Goal: Task Accomplishment & Management: Use online tool/utility

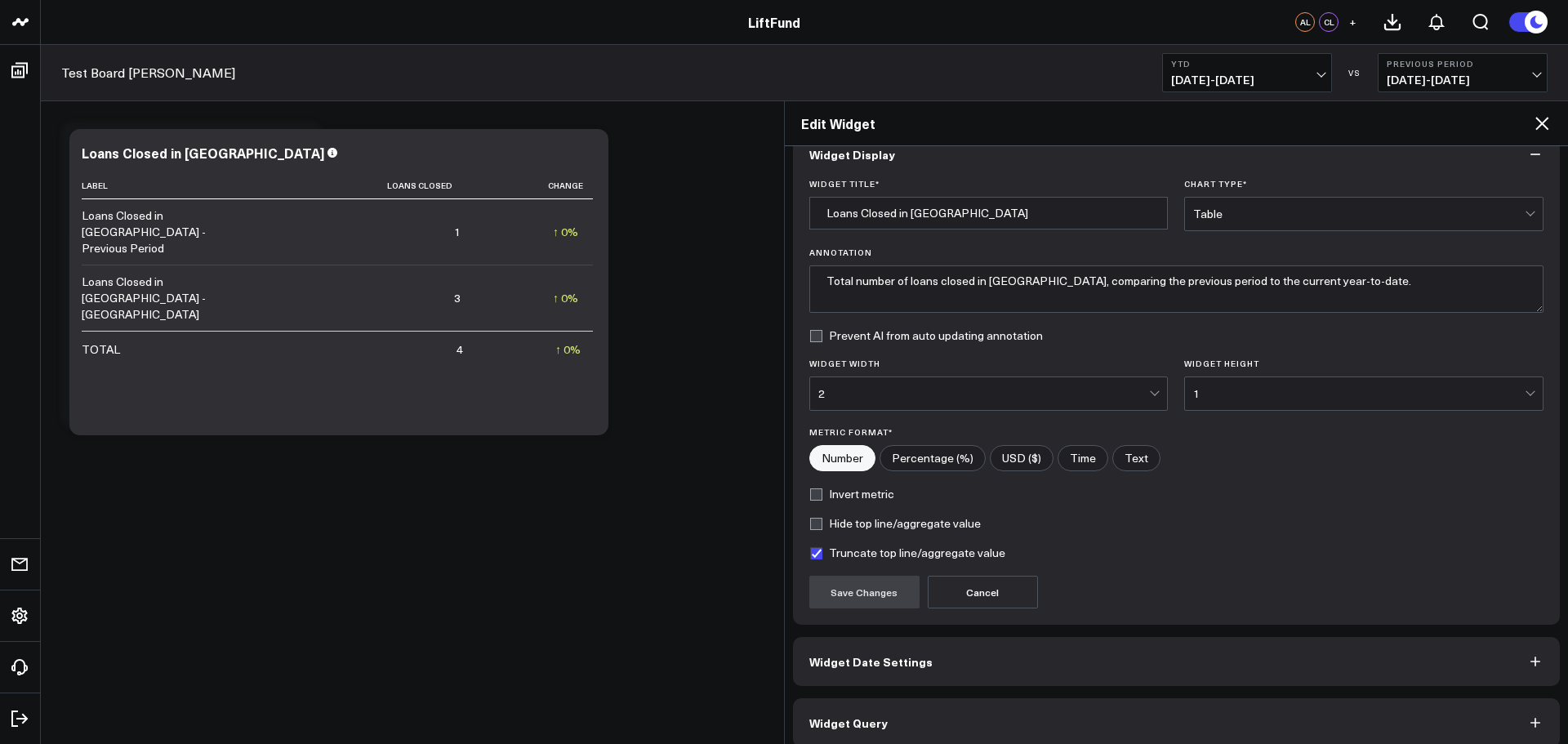
scroll to position [44, 0]
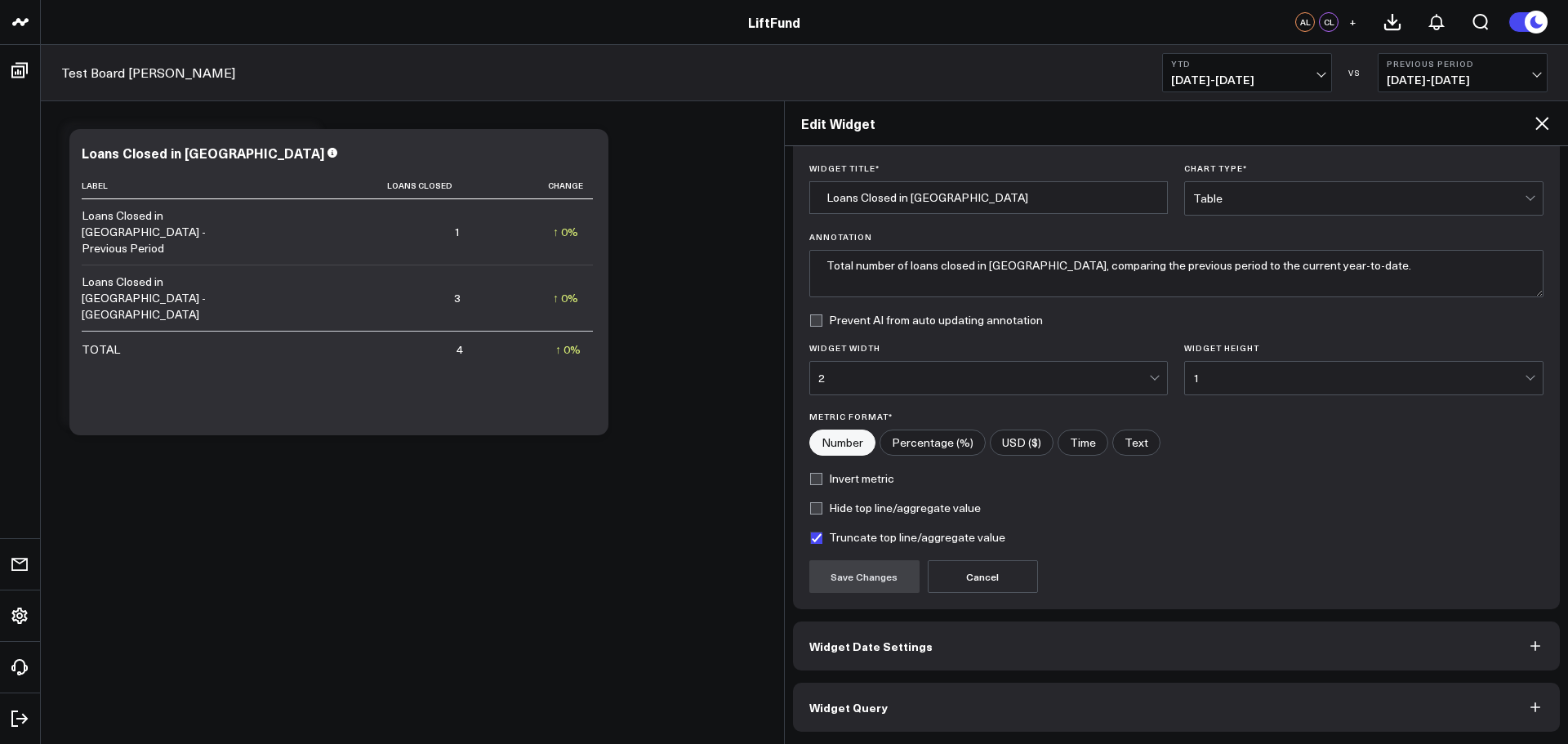
click at [1056, 712] on button "Widget Query" at bounding box center [1177, 706] width 768 height 49
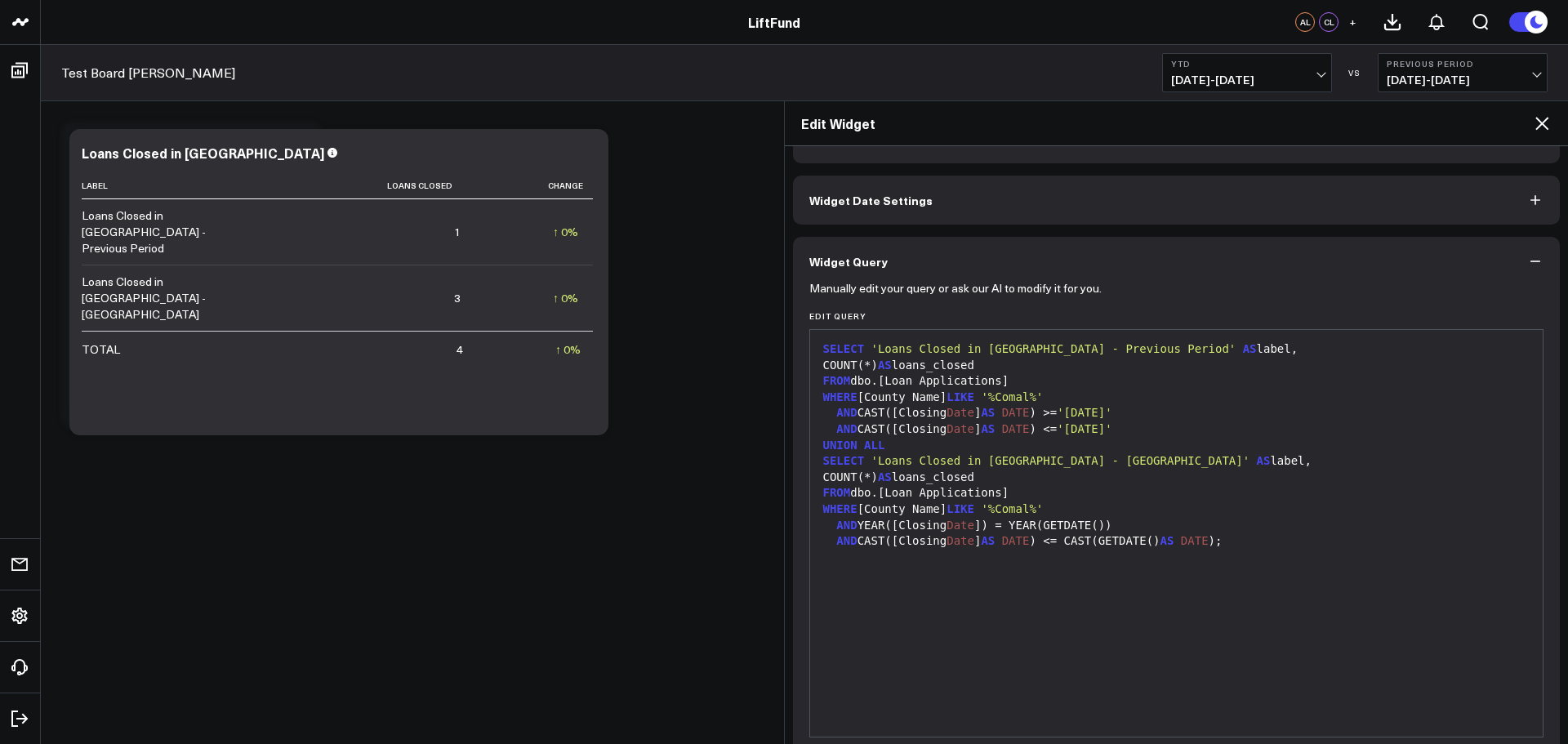
click at [1151, 620] on div "SELECT 'Loans Closed in [GEOGRAPHIC_DATA] - Previous Period' AS label, COUNT(*)…" at bounding box center [1176, 533] width 717 height 390
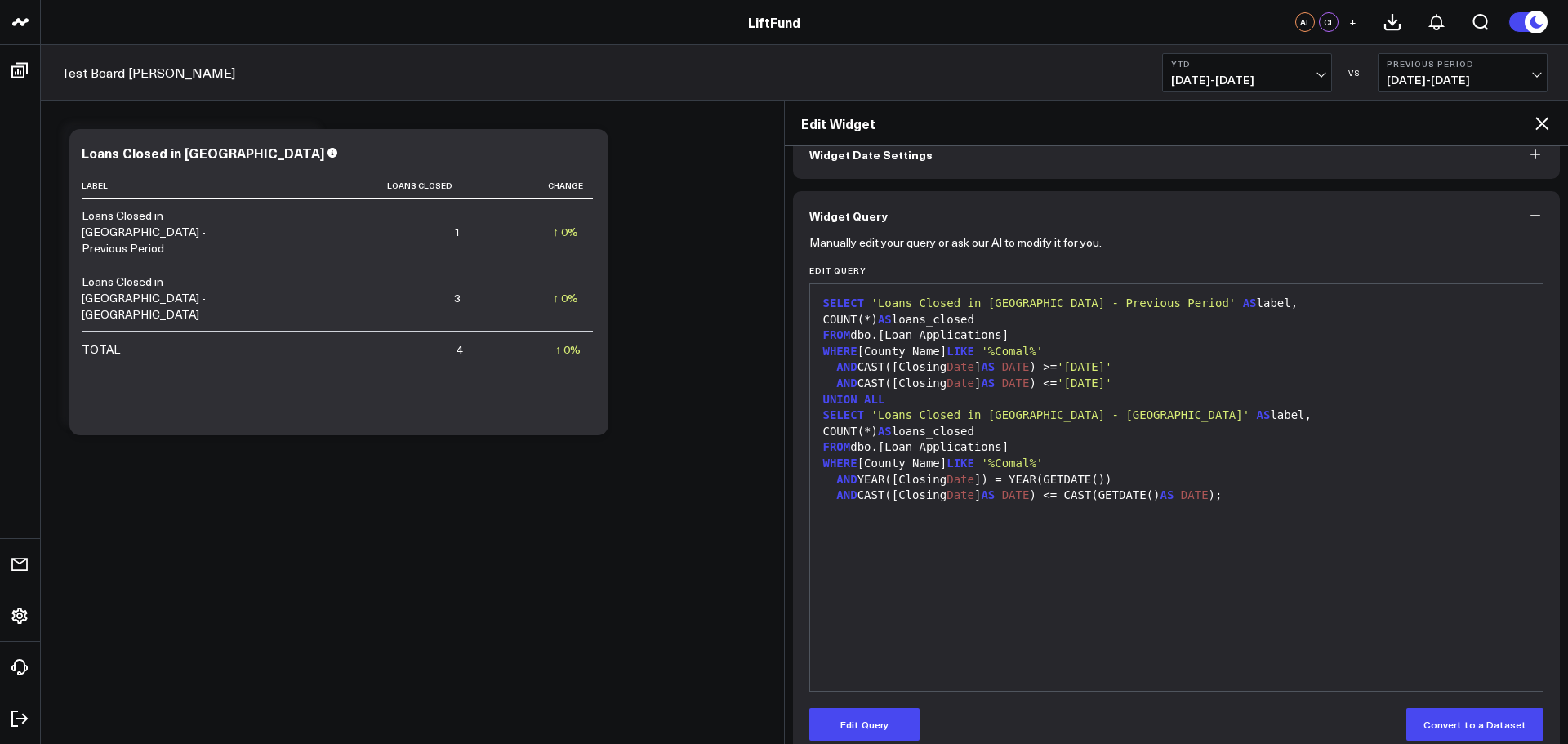
scroll to position [115, 0]
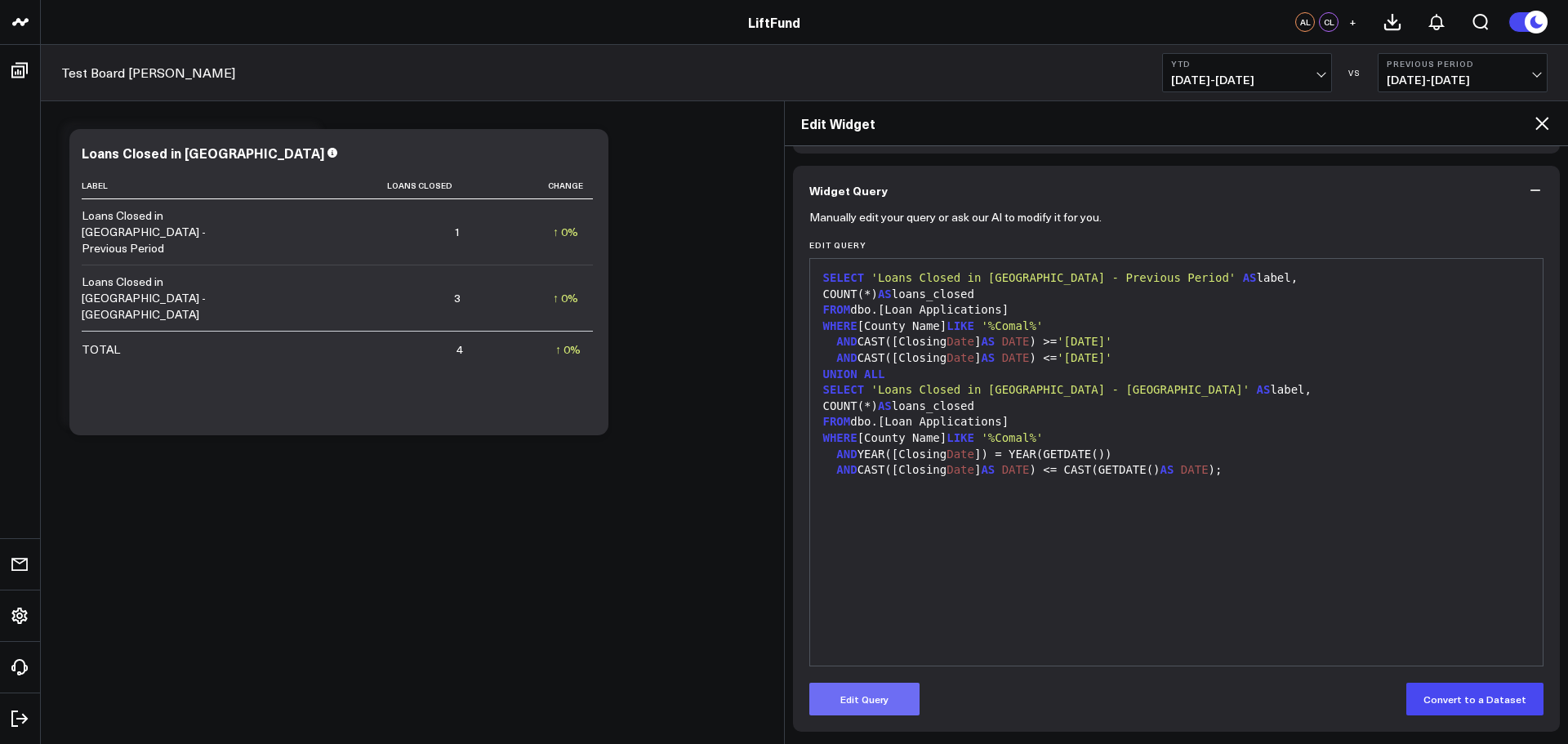
click at [879, 707] on button "Edit Query" at bounding box center [865, 698] width 110 height 33
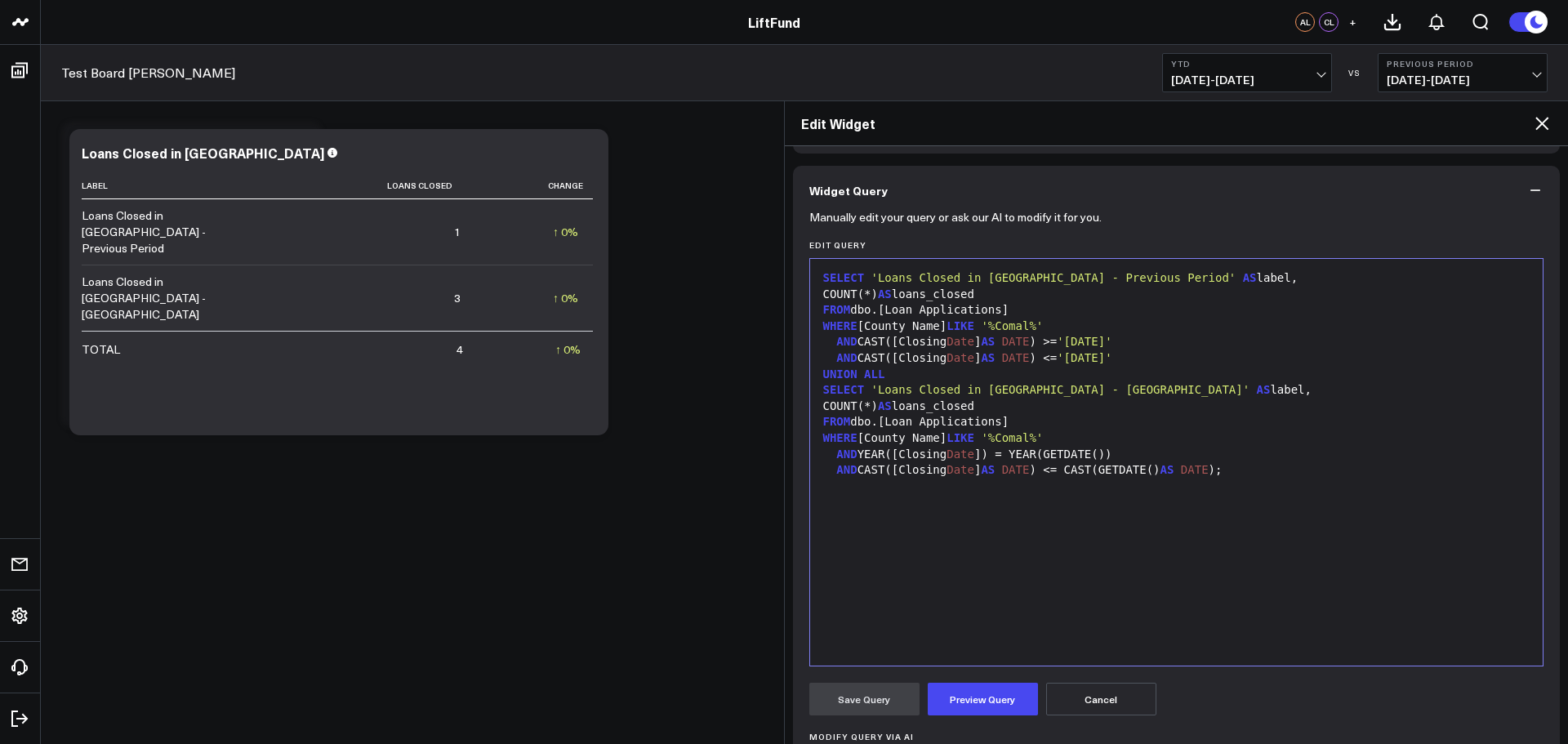
scroll to position [252, 0]
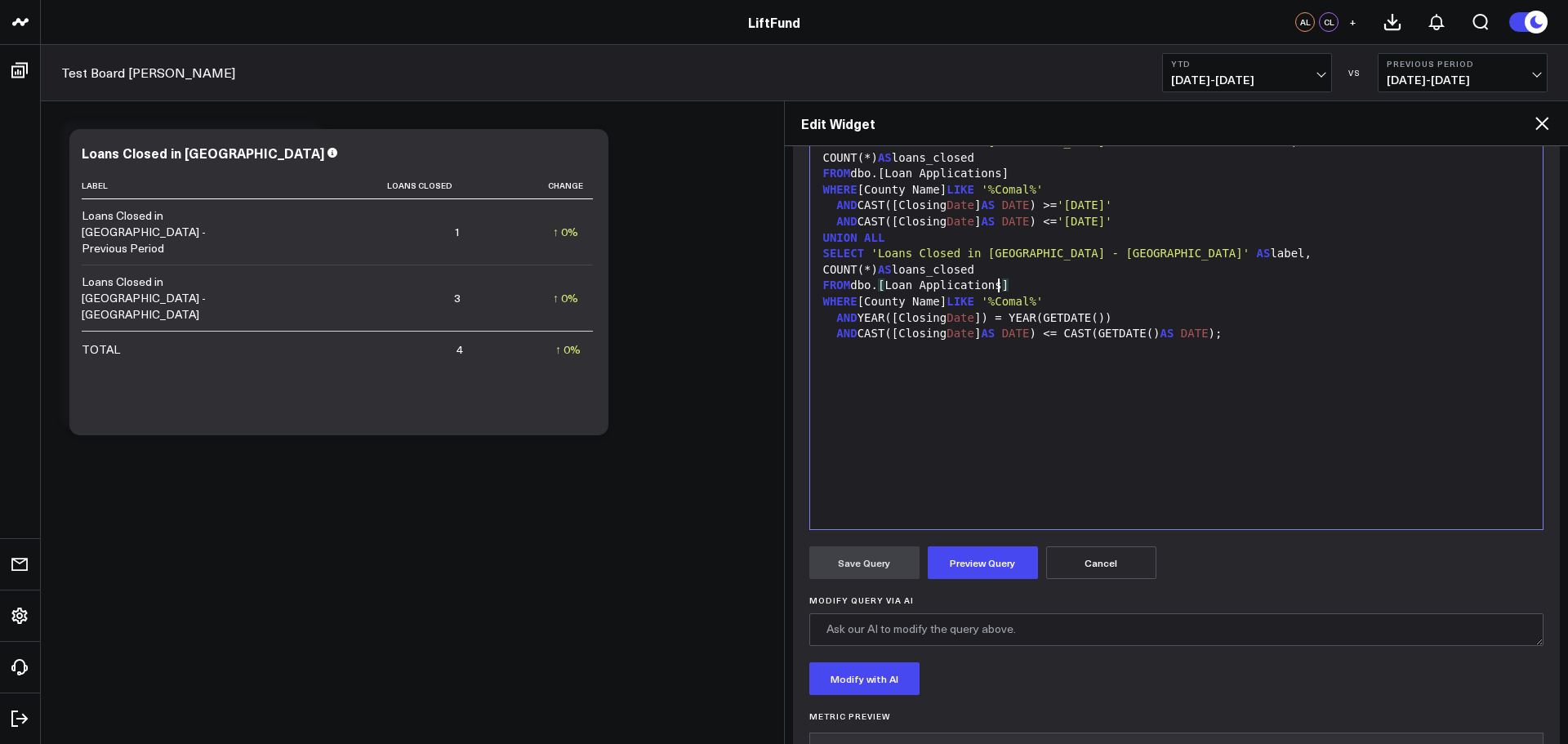
click at [1288, 278] on div "FROM dbo. [ Loan Applications ]" at bounding box center [1176, 286] width 717 height 17
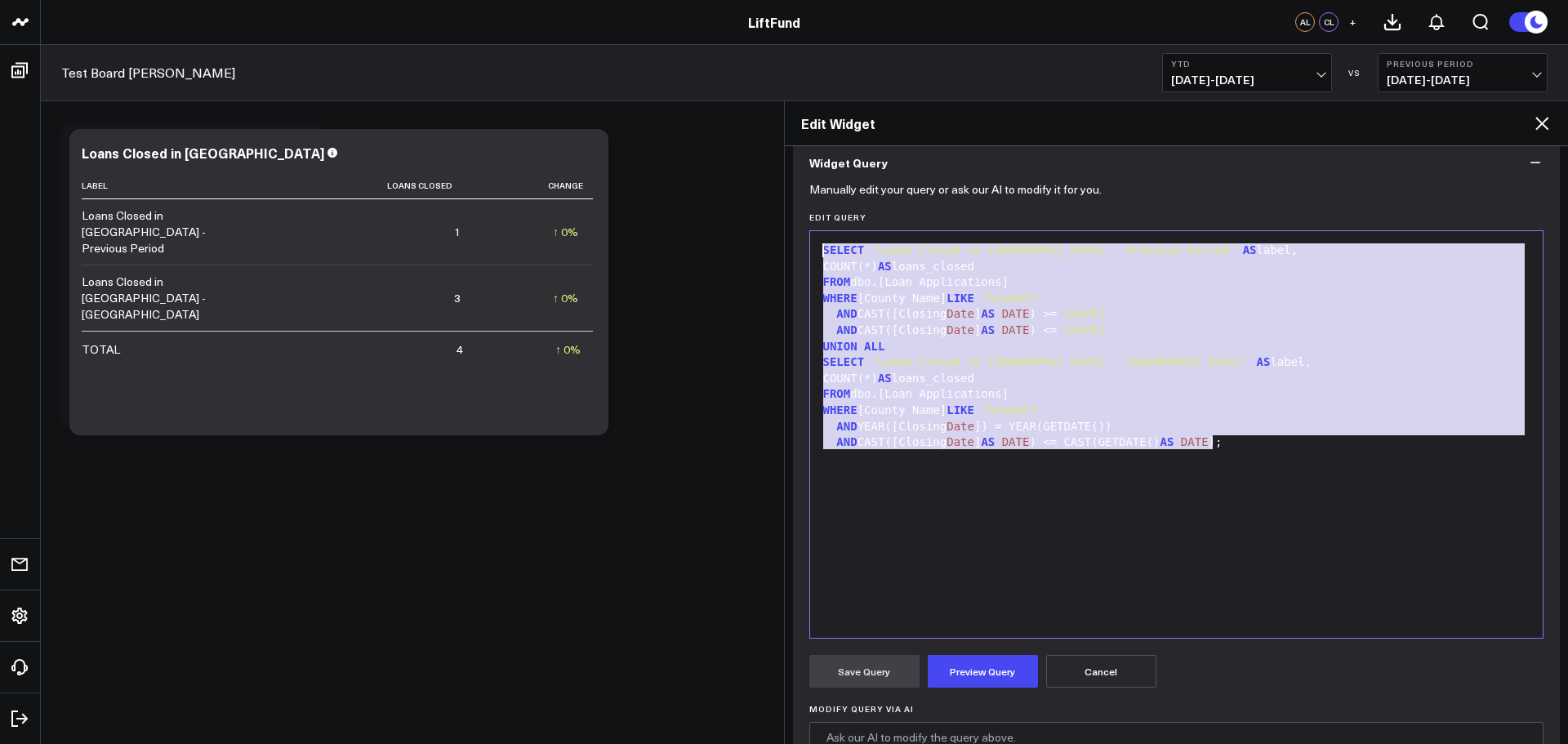
scroll to position [0, 0]
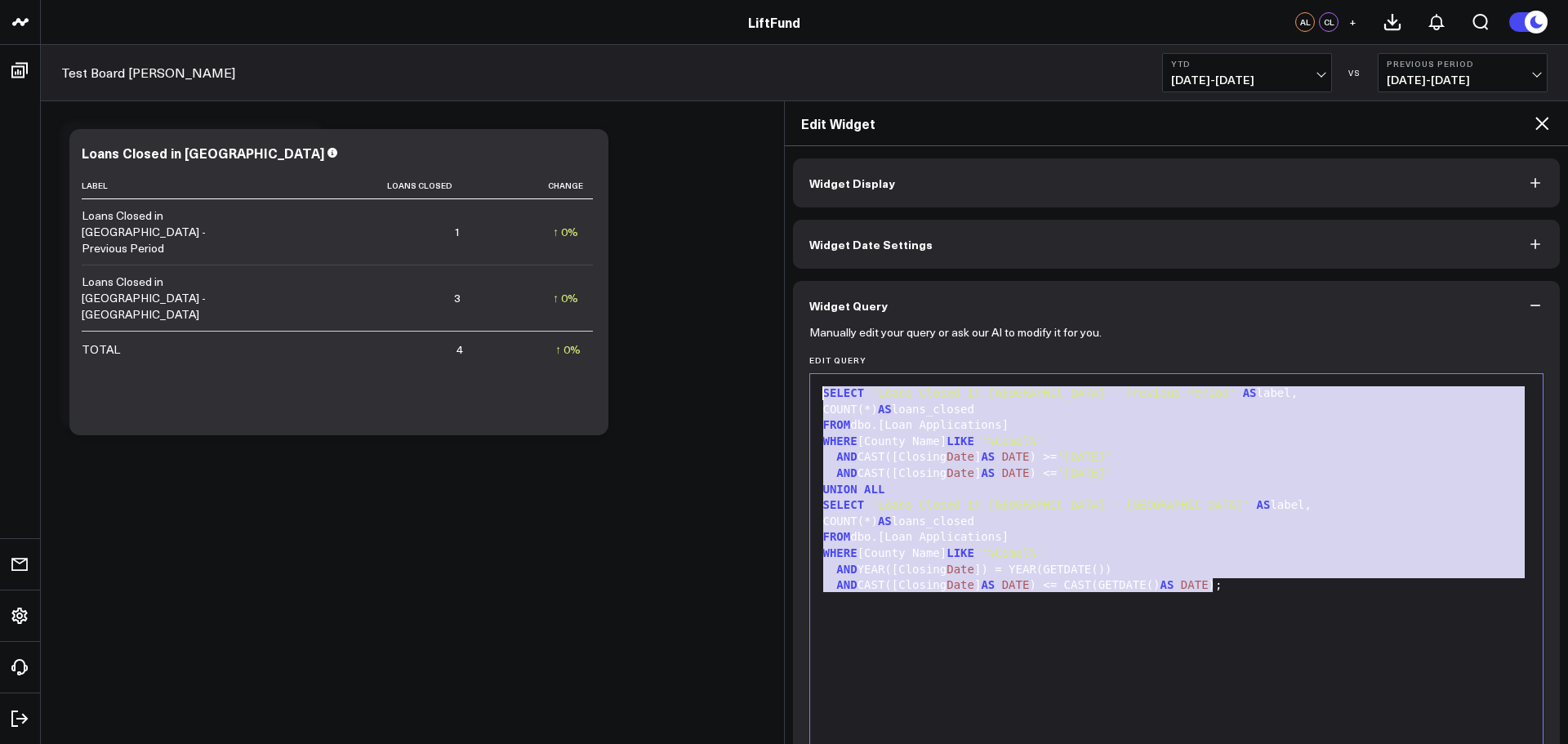
drag, startPoint x: 1285, startPoint y: 348, endPoint x: 632, endPoint y: 59, distance: 714.1
click at [632, 59] on body "LiftFund LiftFund AL CL + Test Board Alex YTD [DATE] - [DATE] VS Previous Perio…" at bounding box center [784, 372] width 1568 height 744
click at [644, 182] on div "Modify via AI Copy link to widget Ask support Remove Create linked copy Executi…" at bounding box center [797, 275] width 1489 height 323
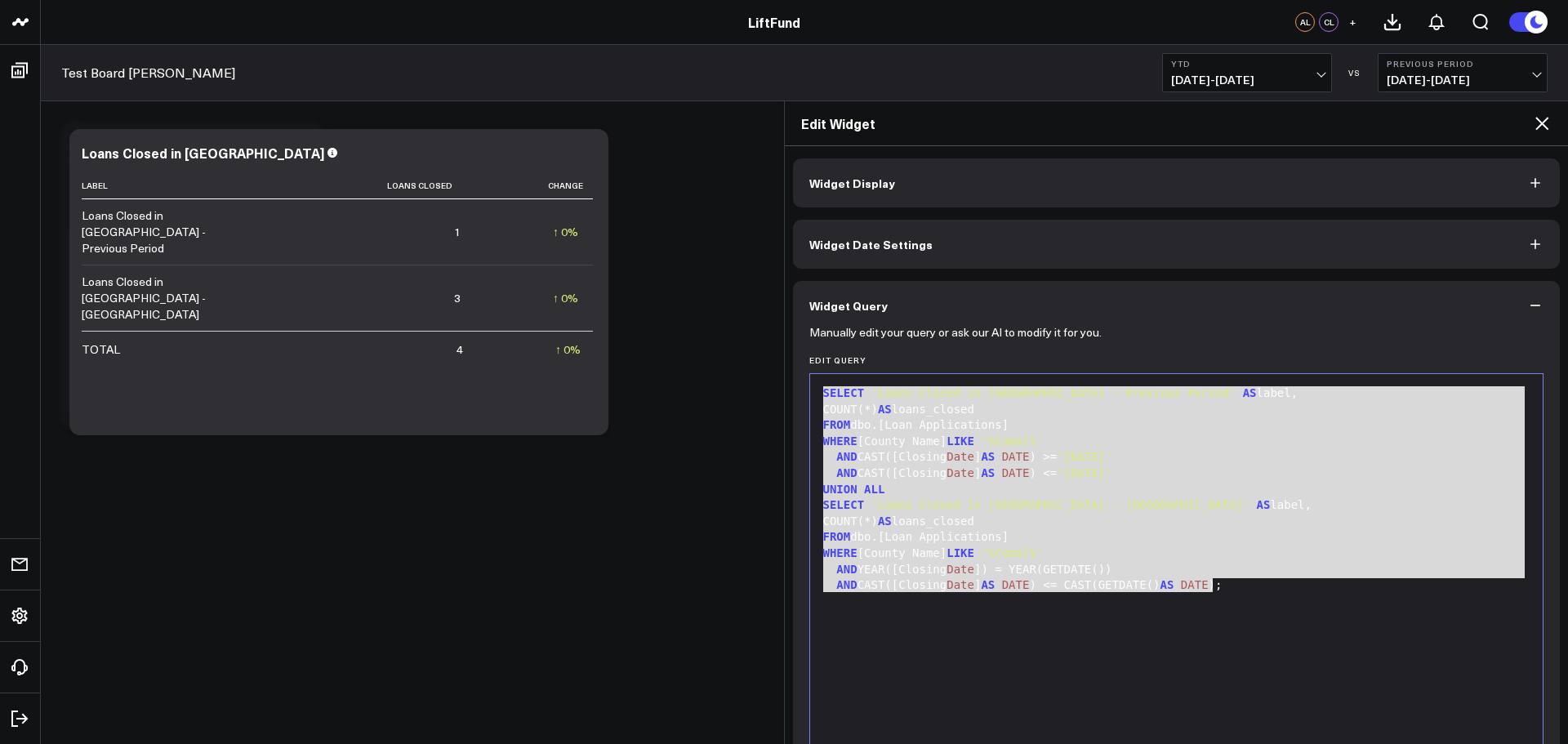
click at [1544, 124] on icon at bounding box center [1542, 124] width 13 height 13
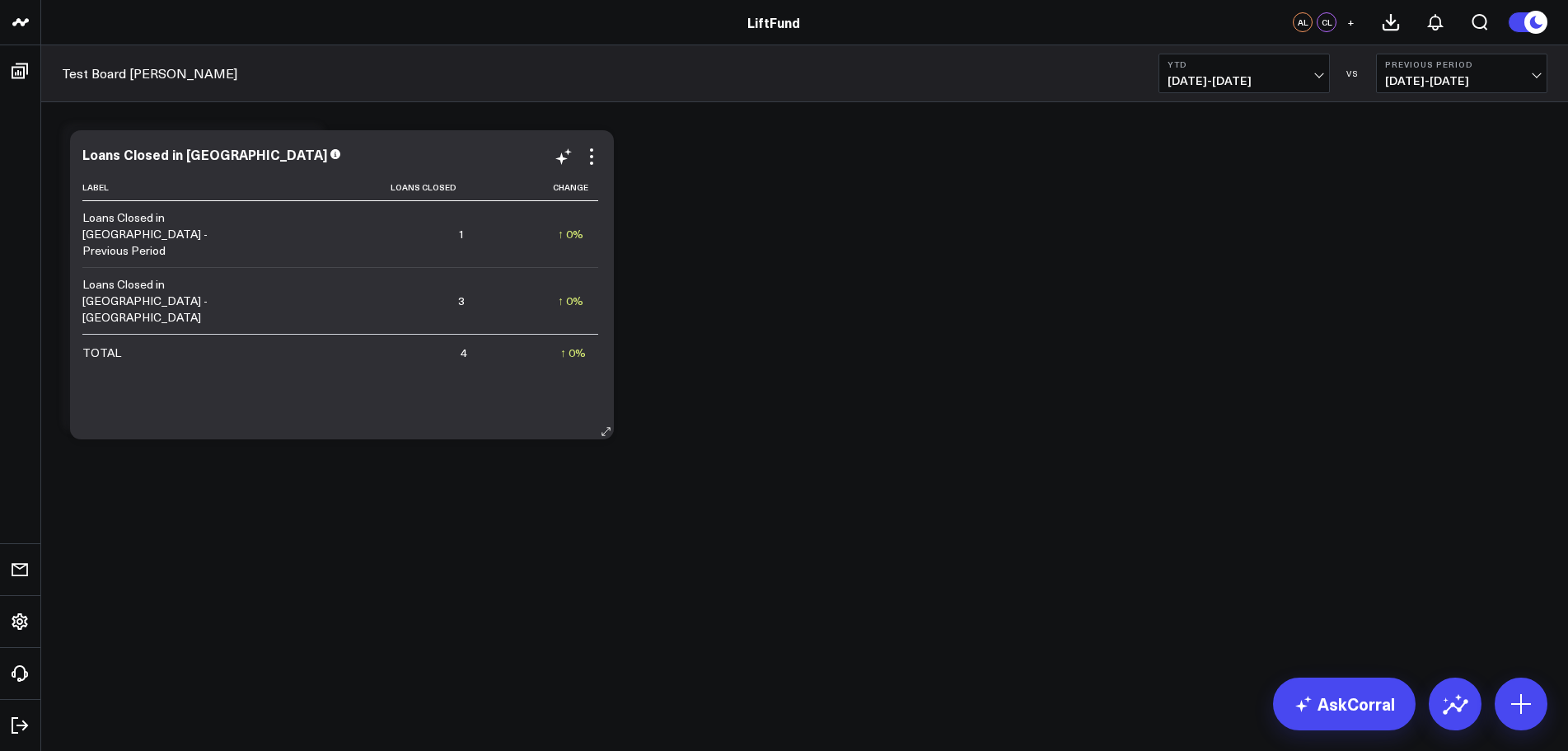
click at [598, 228] on td "↑ 0% Previous 1" at bounding box center [538, 234] width 119 height 66
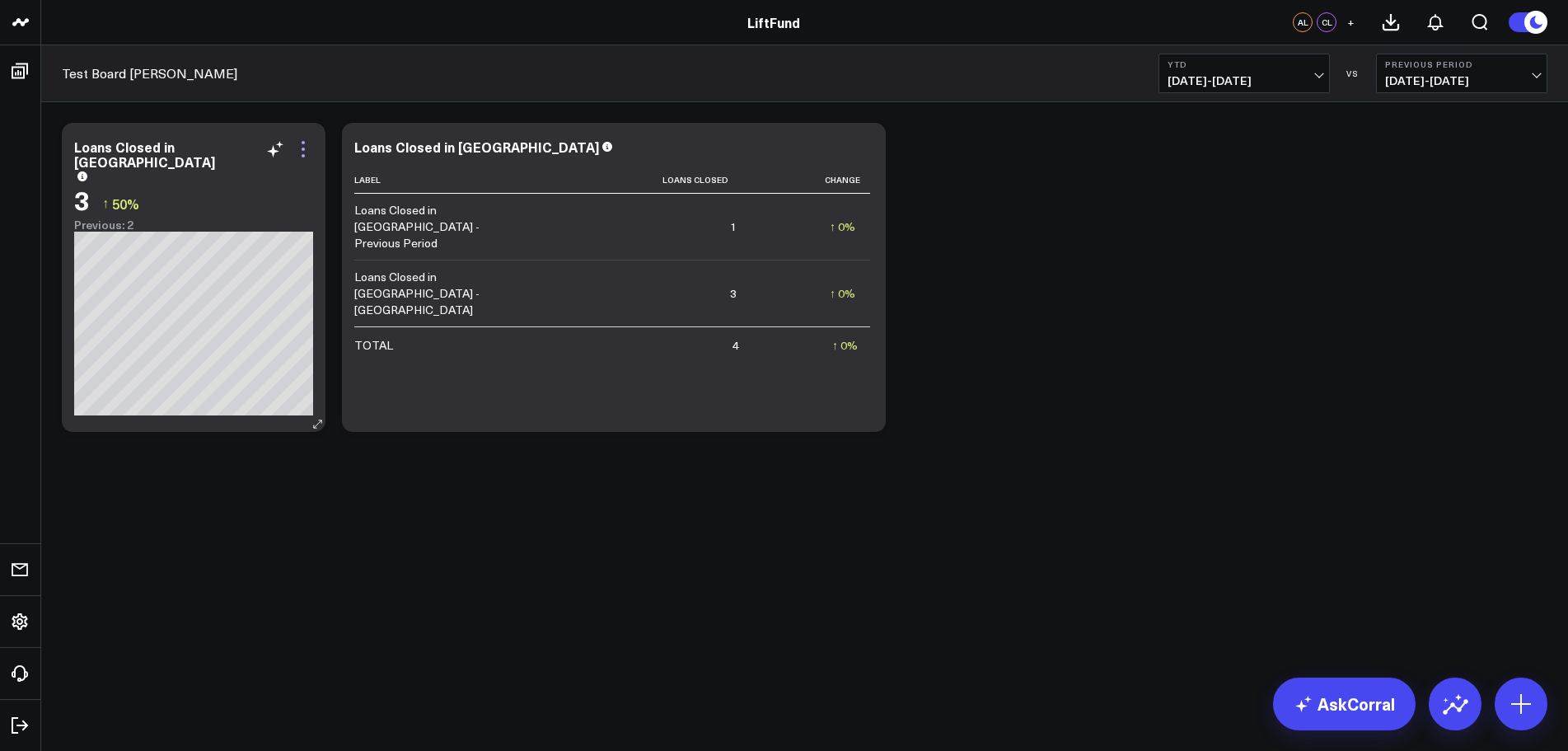
click at [305, 148] on icon at bounding box center [303, 149] width 19 height 19
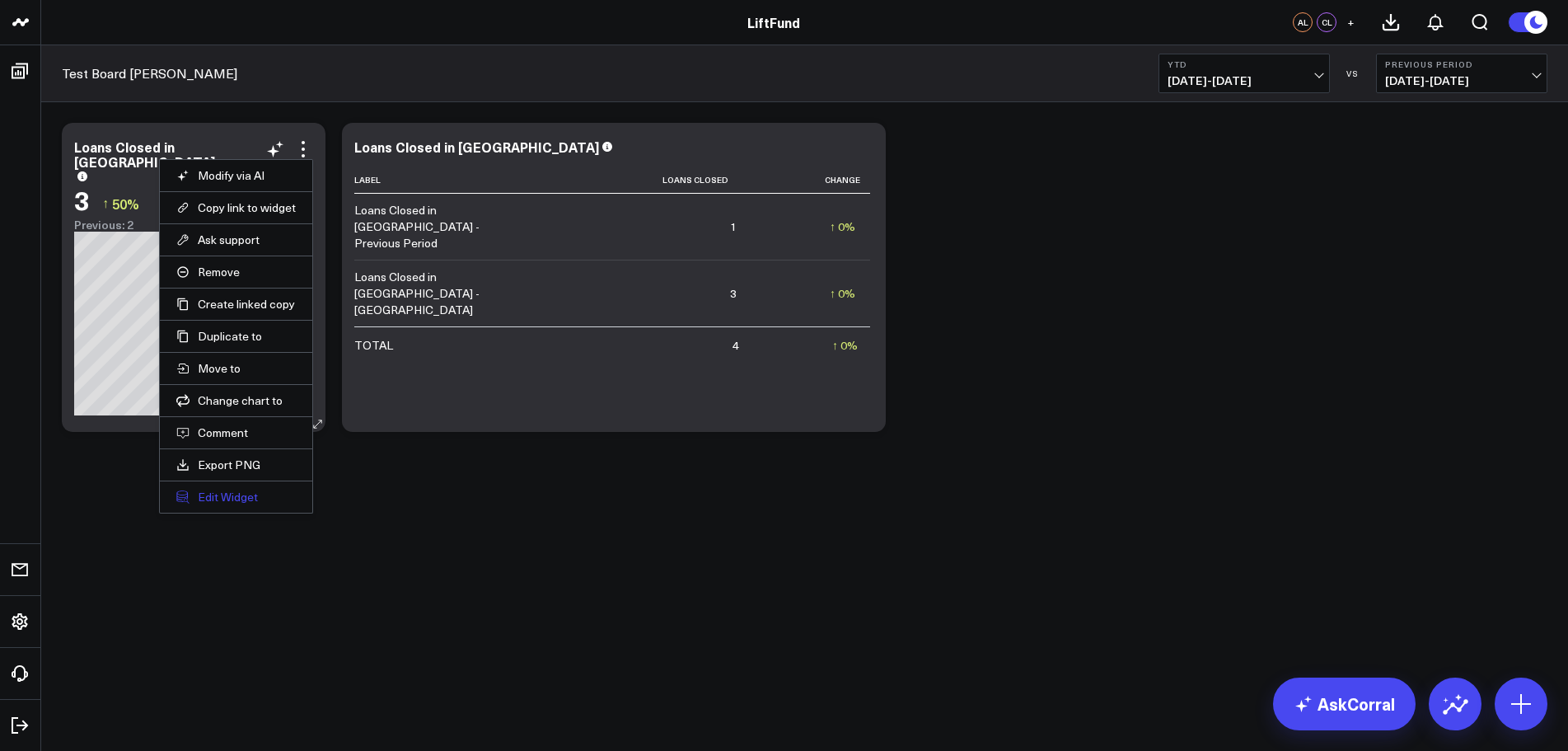
click at [222, 500] on button "Edit Widget" at bounding box center [236, 497] width 120 height 15
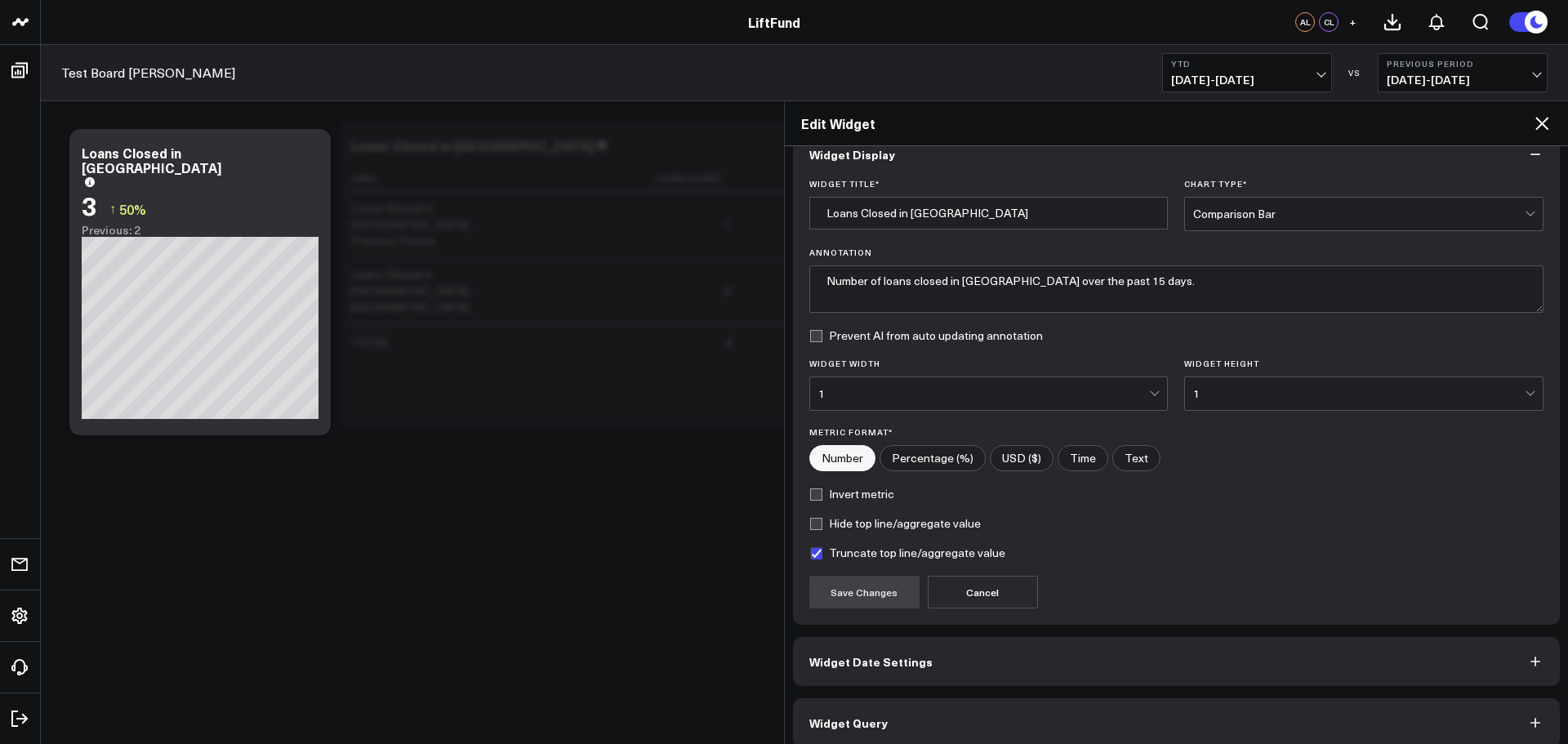
scroll to position [44, 0]
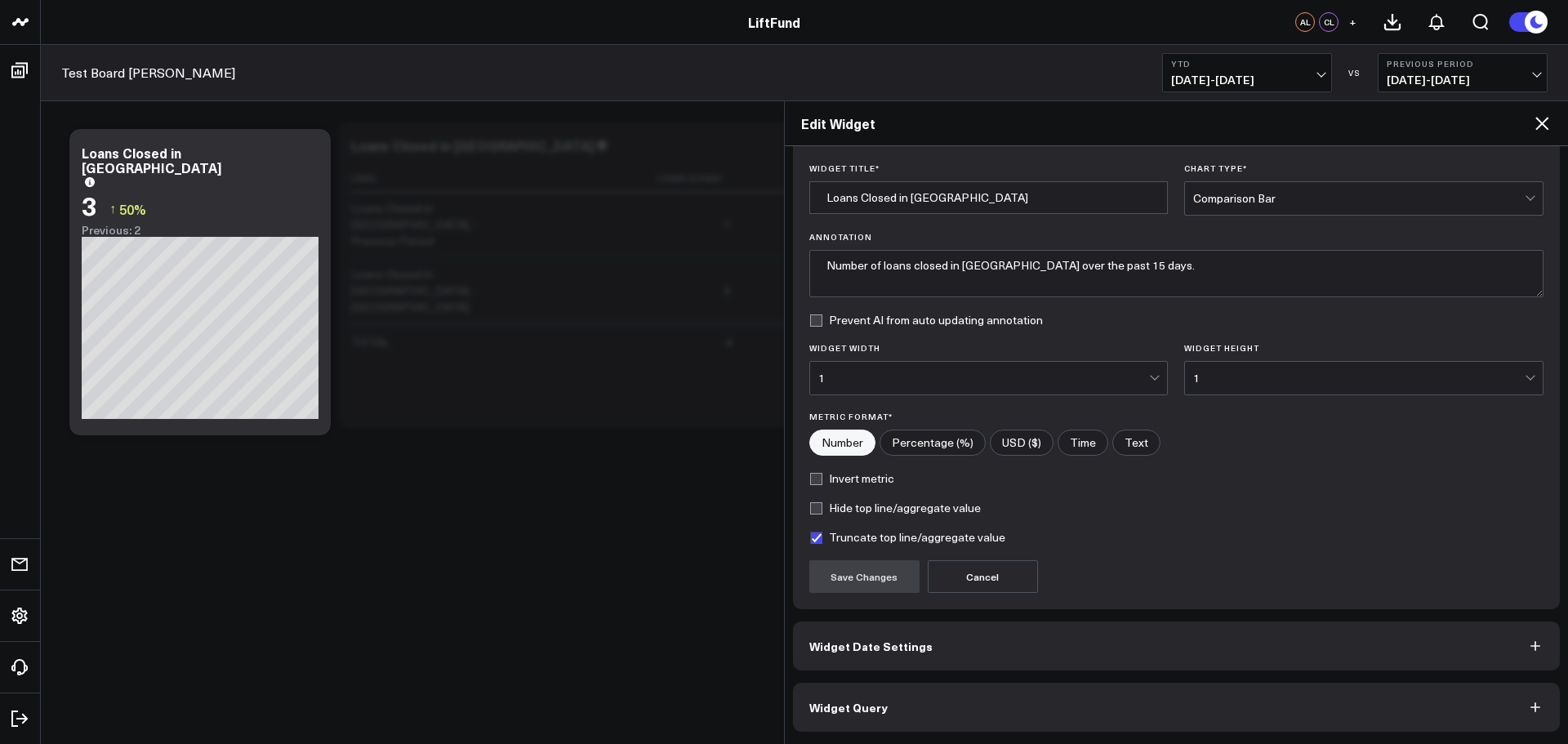
click at [913, 711] on button "Widget Query" at bounding box center [1177, 706] width 768 height 49
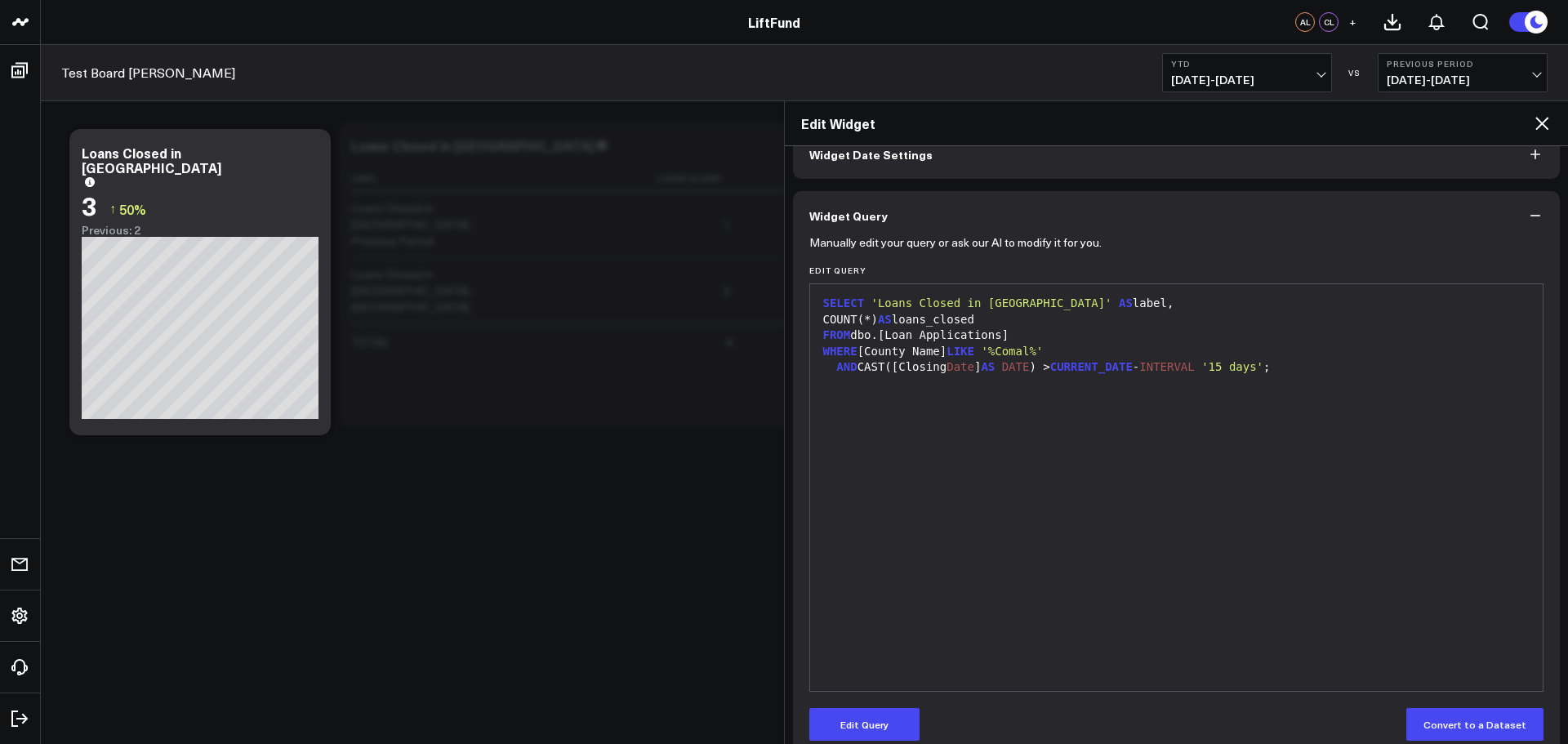
scroll to position [115, 0]
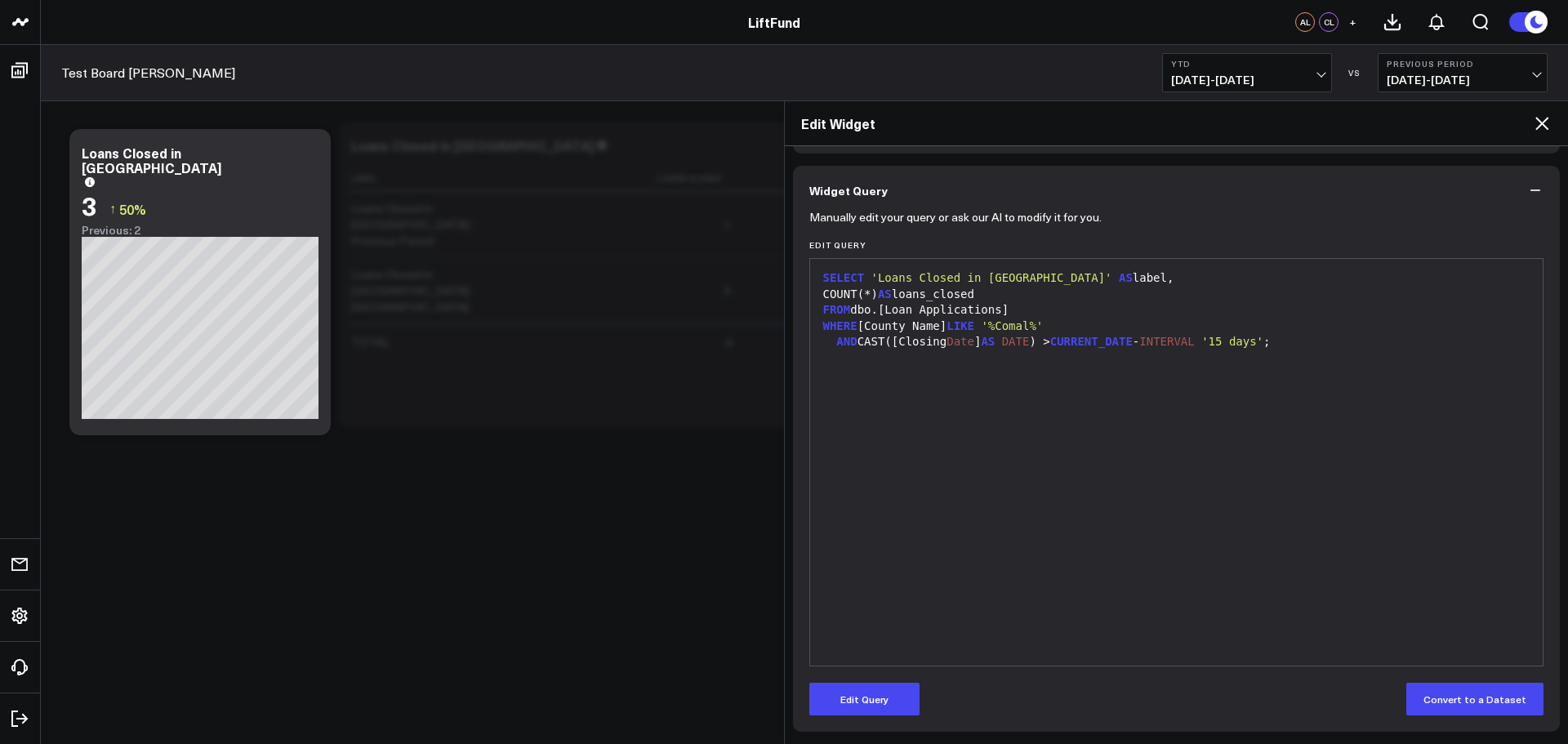
drag, startPoint x: 1288, startPoint y: 363, endPoint x: 1291, endPoint y: 338, distance: 25.2
click at [1288, 364] on div "SELECT 'Loans Closed in [GEOGRAPHIC_DATA]' AS label, COUNT(*) AS loans_closed F…" at bounding box center [1176, 461] width 717 height 390
click at [1276, 349] on div "AND CAST([Closing Date ] AS DATE ) > CURRENT_DATE - INTERVAL '15 days' ;" at bounding box center [1176, 342] width 717 height 17
click at [889, 696] on button "Edit Query" at bounding box center [865, 698] width 110 height 33
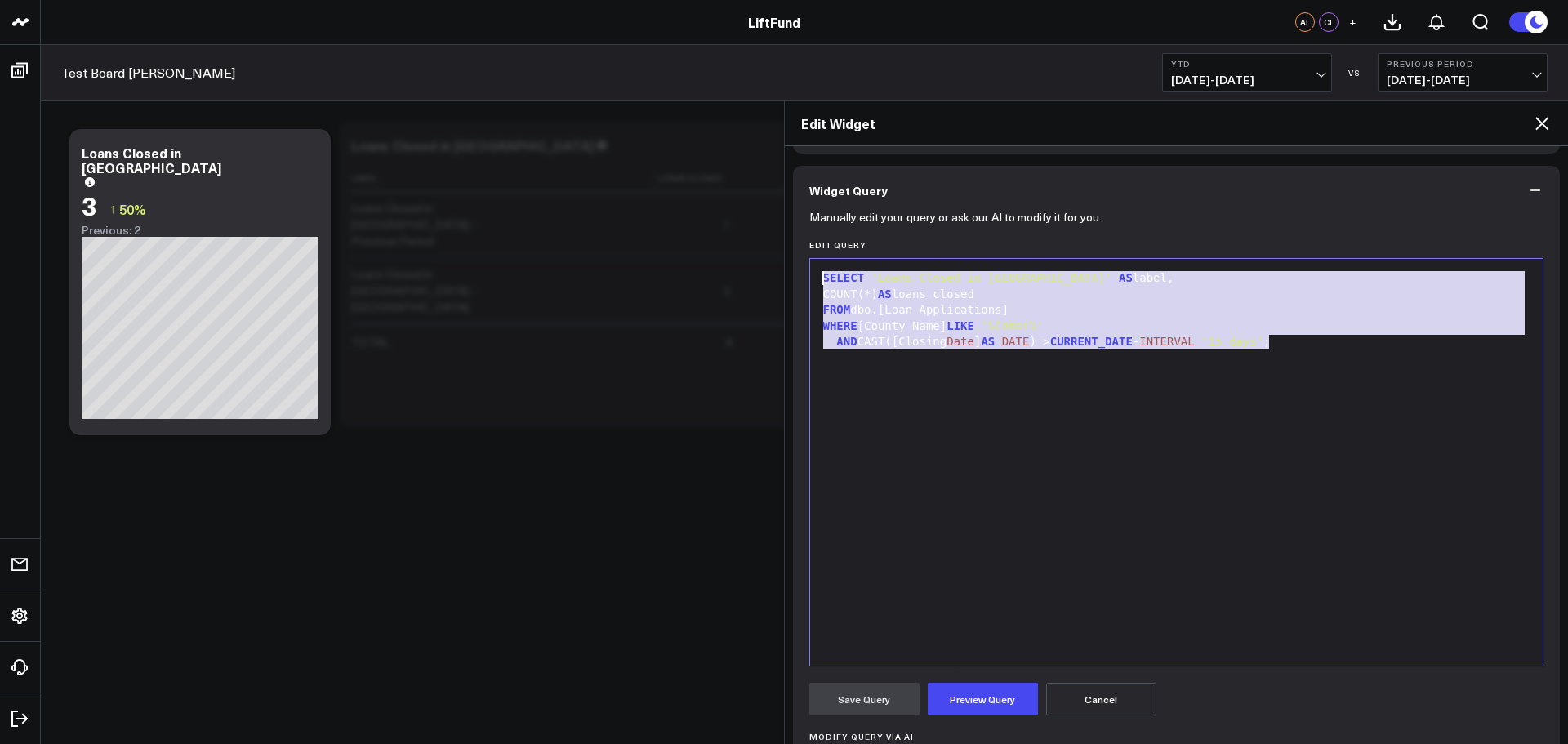
drag, startPoint x: 1309, startPoint y: 349, endPoint x: 661, endPoint y: 250, distance: 655.5
click at [661, 250] on body "LiftFund LiftFund AL CL + Test Board Alex YTD [DATE] - [DATE] VS Previous Perio…" at bounding box center [784, 372] width 1568 height 744
copy div "SELECT 'Loans Closed in [GEOGRAPHIC_DATA]' AS label, COUNT(*) AS loans_closed F…"
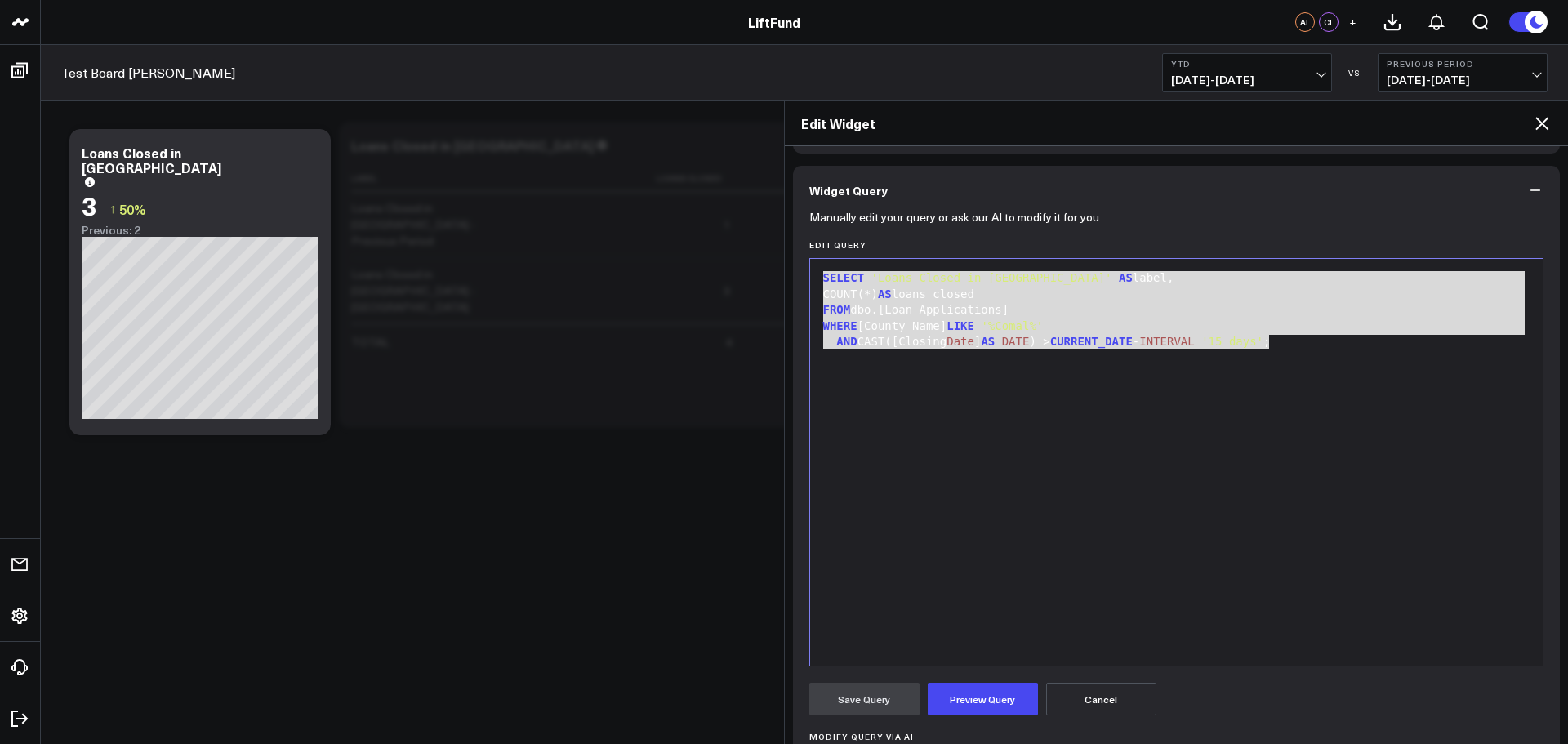
click at [1107, 705] on button "Cancel" at bounding box center [1101, 698] width 110 height 33
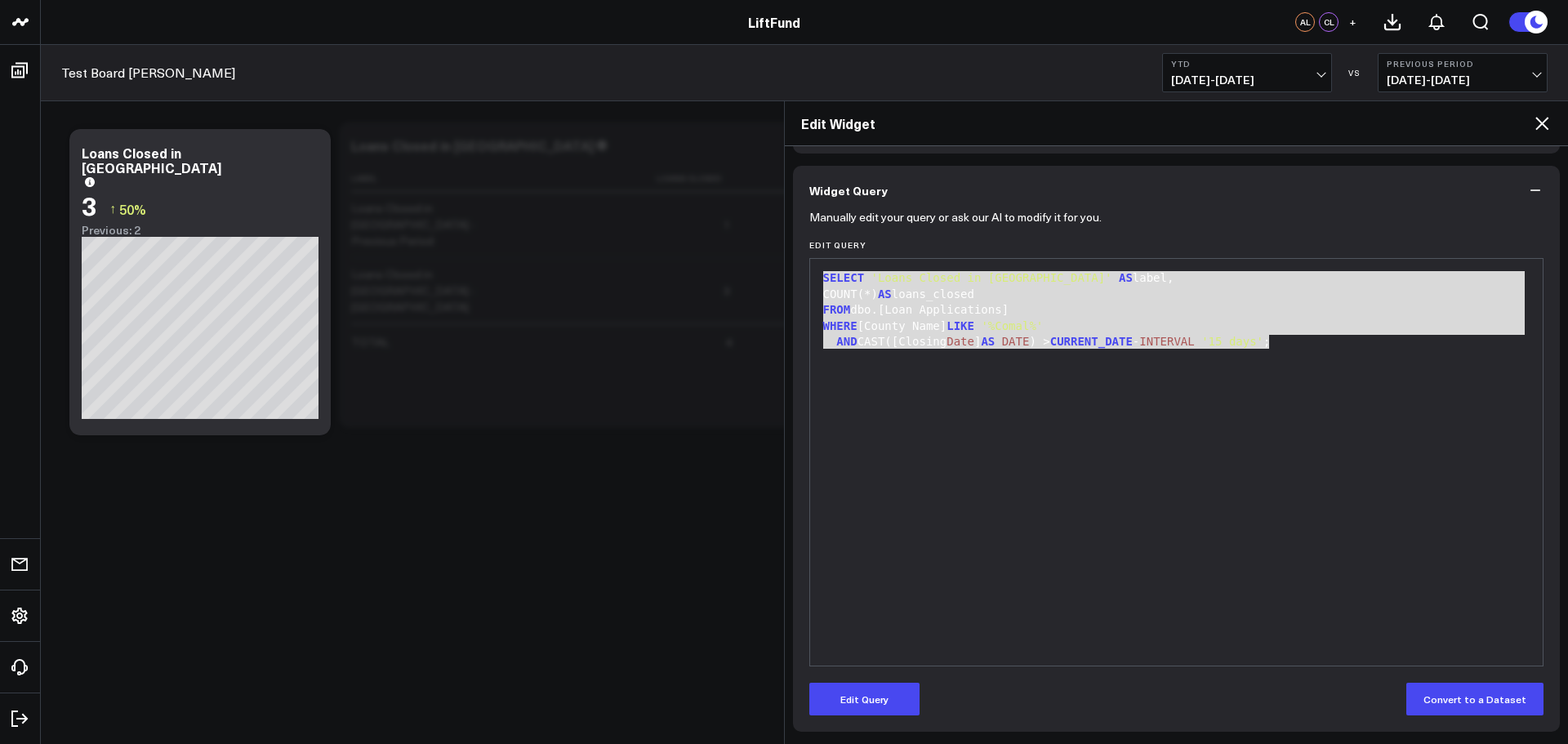
click at [1544, 125] on icon at bounding box center [1542, 124] width 13 height 13
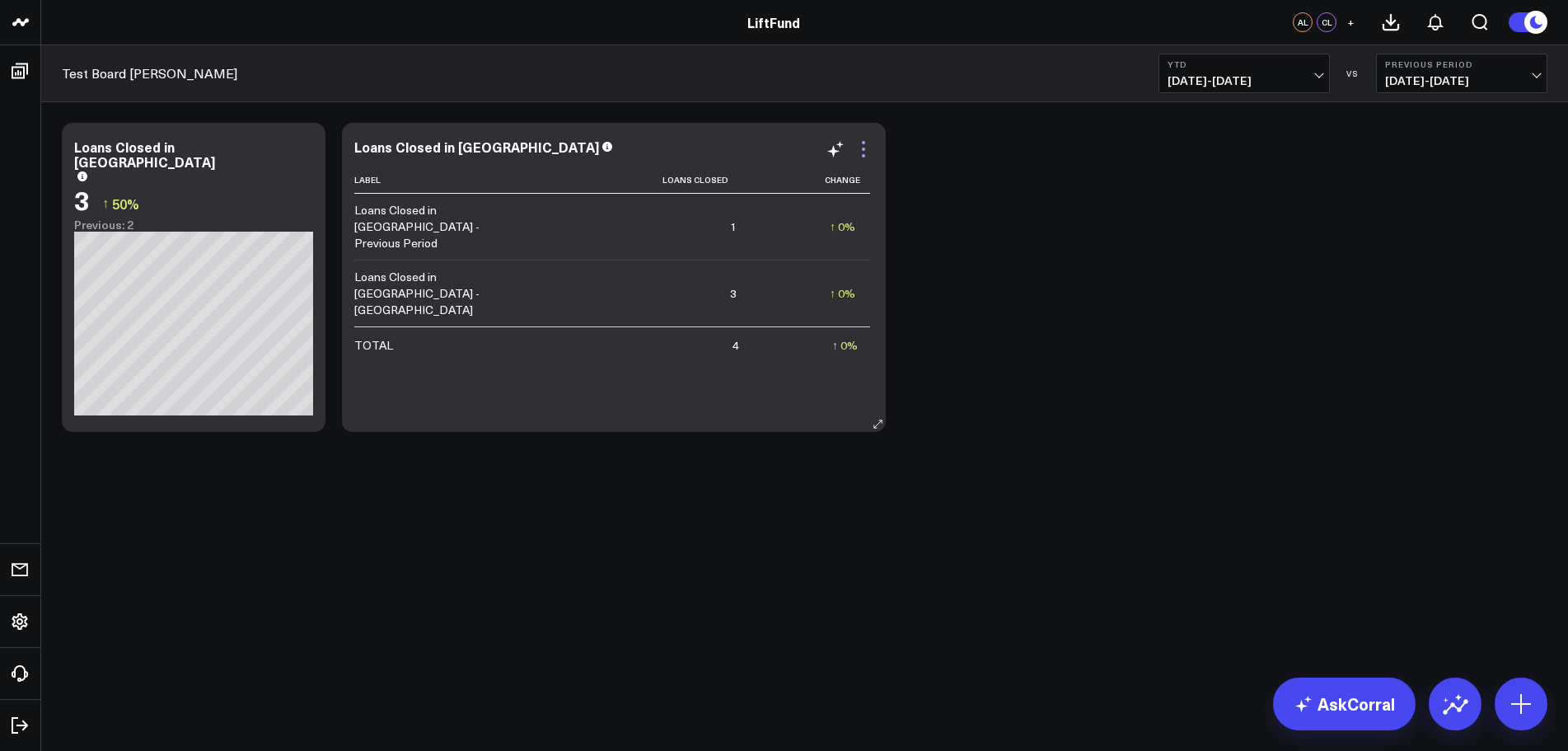
click at [865, 148] on icon at bounding box center [863, 149] width 19 height 19
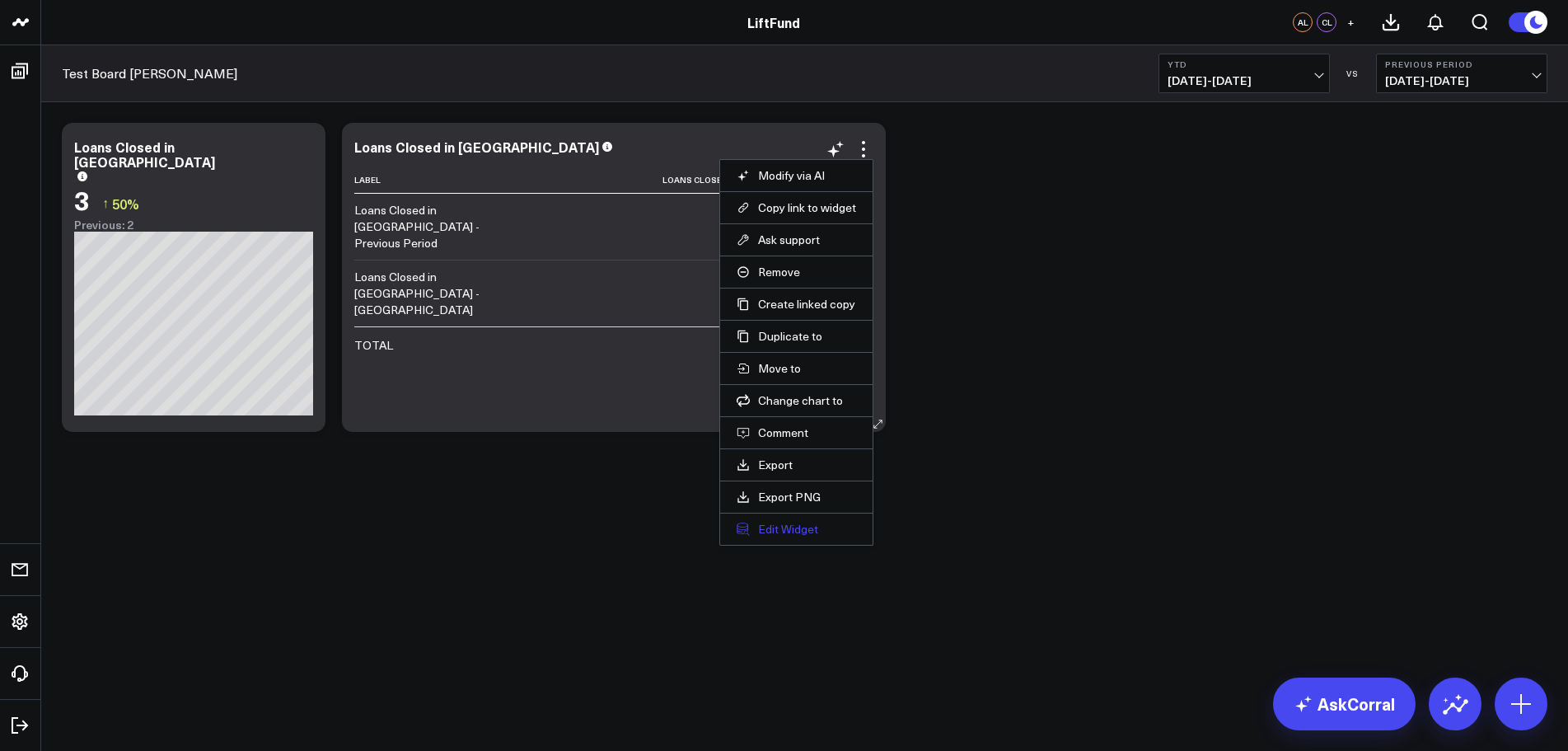
click at [793, 532] on button "Edit Widget" at bounding box center [797, 529] width 120 height 15
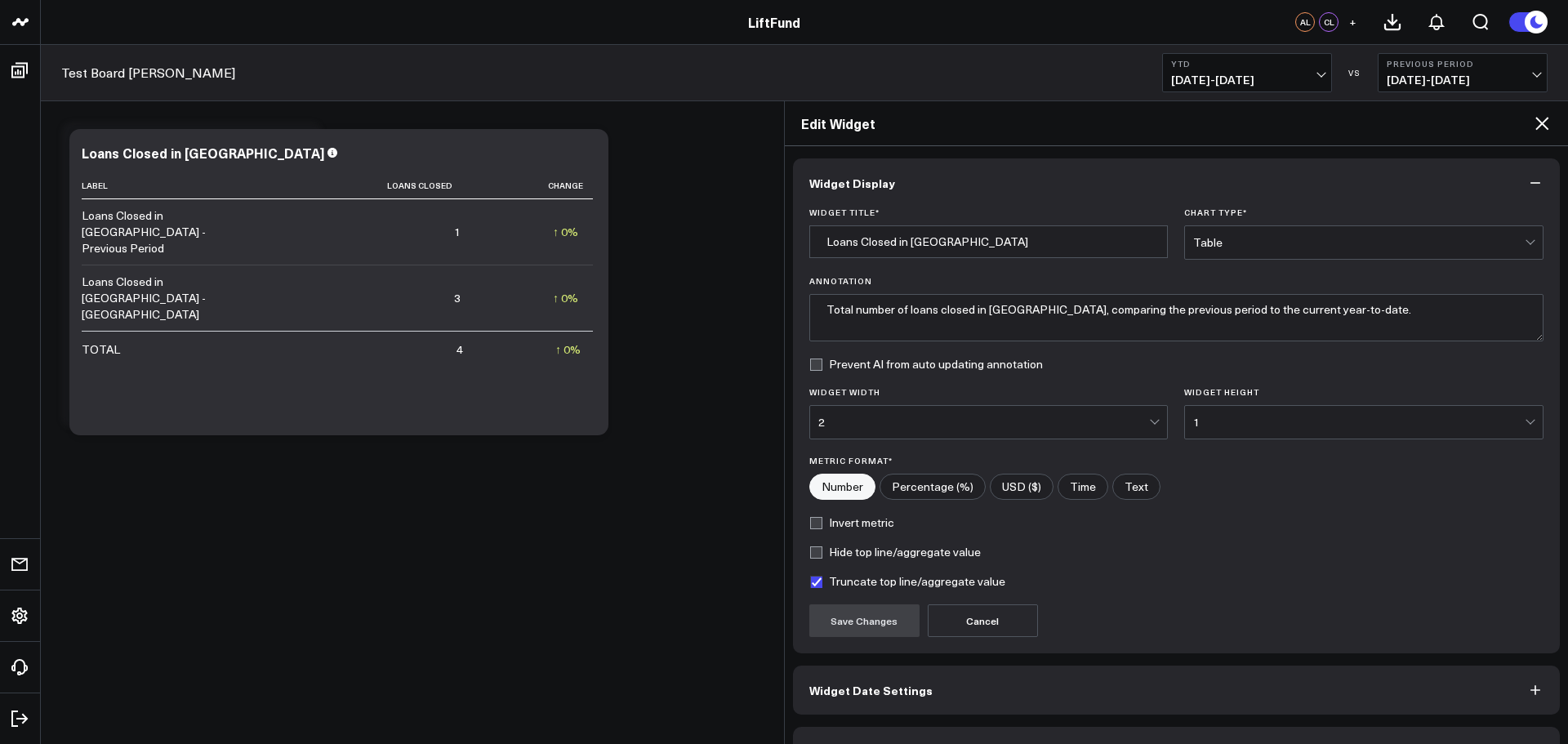
scroll to position [44, 0]
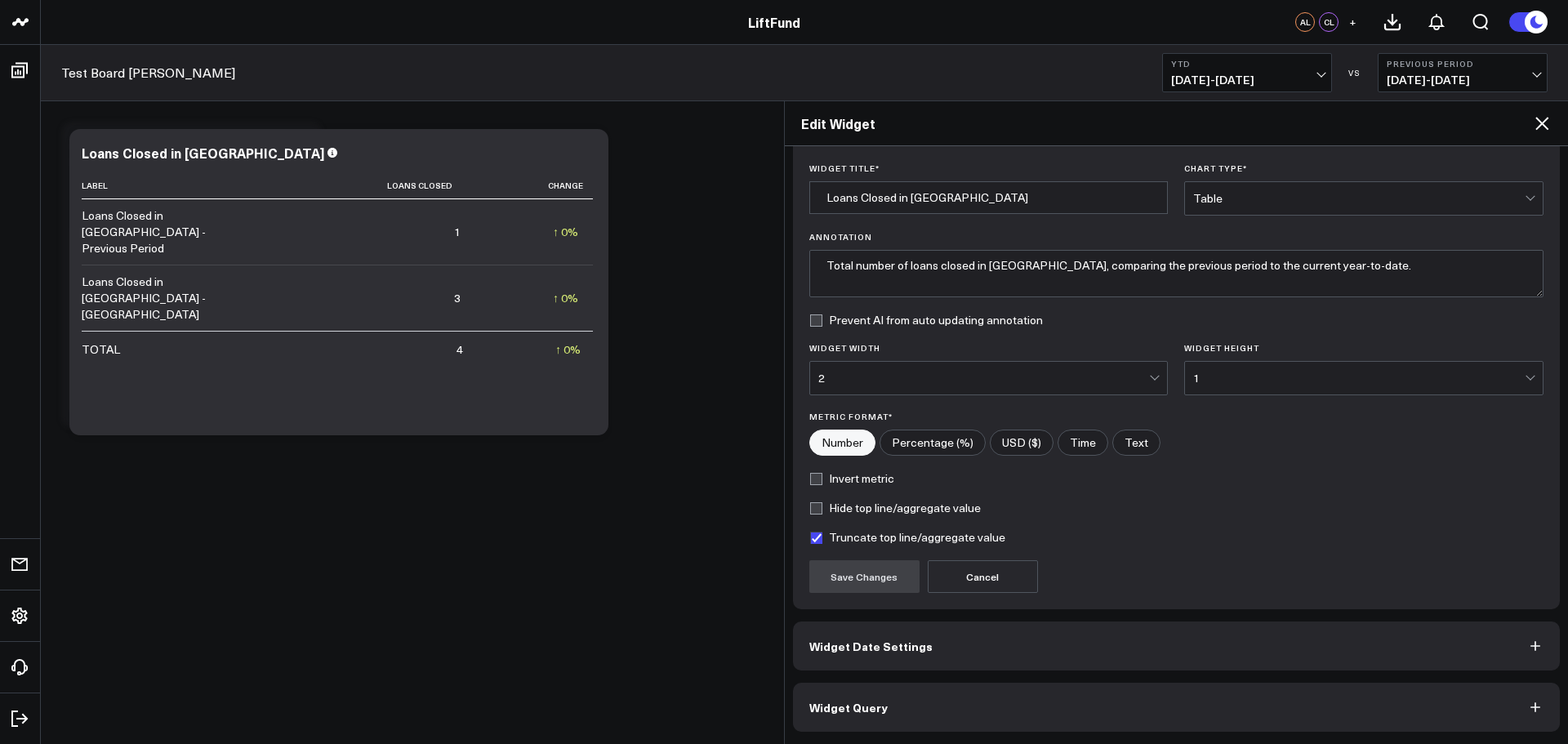
click at [926, 704] on button "Widget Query" at bounding box center [1177, 706] width 768 height 49
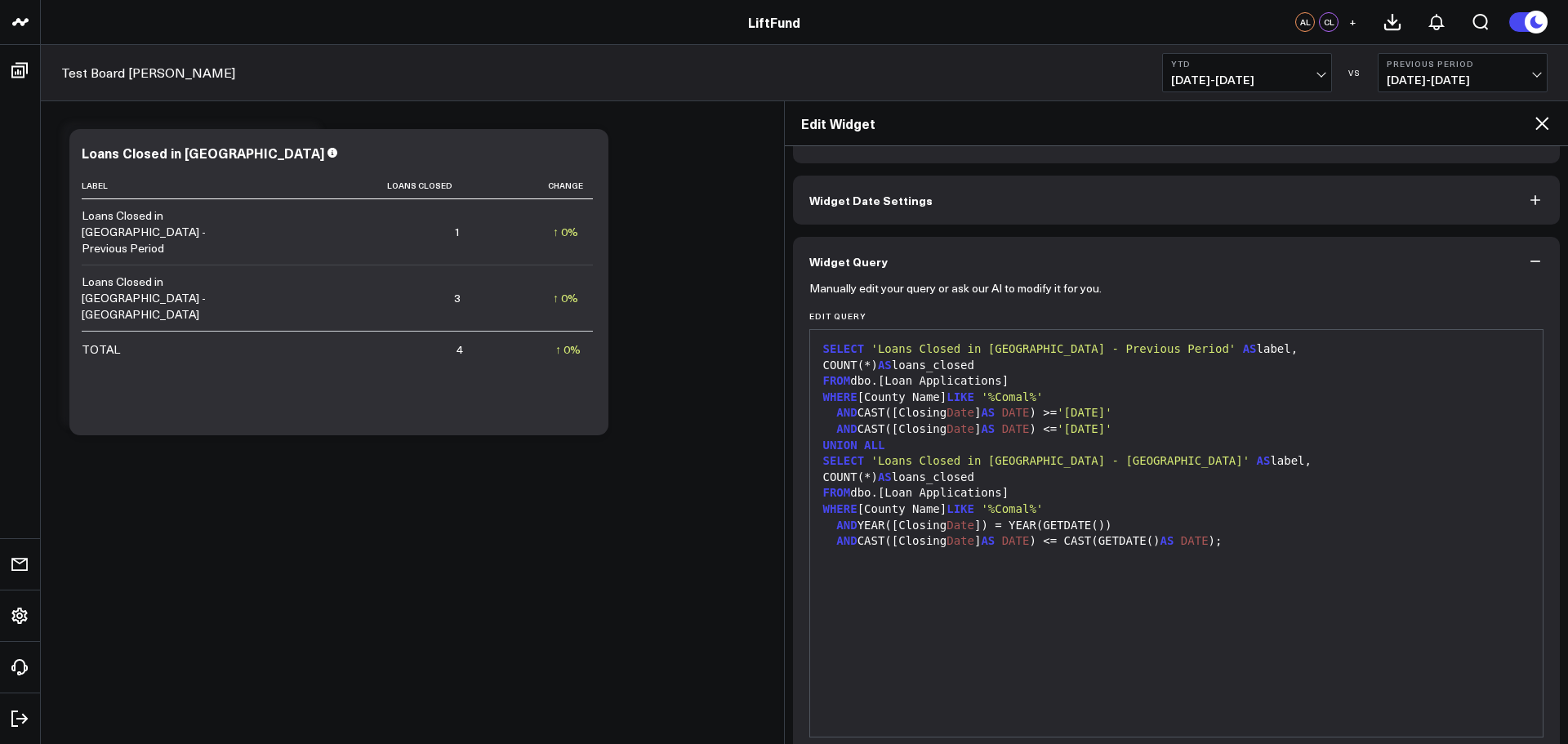
click at [1195, 606] on div "SELECT 'Loans Closed in [GEOGRAPHIC_DATA] - Previous Period' AS label, COUNT(*)…" at bounding box center [1176, 533] width 717 height 390
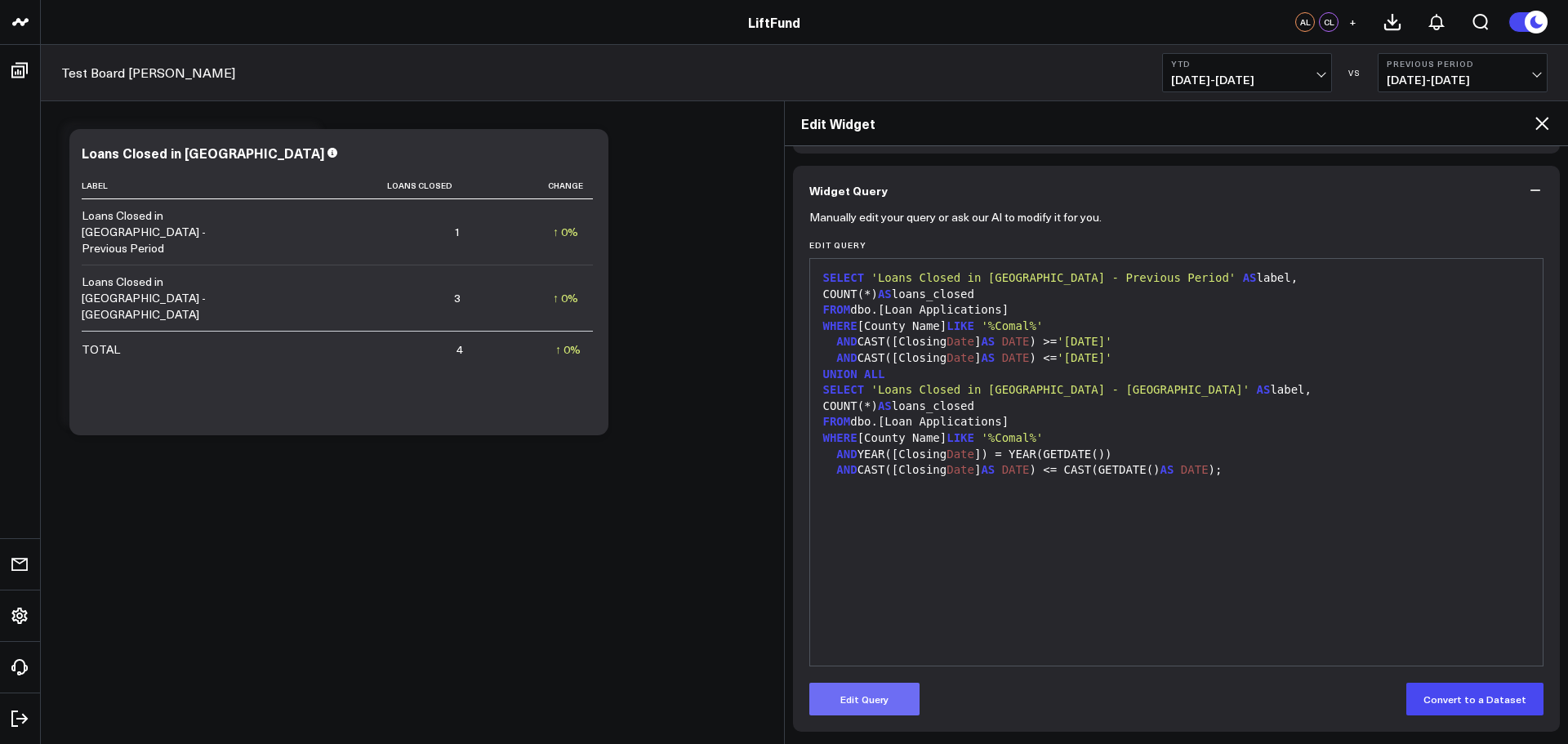
click at [868, 699] on button "Edit Query" at bounding box center [865, 698] width 110 height 33
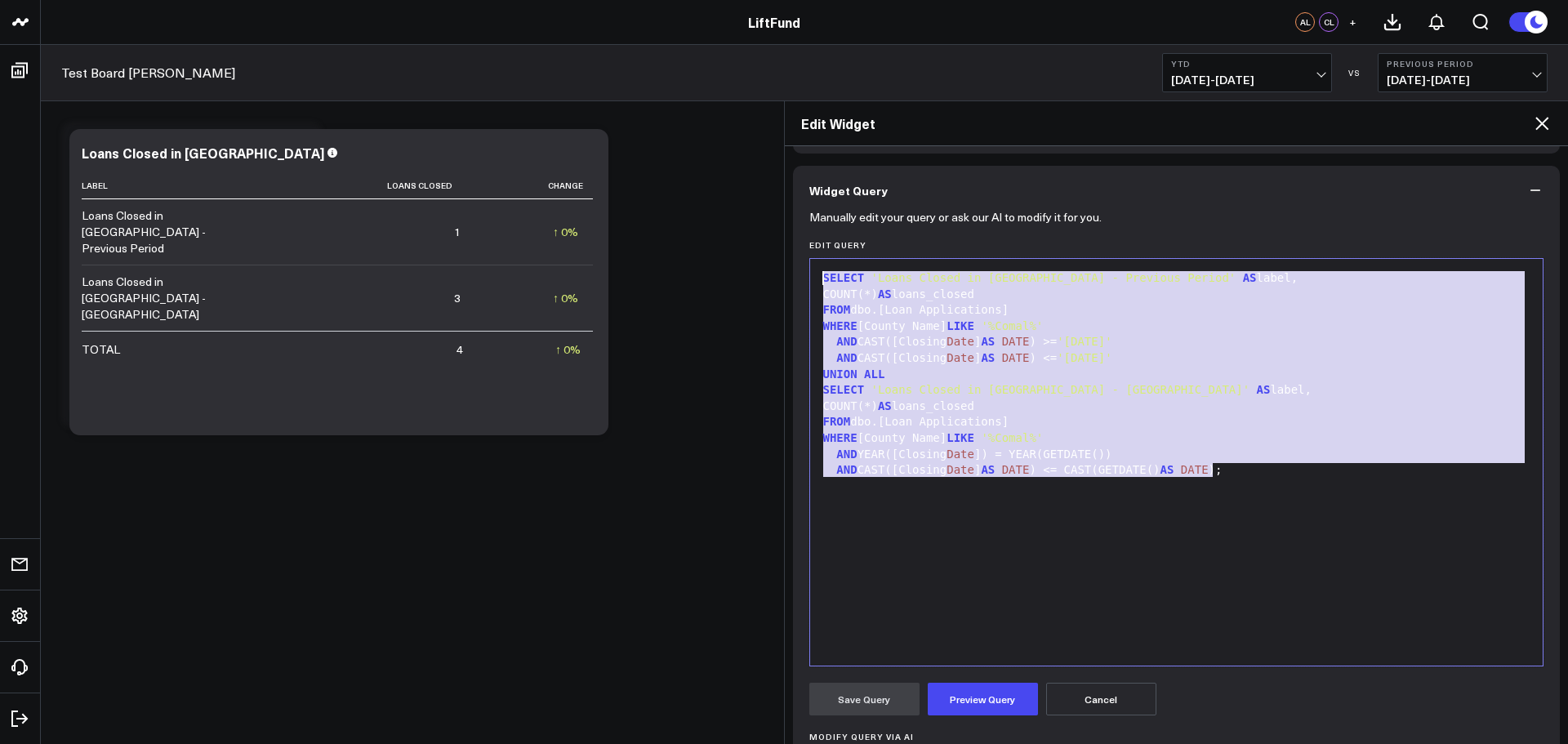
drag, startPoint x: 1097, startPoint y: 466, endPoint x: 686, endPoint y: 184, distance: 498.4
click at [686, 184] on body "LiftFund LiftFund AL CL + Test Board Alex YTD [DATE] - [DATE] VS Previous Perio…" at bounding box center [784, 372] width 1568 height 744
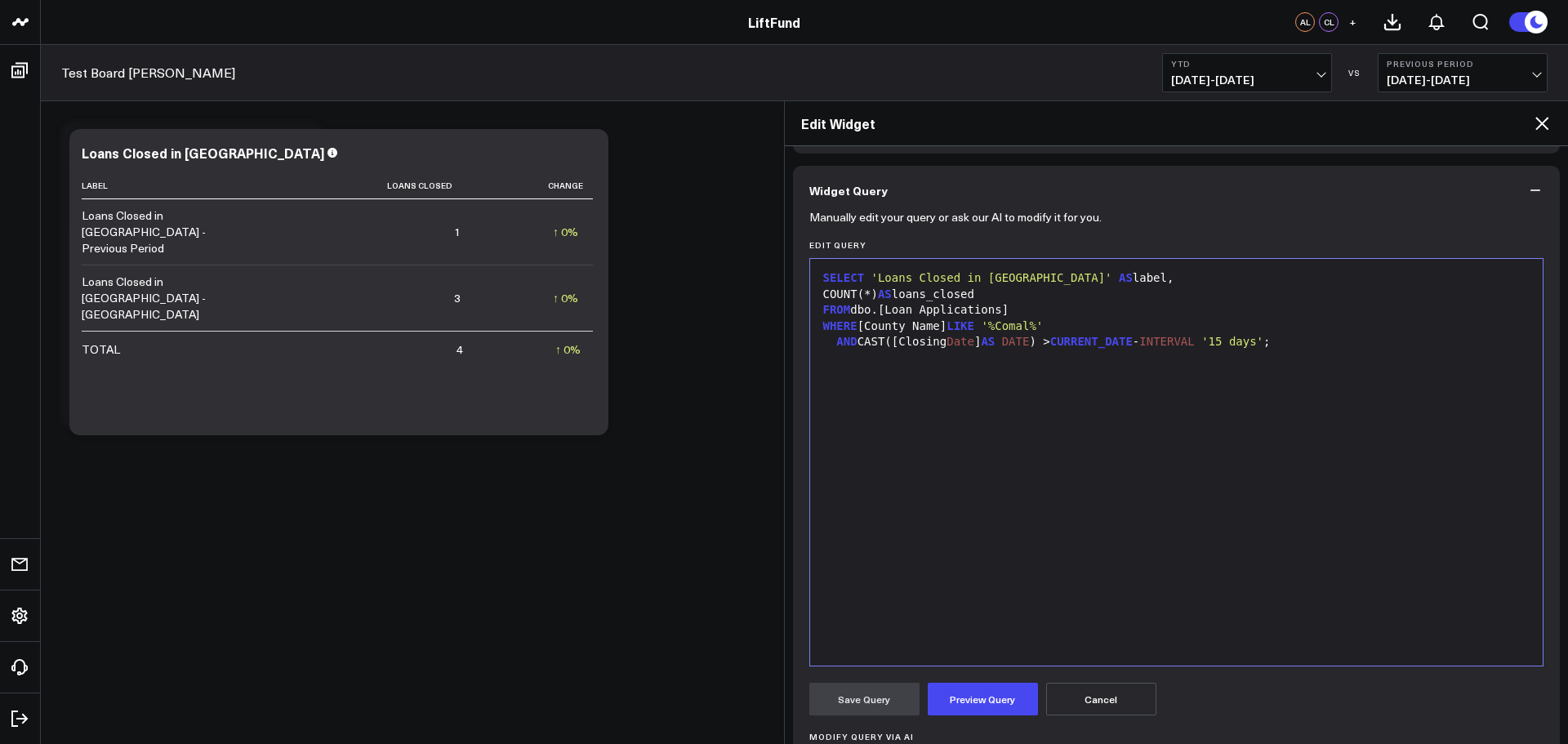
drag, startPoint x: 963, startPoint y: 696, endPoint x: 871, endPoint y: 696, distance: 92.0
click at [962, 696] on button "Preview Query" at bounding box center [983, 698] width 110 height 33
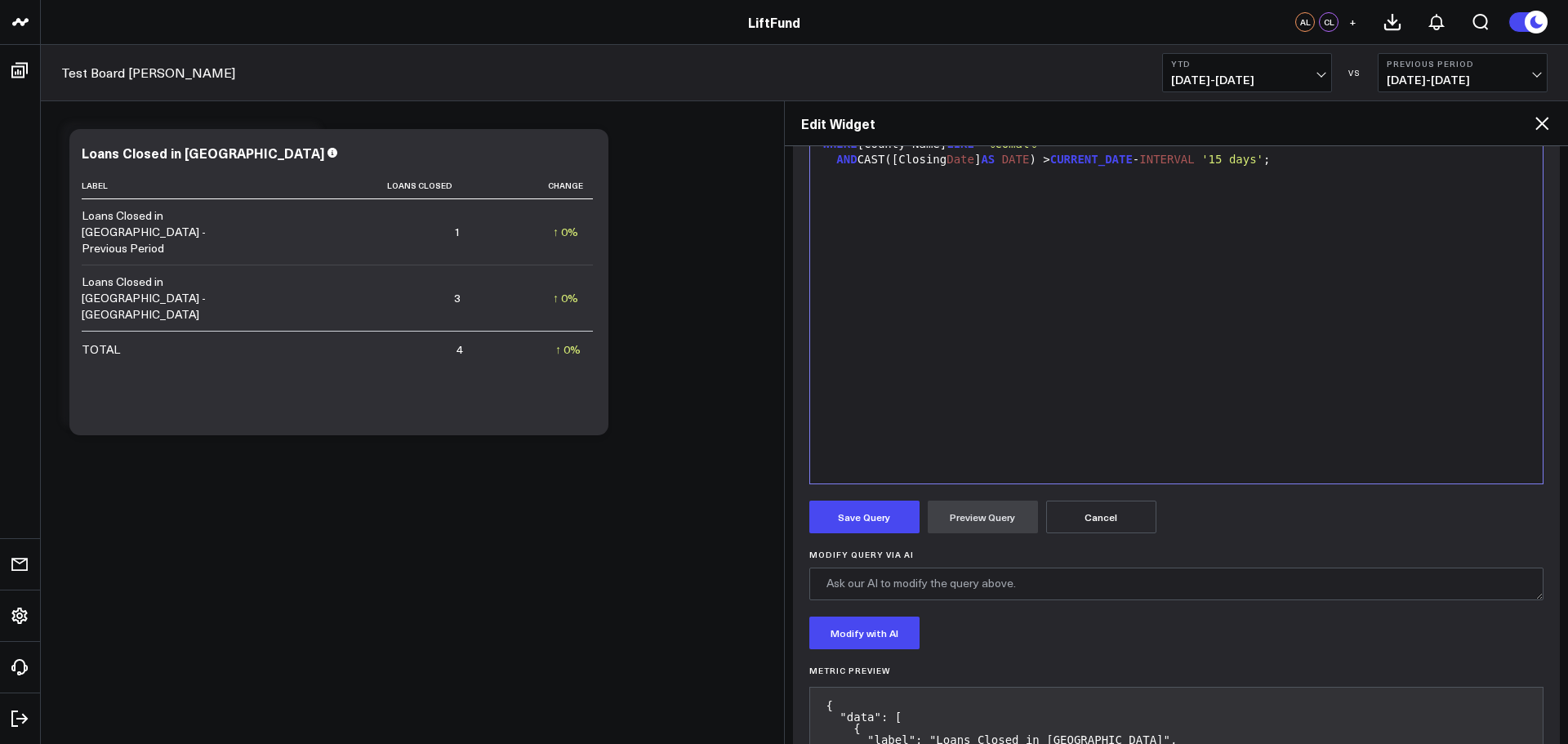
scroll to position [387, 0]
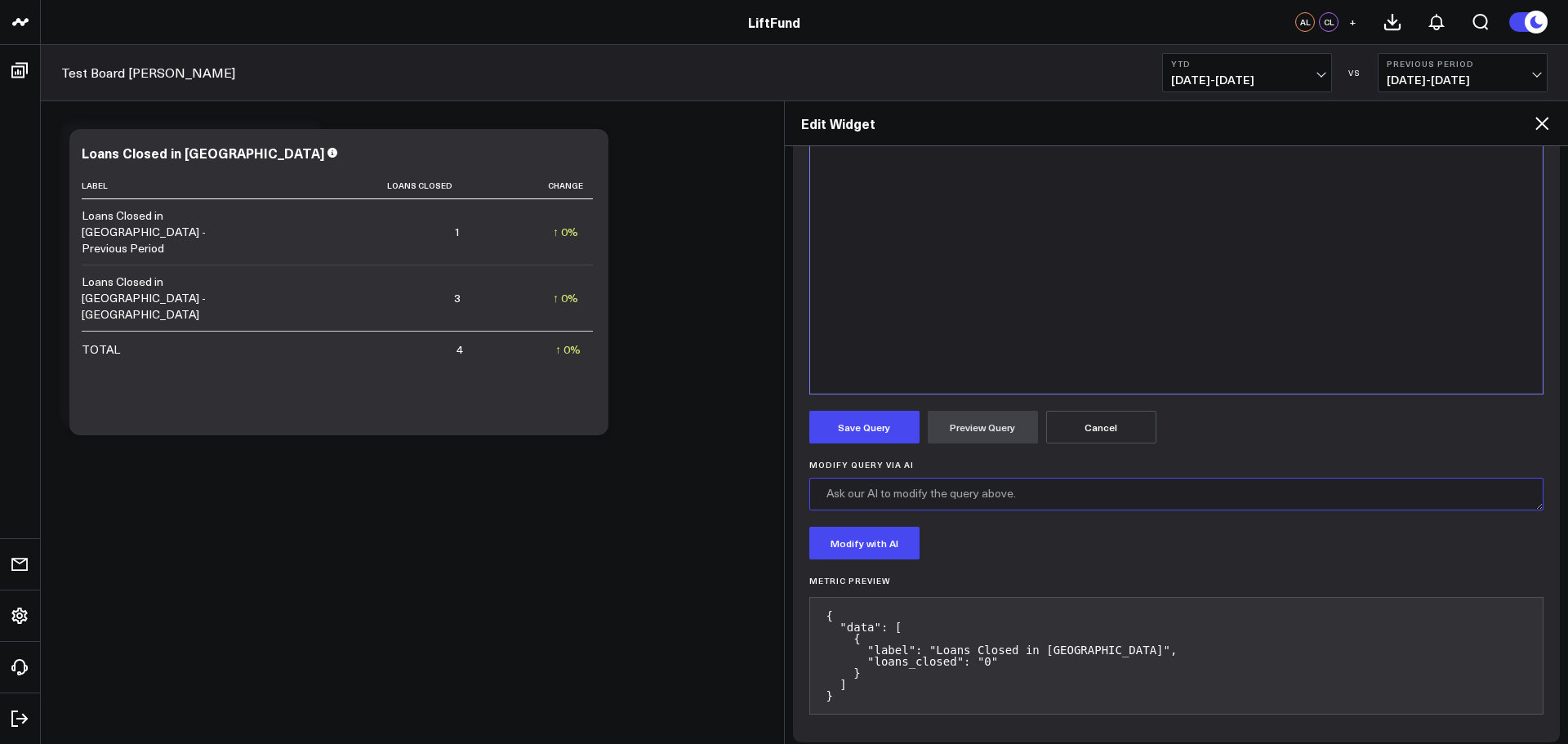
click at [1086, 493] on textarea "Modify Query via AI" at bounding box center [1177, 493] width 735 height 33
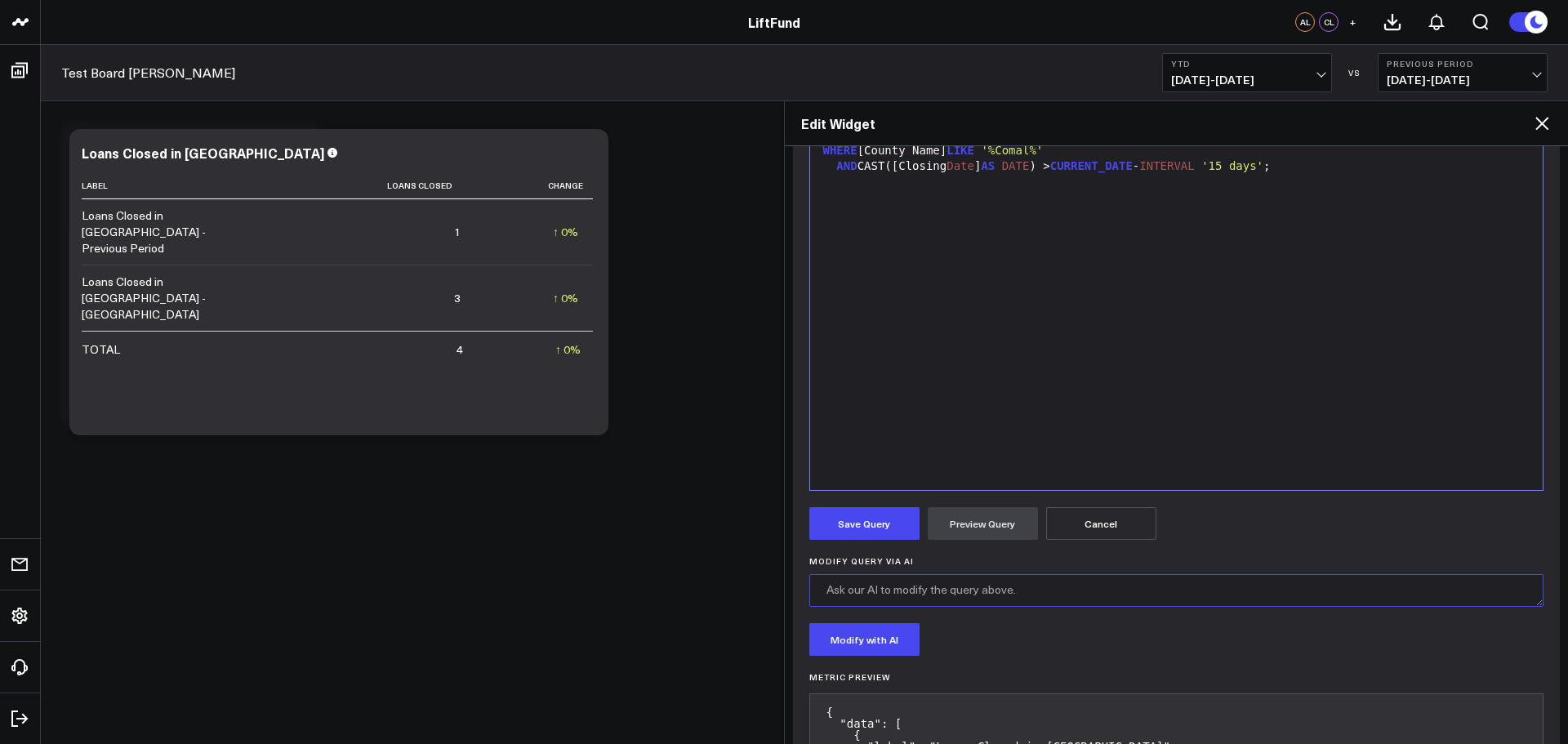
scroll to position [252, 0]
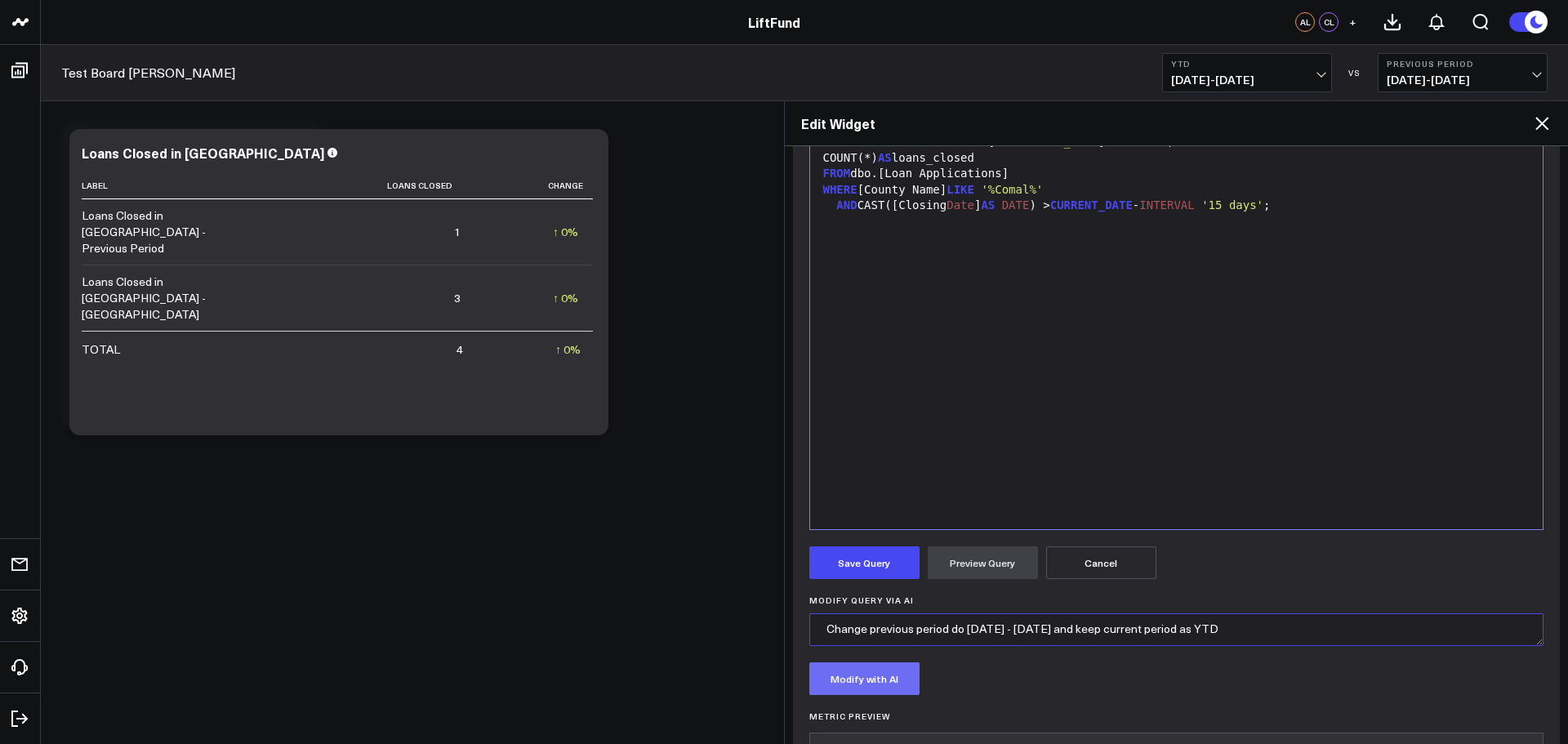
type textarea "Change previous period do [DATE] - [DATE] and keep current period as YTD"
click at [866, 676] on button "Modify with AI" at bounding box center [865, 678] width 110 height 33
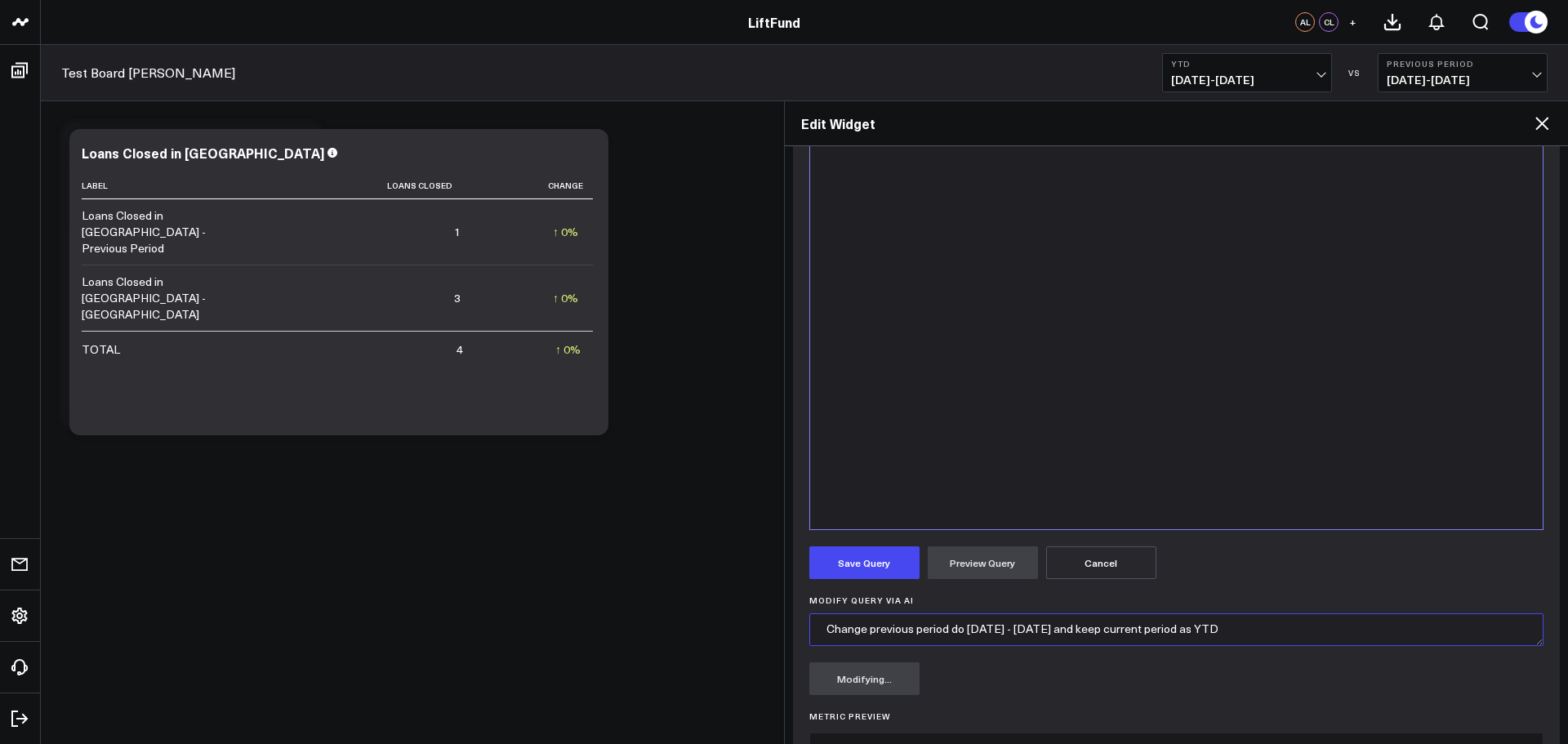
click at [1267, 627] on textarea "Change previous period do [DATE] - [DATE] and keep current period as YTD" at bounding box center [1177, 629] width 735 height 33
click at [1288, 703] on form "Manually edit your query or ask our AI to modify it for you. Edit Query 9 1 2 3…" at bounding box center [1177, 470] width 735 height 782
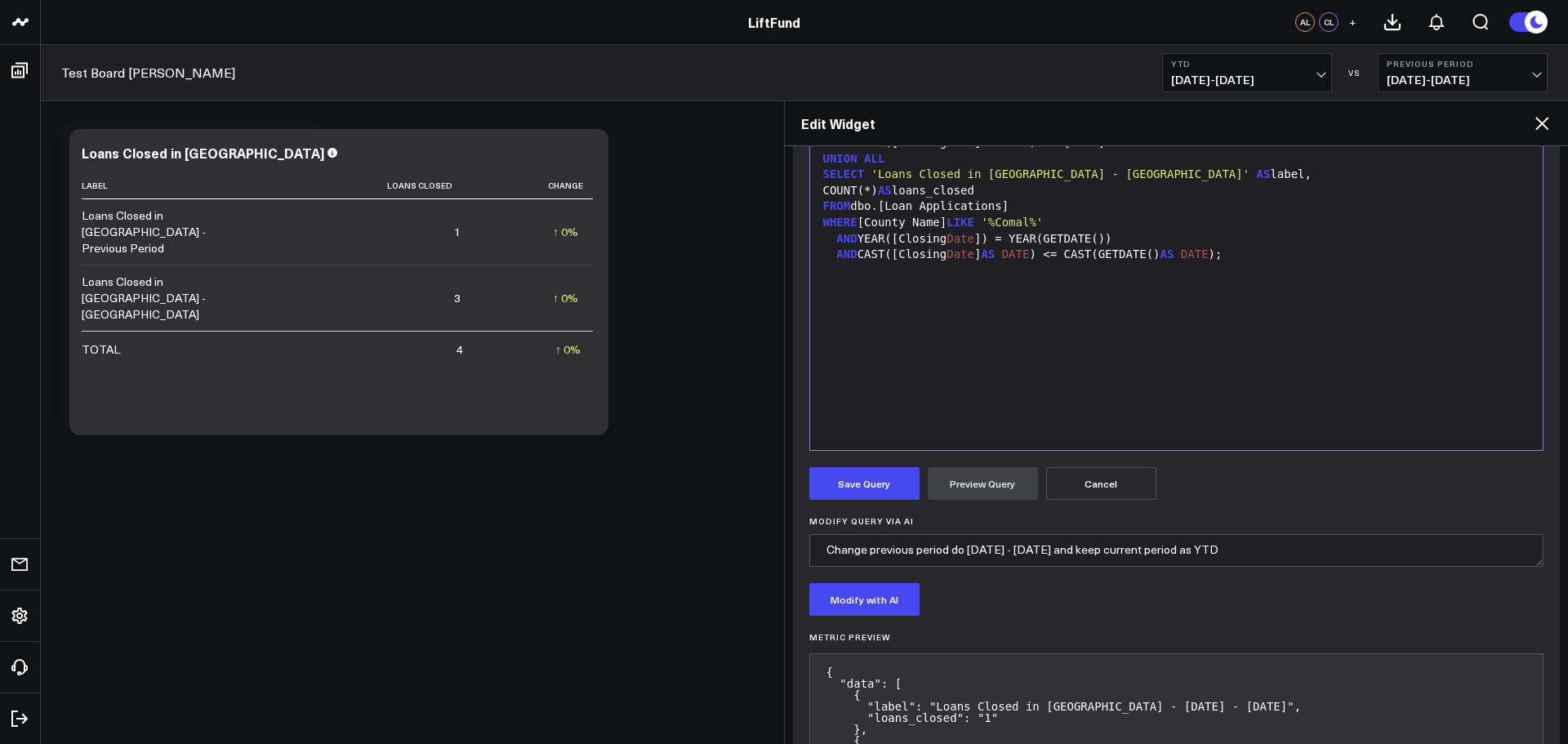
scroll to position [194, 0]
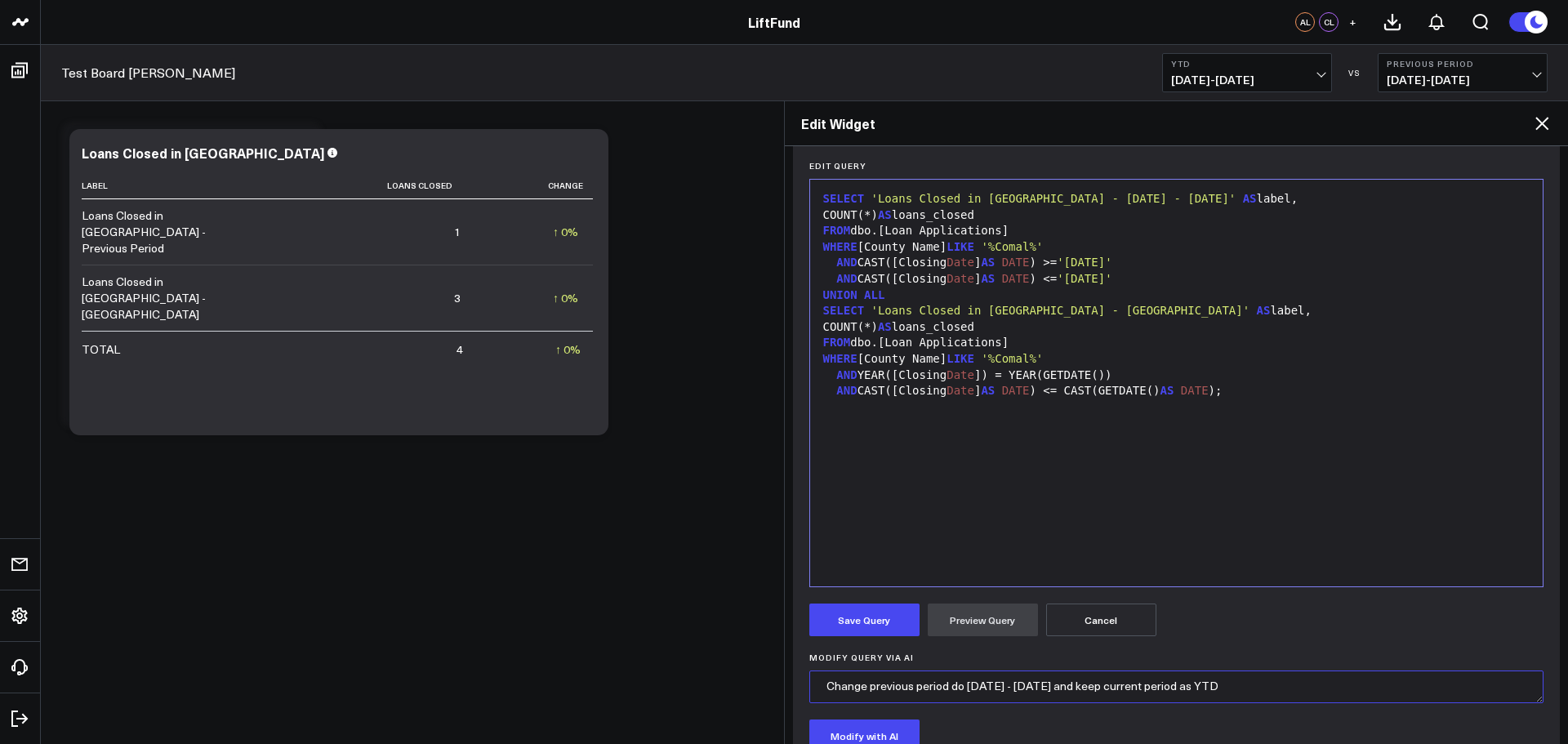
click at [1159, 680] on textarea "Change previous period do [DATE] - [DATE] and keep current period as YTD" at bounding box center [1177, 686] width 735 height 33
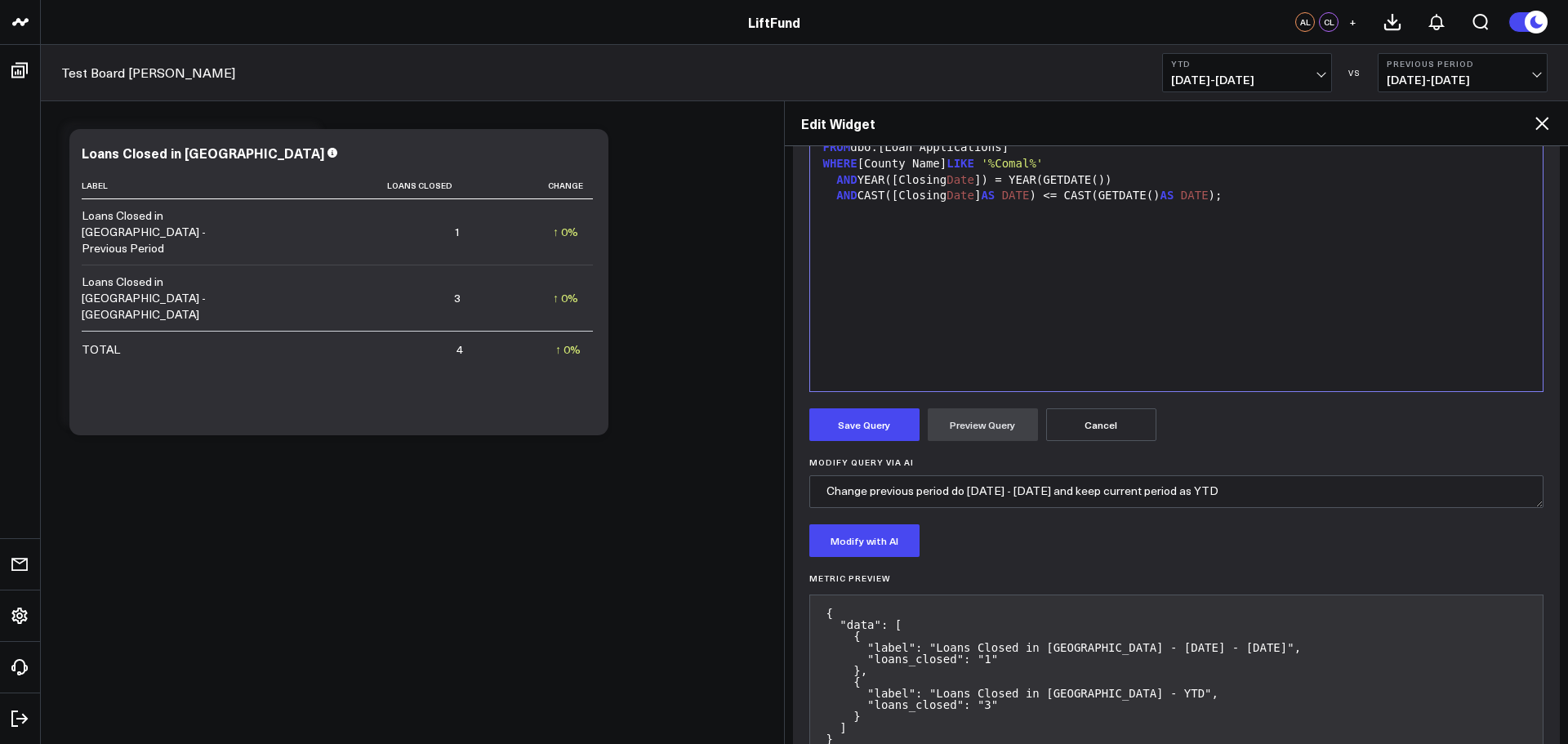
scroll to position [443, 0]
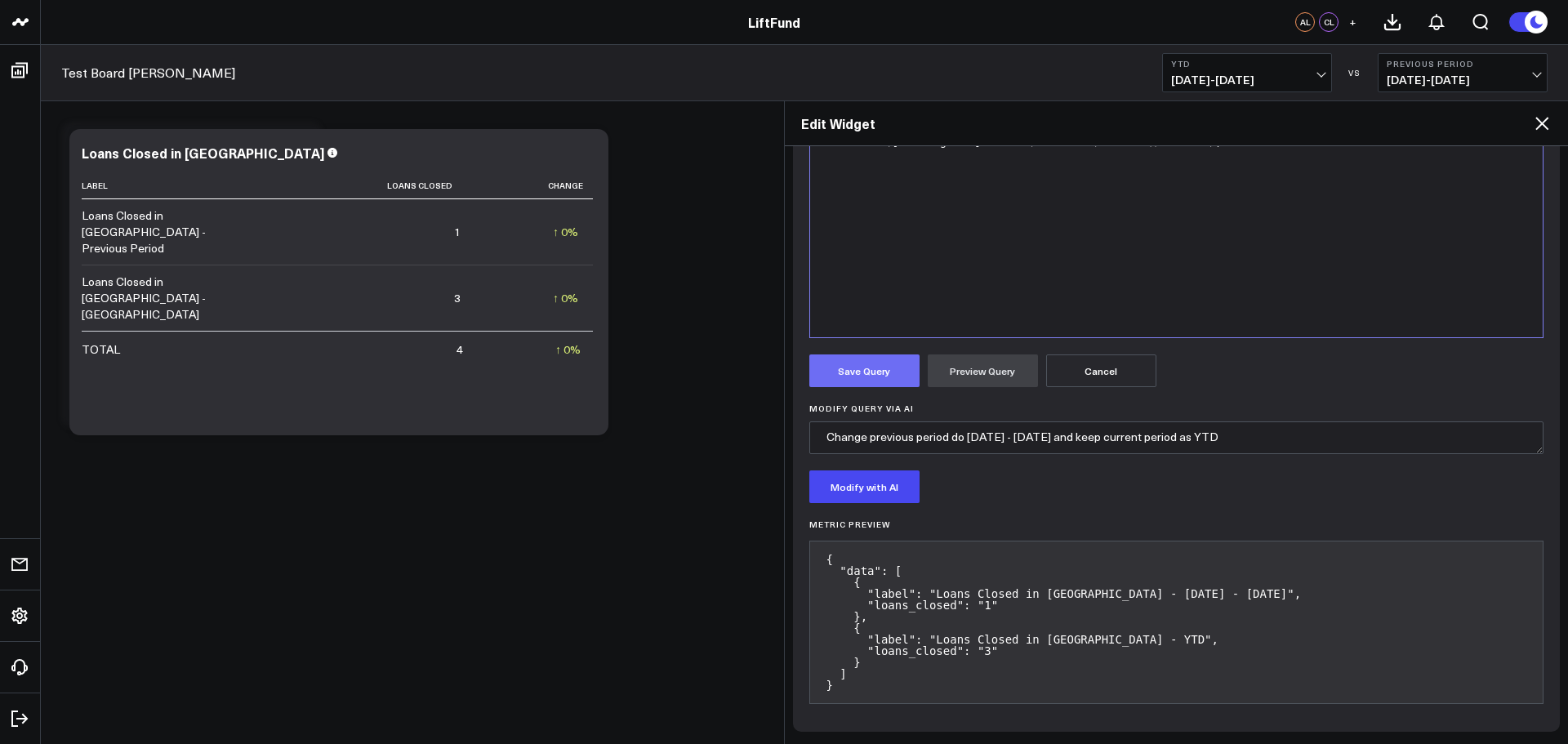
click at [876, 361] on button "Save Query" at bounding box center [865, 370] width 110 height 33
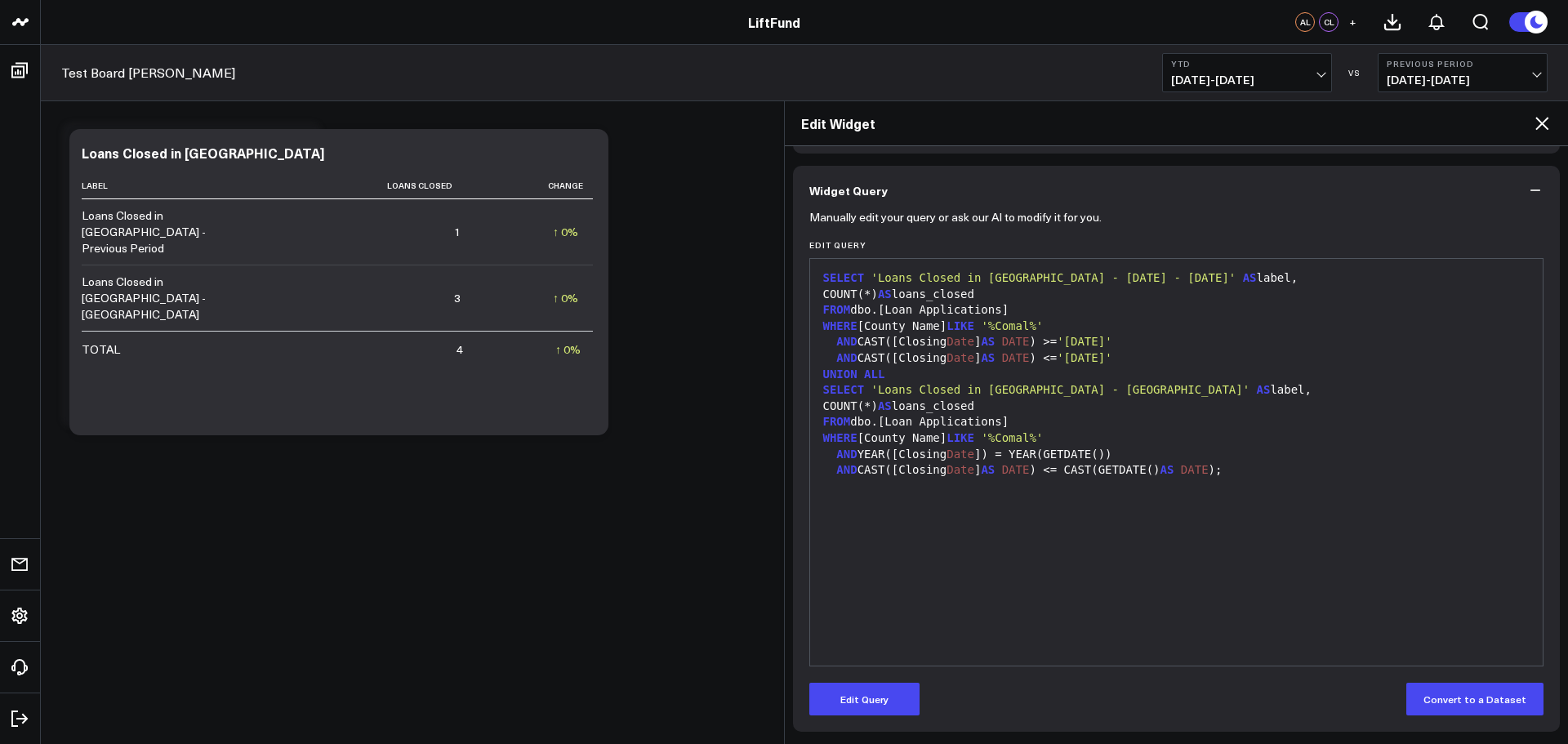
scroll to position [115, 0]
click at [1544, 128] on icon at bounding box center [1541, 123] width 19 height 19
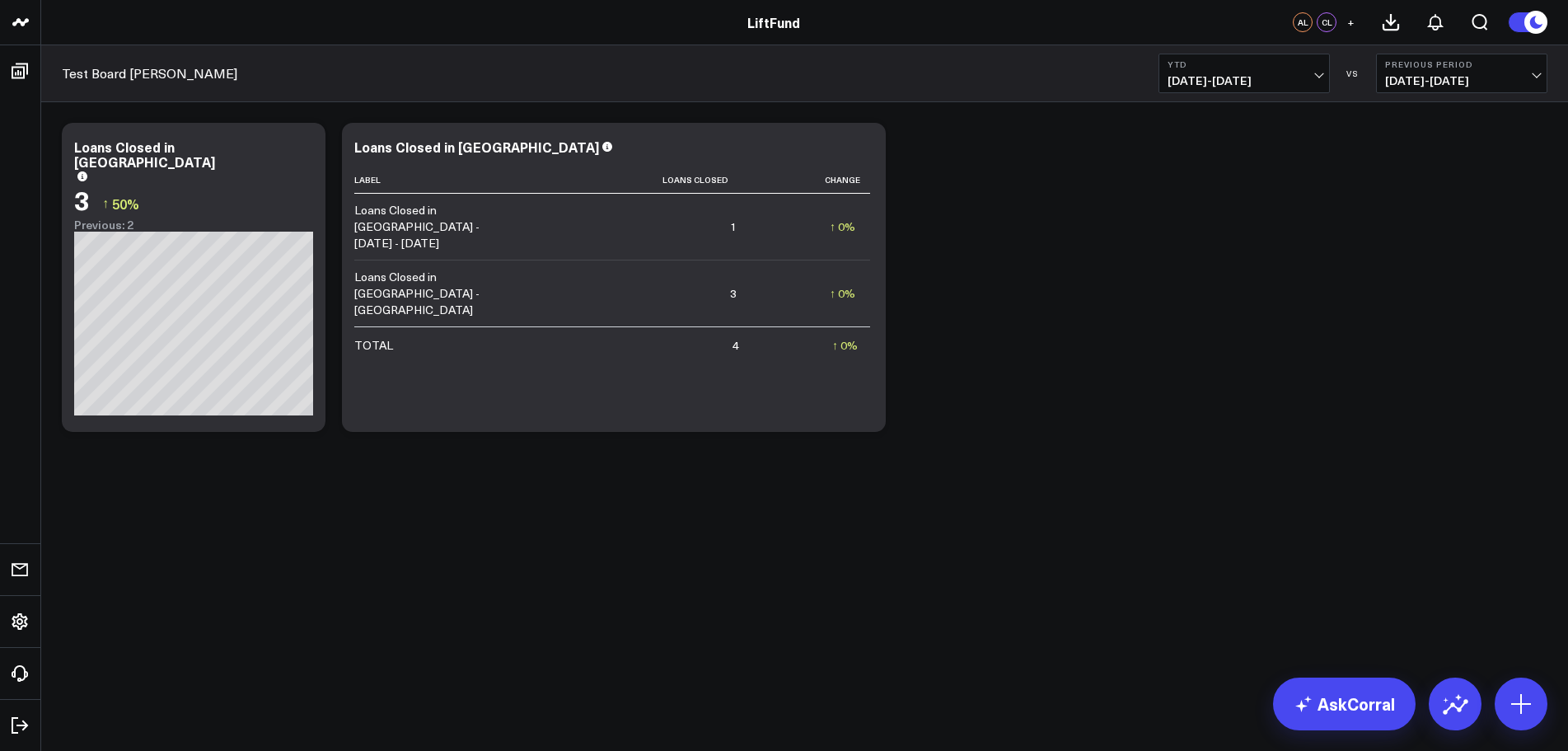
click at [1087, 467] on div "Modify via AI Copy link to widget Ask support Remove Create linked copy Executi…" at bounding box center [804, 321] width 1527 height 437
click at [752, 327] on td "↑ 0% Previous 4" at bounding box center [811, 344] width 119 height 35
click at [803, 383] on div "Label Loans Closed Change Loans Closed in [GEOGRAPHIC_DATA] - [DATE] - [DATE] 1…" at bounding box center [614, 290] width 519 height 249
click at [868, 150] on icon at bounding box center [863, 149] width 19 height 19
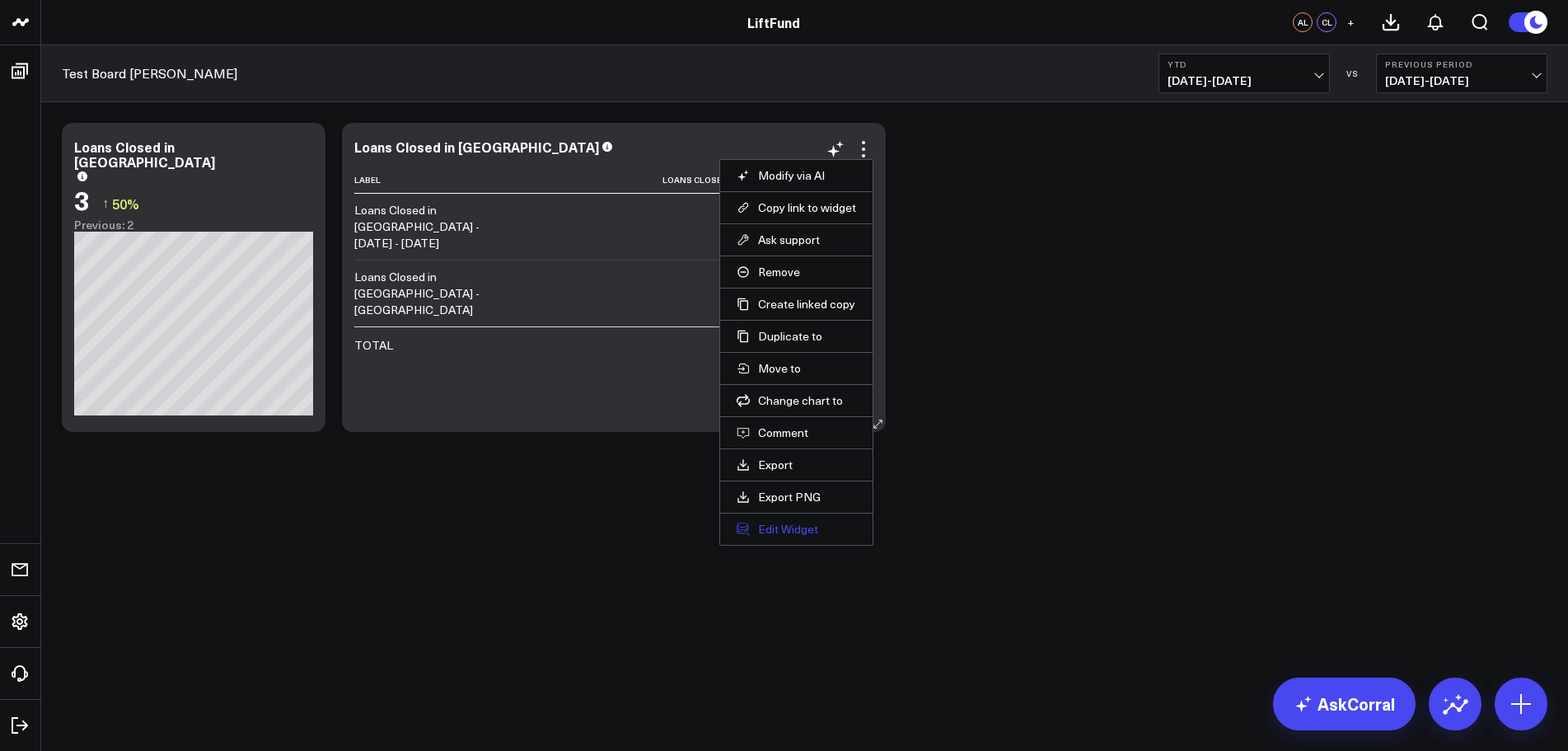
click at [792, 527] on button "Edit Widget" at bounding box center [797, 529] width 120 height 15
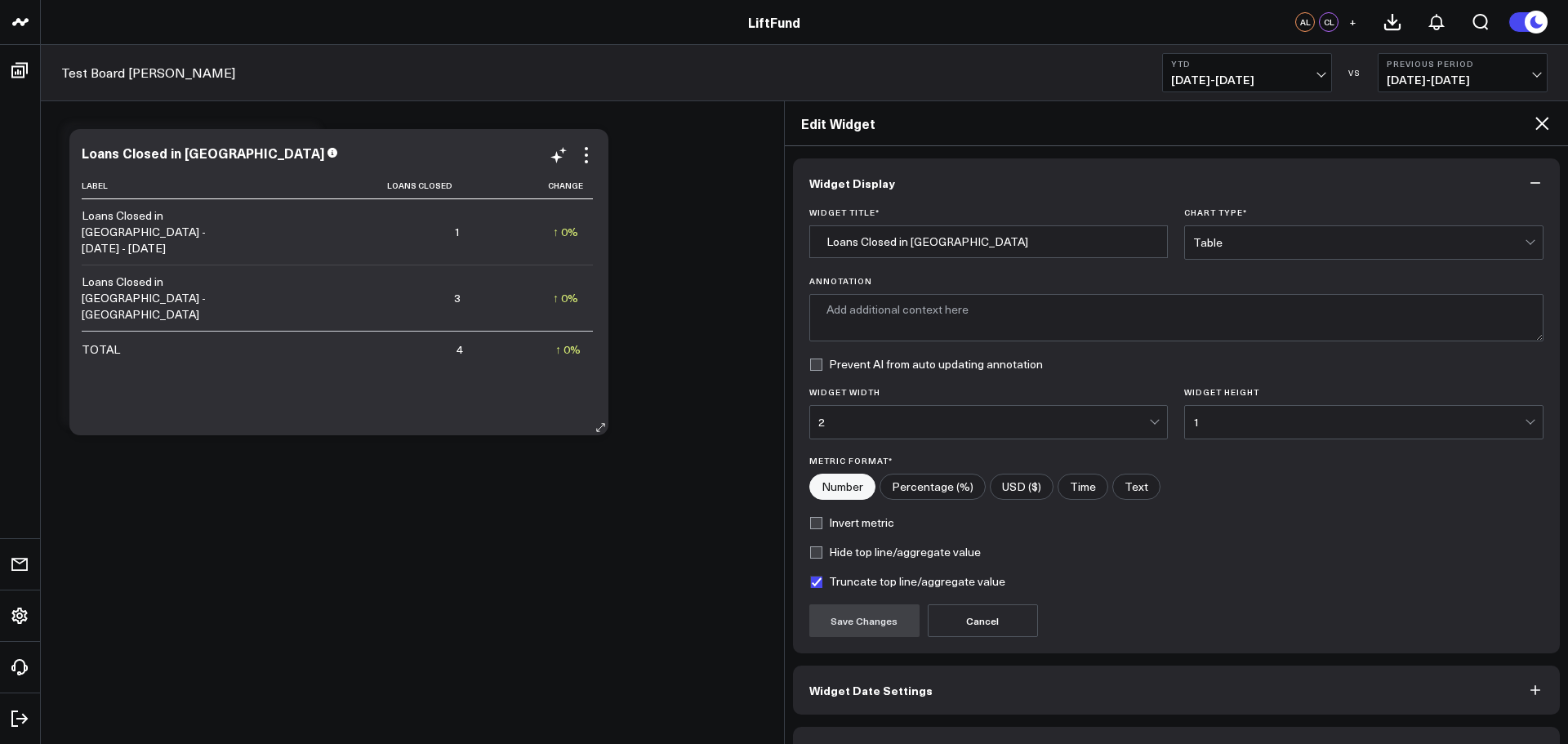
type textarea "Total number of loans closed in [GEOGRAPHIC_DATA] for the current year and a sp…"
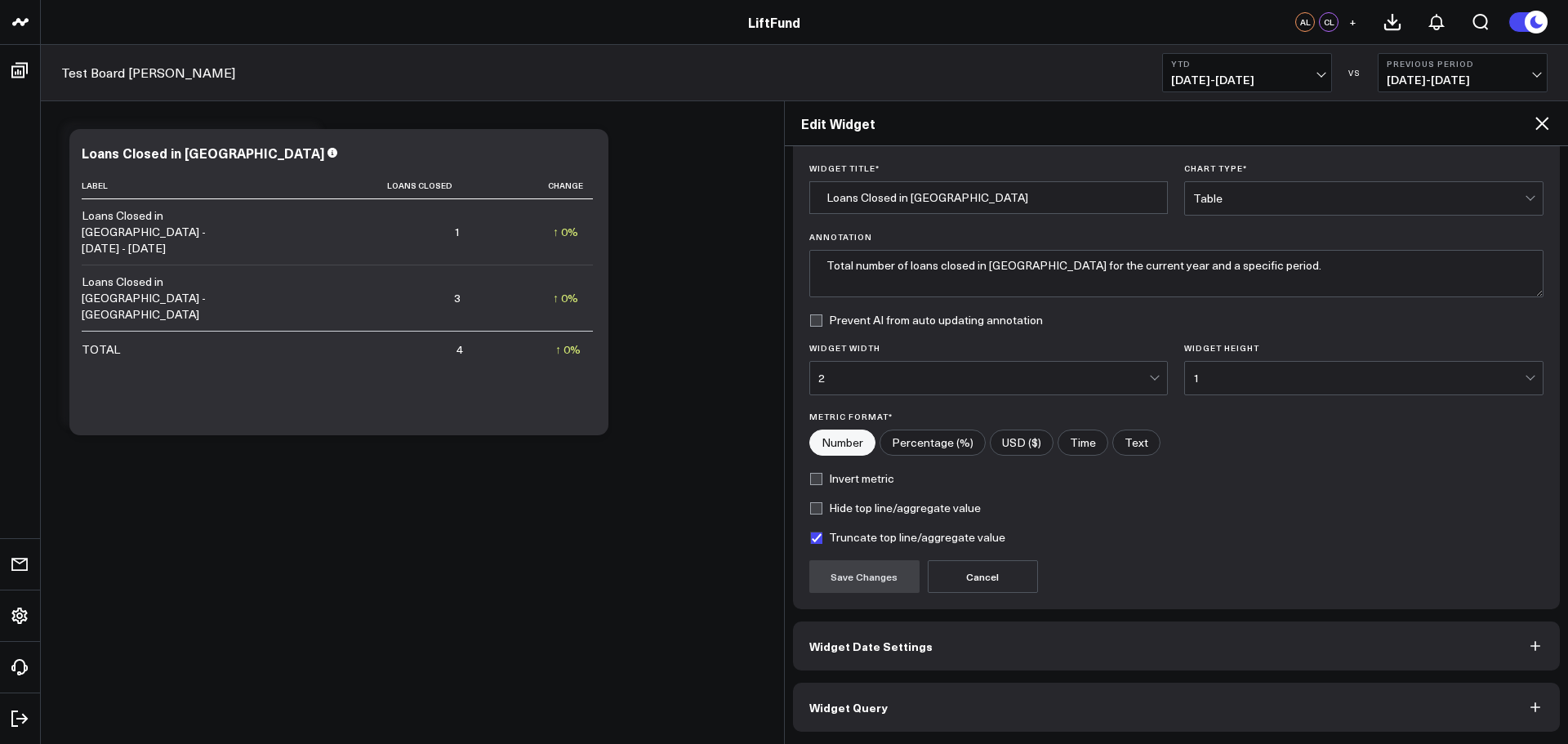
click at [912, 706] on button "Widget Query" at bounding box center [1177, 706] width 768 height 49
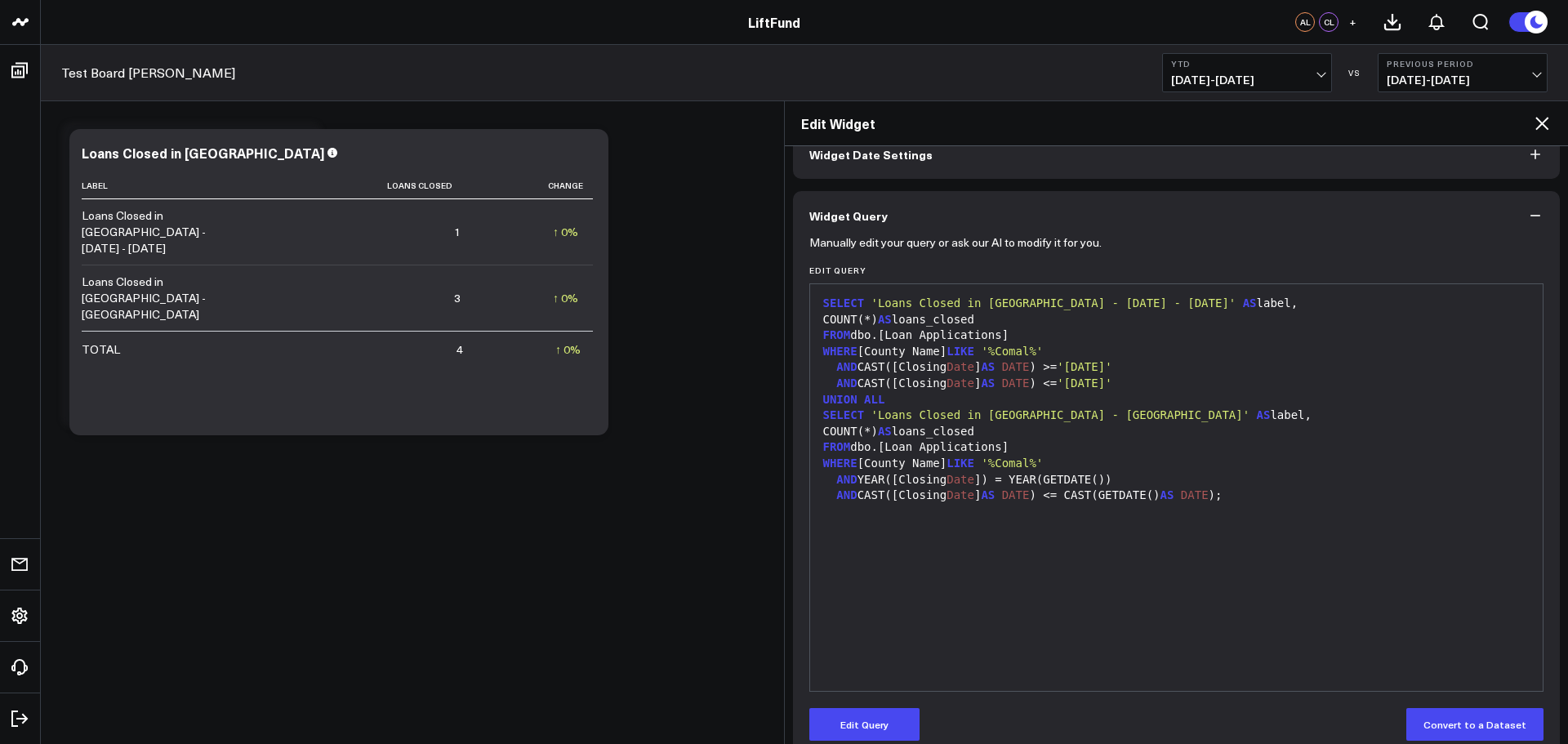
scroll to position [115, 0]
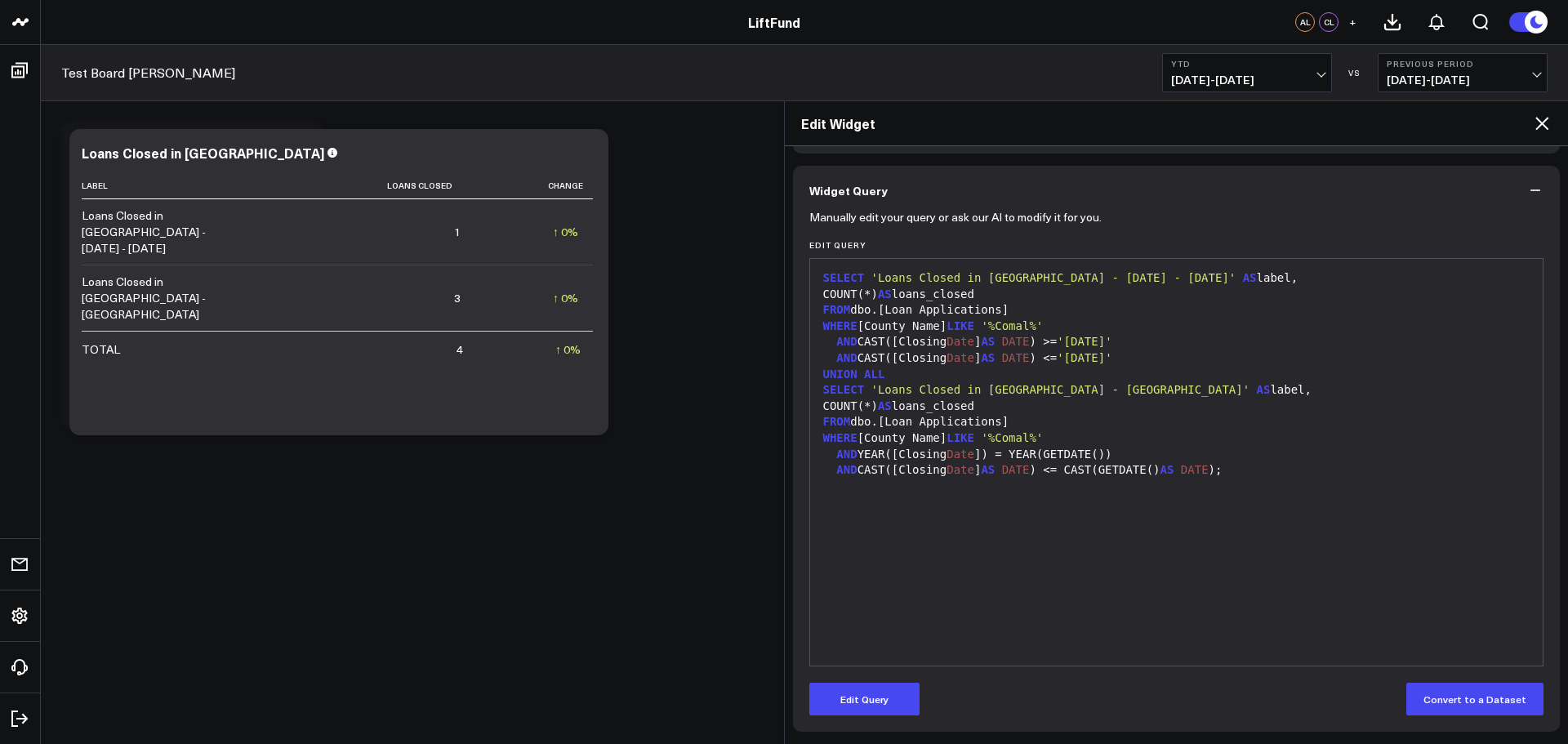
click at [1545, 121] on icon at bounding box center [1542, 124] width 13 height 13
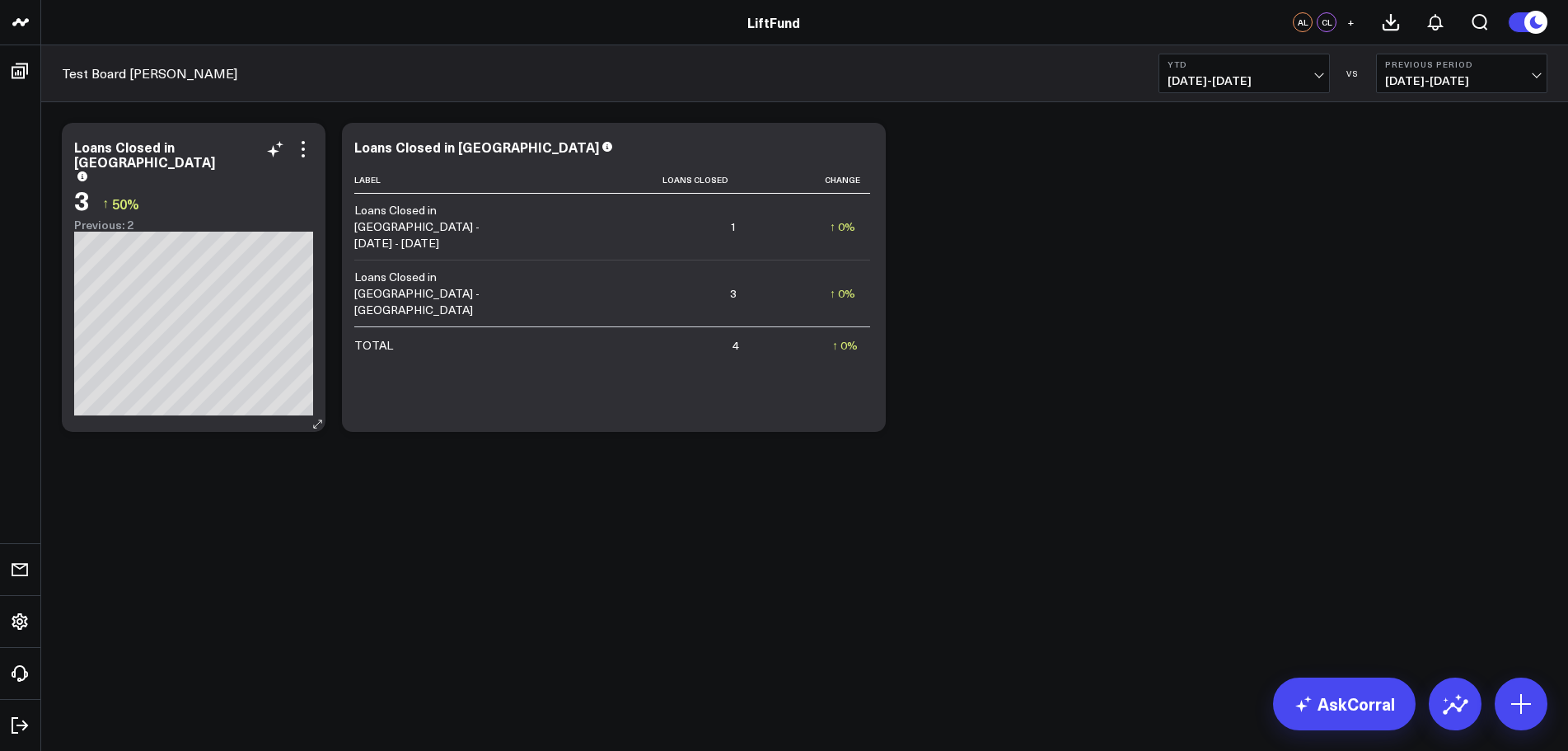
click at [251, 219] on div "Previous: 2" at bounding box center [193, 225] width 239 height 14
click at [299, 153] on icon at bounding box center [303, 149] width 19 height 19
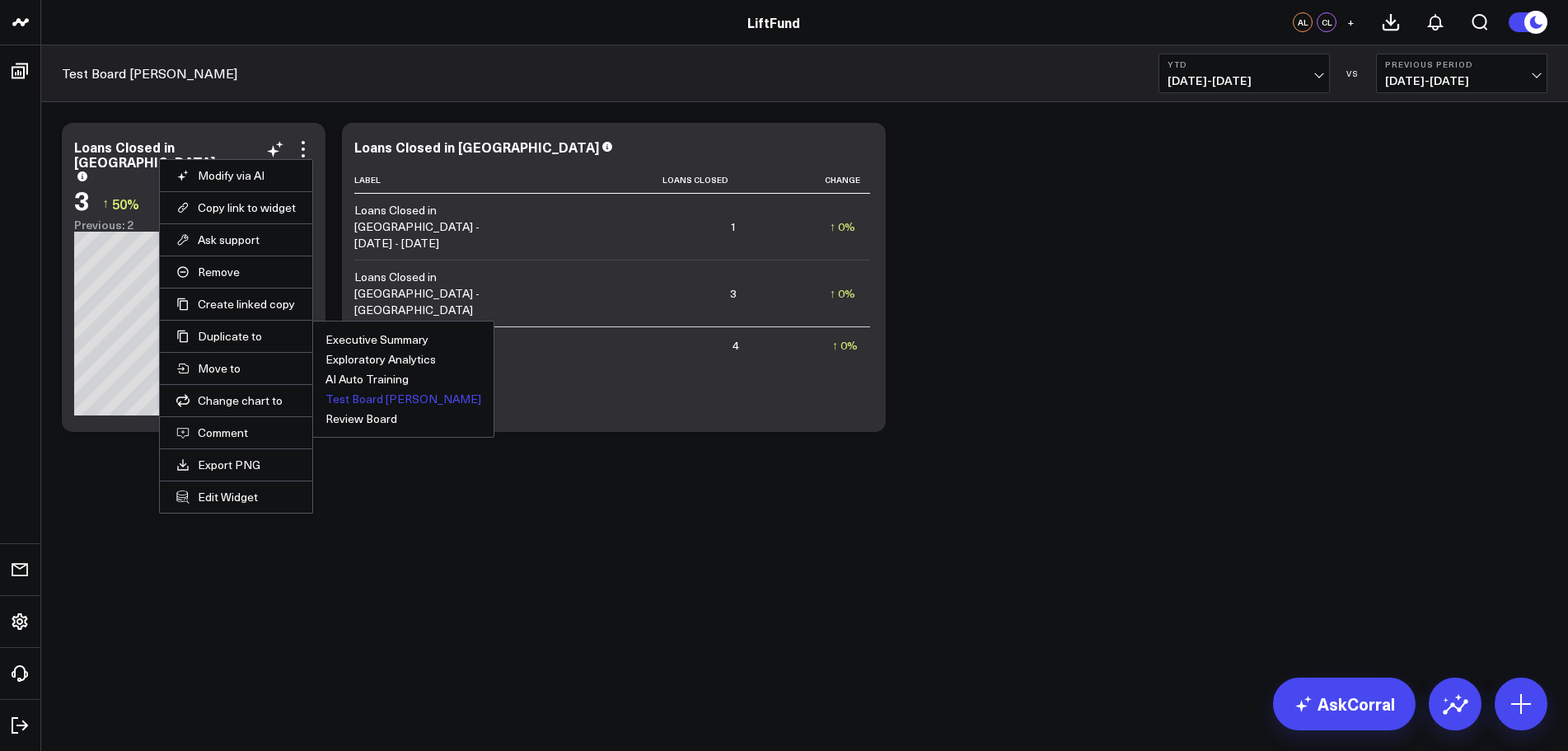
click at [359, 400] on button "Test Board [PERSON_NAME]" at bounding box center [403, 399] width 156 height 12
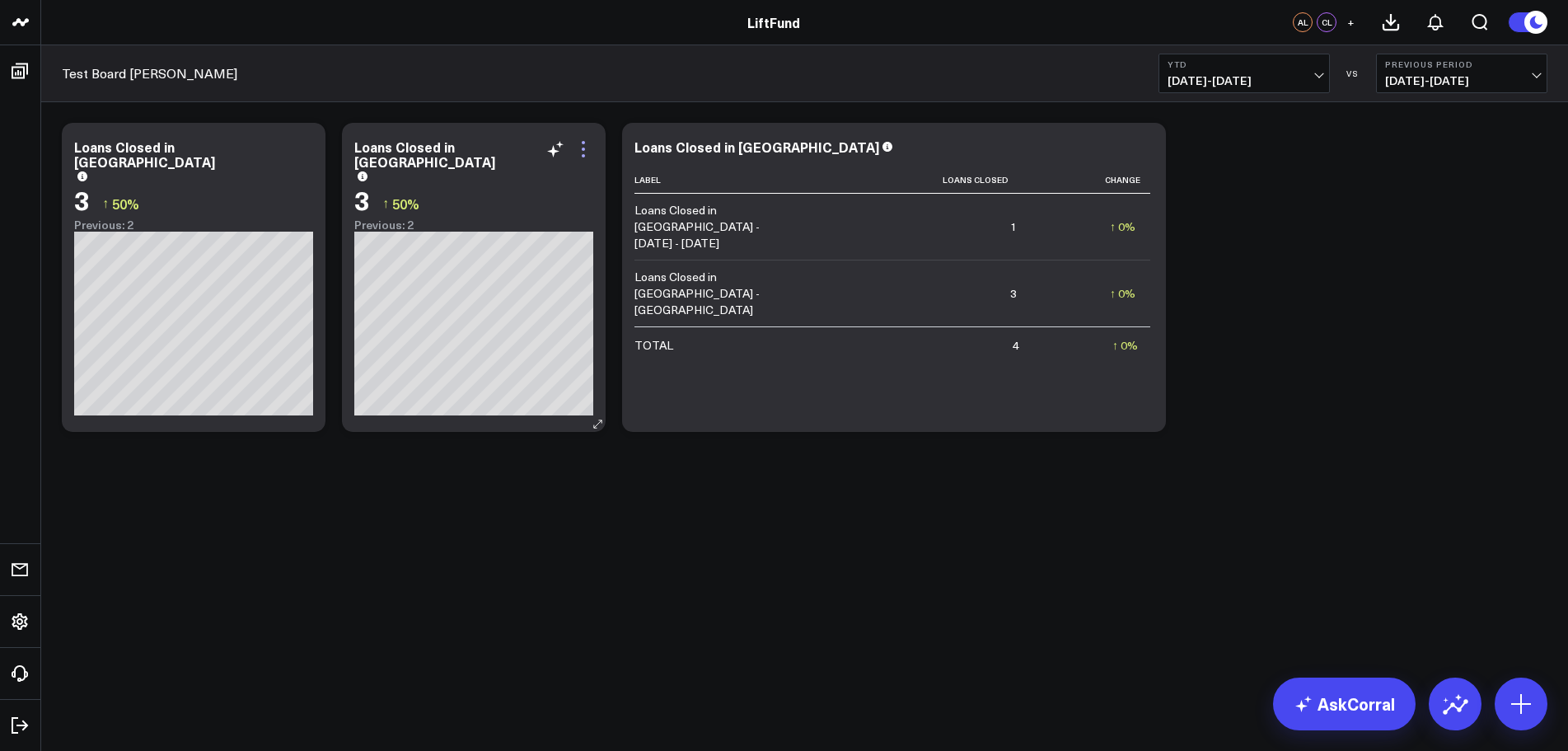
click at [585, 154] on icon at bounding box center [583, 149] width 19 height 19
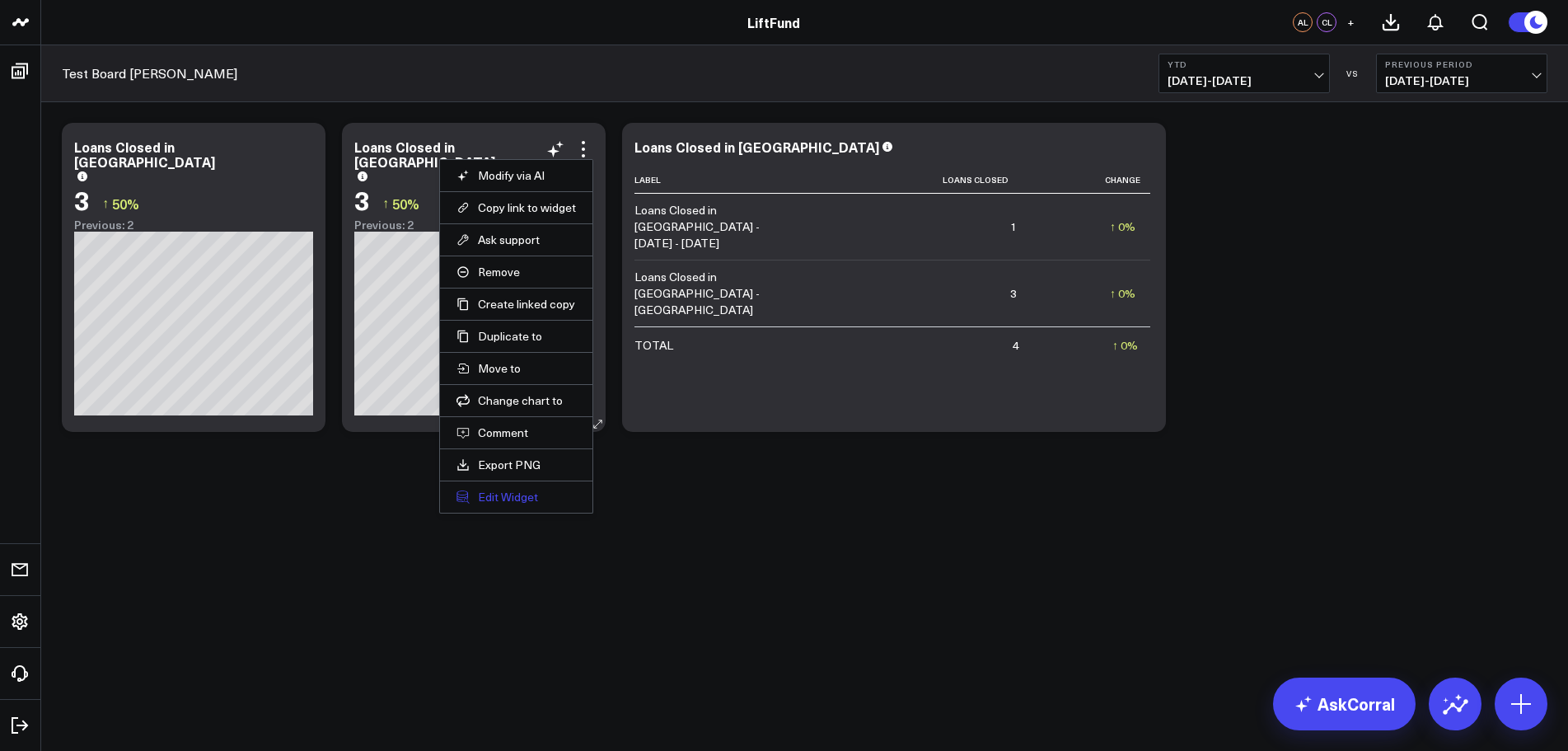
click at [505, 499] on button "Edit Widget" at bounding box center [516, 497] width 120 height 15
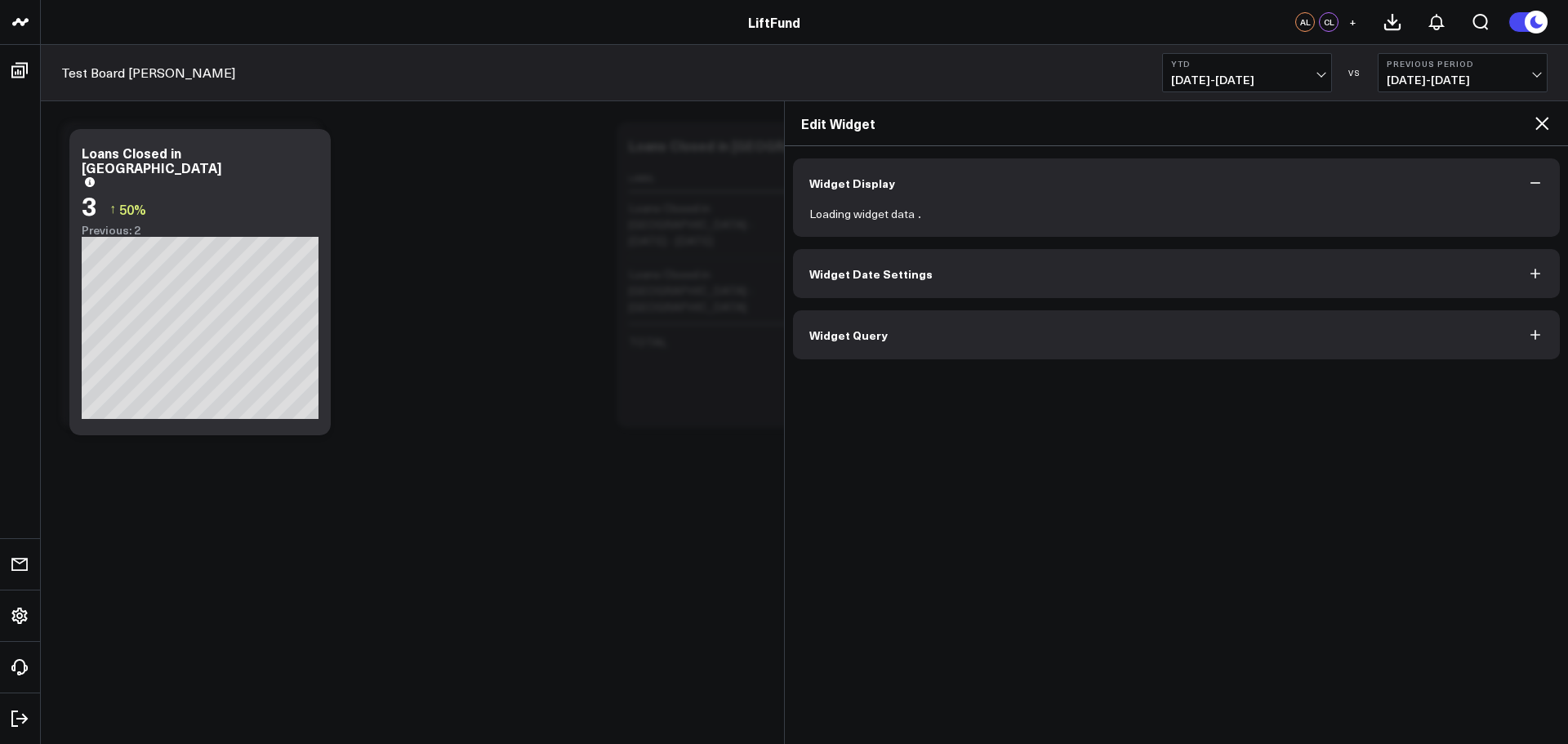
click at [854, 330] on span "Widget Query" at bounding box center [849, 335] width 79 height 13
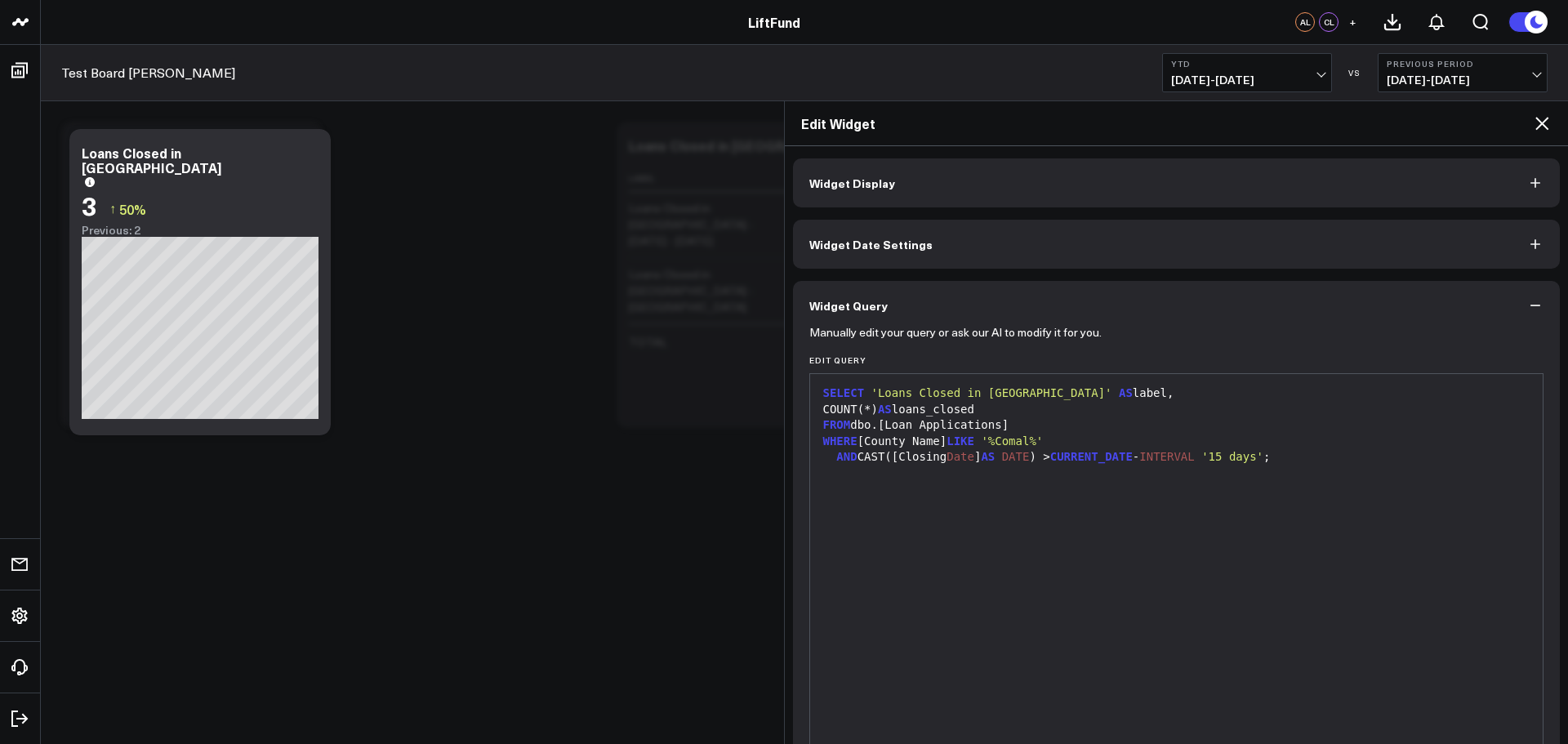
scroll to position [115, 0]
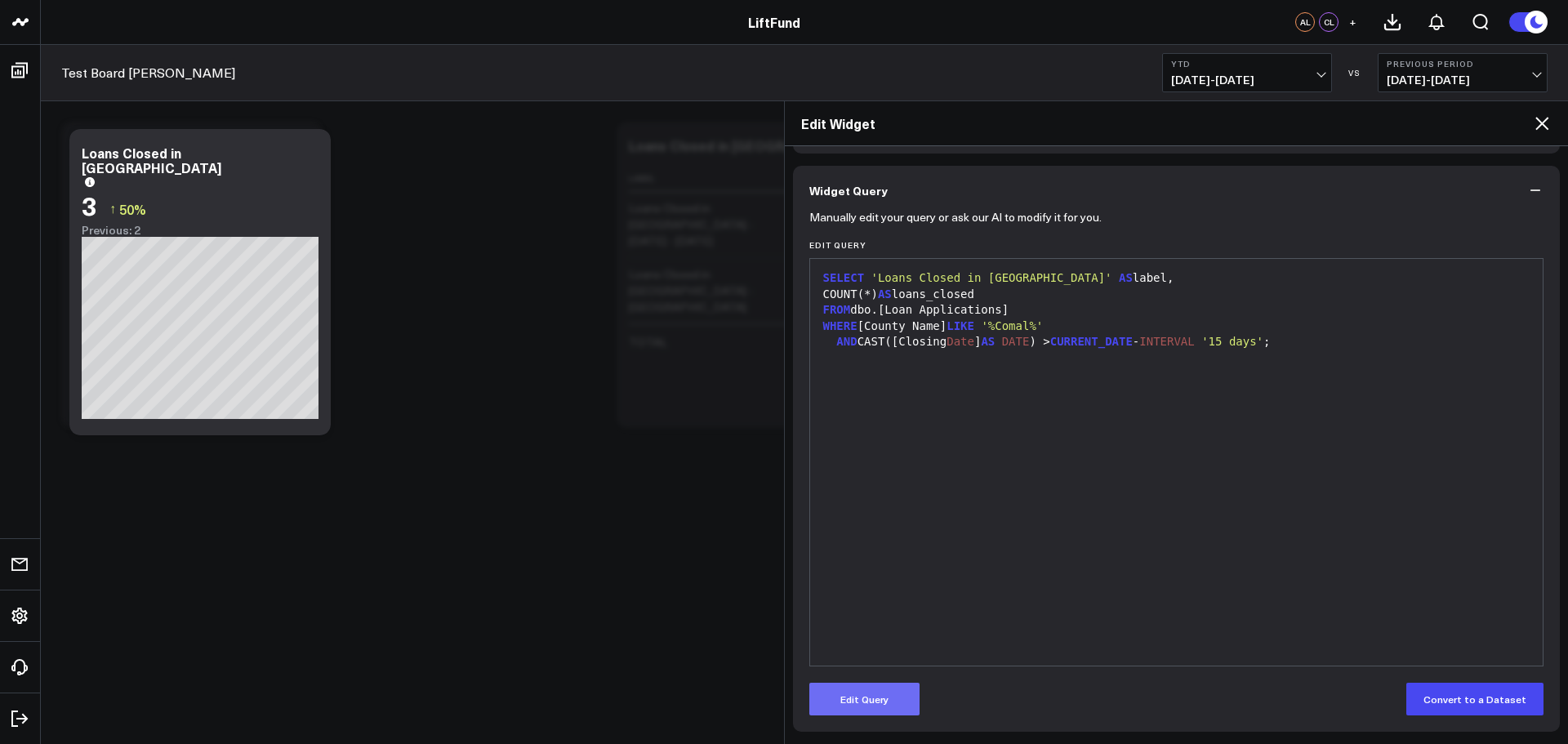
click at [864, 695] on button "Edit Query" at bounding box center [865, 698] width 110 height 33
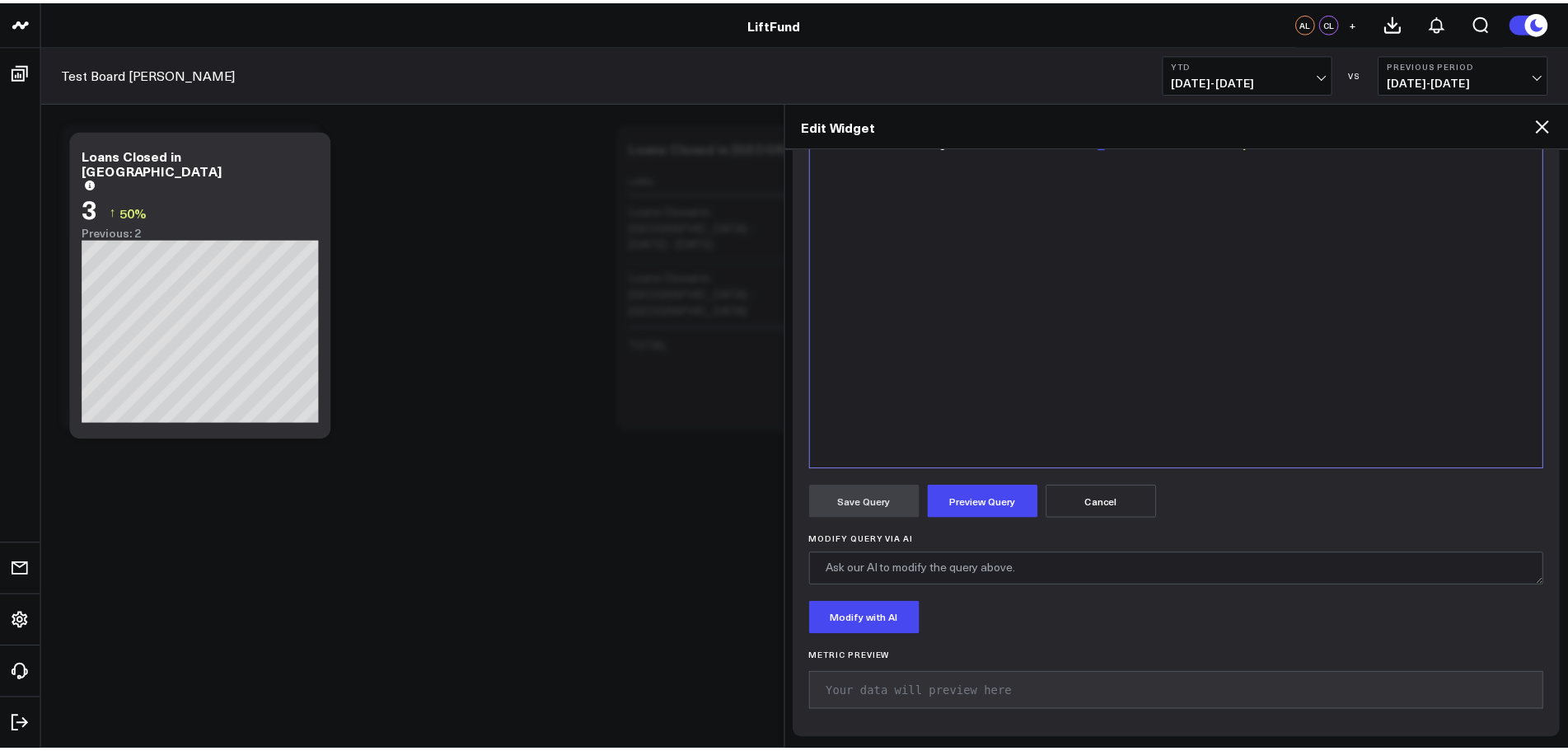
scroll to position [321, 0]
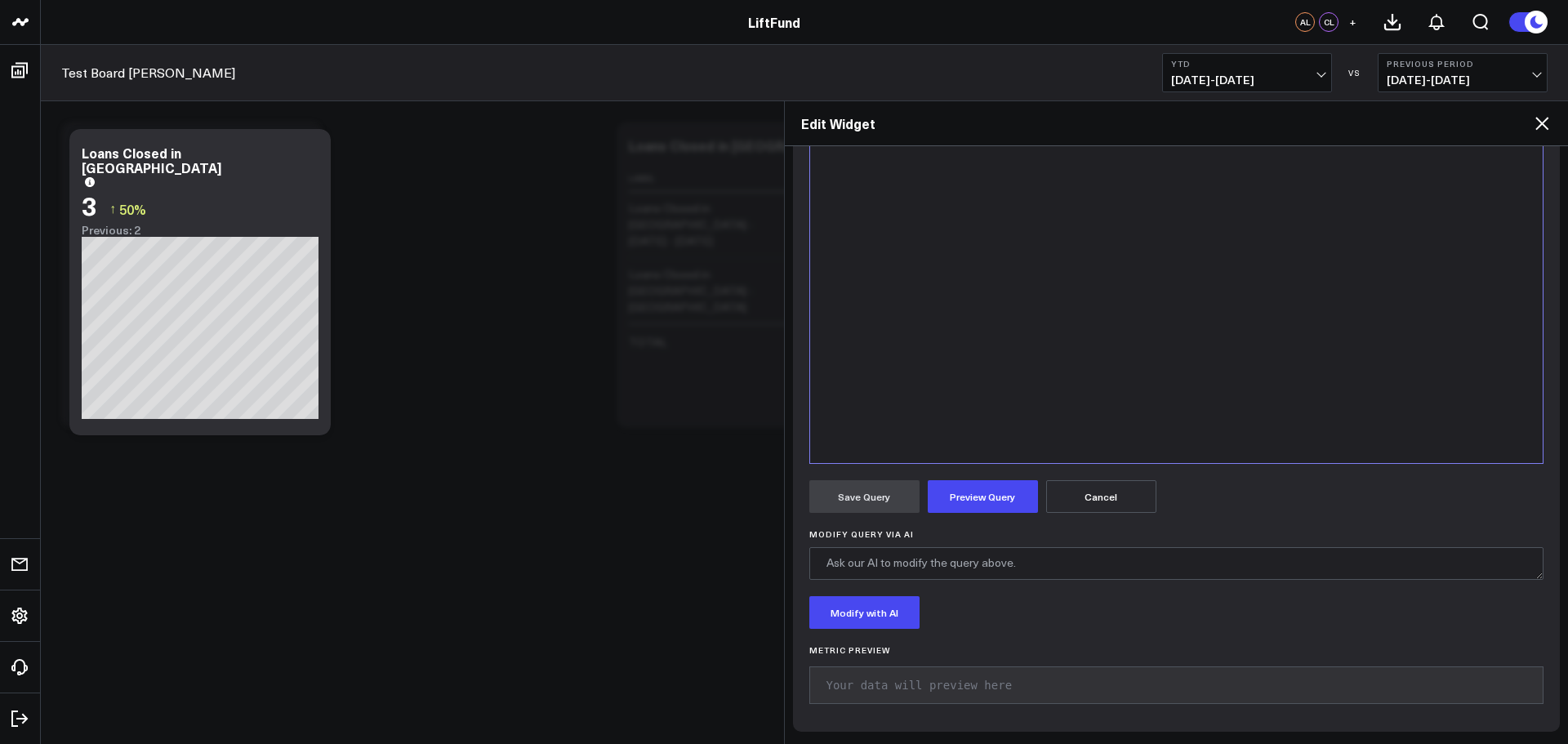
click at [1541, 124] on icon at bounding box center [1542, 124] width 13 height 13
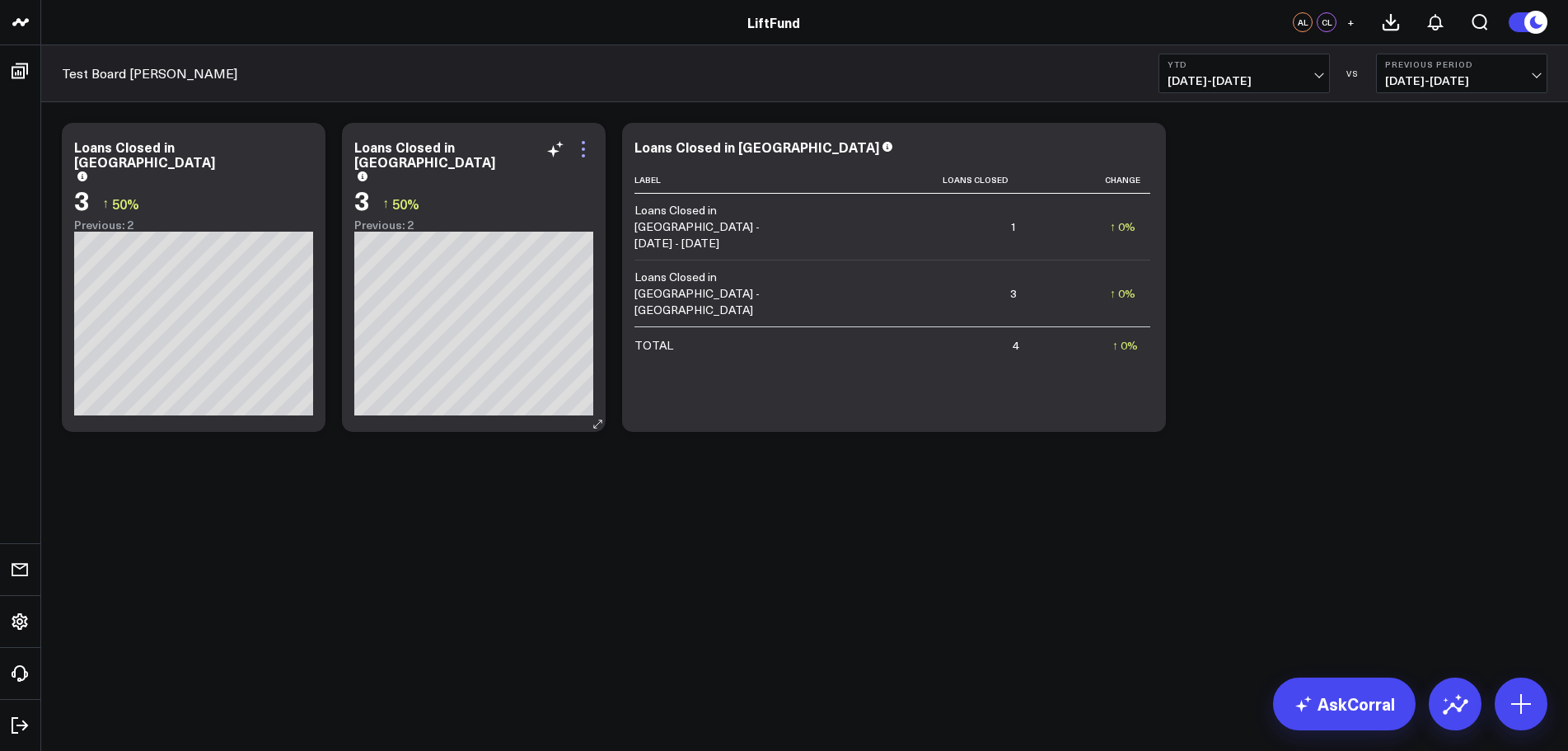
click at [588, 149] on icon at bounding box center [583, 149] width 19 height 19
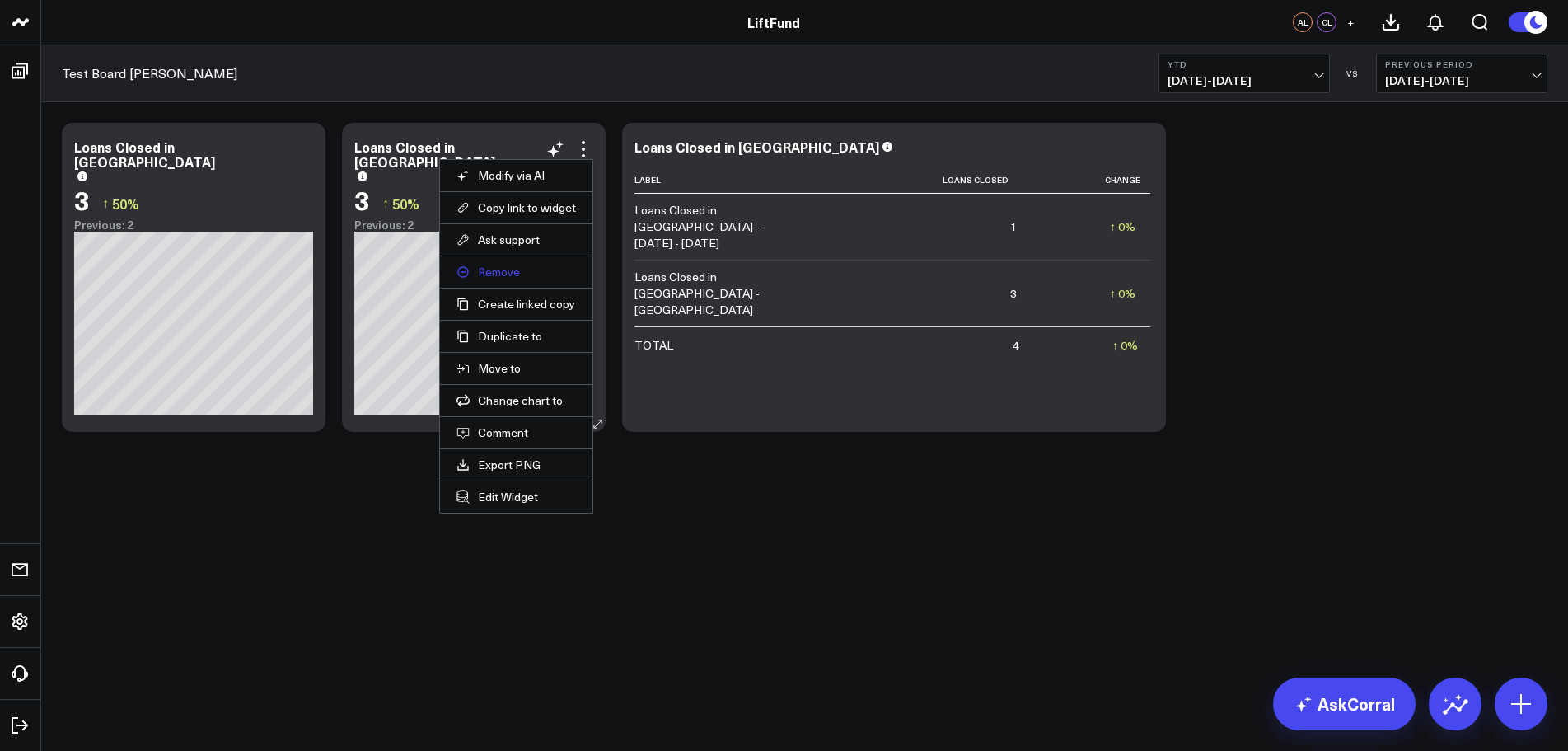
click at [495, 267] on button "Remove" at bounding box center [516, 272] width 120 height 15
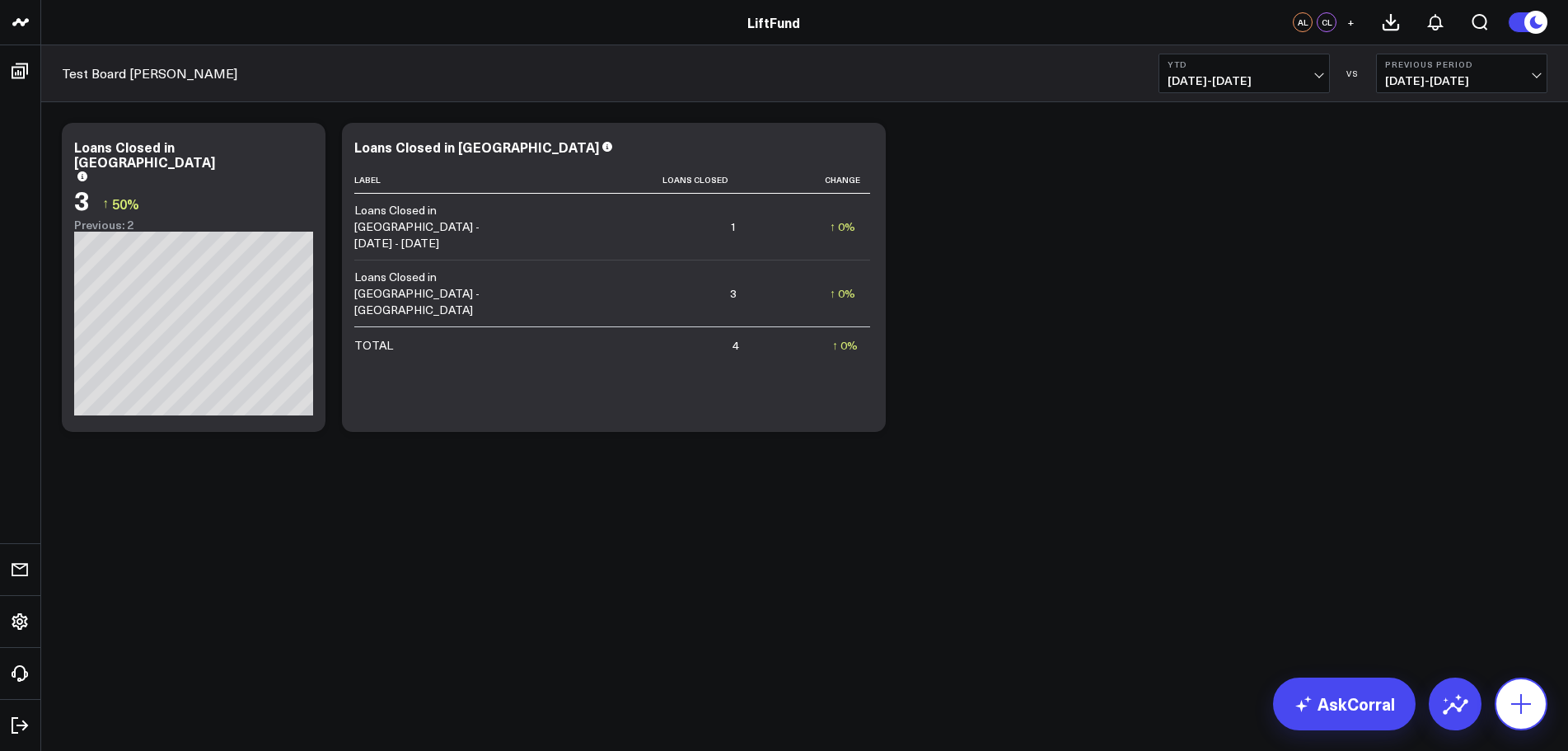
click at [1525, 705] on icon at bounding box center [1521, 703] width 26 height 26
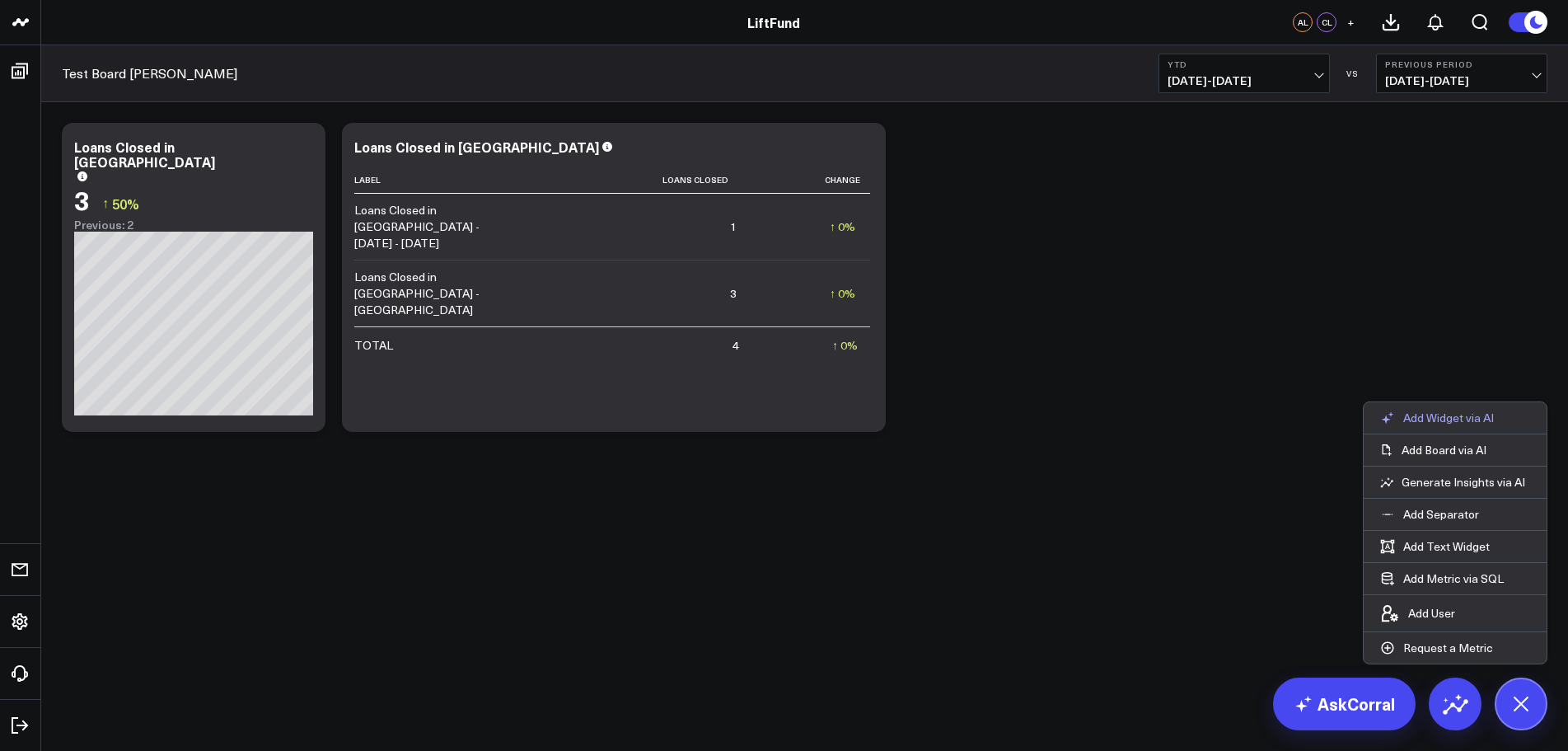
click at [1479, 410] on p "Add Widget via AI" at bounding box center [1448, 418] width 90 height 15
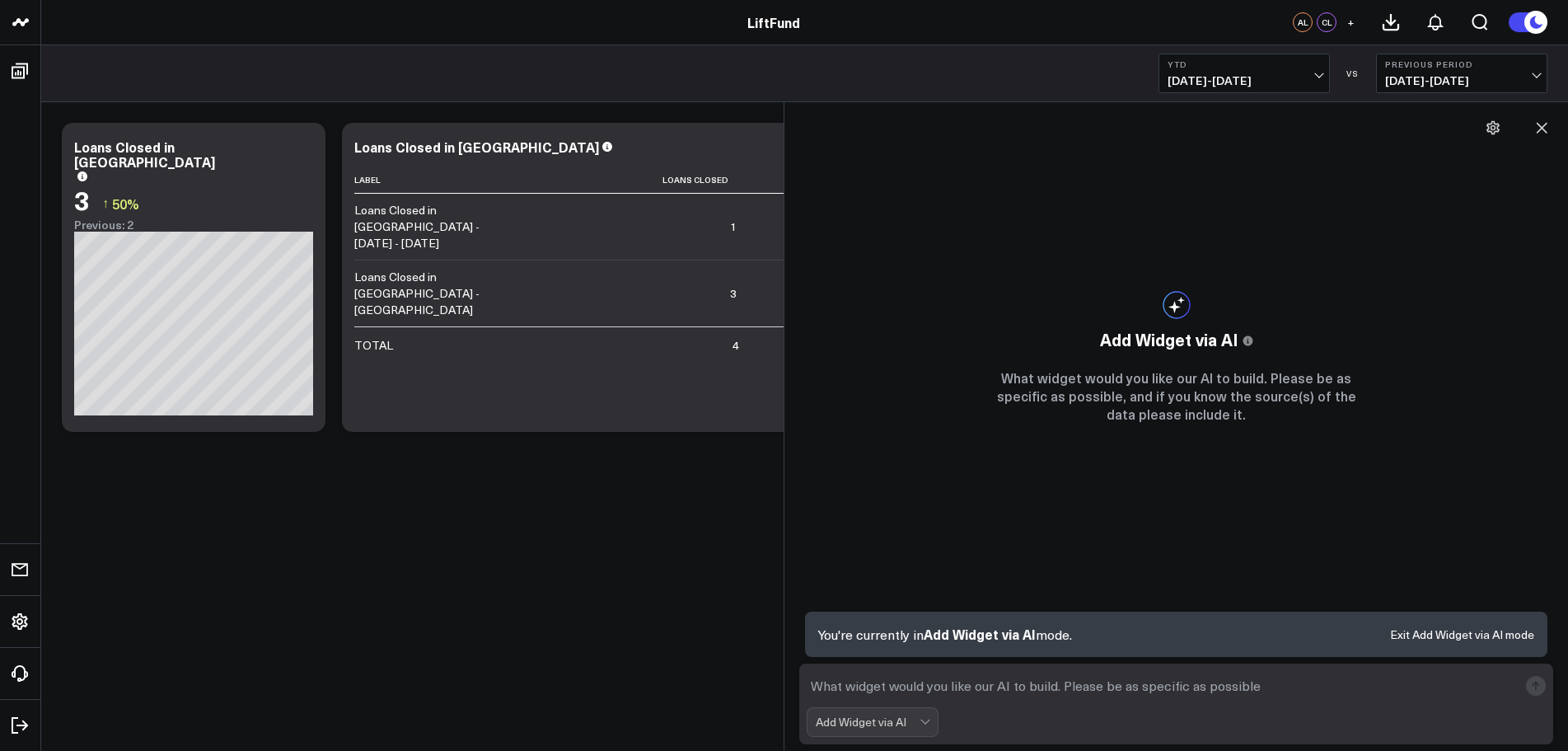
click at [980, 684] on textarea at bounding box center [1162, 685] width 711 height 30
click at [911, 715] on div "Add Widget via AI" at bounding box center [868, 721] width 104 height 28
click at [854, 603] on div "AskCorral" at bounding box center [880, 602] width 116 height 18
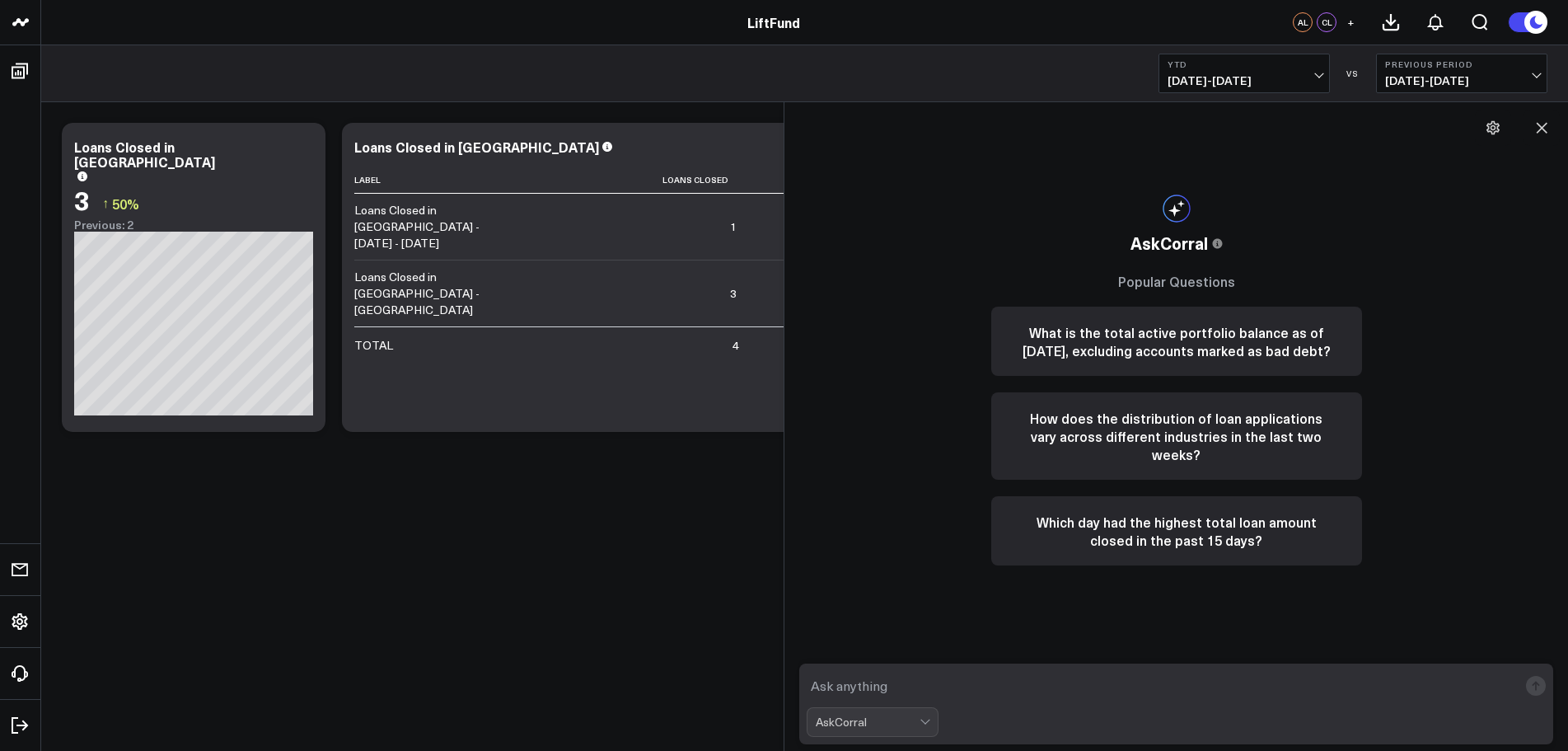
click at [862, 684] on textarea at bounding box center [1162, 685] width 711 height 30
click at [978, 689] on textarea "Give me year over year loans done in [GEOGRAPHIC_DATA]" at bounding box center [1162, 685] width 711 height 30
type textarea "Give me year over year loan counts and total dollar amount done in [GEOGRAPHIC_…"
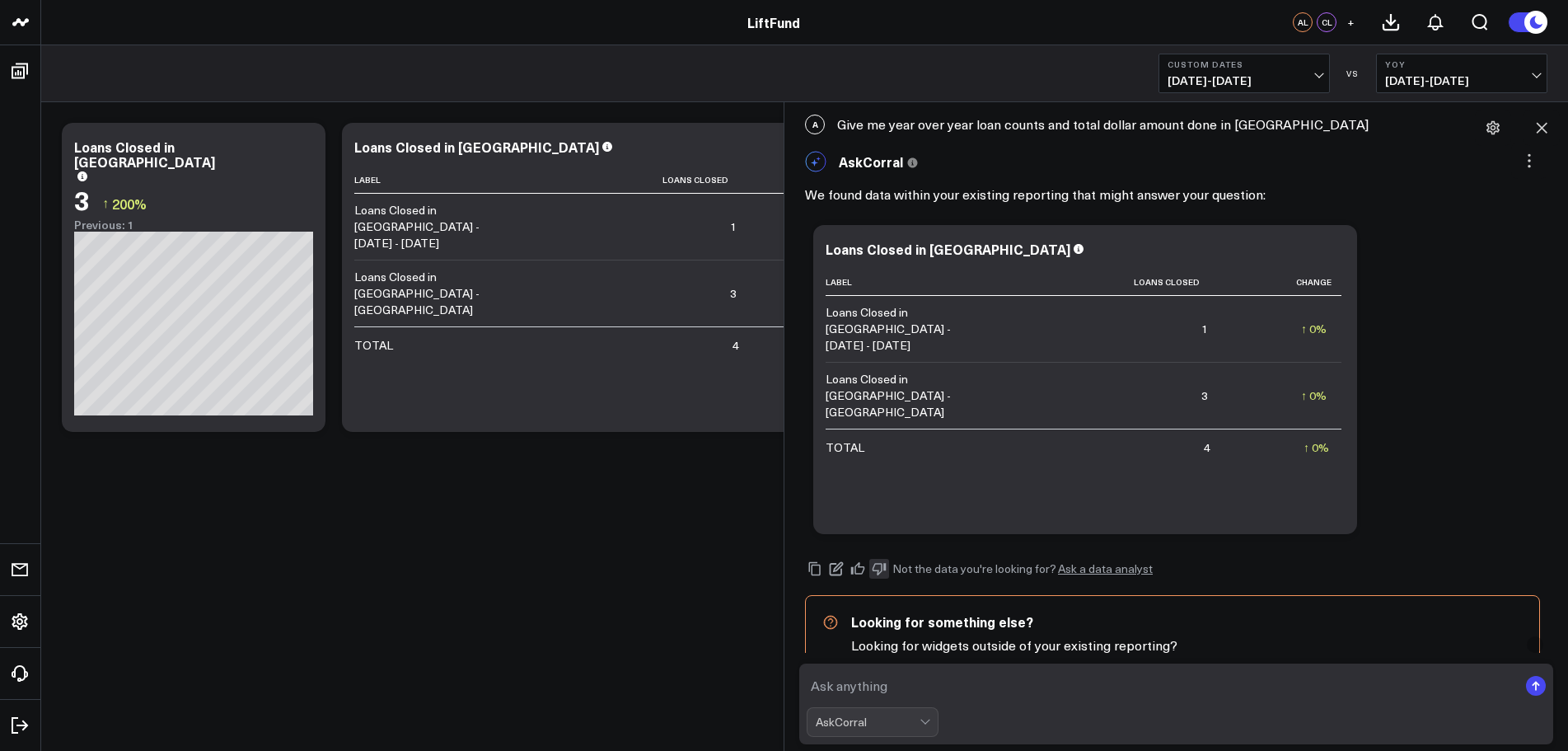
click at [879, 573] on icon at bounding box center [879, 569] width 14 height 13
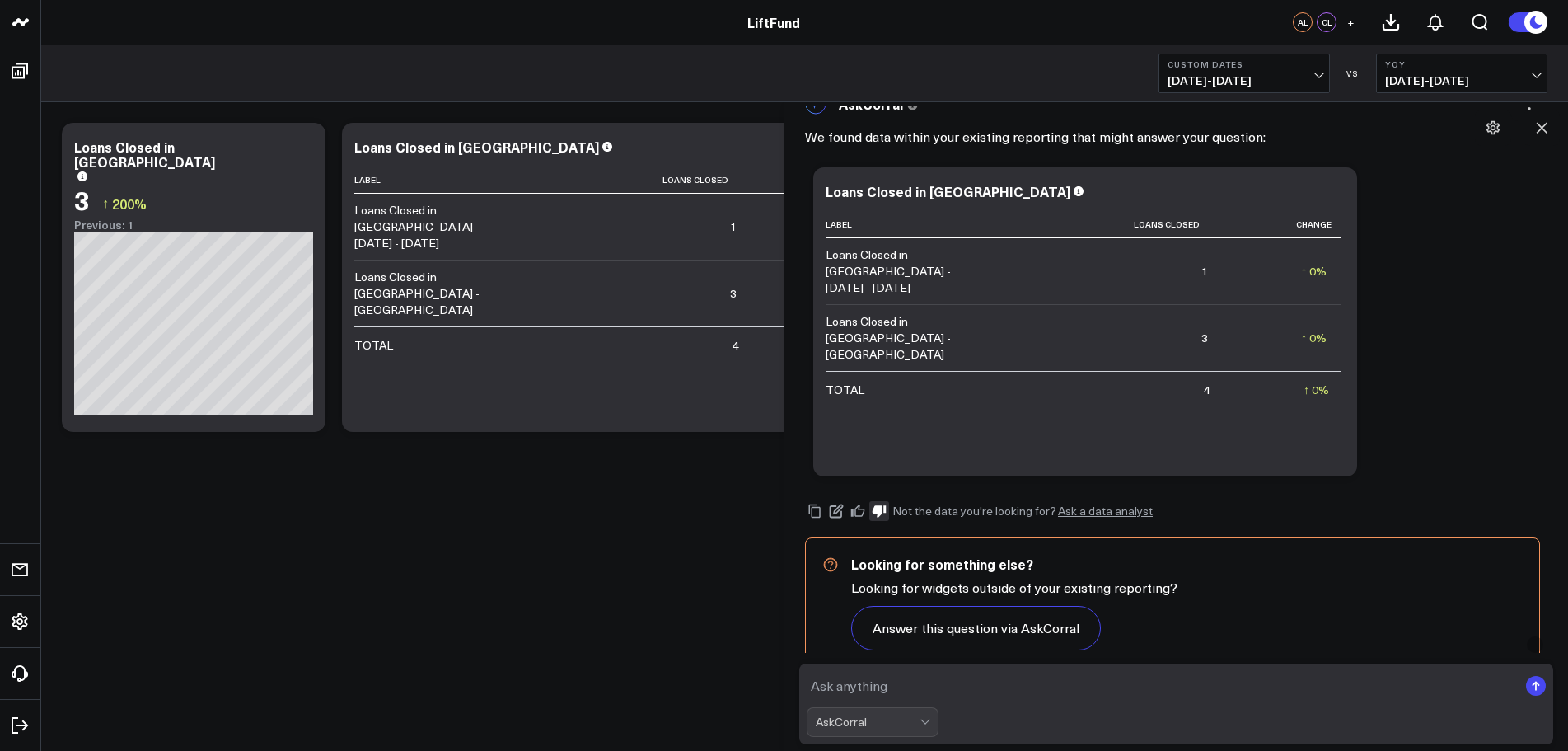
scroll to position [89, 0]
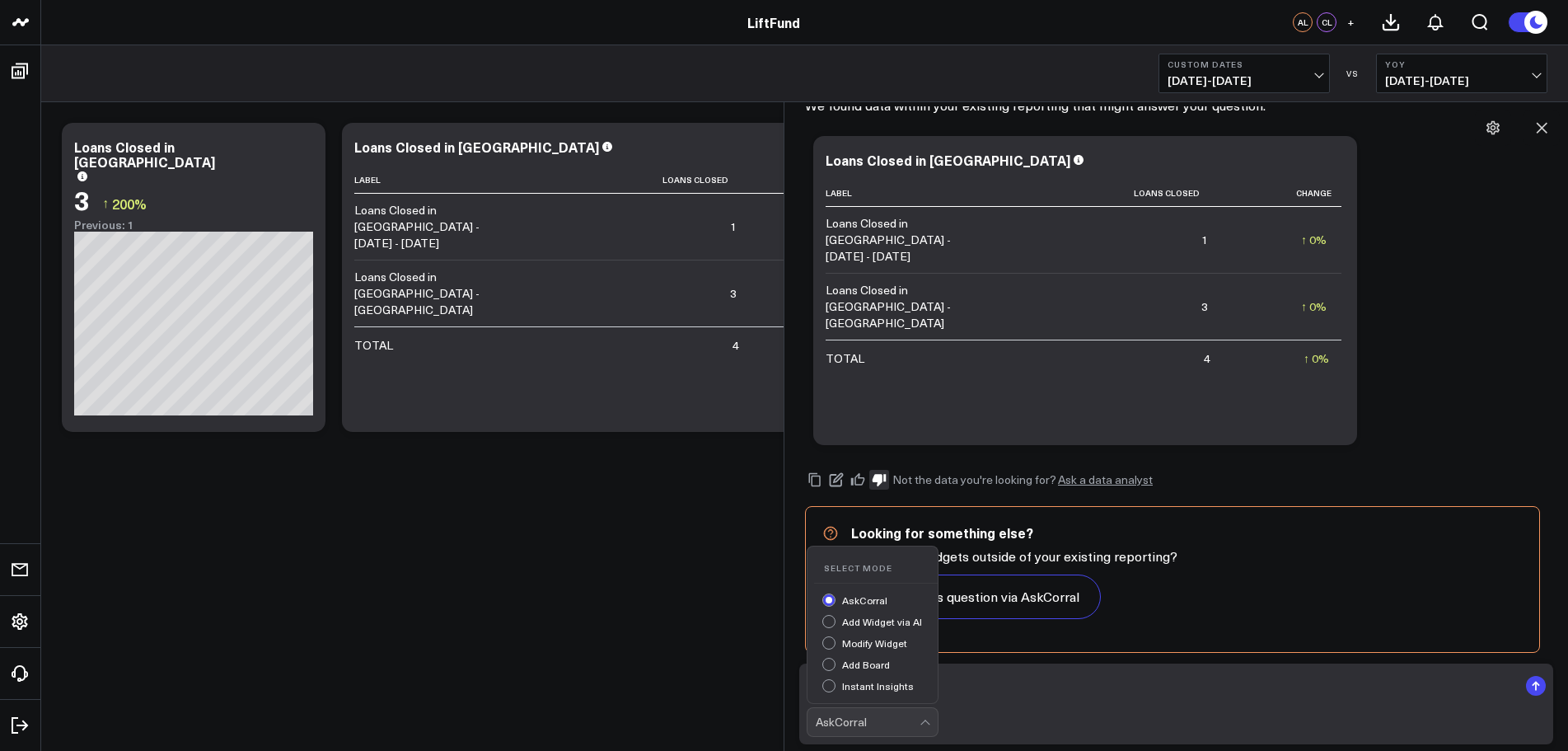
click at [895, 720] on div "AskCorral" at bounding box center [868, 722] width 104 height 14
click at [894, 623] on div "Add Widget via AI" at bounding box center [880, 623] width 116 height 18
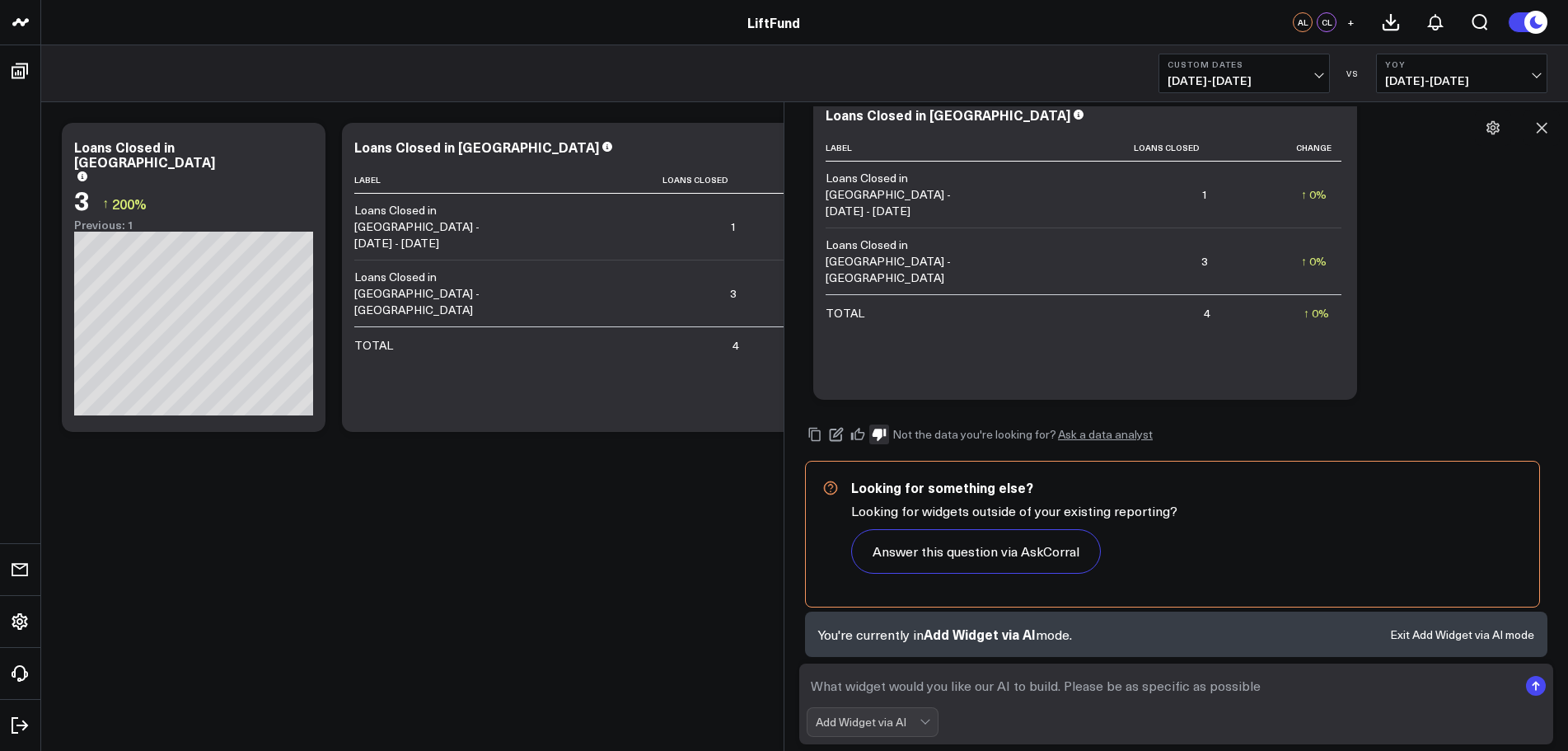
click at [1012, 683] on textarea at bounding box center [1162, 685] width 711 height 30
click at [1301, 692] on textarea at bounding box center [1162, 685] width 711 height 30
click at [1000, 684] on textarea "table view of loans year over year. Would like the total count and the total am…" at bounding box center [1162, 685] width 711 height 30
type textarea "table view of loans year over year done in [GEOGRAPHIC_DATA]. Would like the to…"
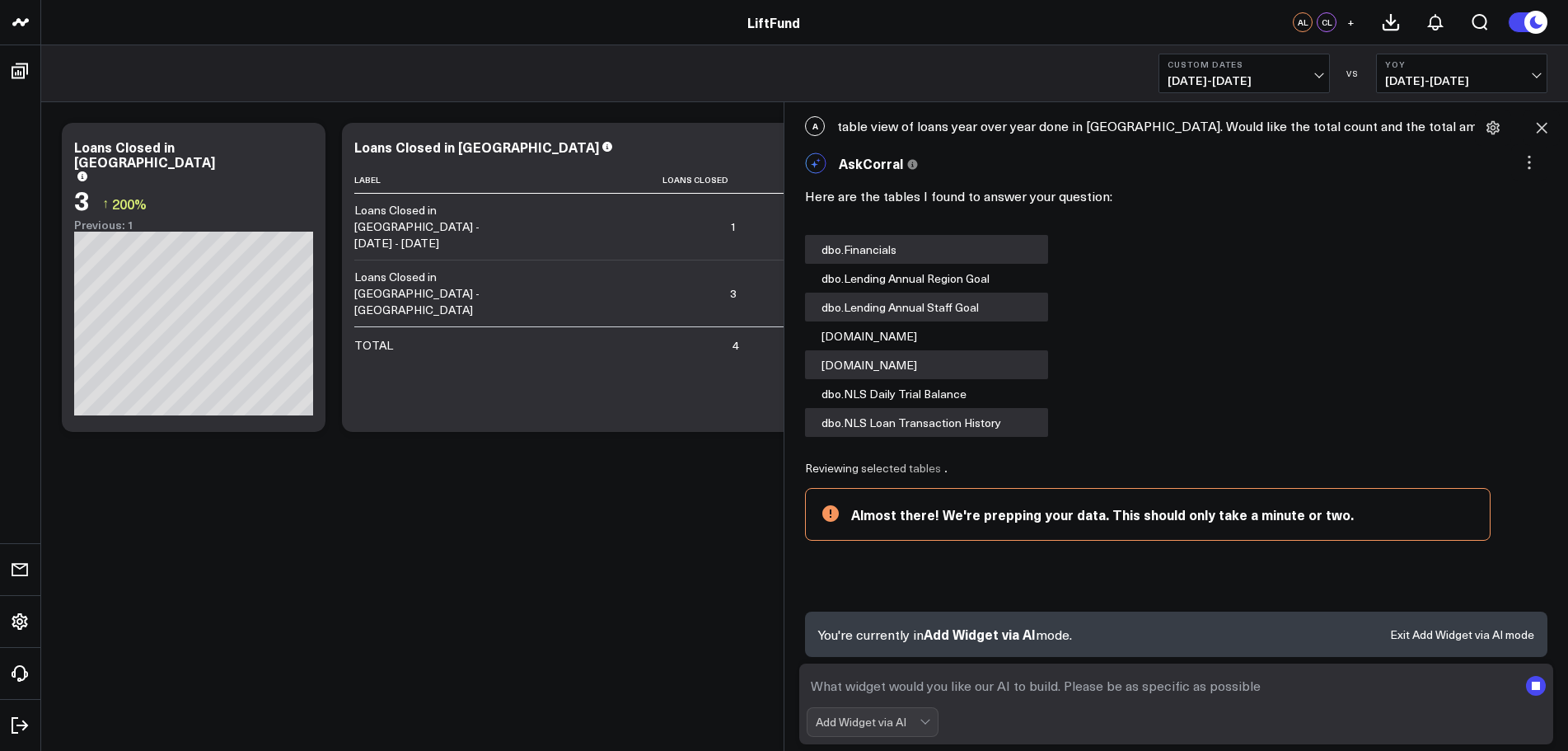
scroll to position [480, 0]
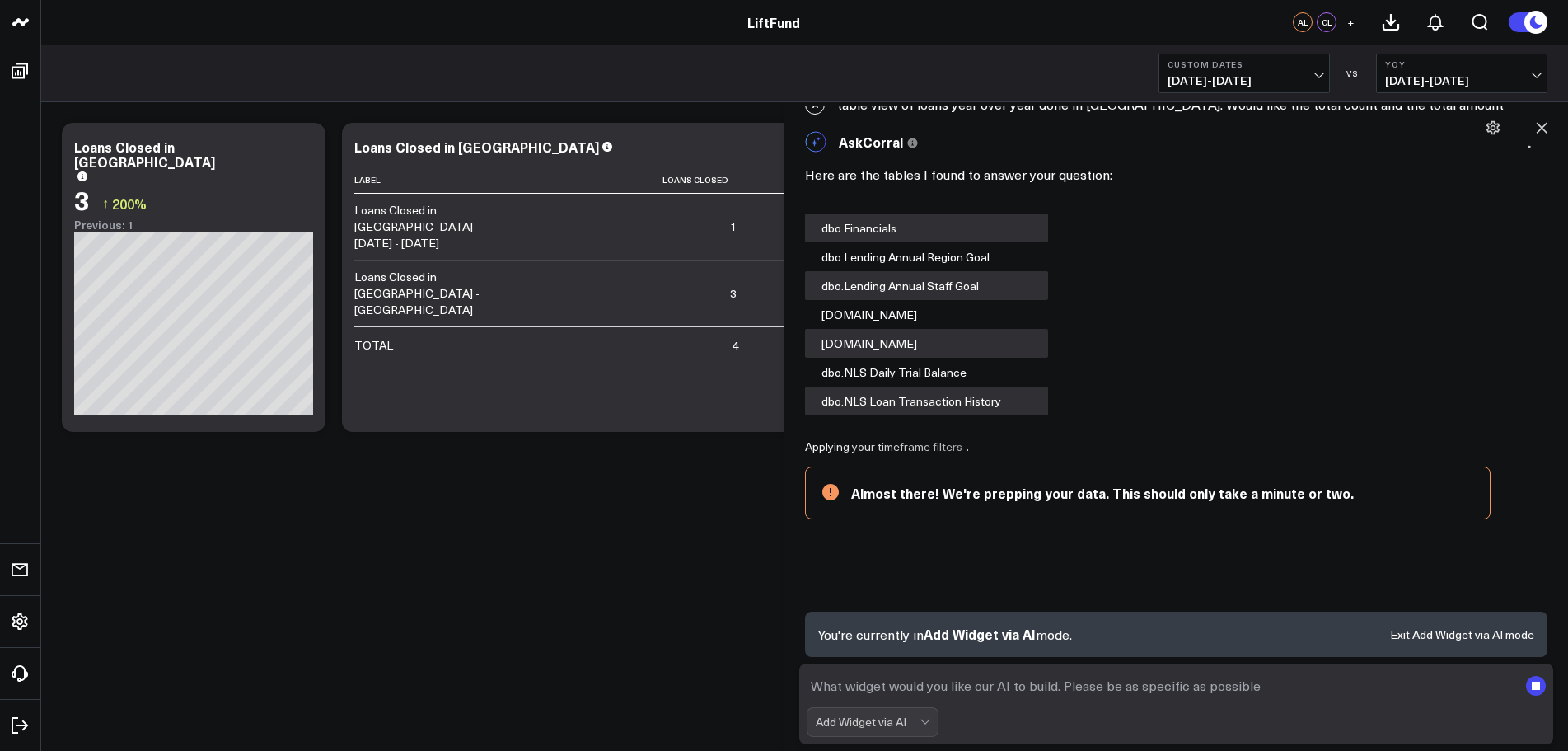
click at [1506, 373] on div "Here are the tables I found to answer your question: dbo.Financials dbo.Lending…" at bounding box center [1176, 288] width 743 height 255
click at [1398, 74] on span "[DATE] - [DATE]" at bounding box center [1463, 81] width 154 height 14
click at [1441, 111] on link "Previous Period" at bounding box center [1462, 108] width 170 height 31
click at [1258, 83] on span "[DATE] - [DATE]" at bounding box center [1245, 81] width 154 height 14
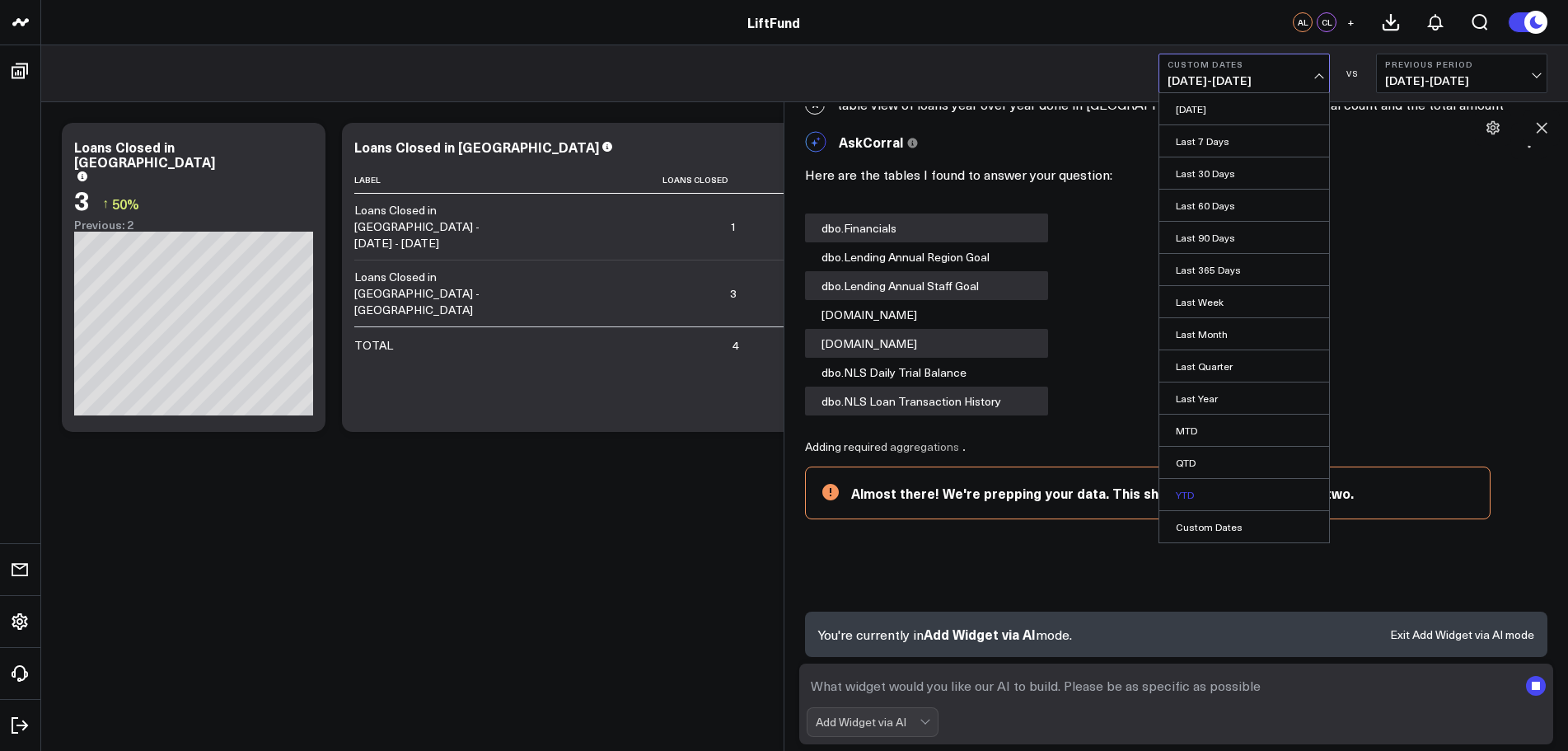
click at [1184, 498] on link "YTD" at bounding box center [1244, 494] width 170 height 31
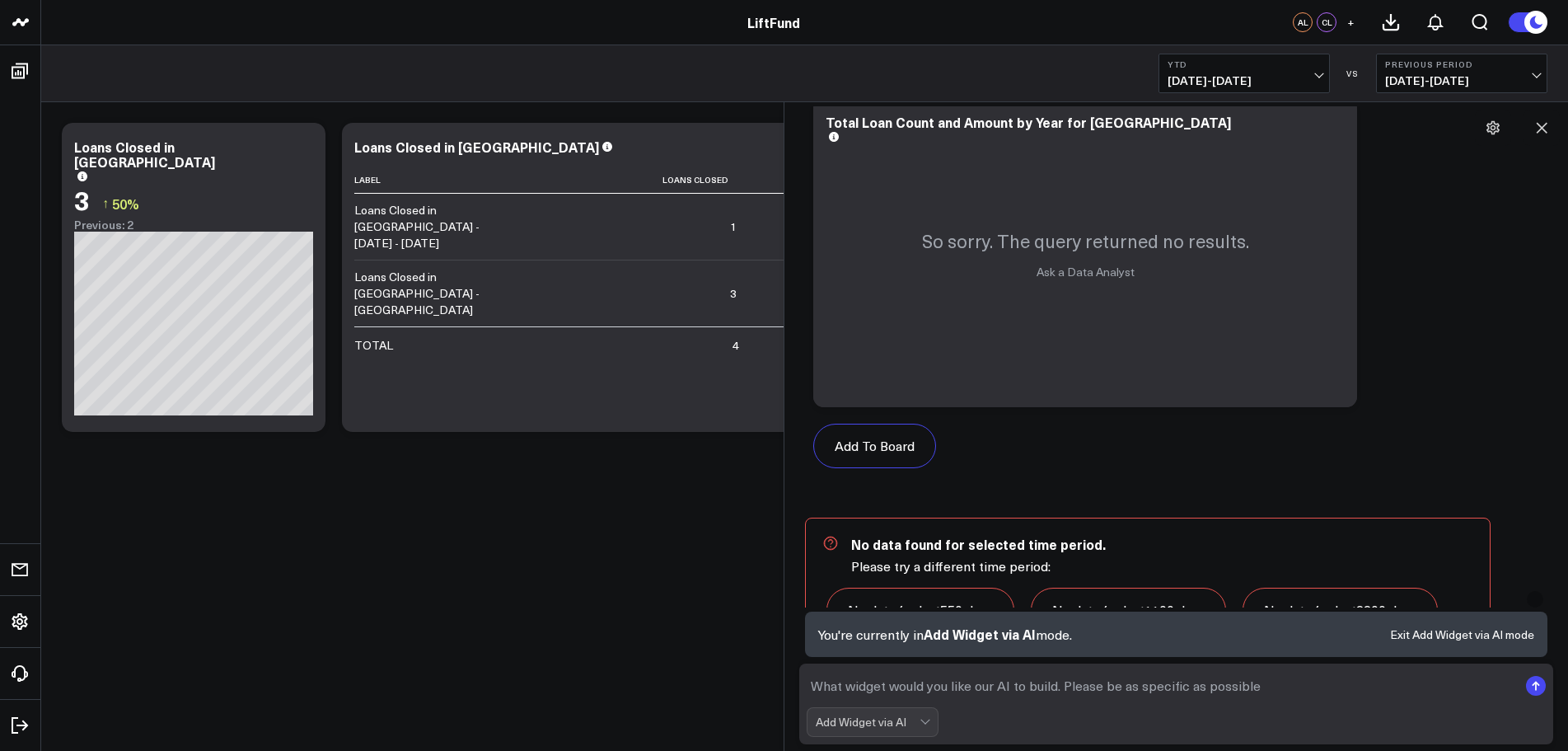
scroll to position [1240, 0]
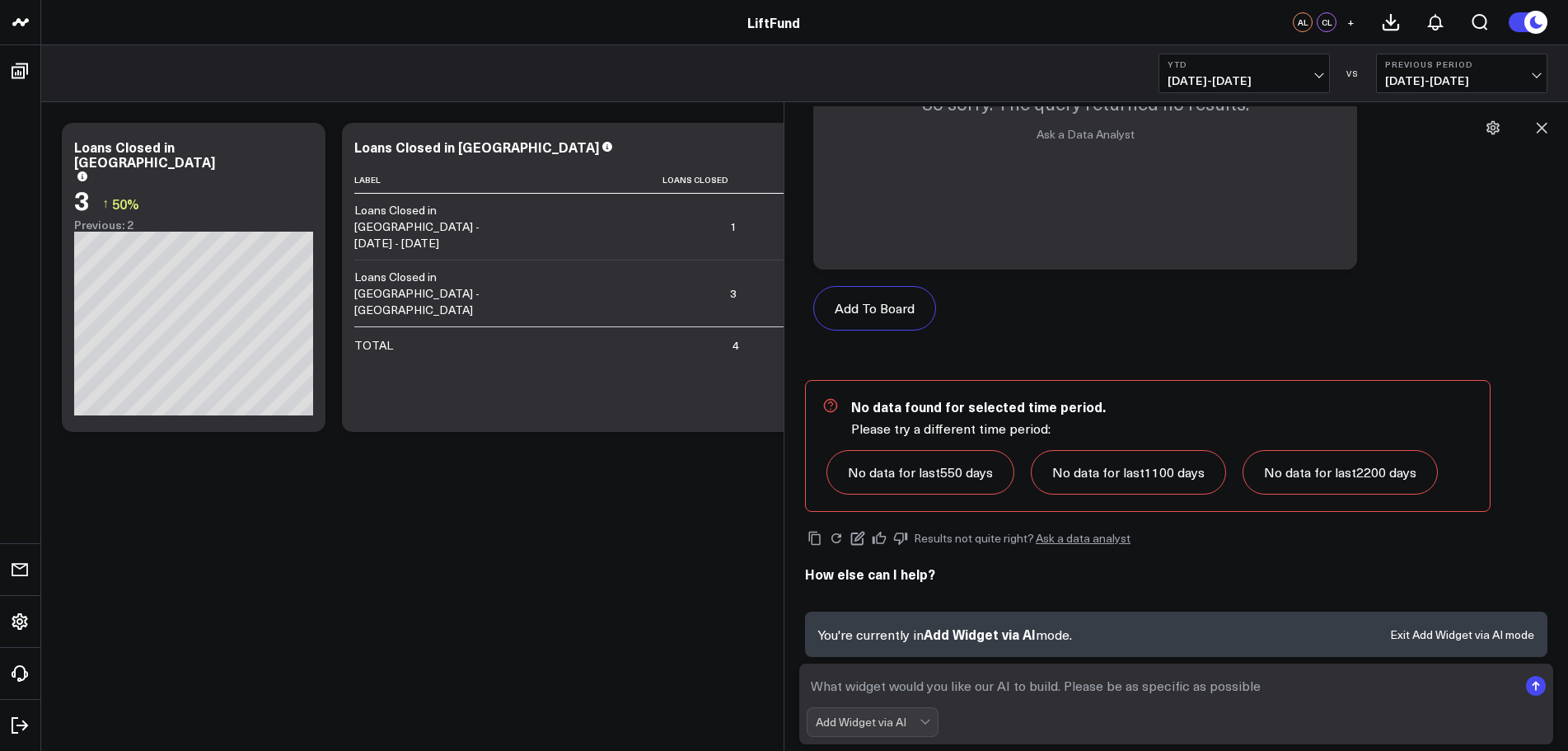
click at [918, 678] on textarea at bounding box center [1162, 685] width 711 height 30
click at [1313, 55] on button "YTD [DATE] - [DATE]" at bounding box center [1244, 73] width 171 height 40
click at [1066, 687] on textarea at bounding box center [1162, 685] width 711 height 30
type textarea "table breakdown of comel county loans done by month in the past year"
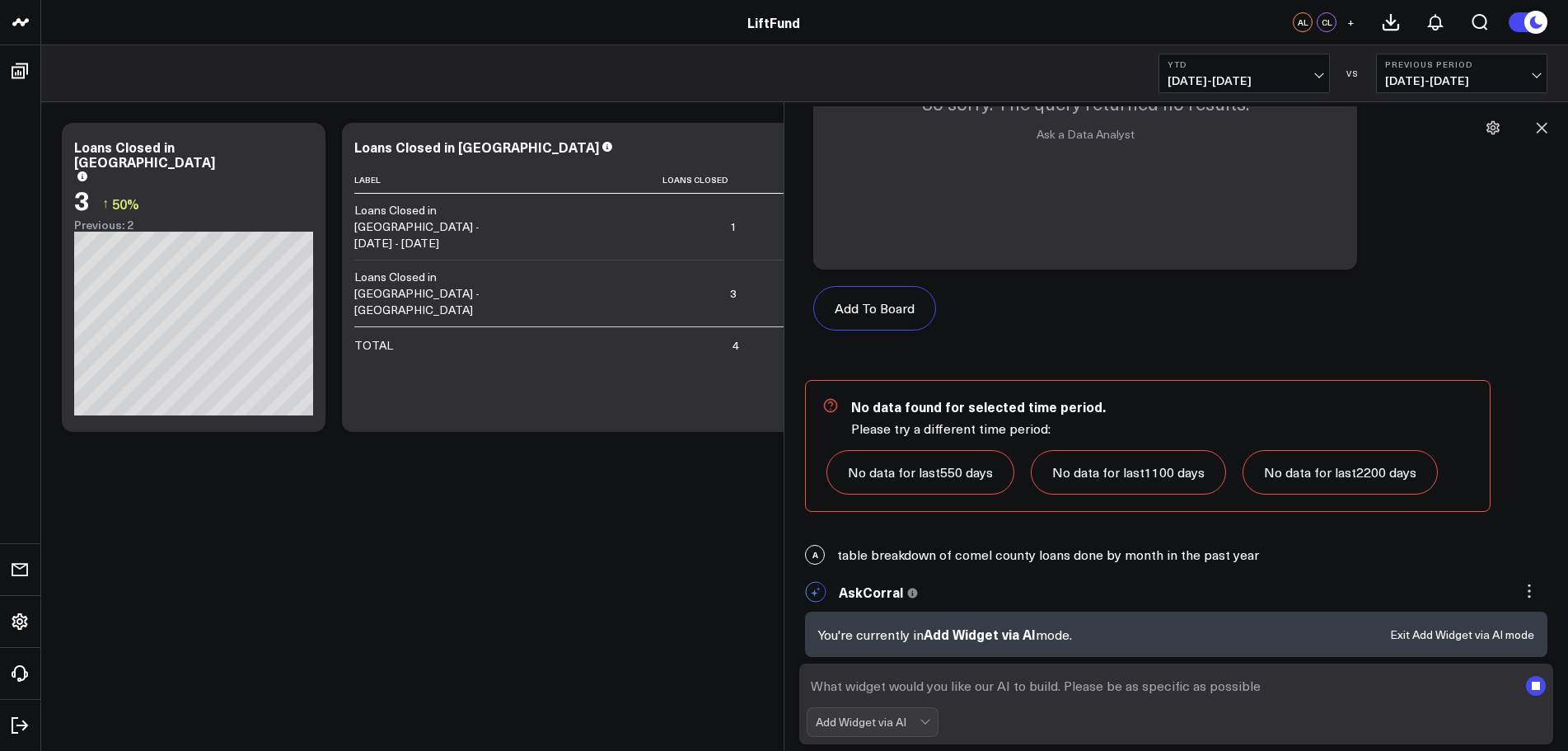
scroll to position [1263, 0]
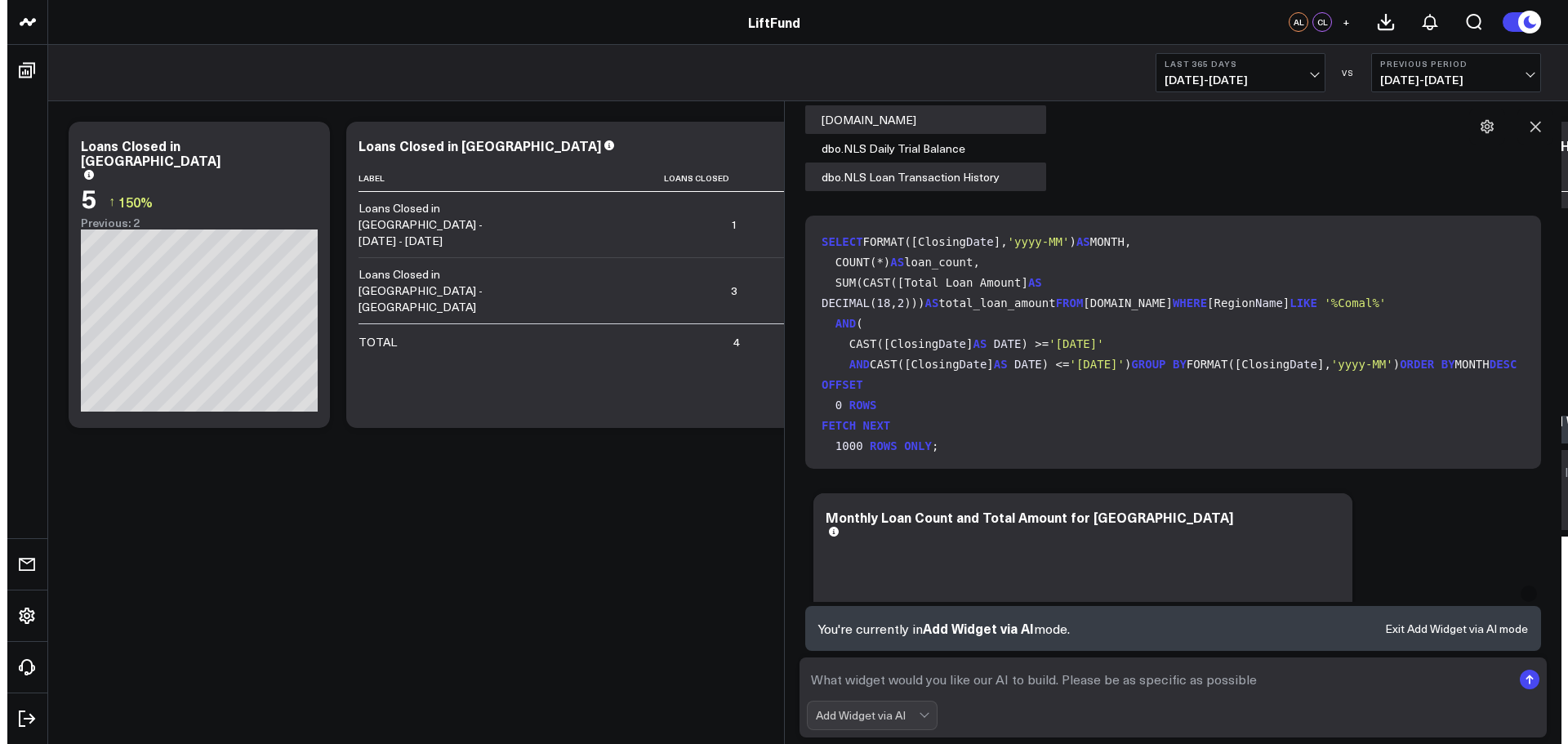
scroll to position [1857, 0]
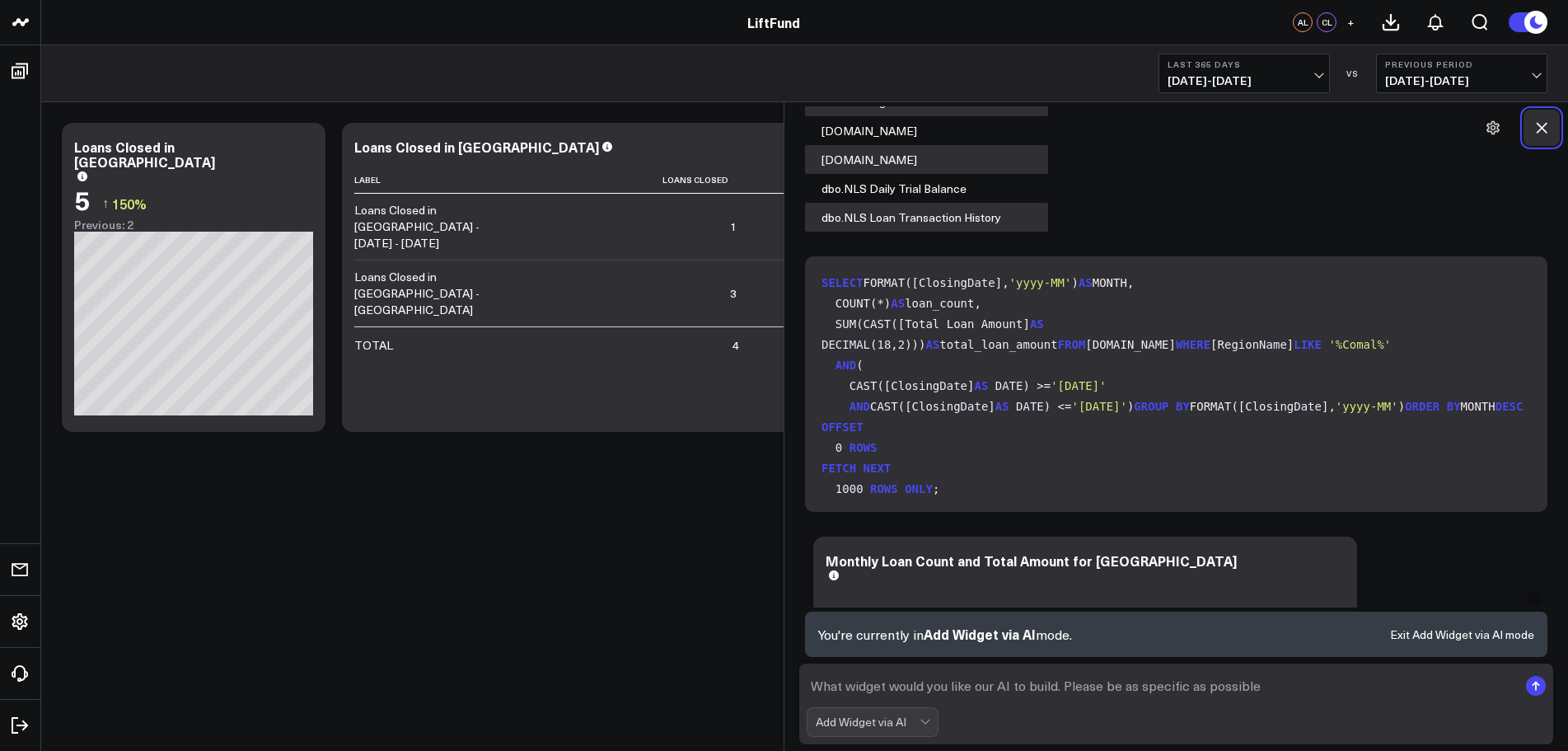
click at [1542, 136] on button at bounding box center [1542, 127] width 36 height 36
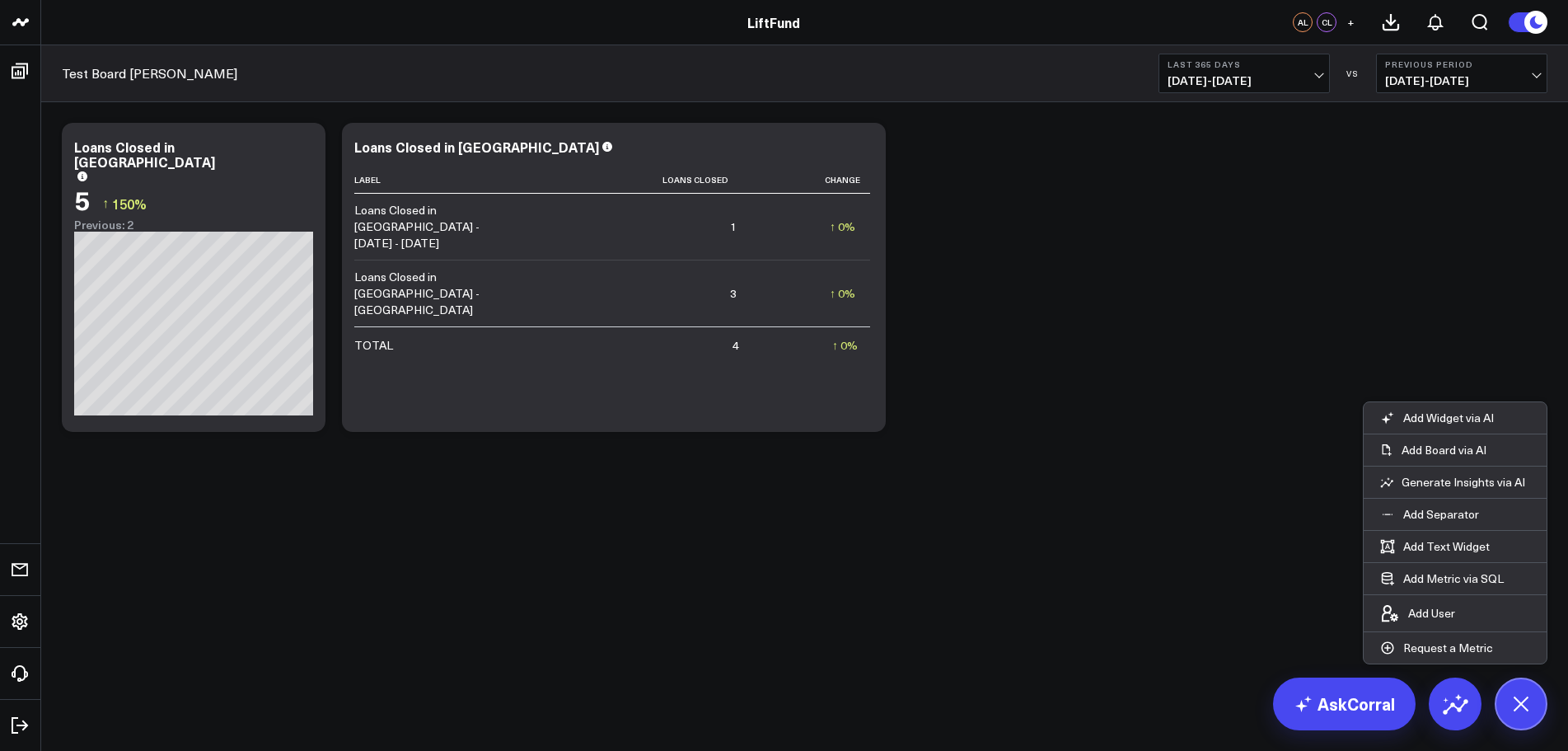
click at [1176, 253] on div "Modify via AI Copy link to widget Ask support Remove Create linked copy Executi…" at bounding box center [804, 278] width 1502 height 326
click at [1044, 262] on div "Modify via AI Copy link to widget Ask support Remove Create linked copy Executi…" at bounding box center [804, 278] width 1502 height 326
click at [1005, 381] on div "Modify via AI Copy link to widget Ask support Remove Create linked copy Executi…" at bounding box center [804, 278] width 1502 height 326
click at [712, 547] on body "LiftFund LiftFund AL CL + Test Board [PERSON_NAME] Last 365 Days [DATE] - [DATE…" at bounding box center [784, 376] width 1568 height 751
click at [486, 522] on div "Modify via AI Copy link to widget Ask support Remove Create linked copy Executi…" at bounding box center [804, 321] width 1527 height 437
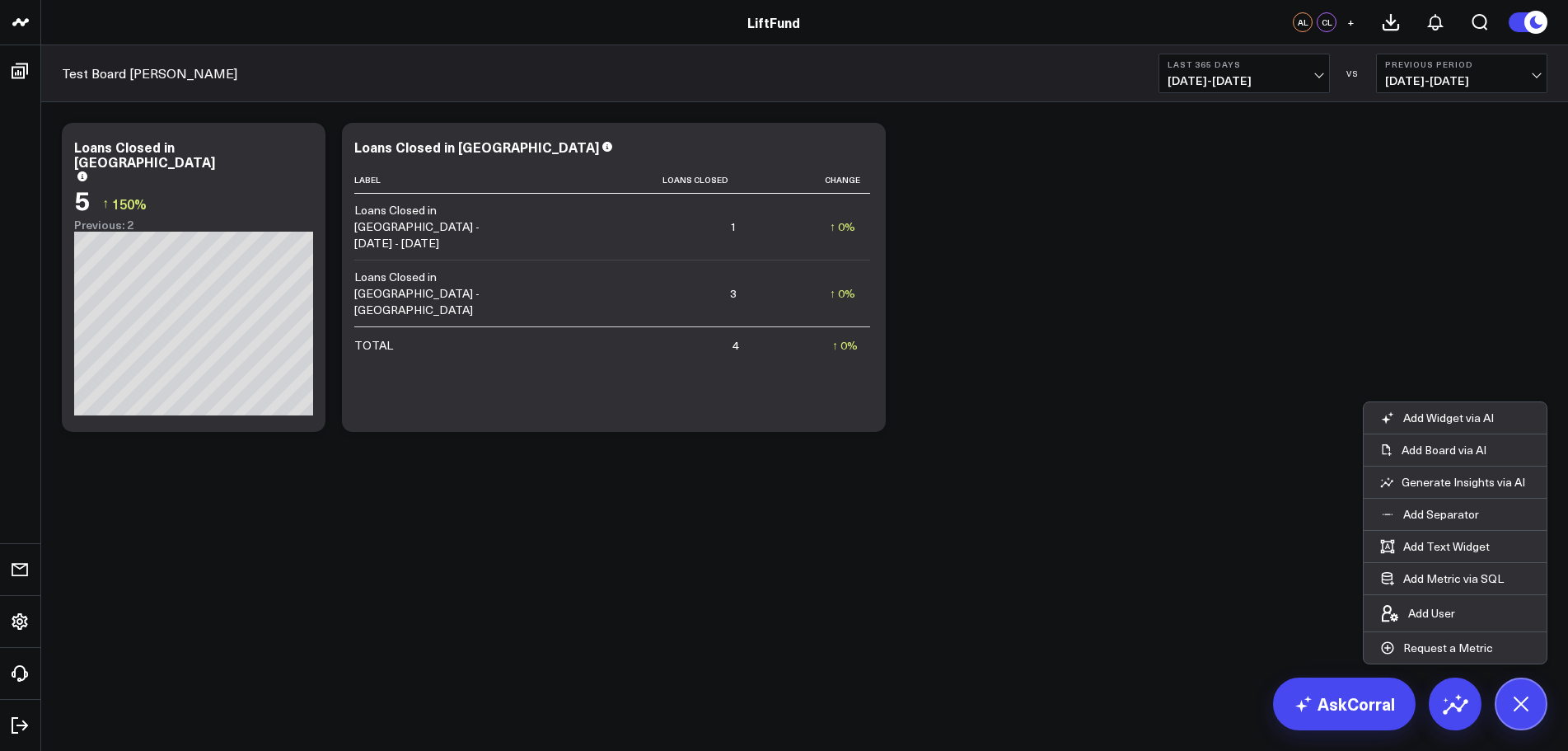
click at [1054, 474] on div "Modify via AI Copy link to widget Ask support Remove Create linked copy Executi…" at bounding box center [804, 321] width 1527 height 437
click at [1499, 372] on div "Modify via AI Copy link to widget Ask support Remove Create linked copy Executi…" at bounding box center [804, 278] width 1502 height 326
click at [1075, 273] on div "Modify via AI Copy link to widget Ask support Remove Create linked copy Executi…" at bounding box center [804, 278] width 1502 height 326
click at [1024, 154] on div "Modify via AI Copy link to widget Ask support Remove Create linked copy Executi…" at bounding box center [804, 278] width 1502 height 326
click at [1294, 163] on div "Modify via AI Copy link to widget Ask support Remove Create linked copy Executi…" at bounding box center [804, 278] width 1502 height 326
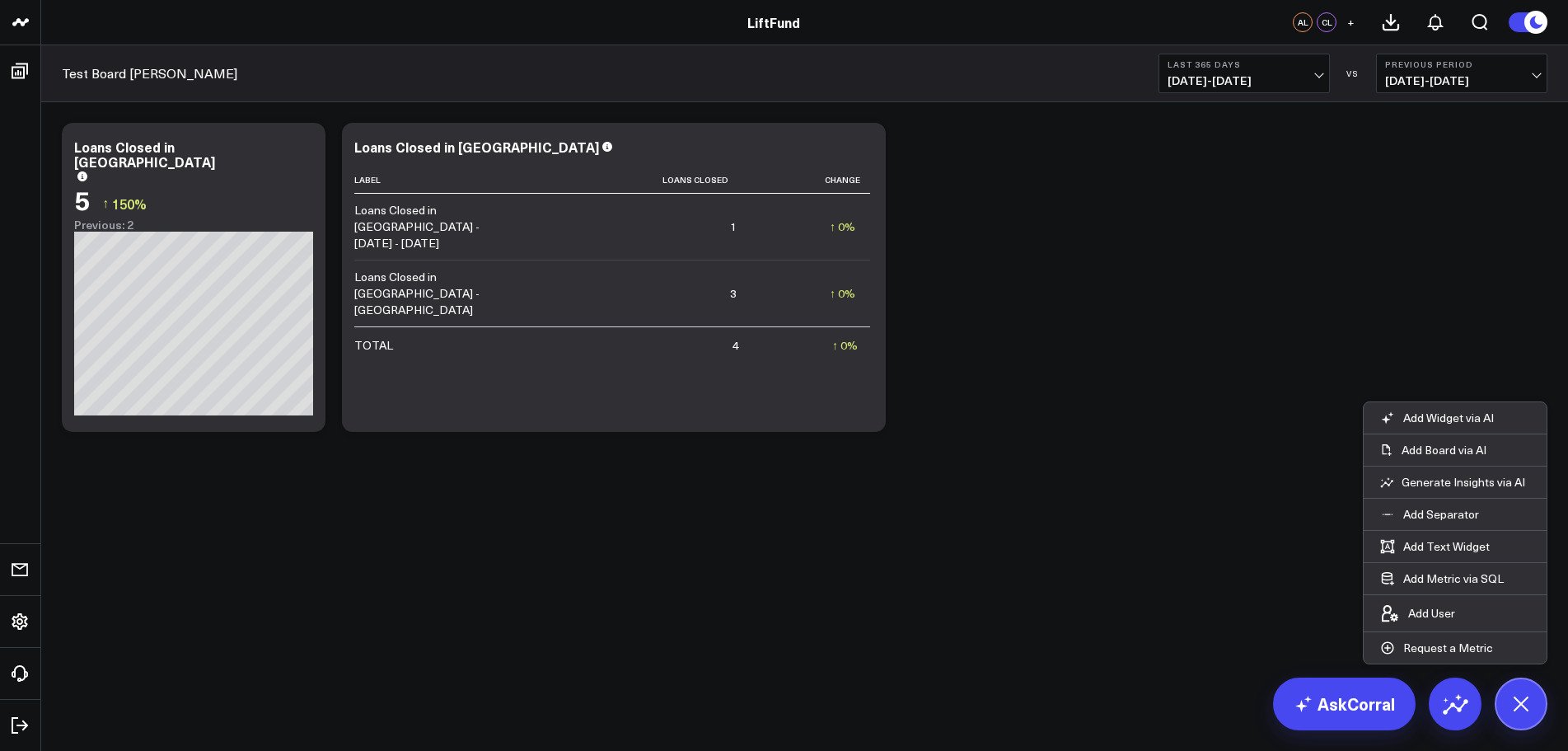
click at [1391, 321] on div "Modify via AI Copy link to widget Ask support Remove Create linked copy Executi…" at bounding box center [804, 278] width 1502 height 326
click at [1527, 710] on icon at bounding box center [1521, 703] width 28 height 28
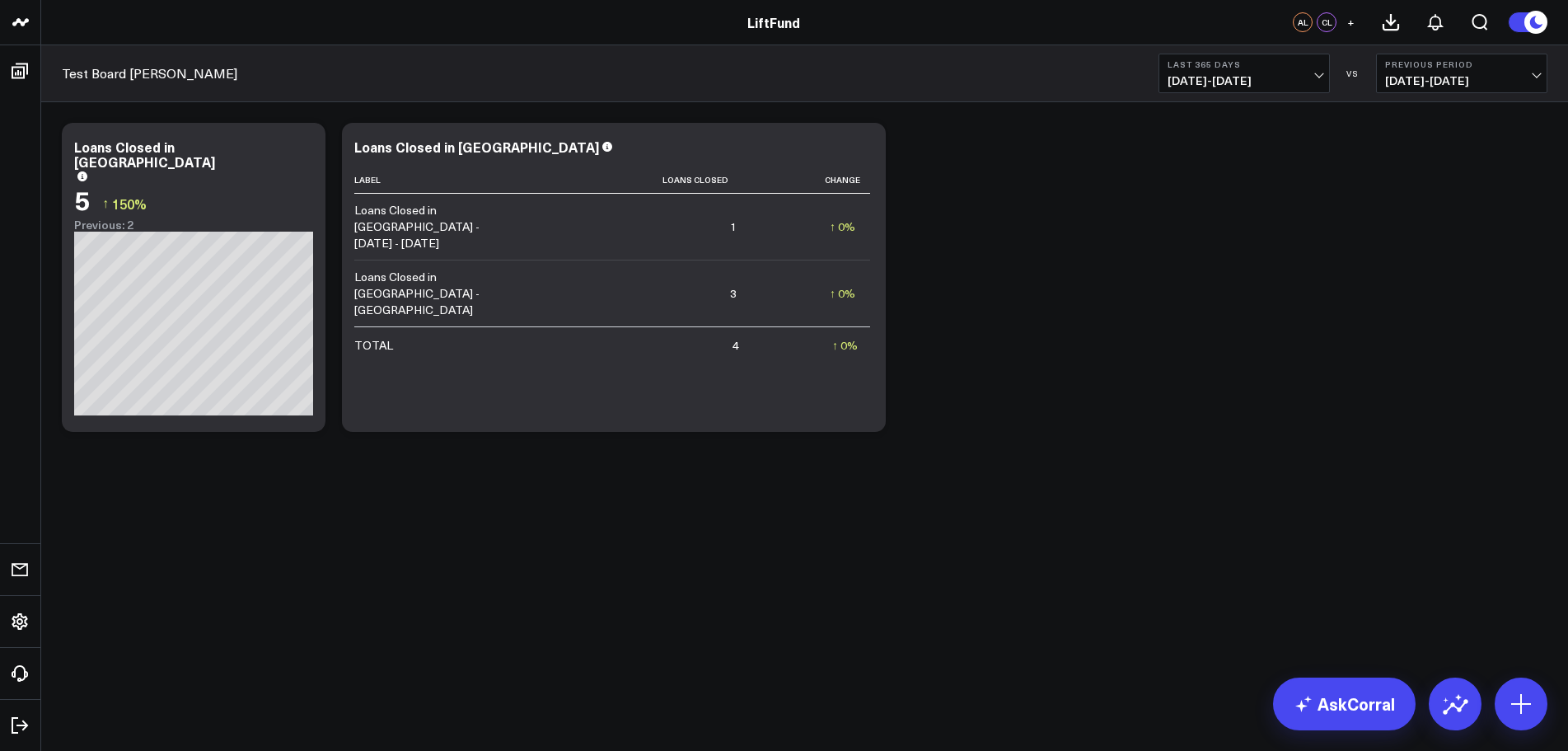
click at [696, 638] on body "LiftFund LiftFund AL CL + Test Board [PERSON_NAME] Last 365 Days [DATE] - [DATE…" at bounding box center [784, 376] width 1568 height 751
click at [299, 154] on icon at bounding box center [303, 149] width 19 height 19
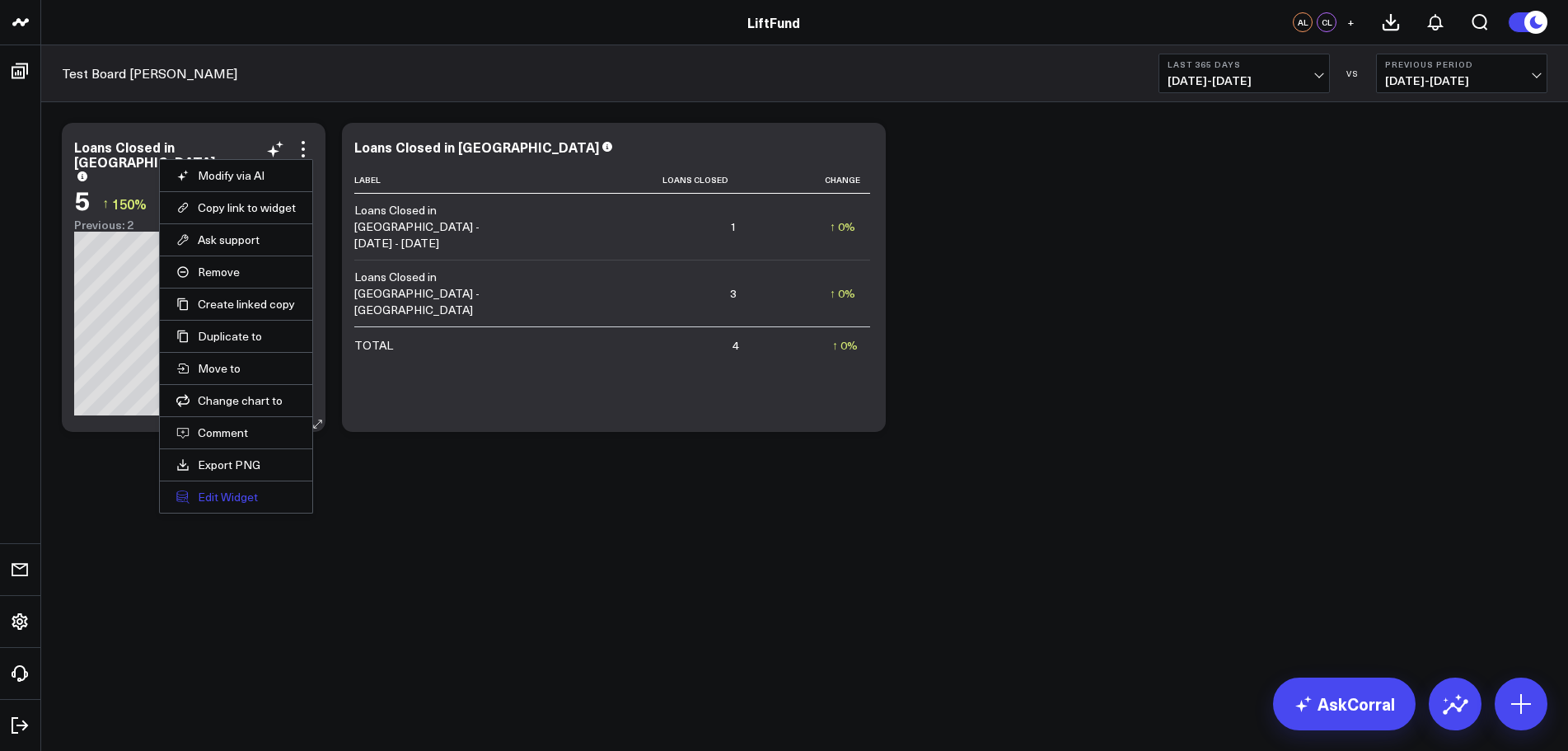
click at [251, 500] on button "Edit Widget" at bounding box center [236, 497] width 120 height 15
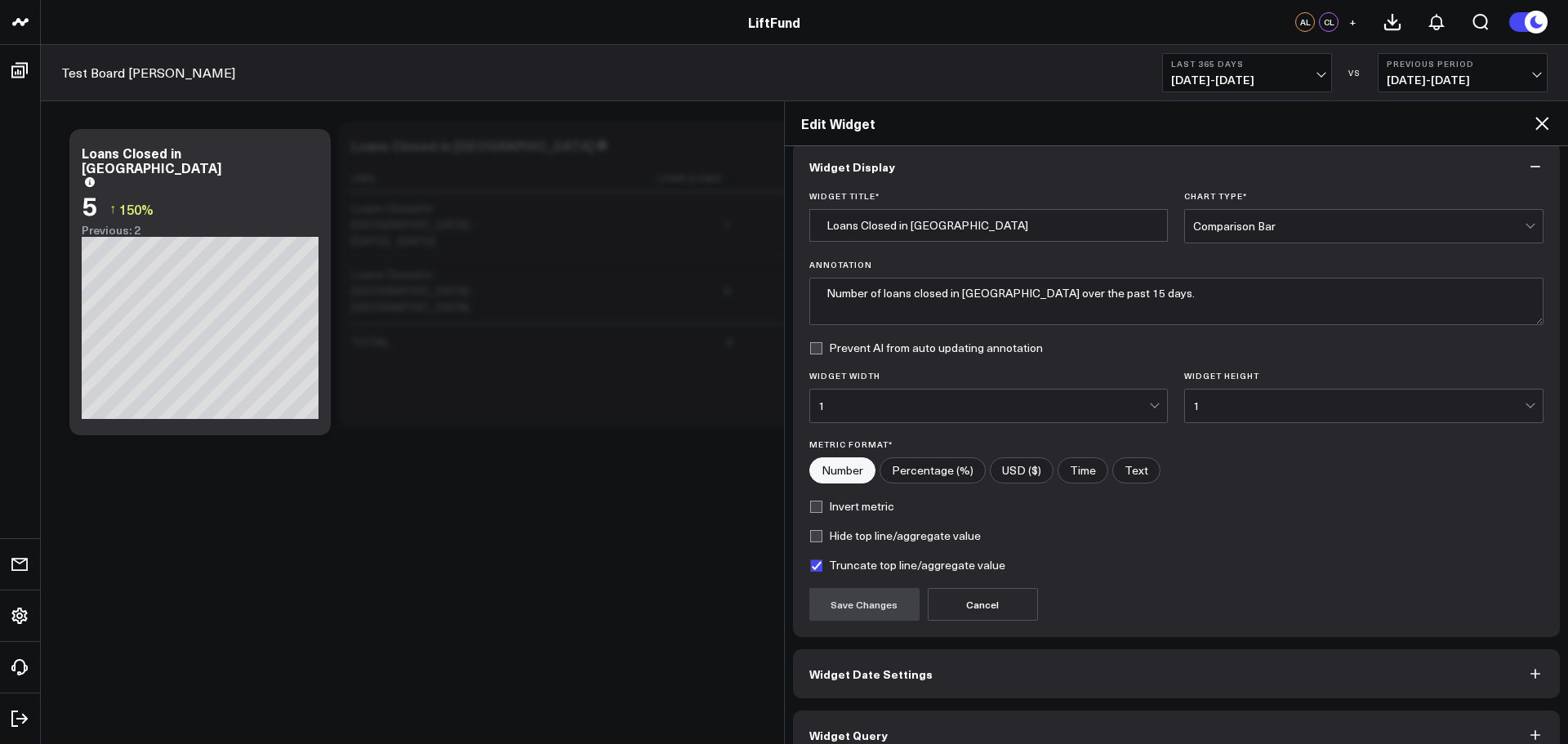
scroll to position [44, 0]
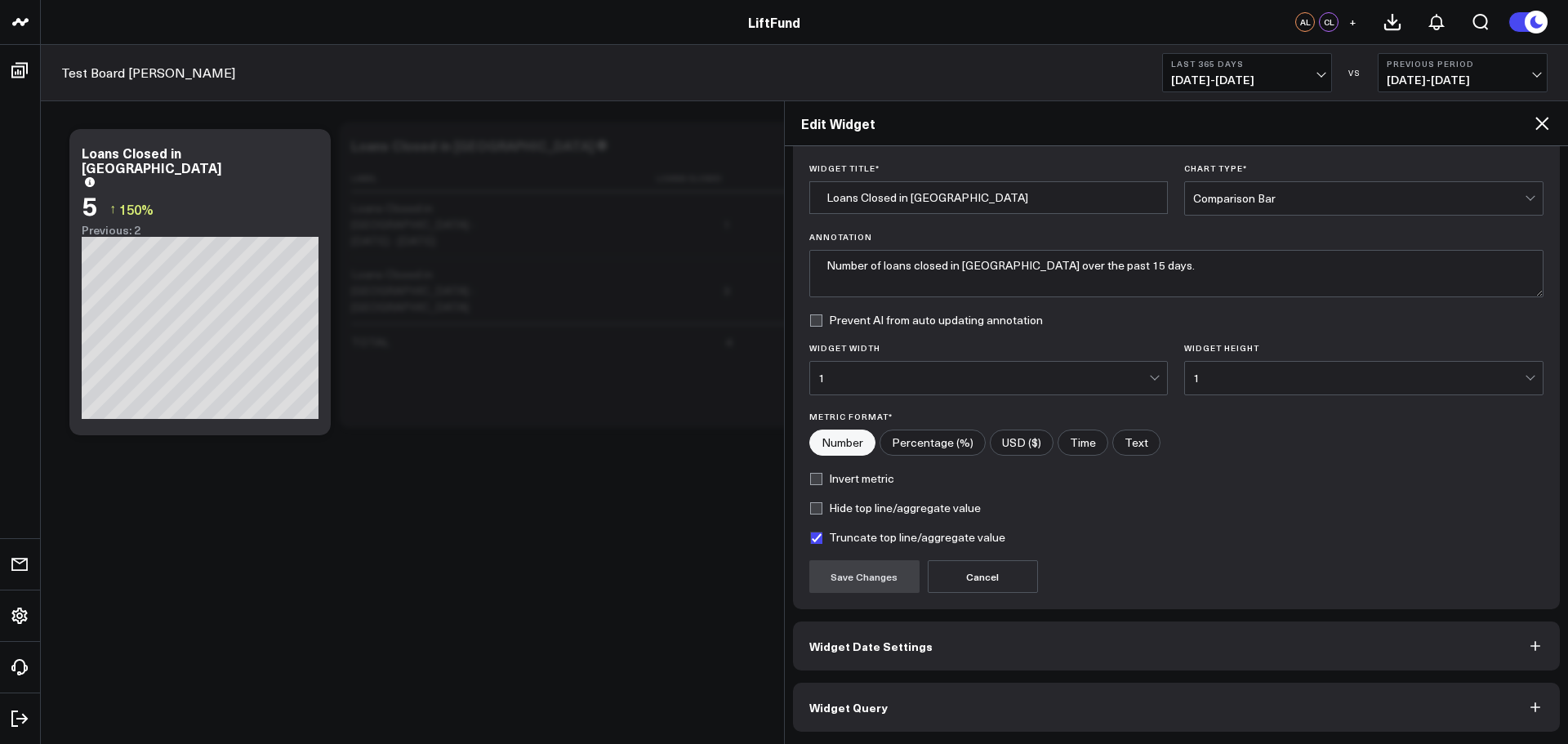
click at [880, 709] on span "Widget Query" at bounding box center [849, 707] width 79 height 13
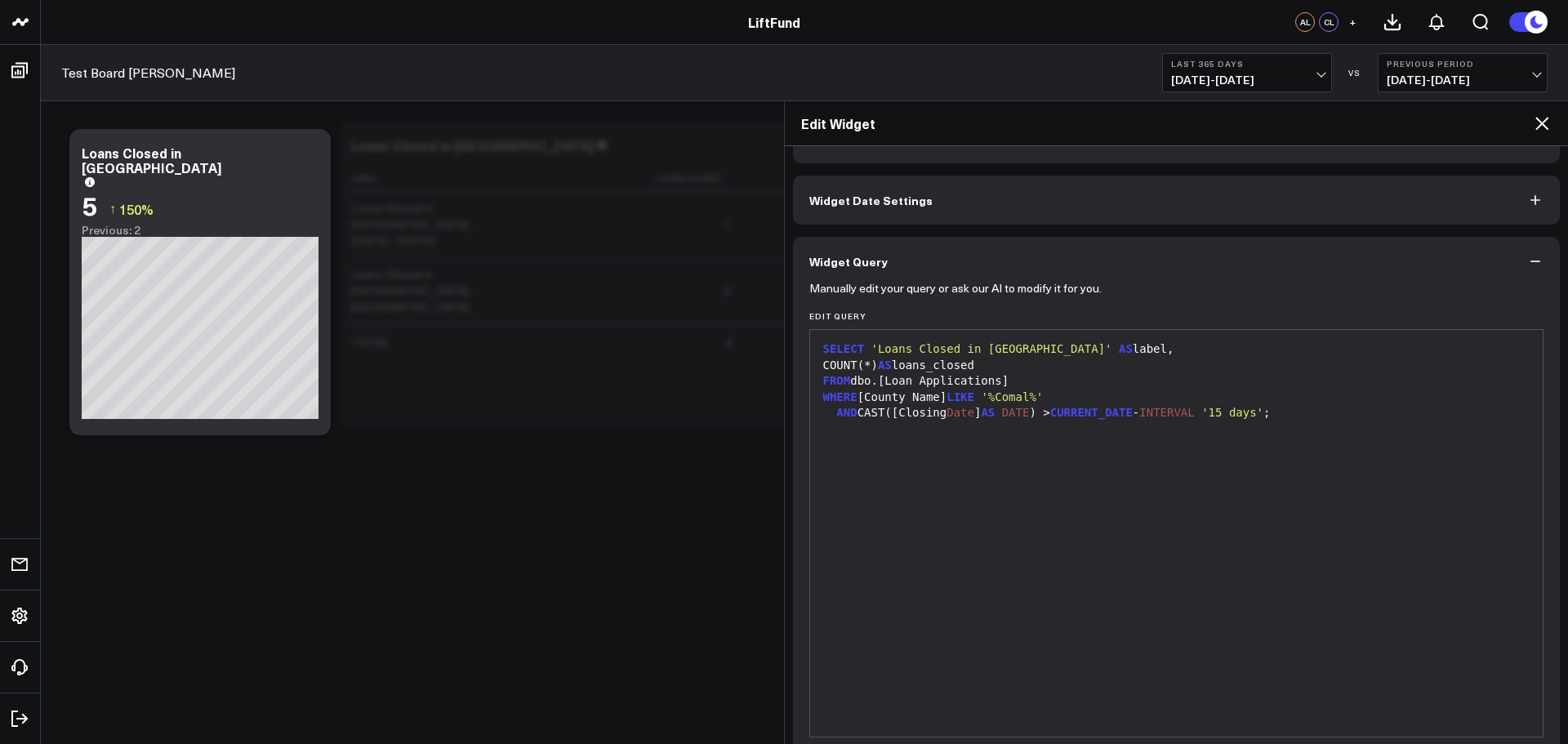
click at [440, 502] on div "Modify via AI Copy link to widget Ask support Remove Create linked copy Executi…" at bounding box center [797, 318] width 1513 height 433
click at [1527, 261] on icon "button" at bounding box center [1535, 262] width 17 height 17
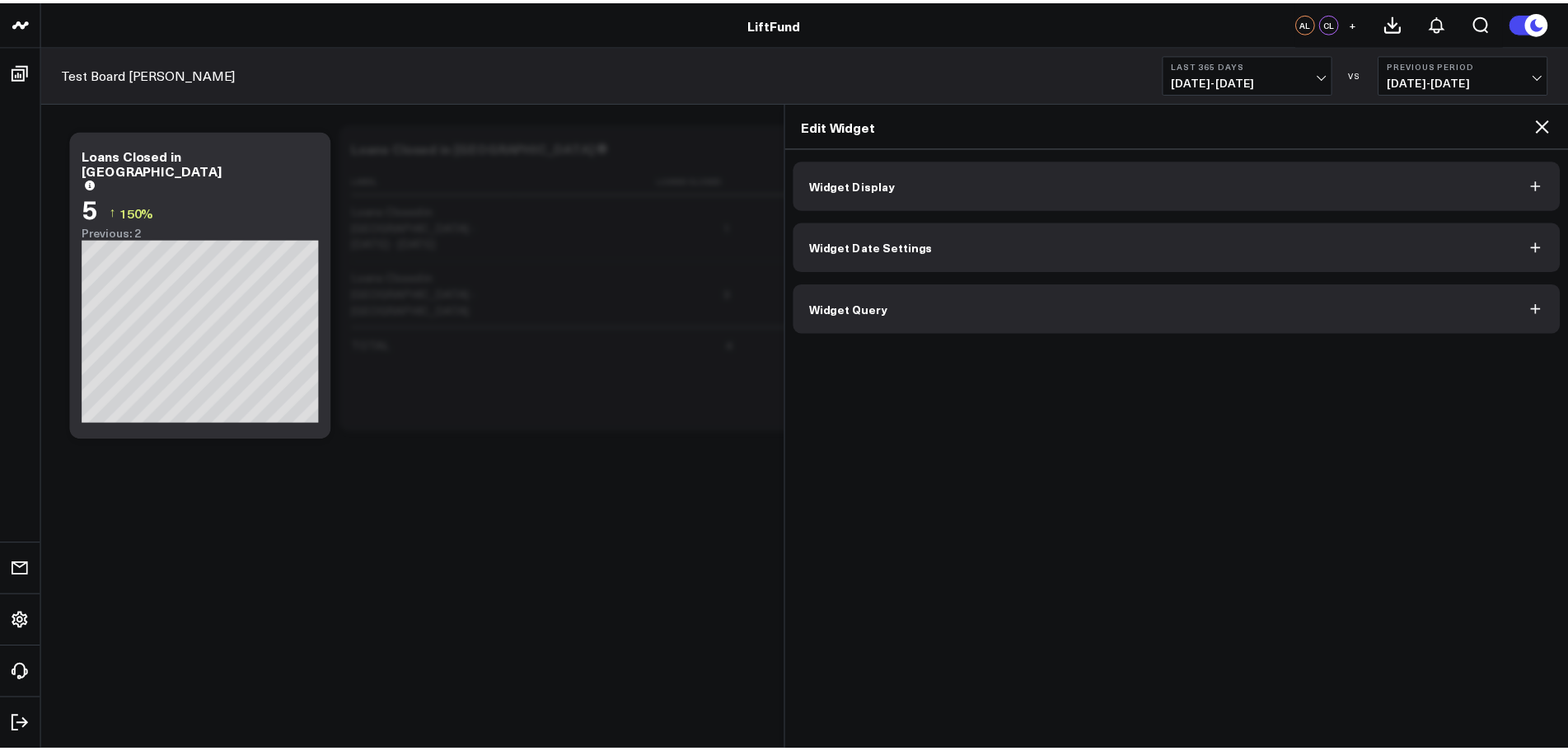
scroll to position [0, 0]
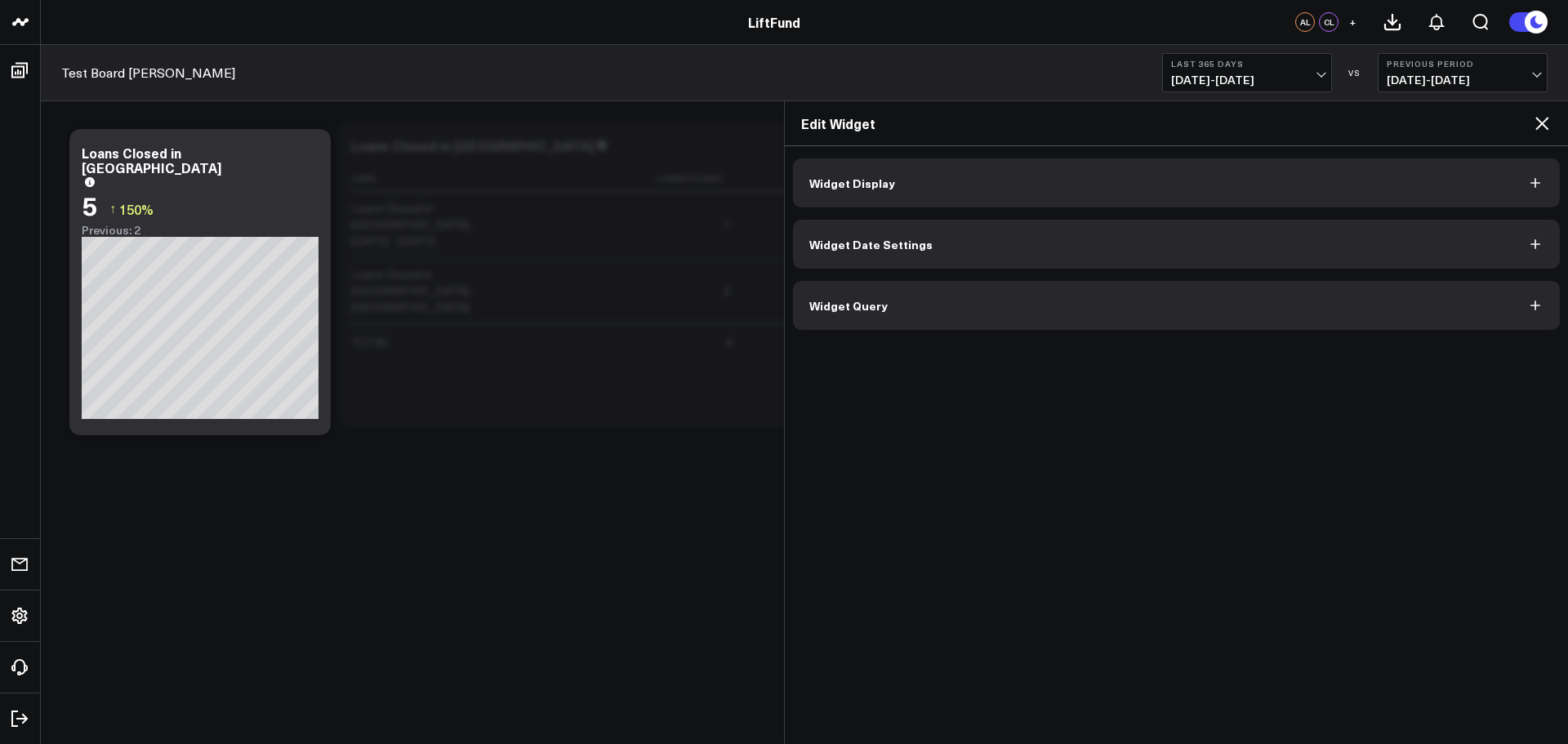
click at [1538, 119] on icon at bounding box center [1542, 124] width 13 height 13
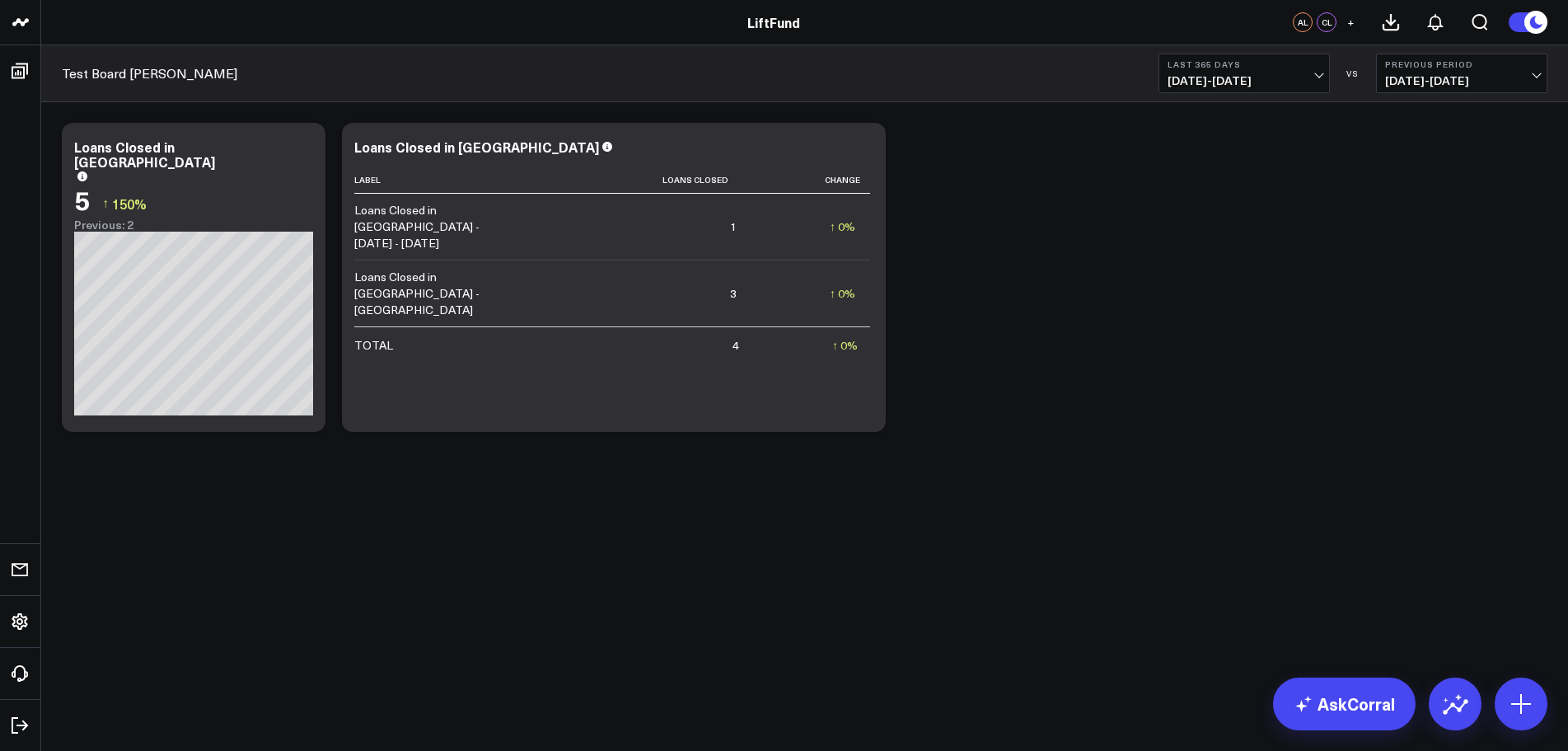
click at [840, 513] on div "Modify via AI Copy link to widget Ask support Remove Create linked copy Executi…" at bounding box center [804, 321] width 1527 height 437
click at [1109, 263] on div "Modify via AI Copy link to widget Ask support Remove Create linked copy Executi…" at bounding box center [804, 278] width 1502 height 326
click at [1460, 700] on icon at bounding box center [1455, 703] width 26 height 26
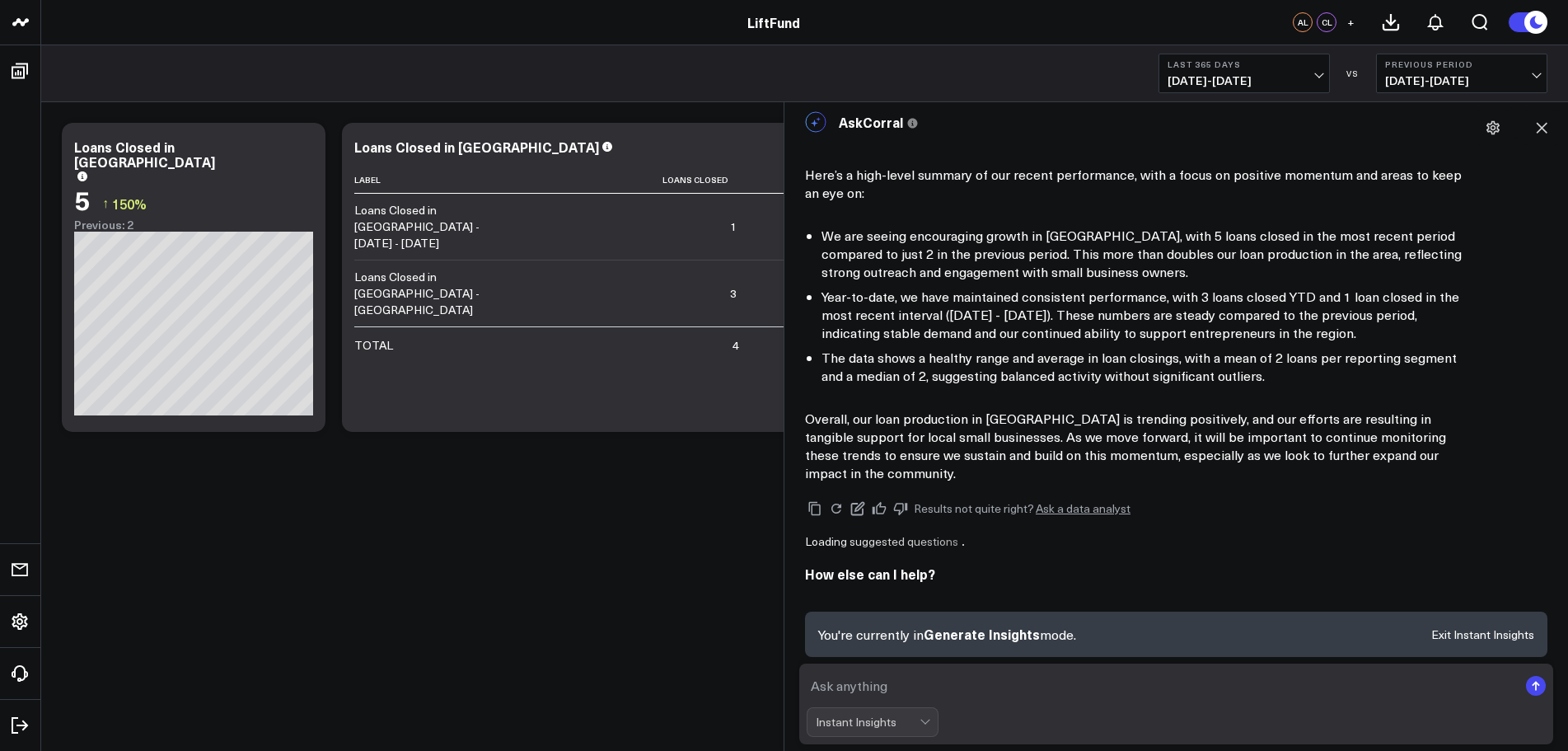
scroll to position [10, 0]
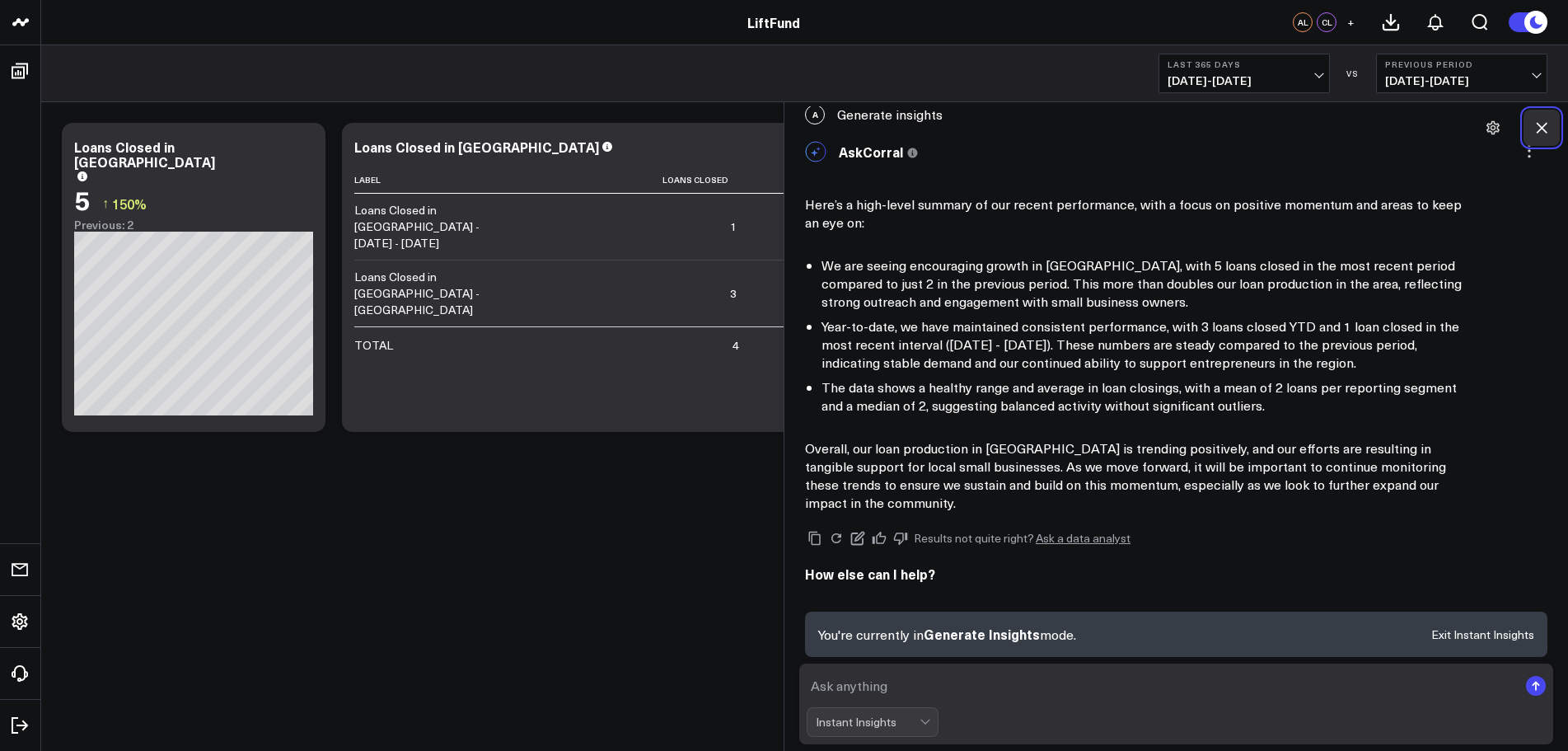
click at [1545, 128] on icon at bounding box center [1542, 128] width 17 height 17
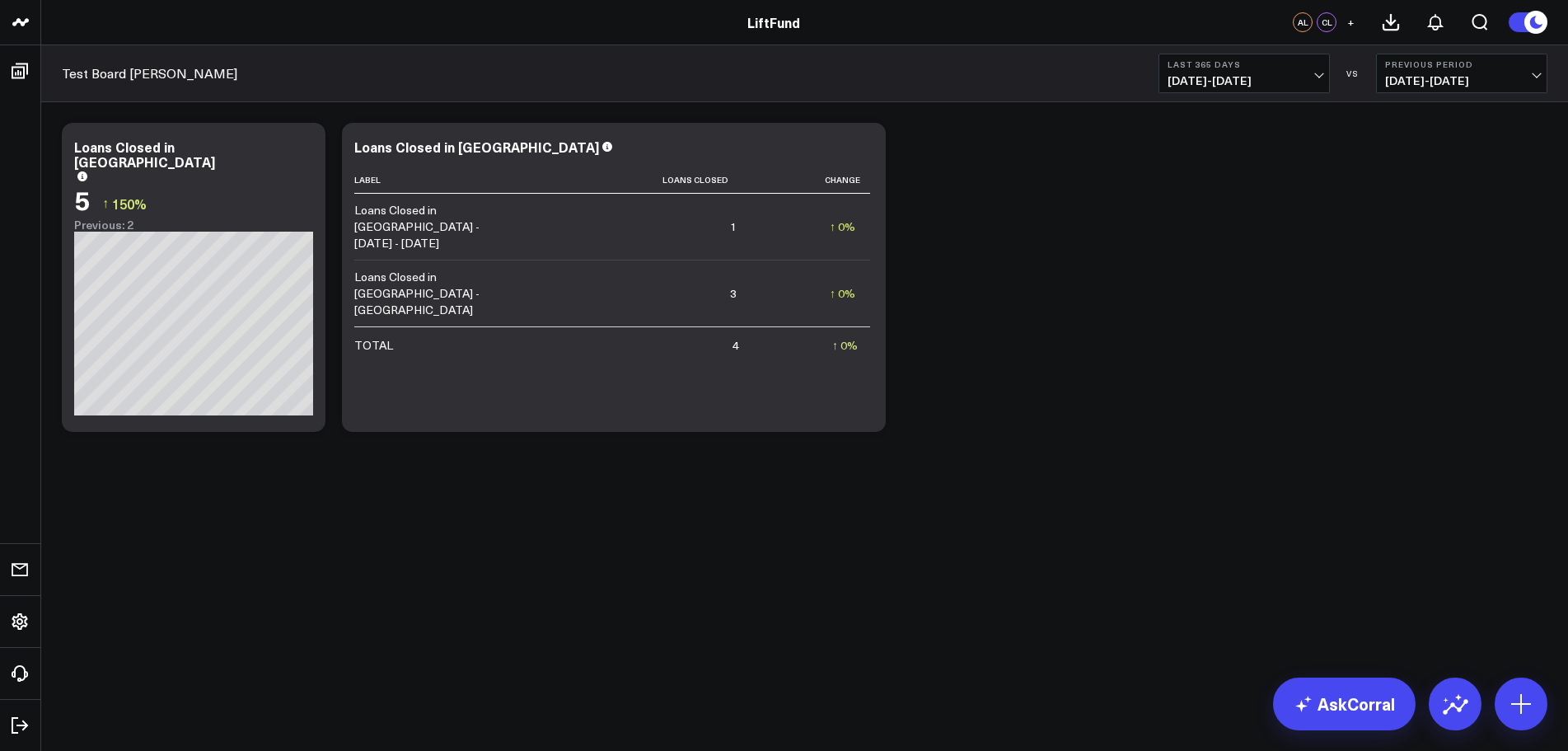
scroll to position [0, 0]
click at [1533, 708] on icon at bounding box center [1521, 703] width 26 height 26
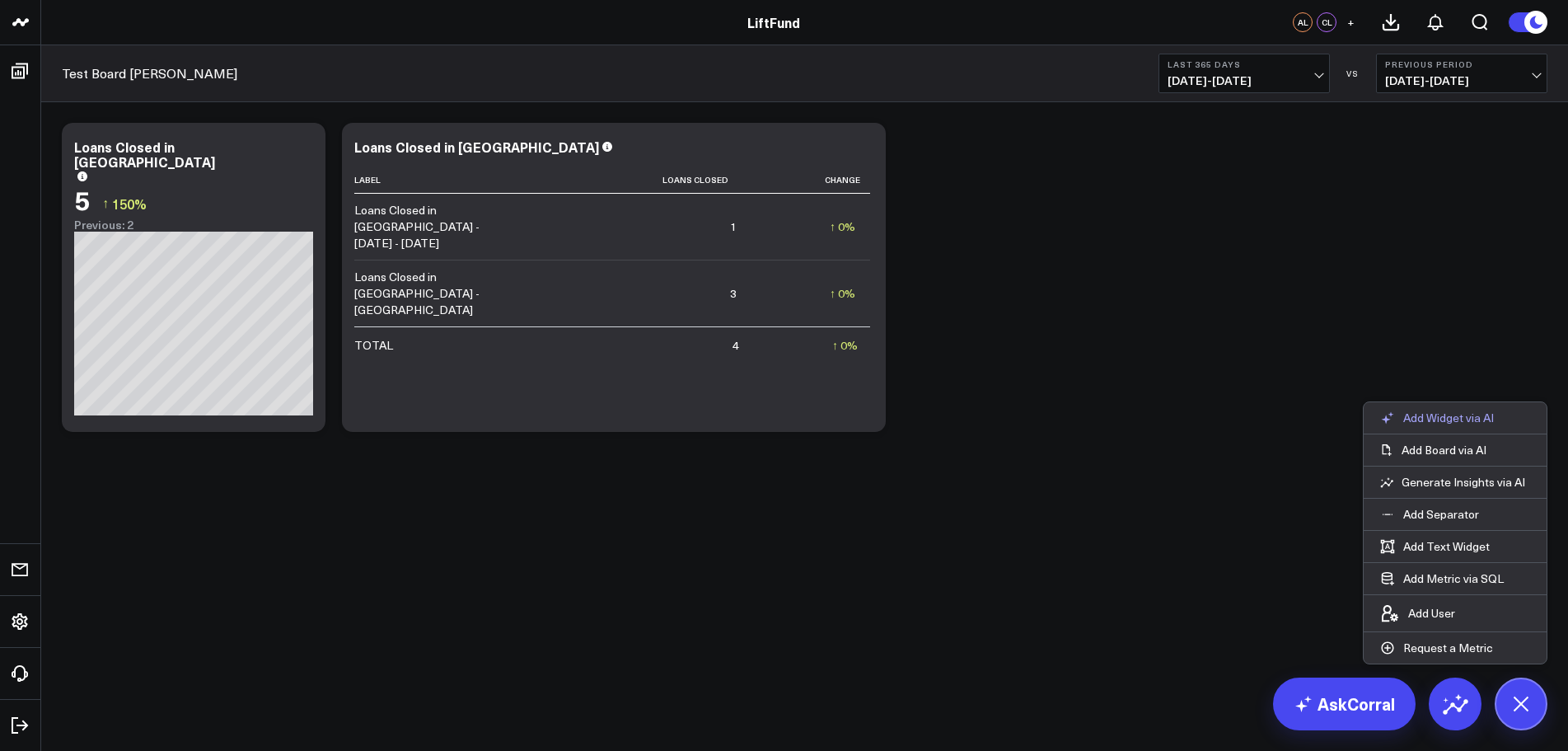
click at [1488, 422] on p "Add Widget via AI" at bounding box center [1448, 418] width 90 height 15
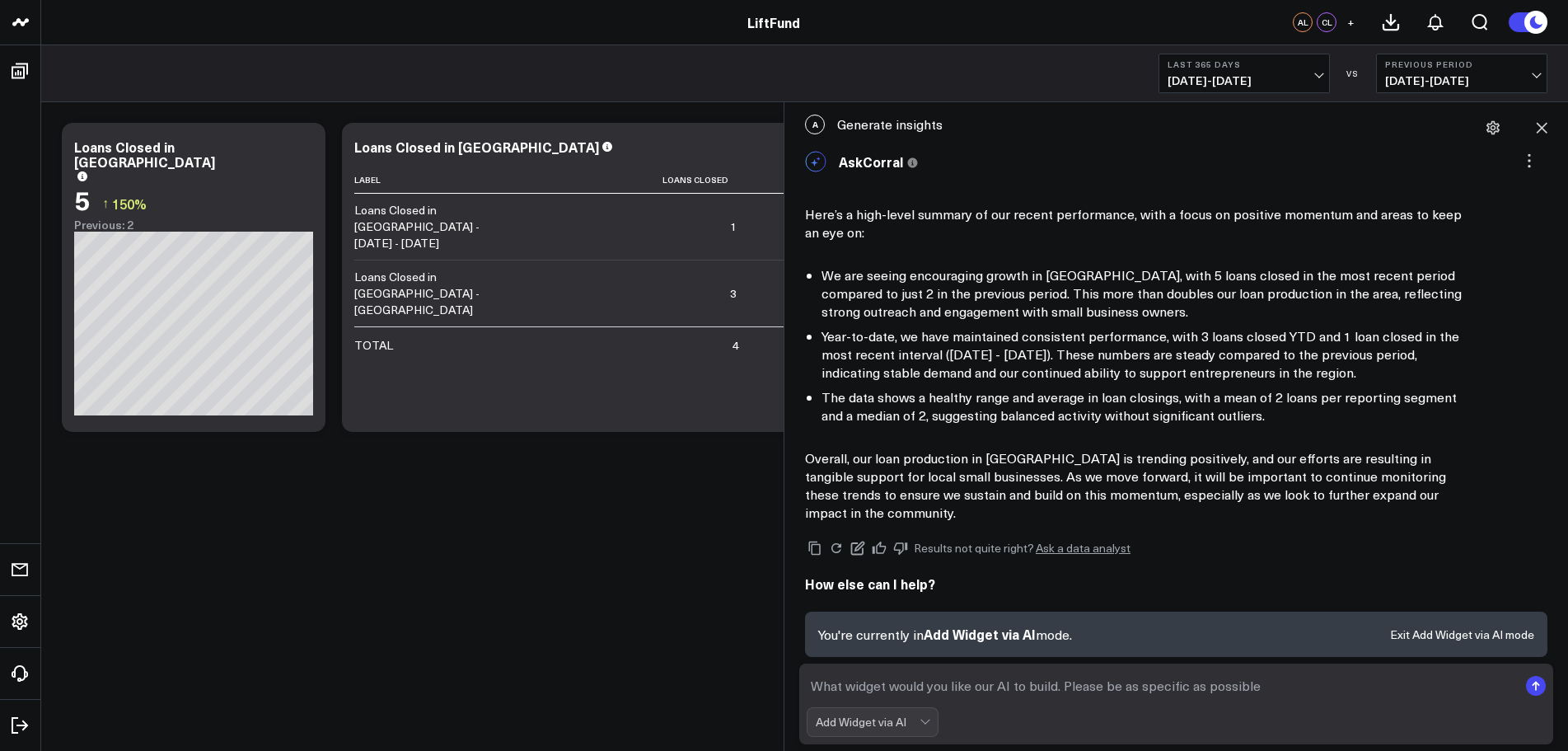
scroll to position [10, 0]
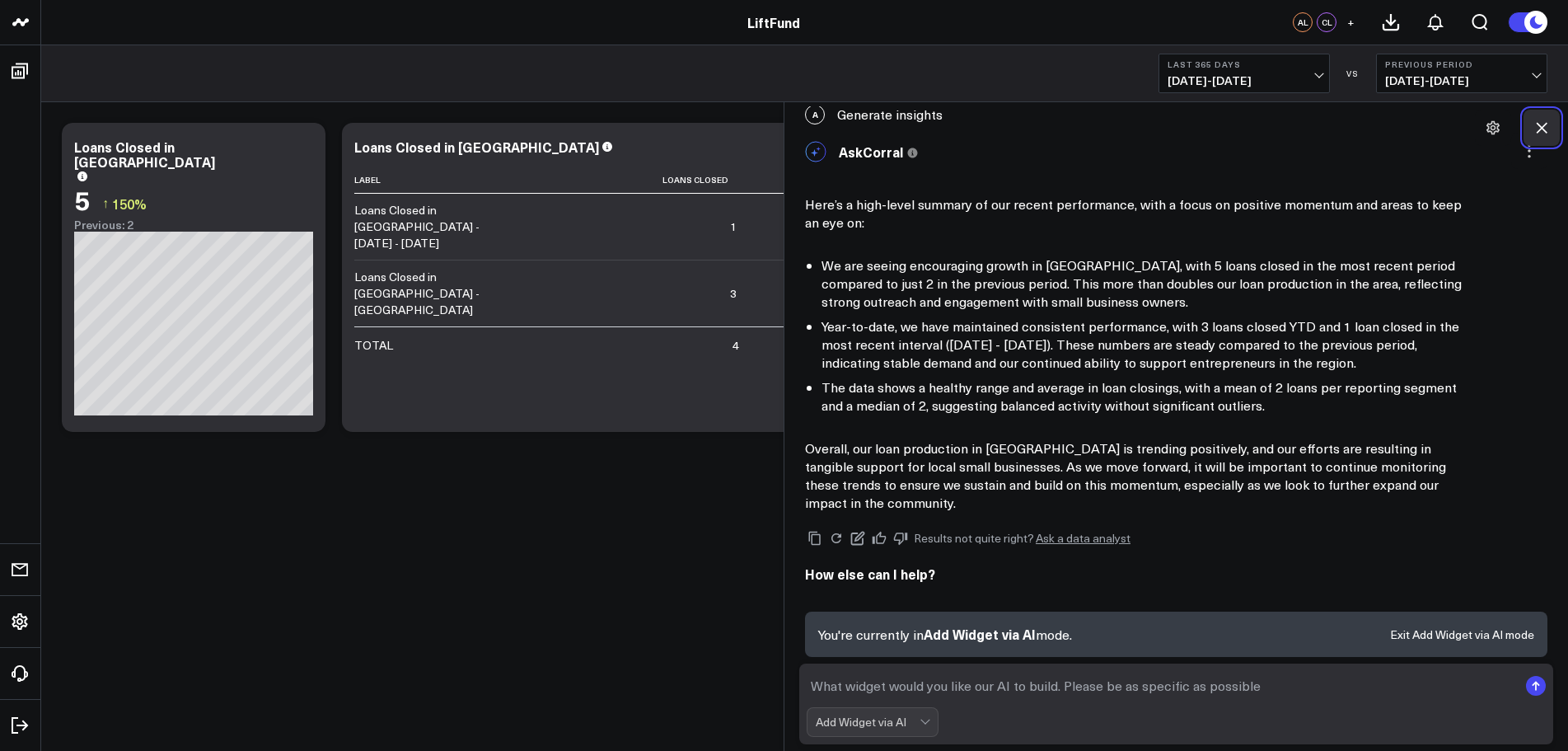
click at [1544, 128] on icon at bounding box center [1542, 128] width 17 height 17
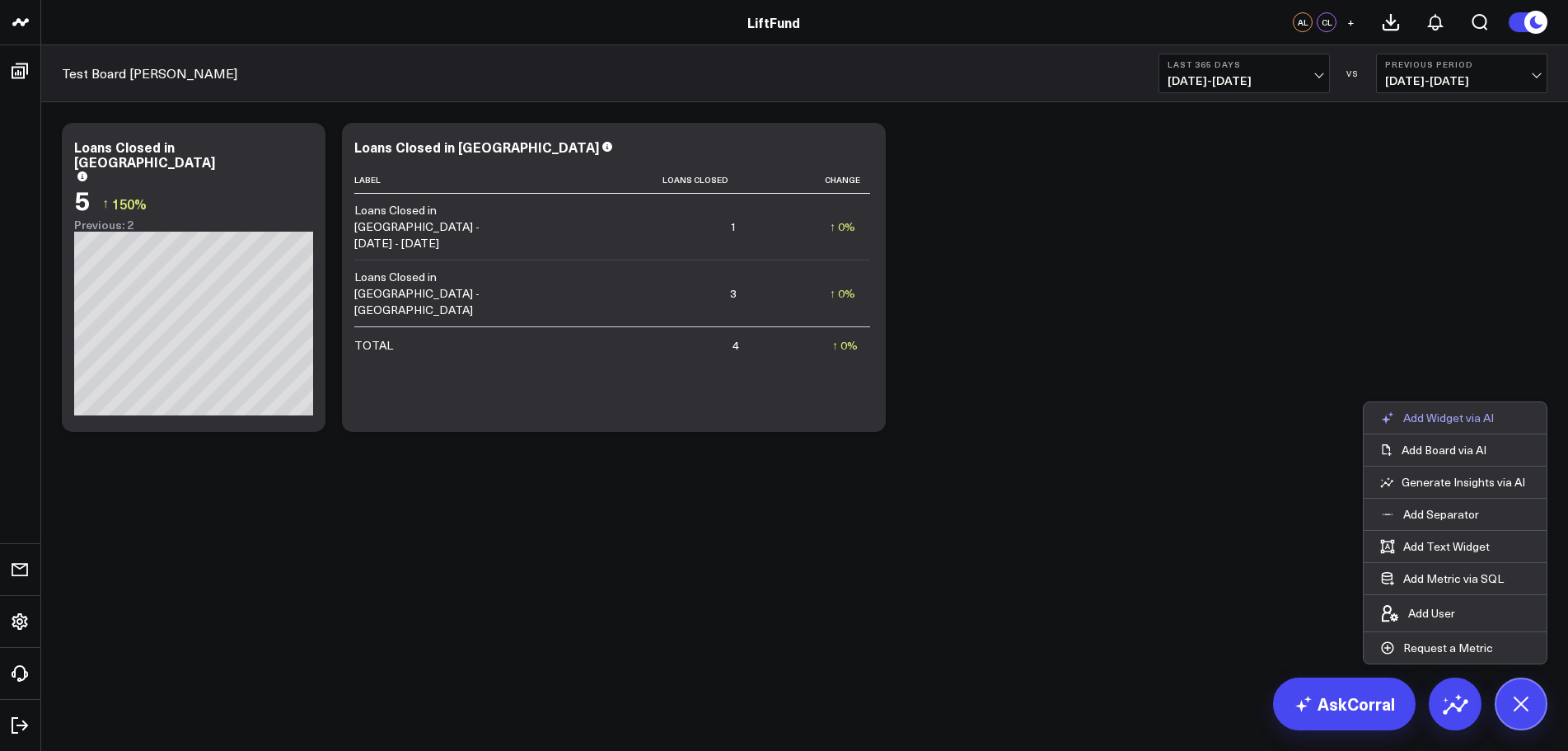
click at [1463, 416] on p "Add Widget via AI" at bounding box center [1448, 418] width 90 height 15
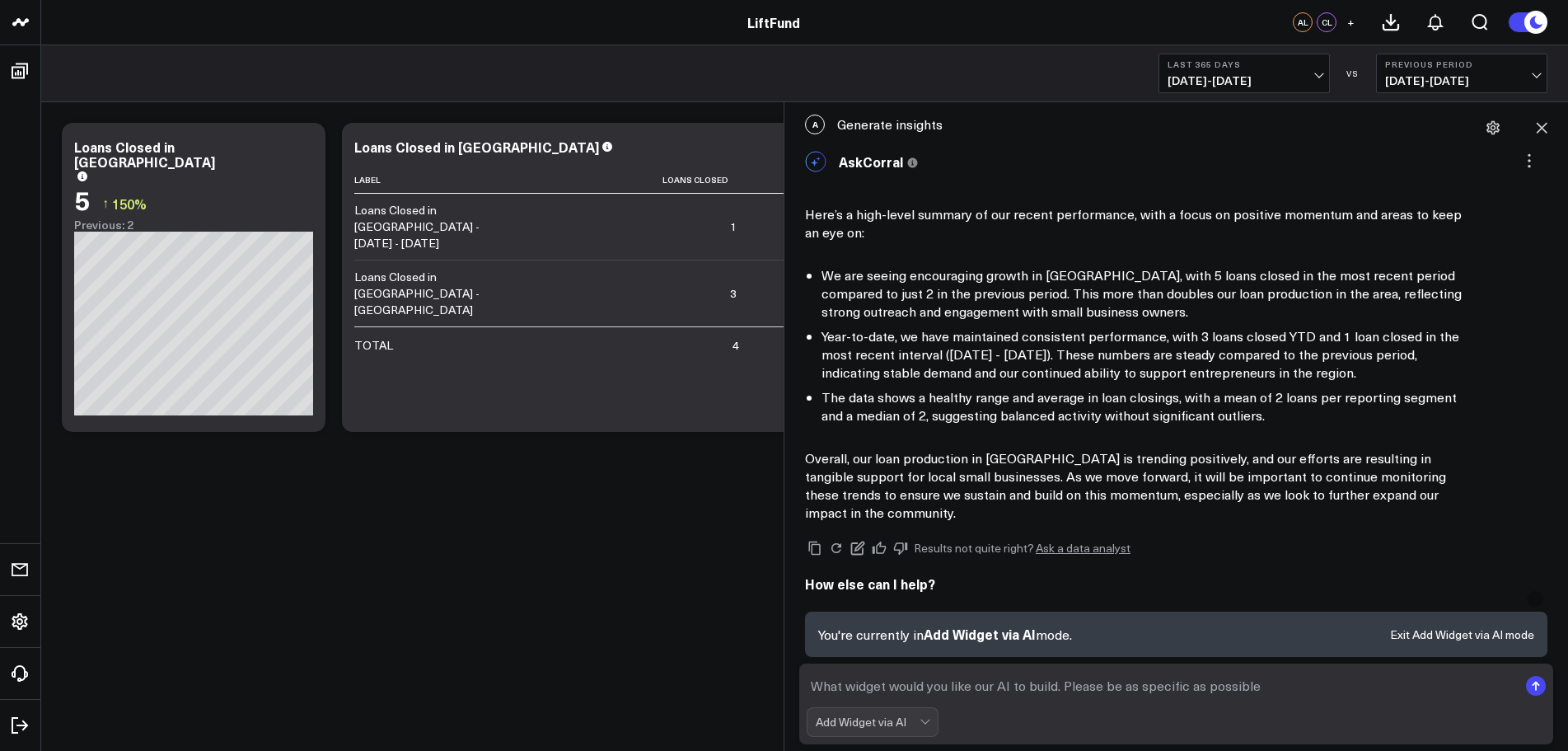
scroll to position [10, 0]
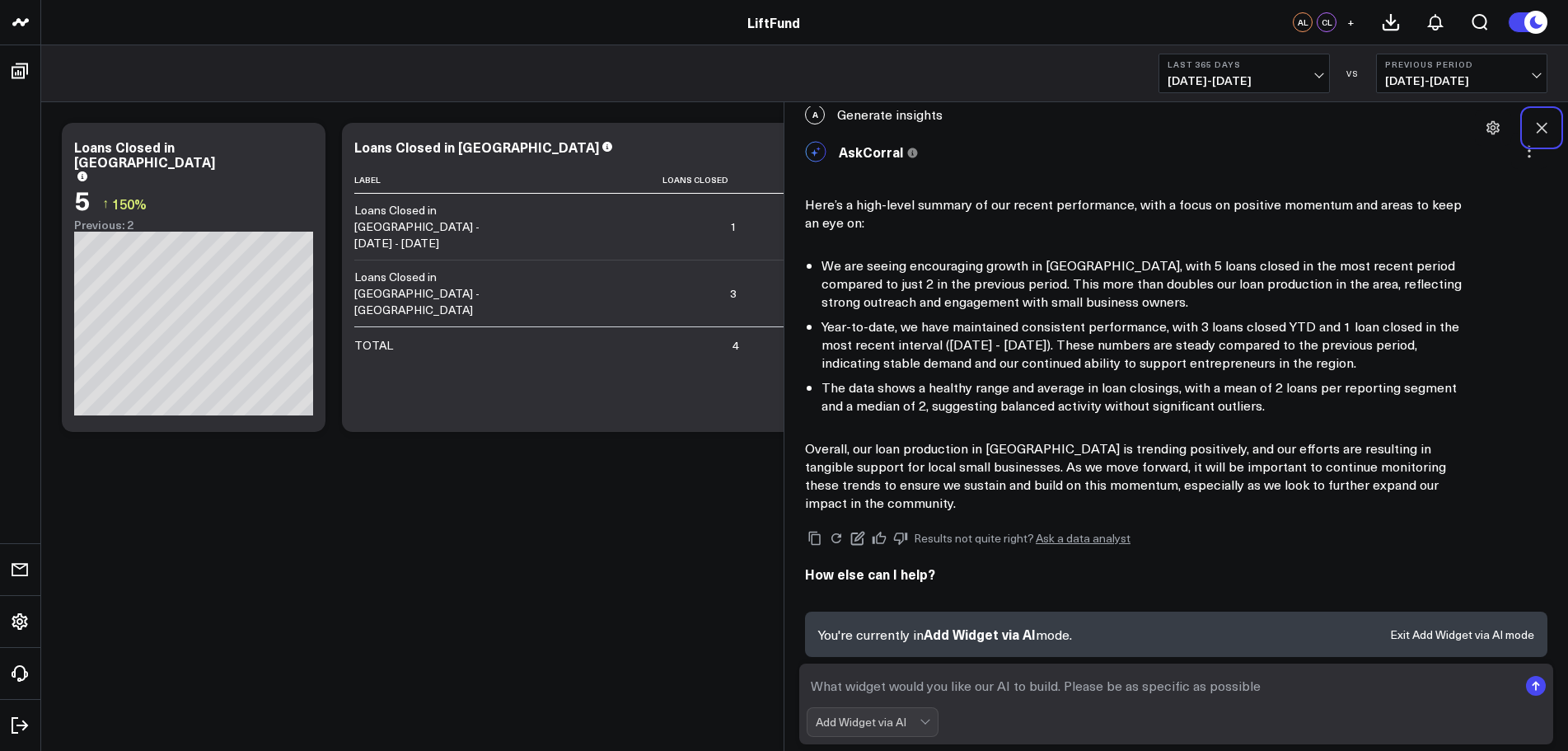
click at [1537, 122] on icon at bounding box center [1542, 128] width 17 height 17
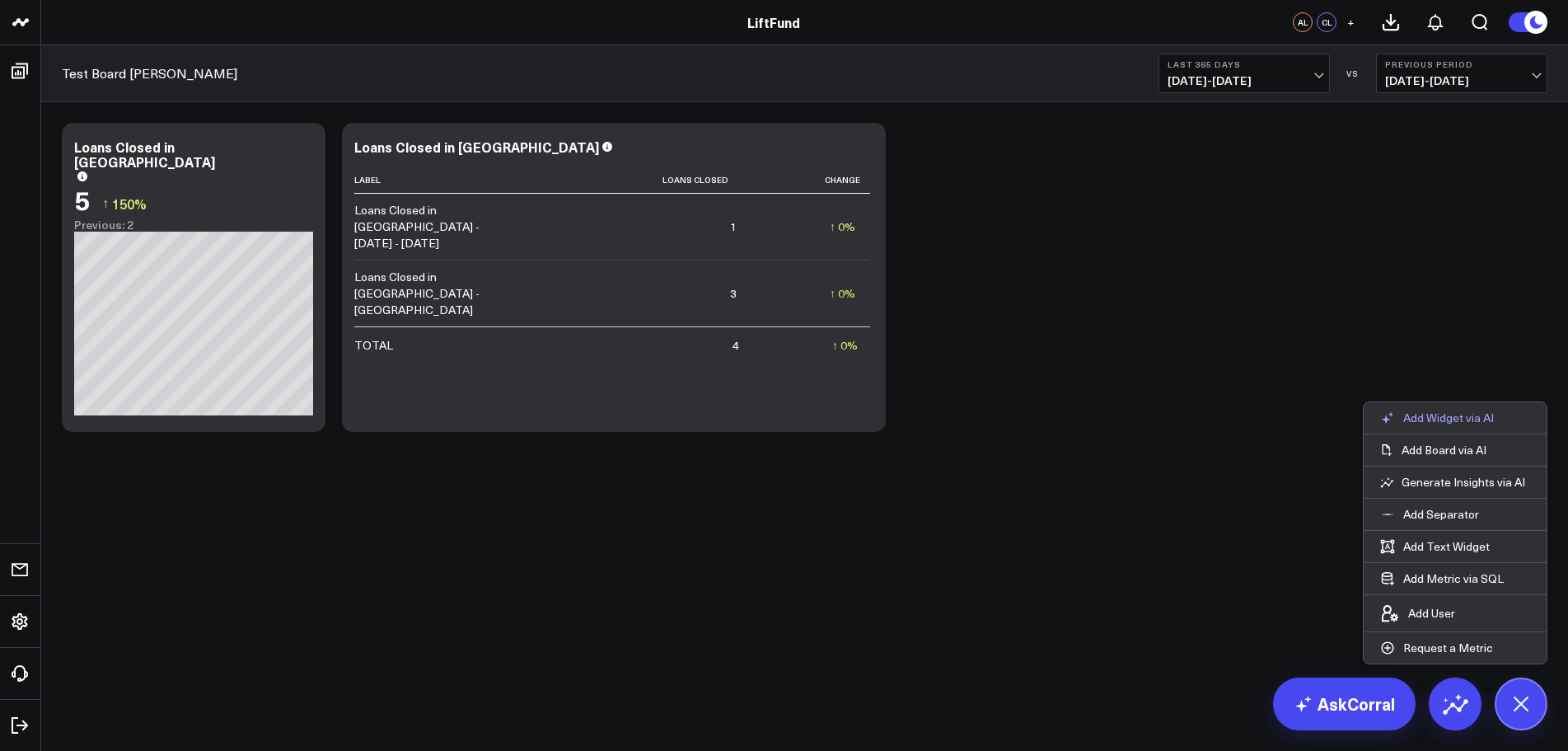
click at [1484, 422] on p "Add Widget via AI" at bounding box center [1448, 418] width 90 height 15
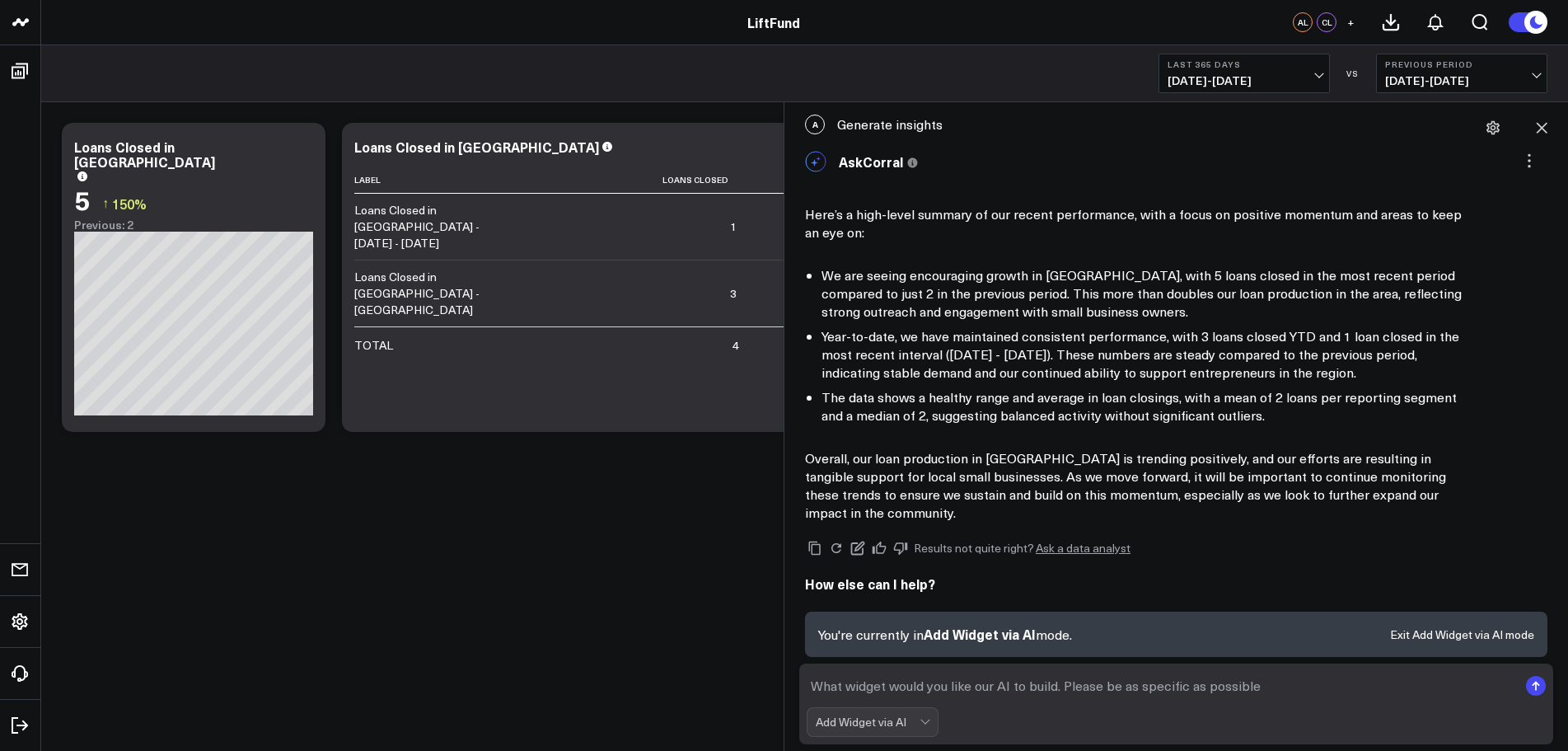
scroll to position [10, 0]
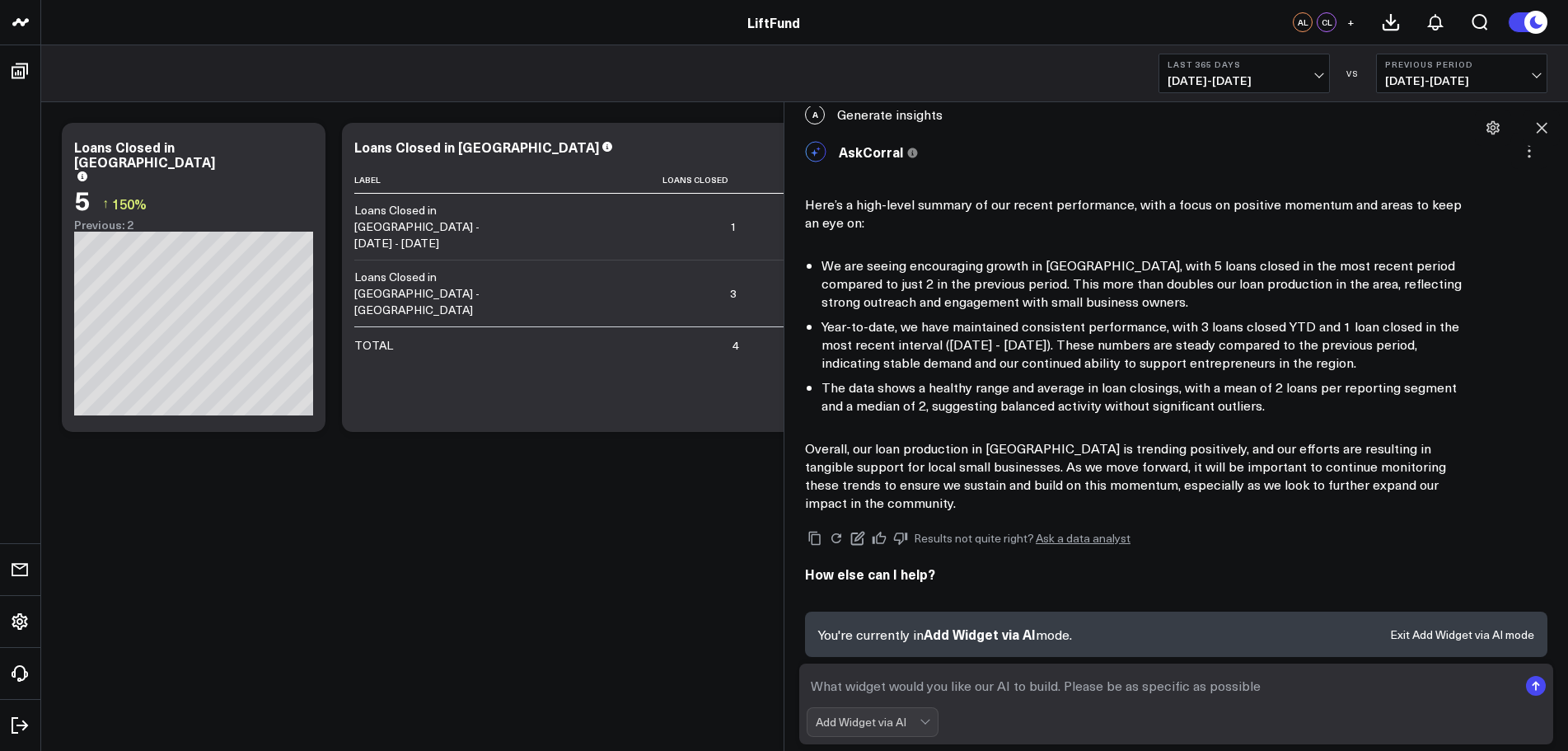
click at [1025, 688] on textarea at bounding box center [1162, 685] width 711 height 30
click at [1030, 690] on textarea at bounding box center [1162, 685] width 711 height 30
click at [938, 688] on textarea at bounding box center [1162, 685] width 711 height 30
type textarea "g"
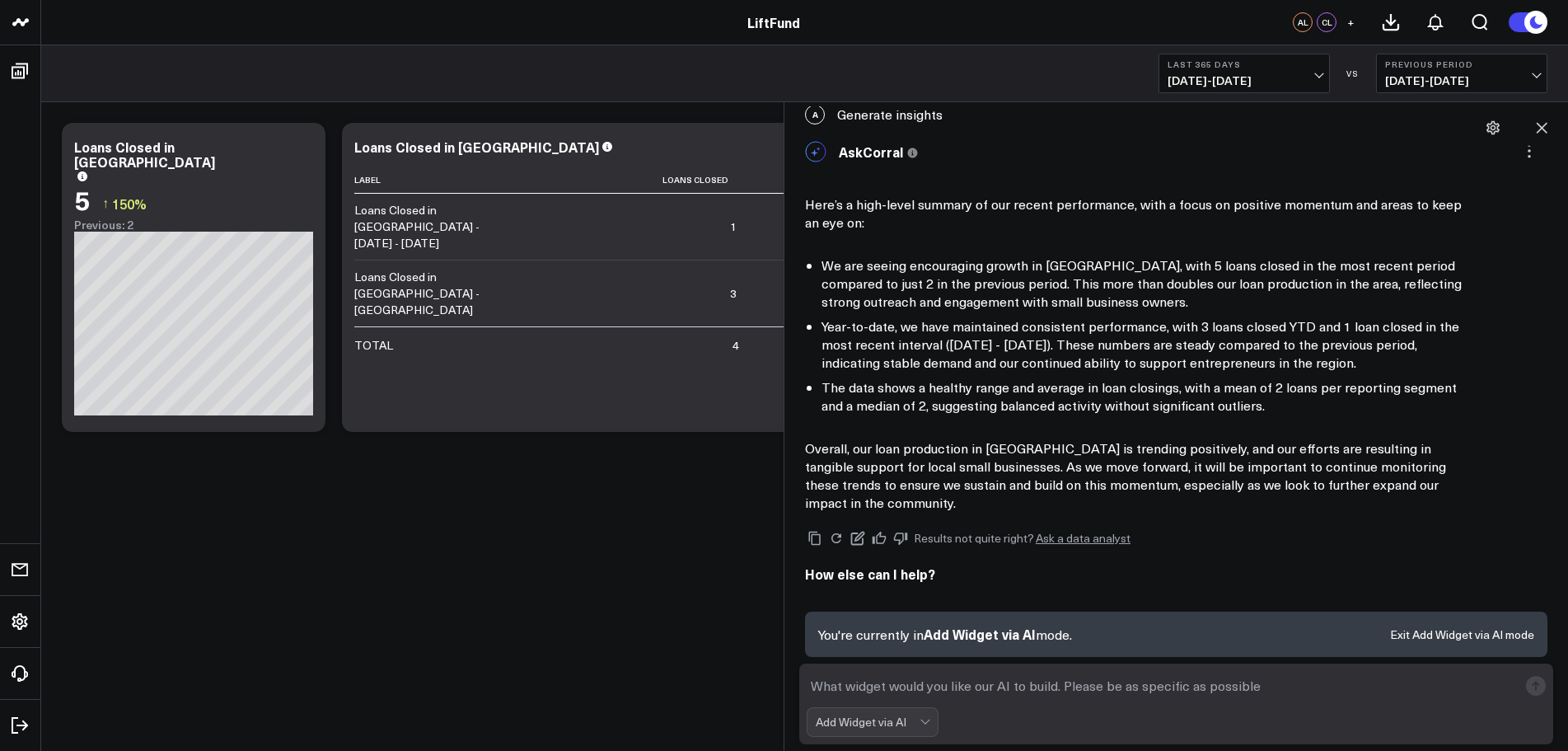
click at [916, 682] on textarea at bounding box center [1162, 685] width 711 height 30
type textarea "comparison chart of denial"
drag, startPoint x: 1015, startPoint y: 692, endPoint x: 801, endPoint y: 700, distance: 214.1
click at [801, 700] on form "comparison chart of denial Add Widget via AI" at bounding box center [1176, 704] width 754 height 81
click at [1000, 689] on textarea at bounding box center [1162, 685] width 711 height 30
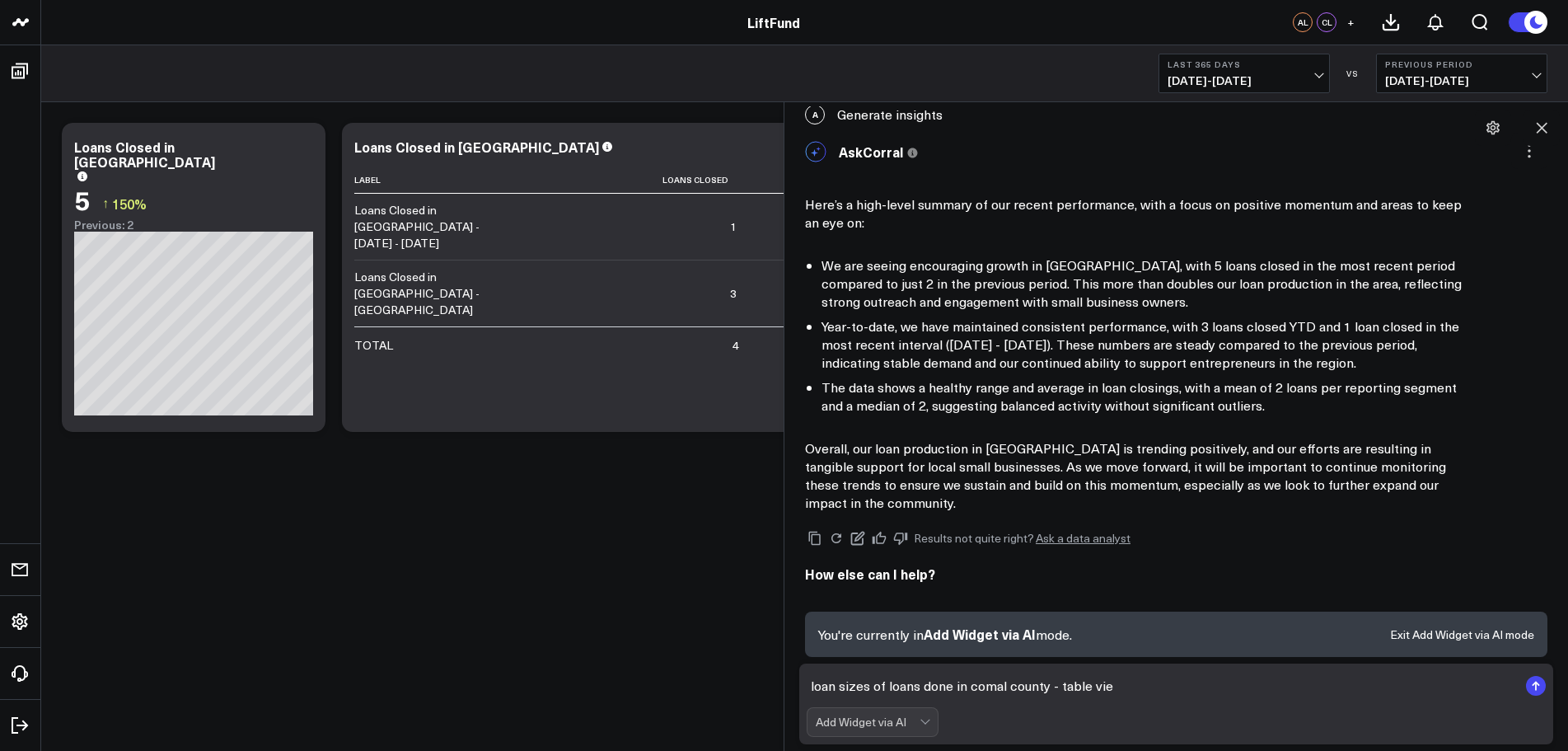
type textarea "loan sizes of loans done in [GEOGRAPHIC_DATA] - table view"
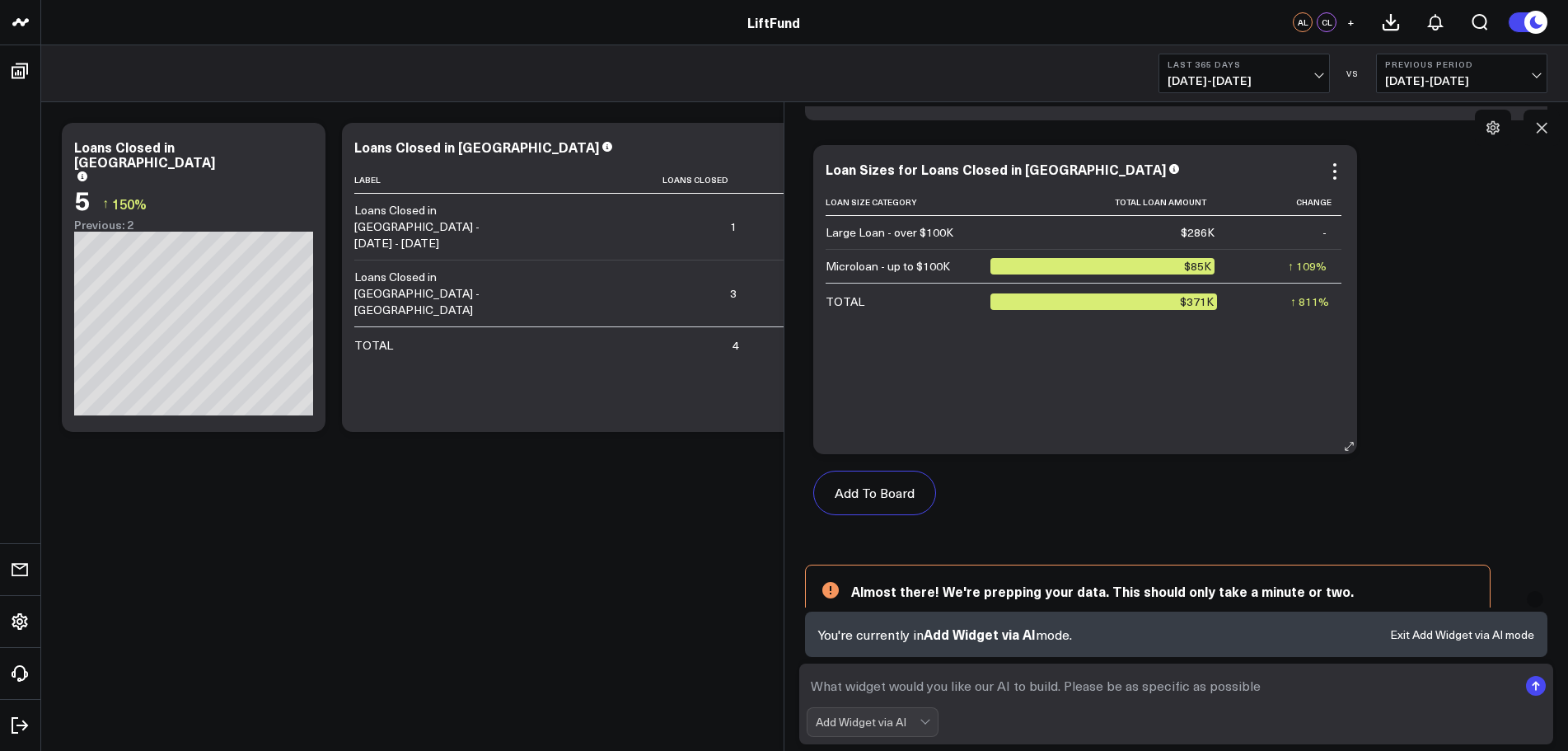
scroll to position [996, 0]
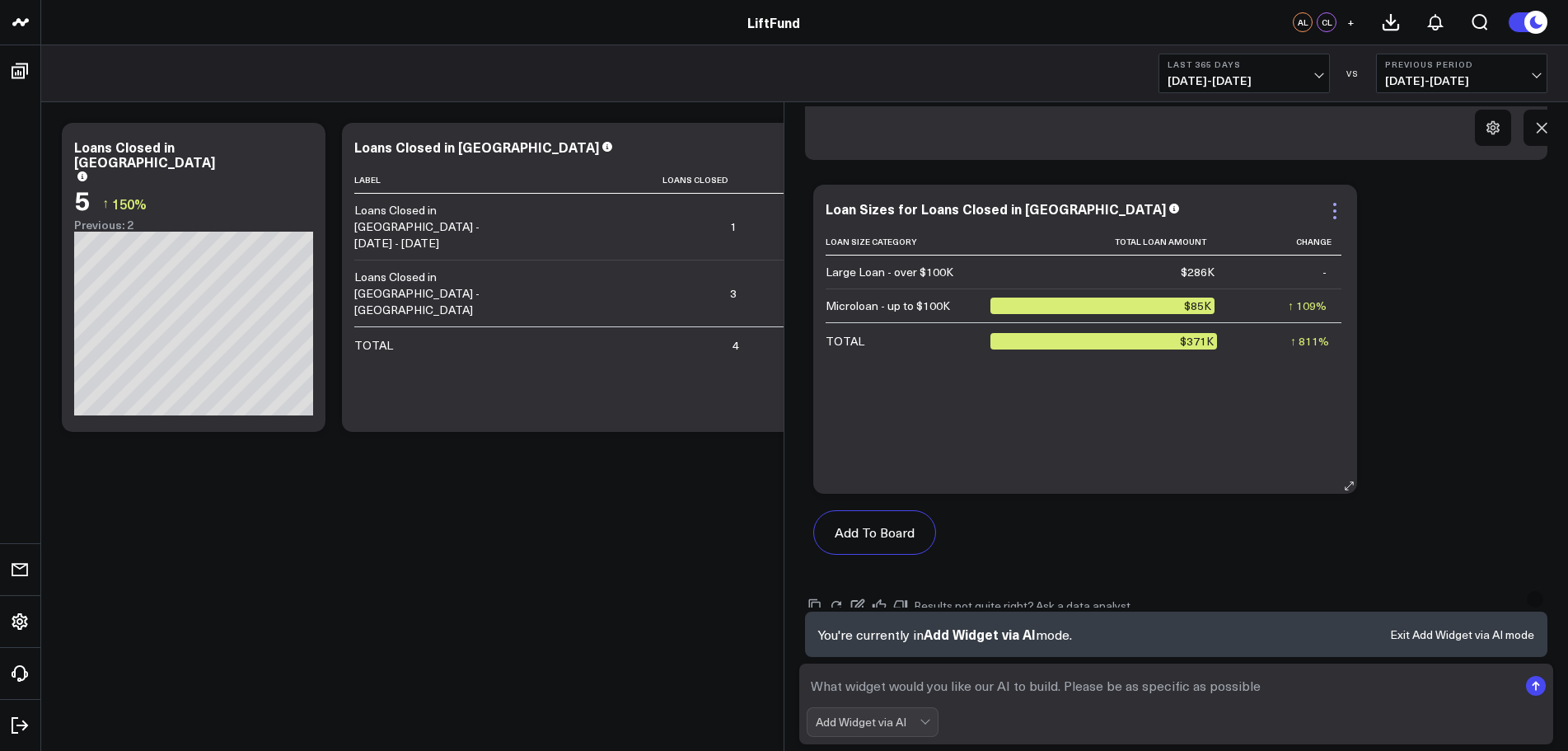
click at [1342, 212] on icon at bounding box center [1334, 210] width 19 height 19
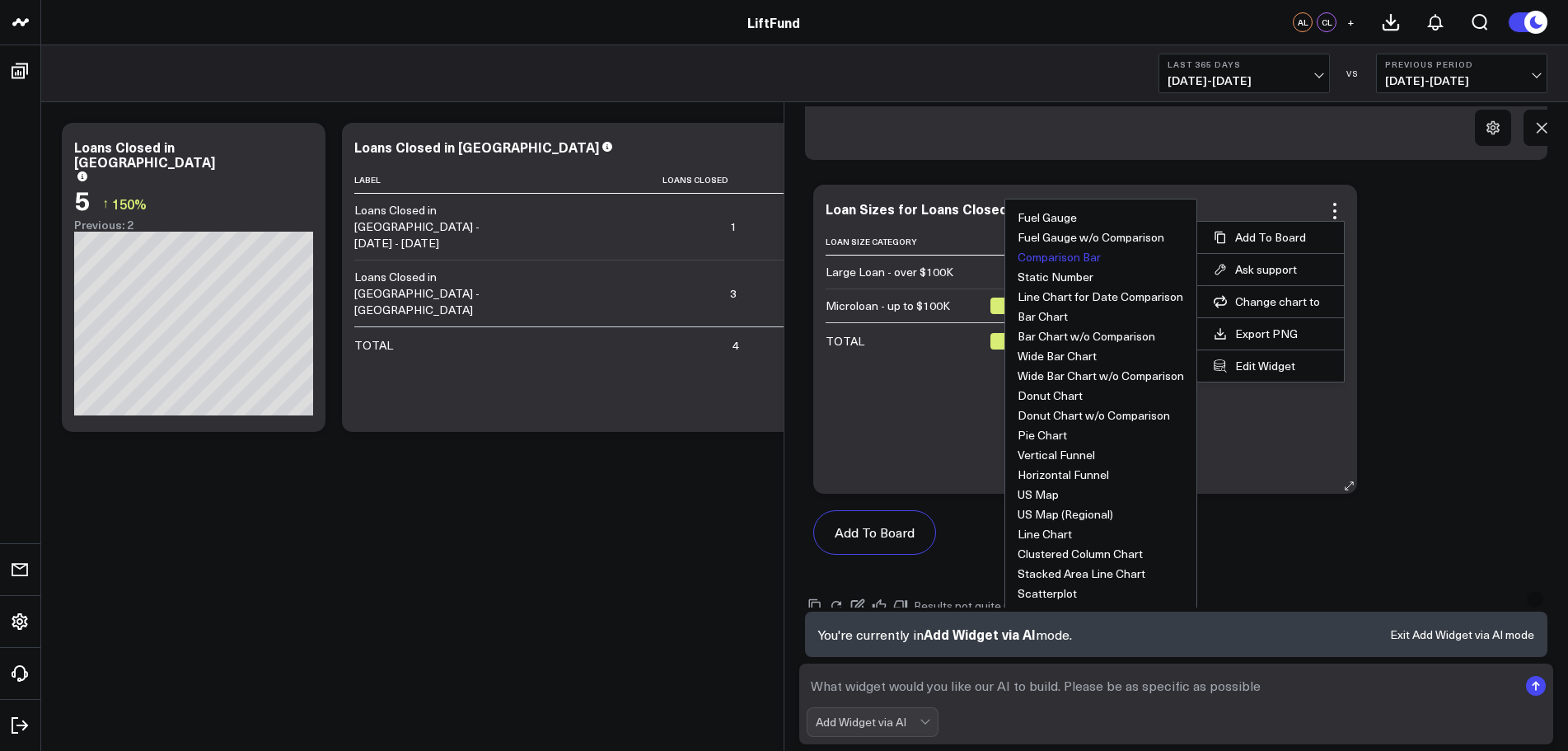
click at [1089, 257] on button "Comparison Bar" at bounding box center [1059, 257] width 84 height 12
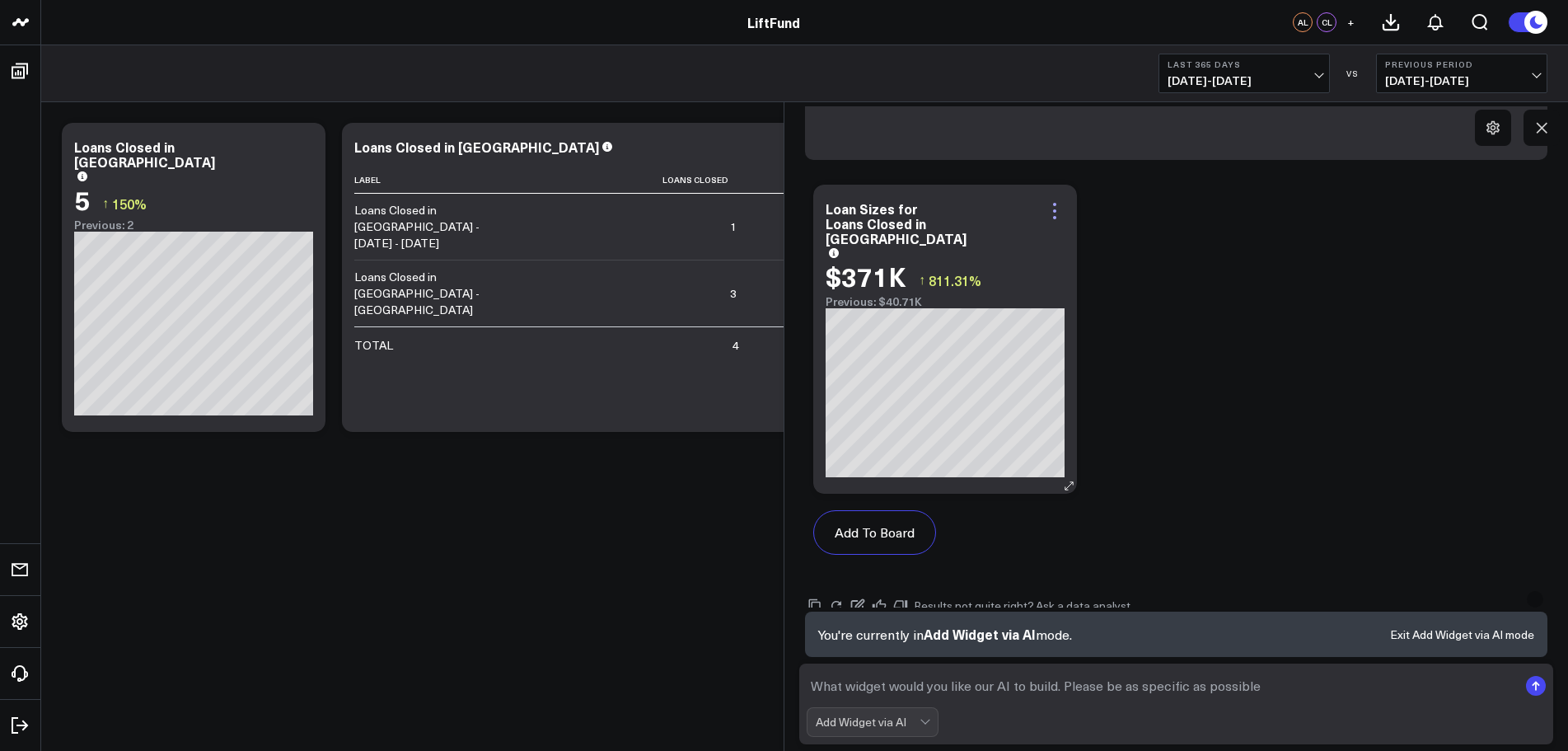
click at [1052, 207] on icon at bounding box center [1054, 210] width 19 height 19
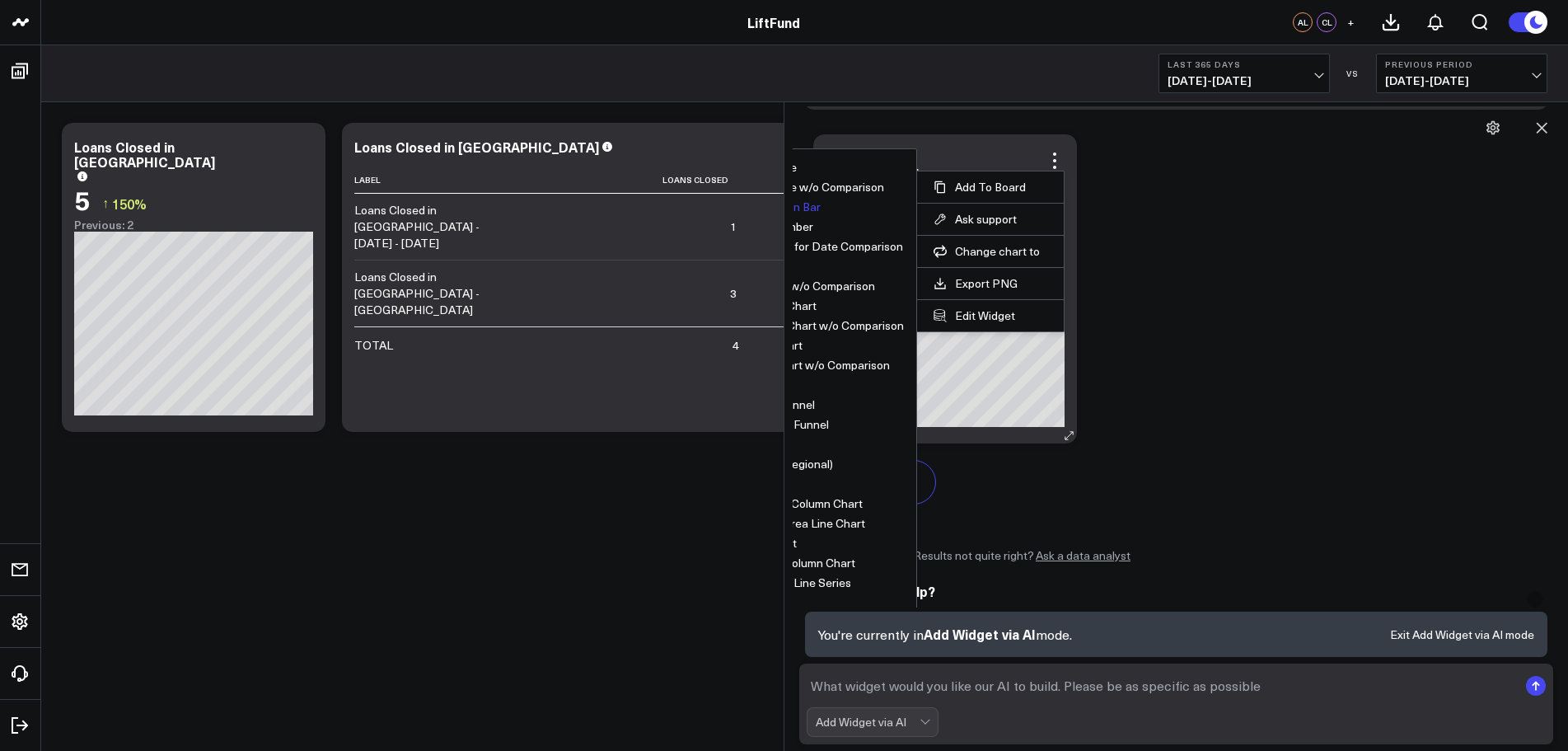
scroll to position [1063, 0]
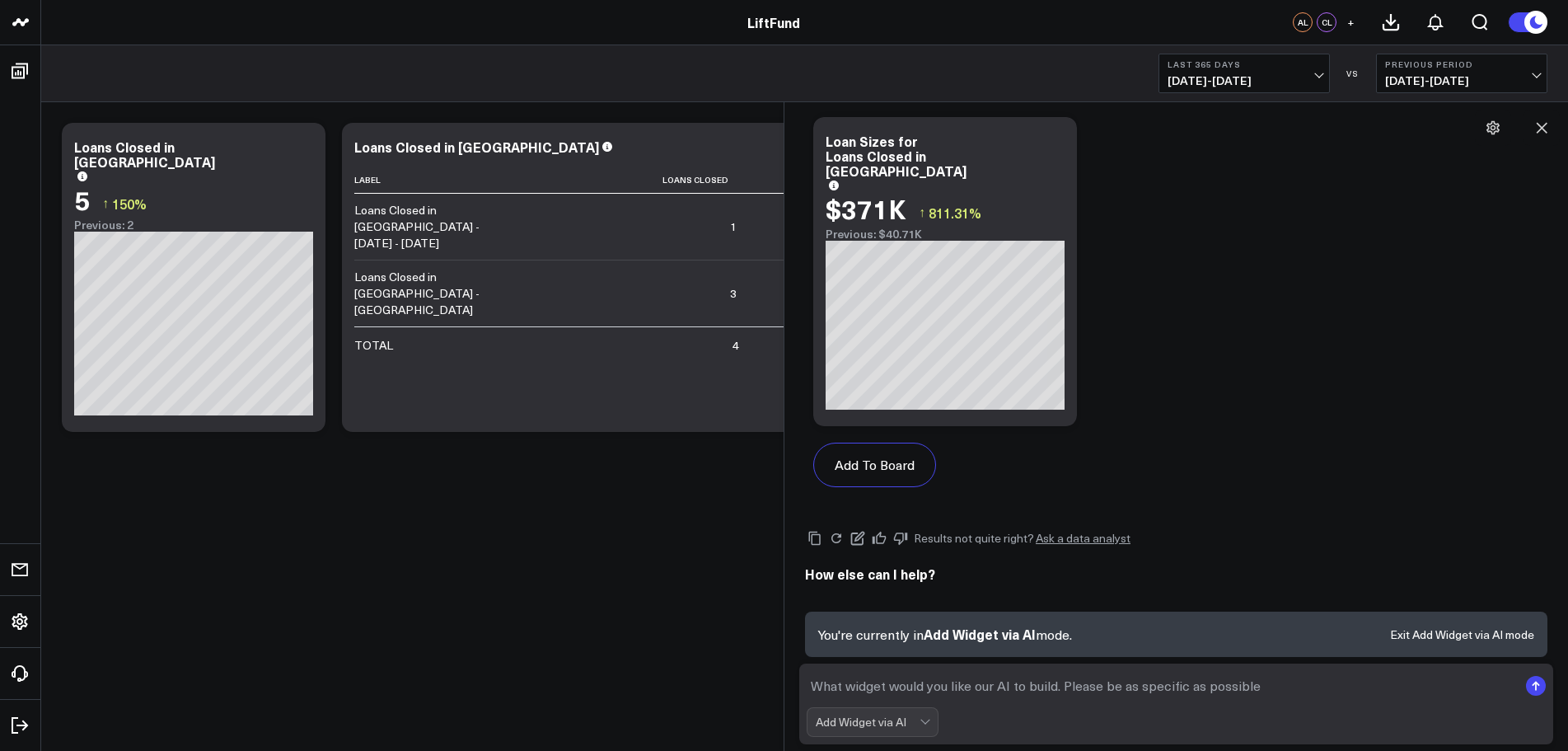
click at [1261, 296] on div "Add To Board Executive Summary Exploratory Analytics AI Auto Training Test Boar…" at bounding box center [1176, 311] width 743 height 403
click at [1061, 143] on icon at bounding box center [1054, 143] width 19 height 19
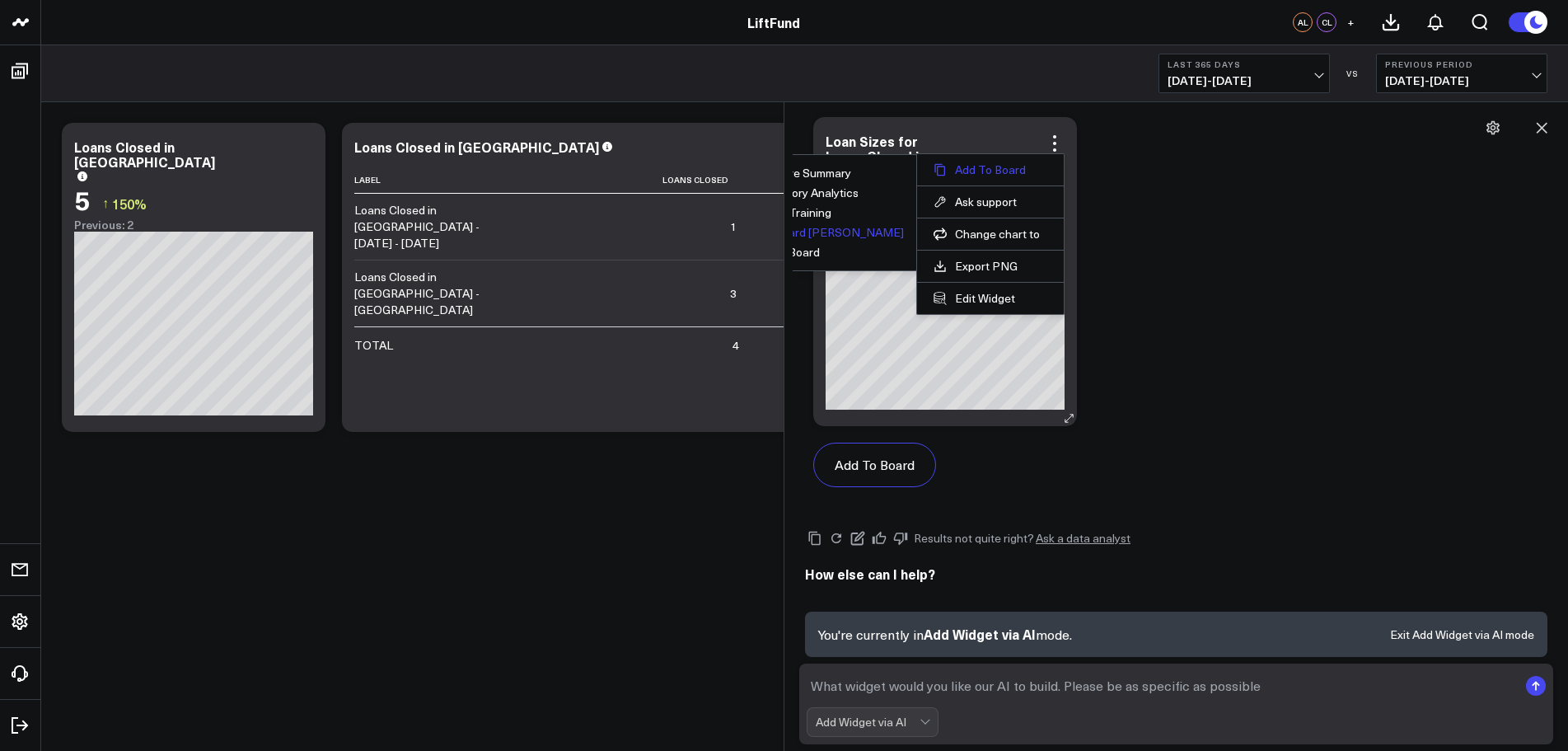
click at [1012, 167] on button "Add To Board" at bounding box center [990, 170] width 114 height 15
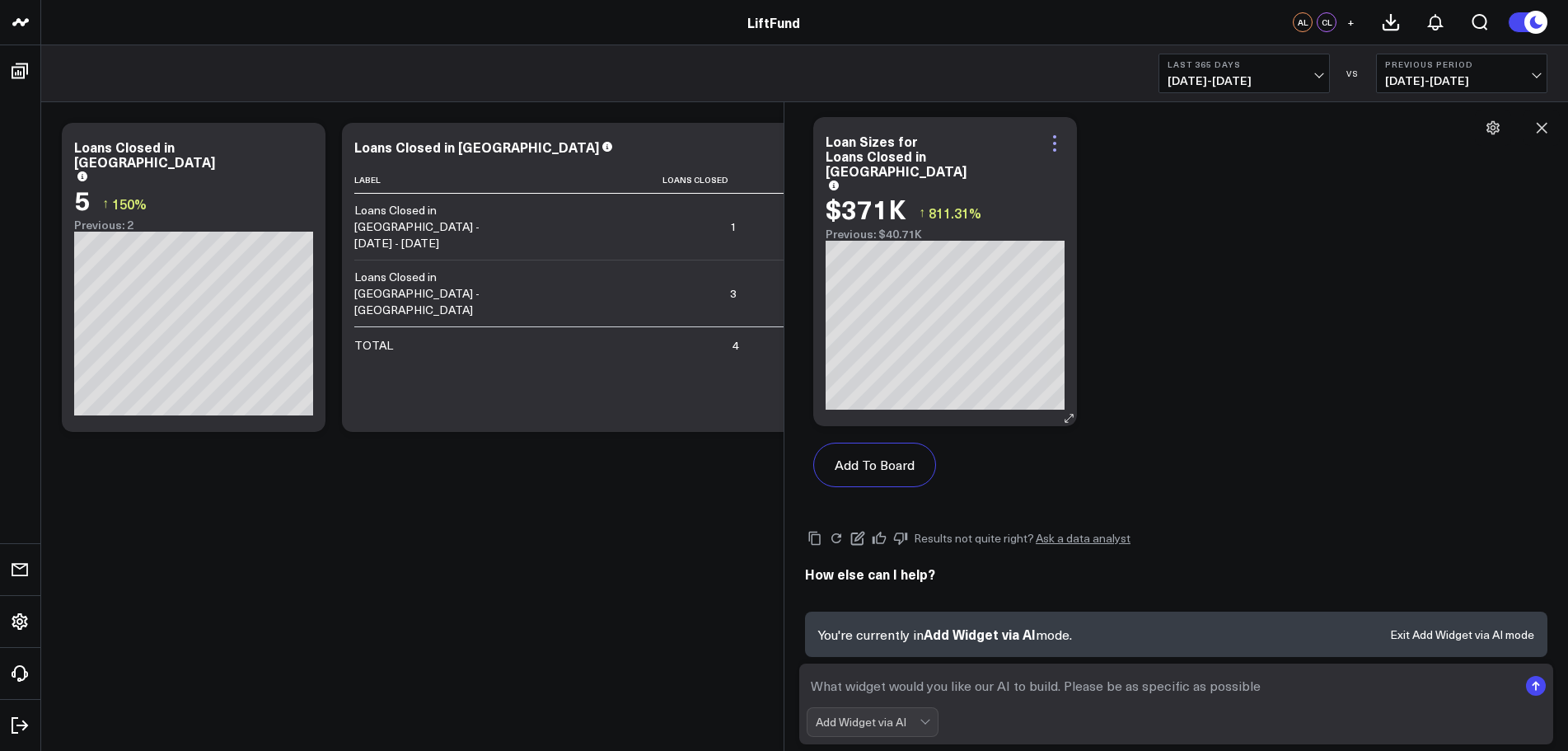
click at [1054, 141] on icon at bounding box center [1054, 143] width 19 height 19
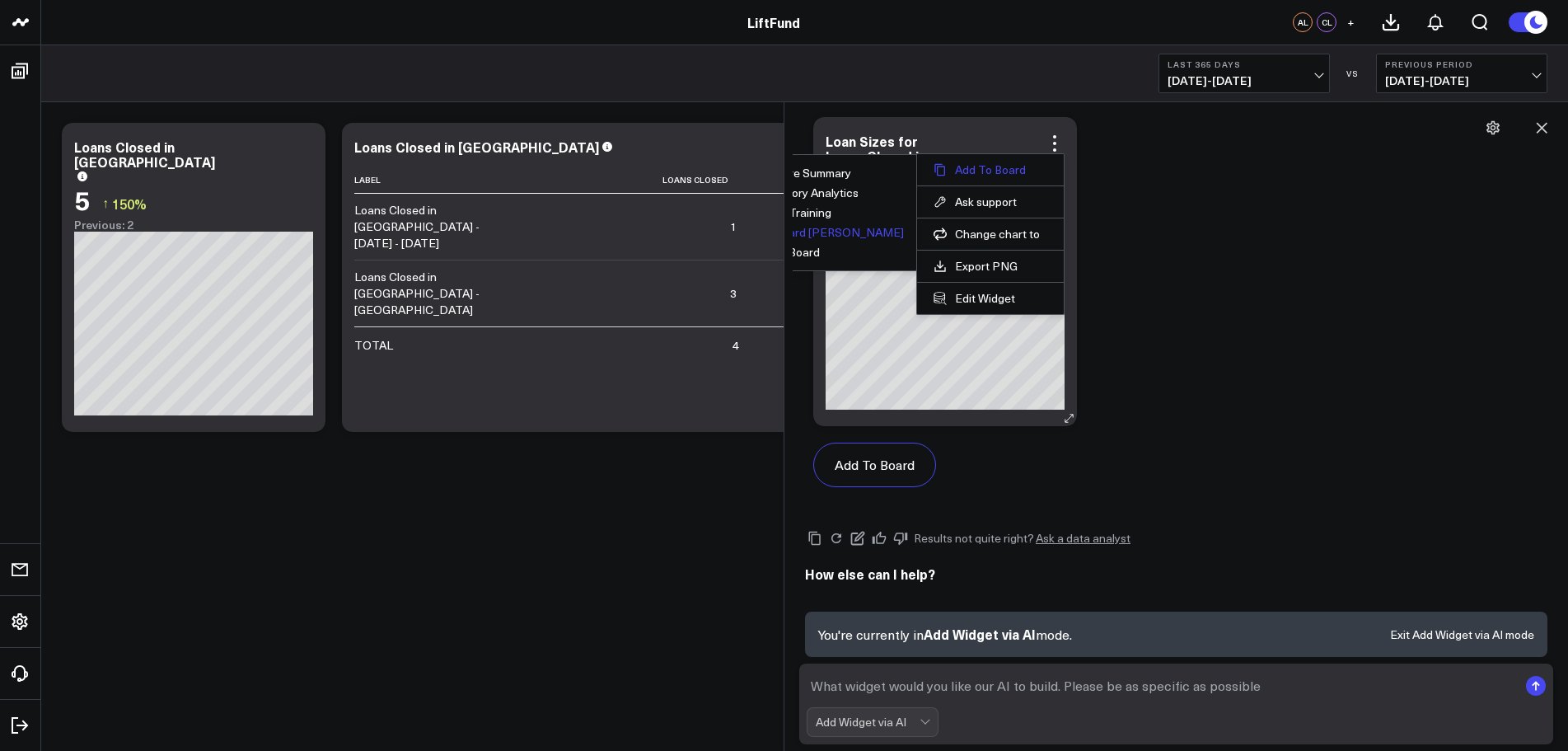
click at [971, 165] on button "Add To Board" at bounding box center [990, 170] width 114 height 15
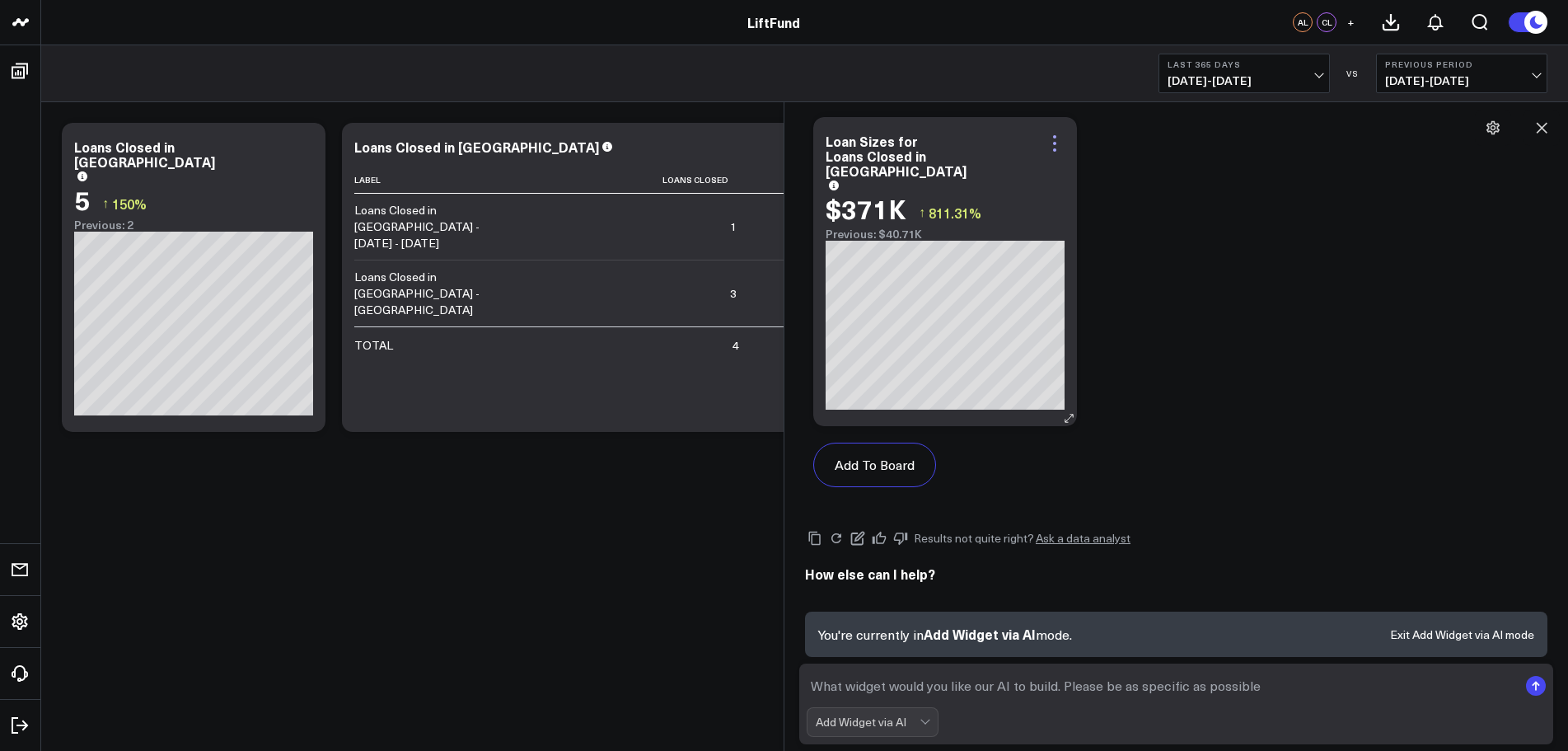
click at [1054, 141] on icon at bounding box center [1054, 143] width 19 height 19
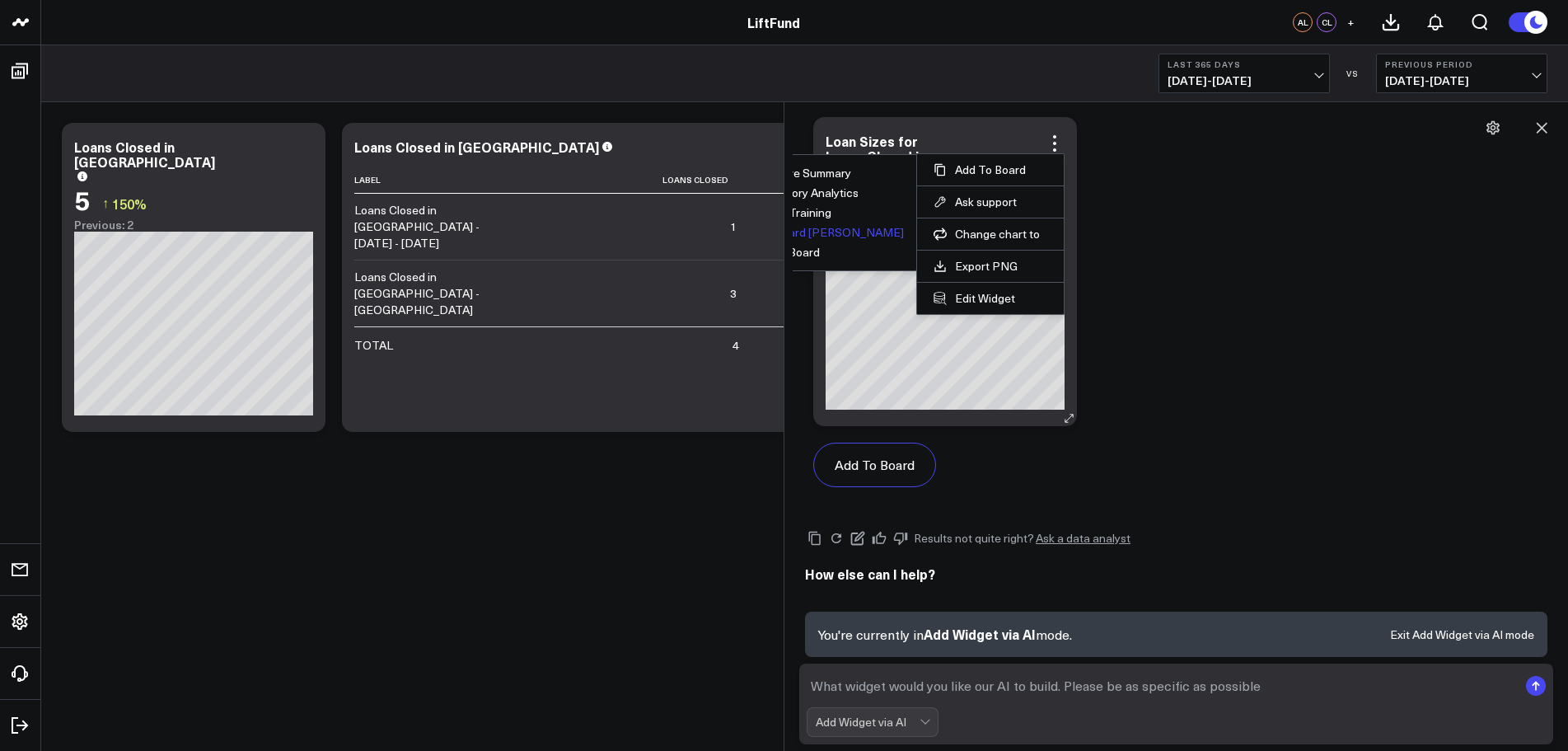
click at [861, 229] on button "Test Board [PERSON_NAME]" at bounding box center [826, 233] width 156 height 12
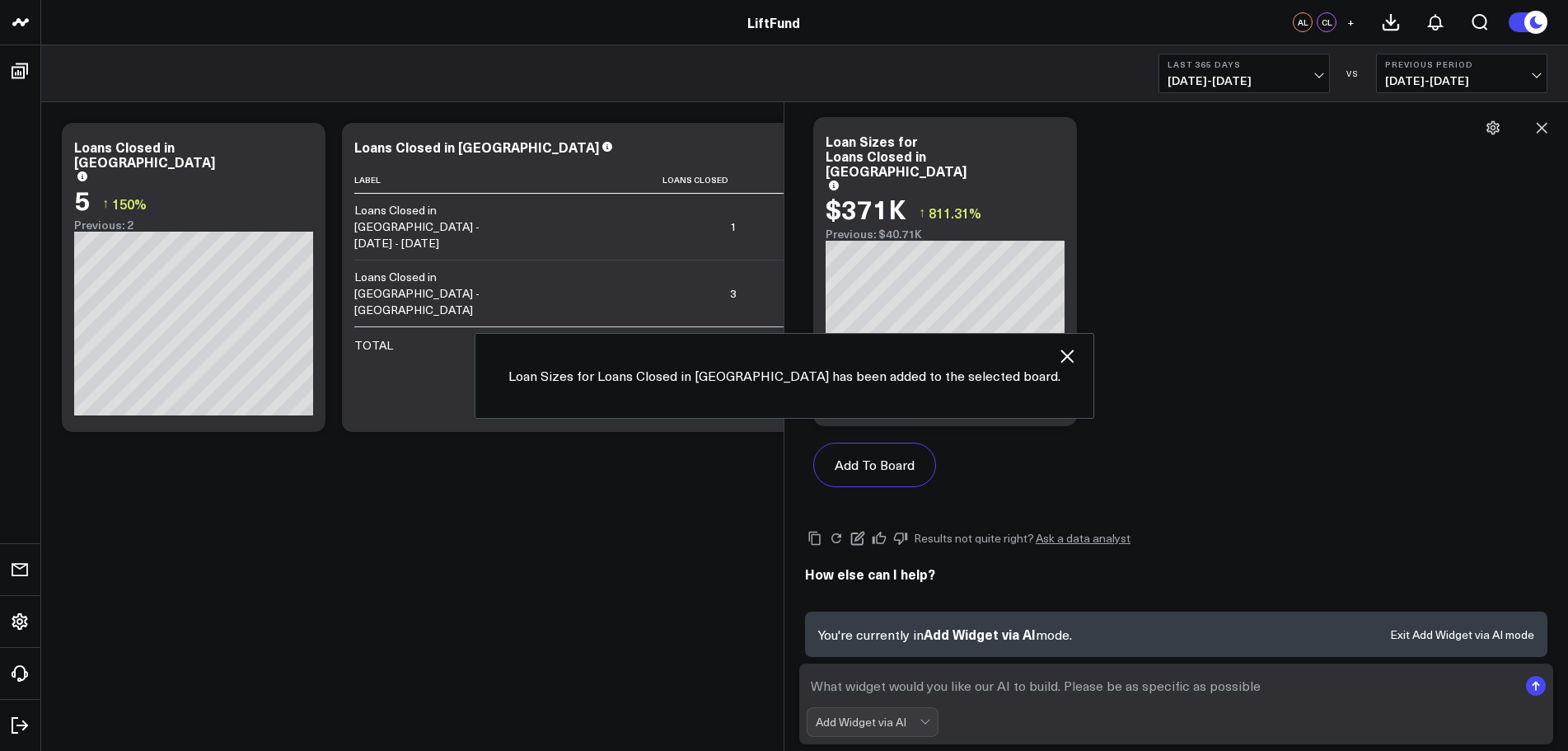
click at [1061, 352] on icon "button" at bounding box center [1068, 356] width 14 height 14
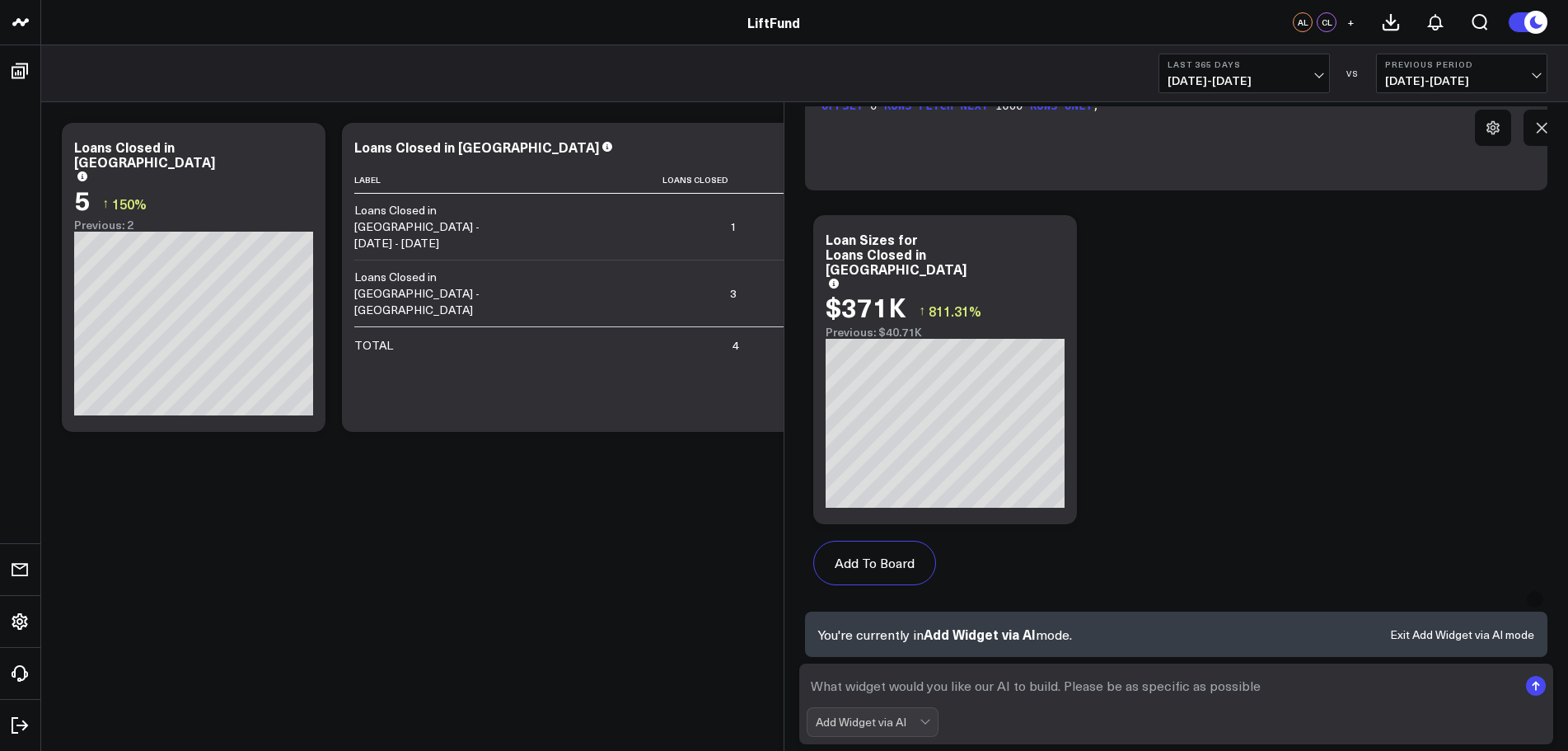
scroll to position [926, 0]
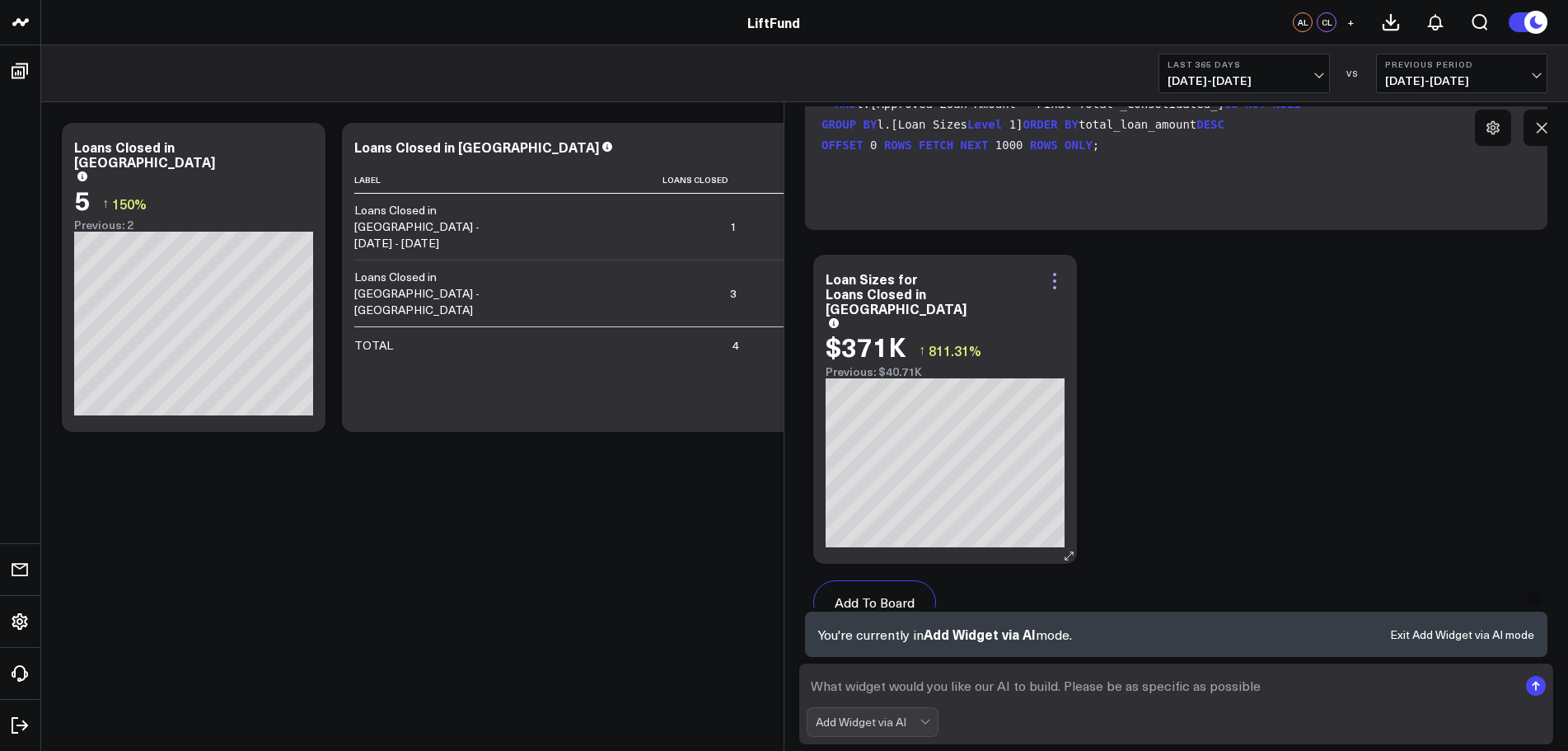
click at [1054, 271] on icon at bounding box center [1054, 280] width 19 height 19
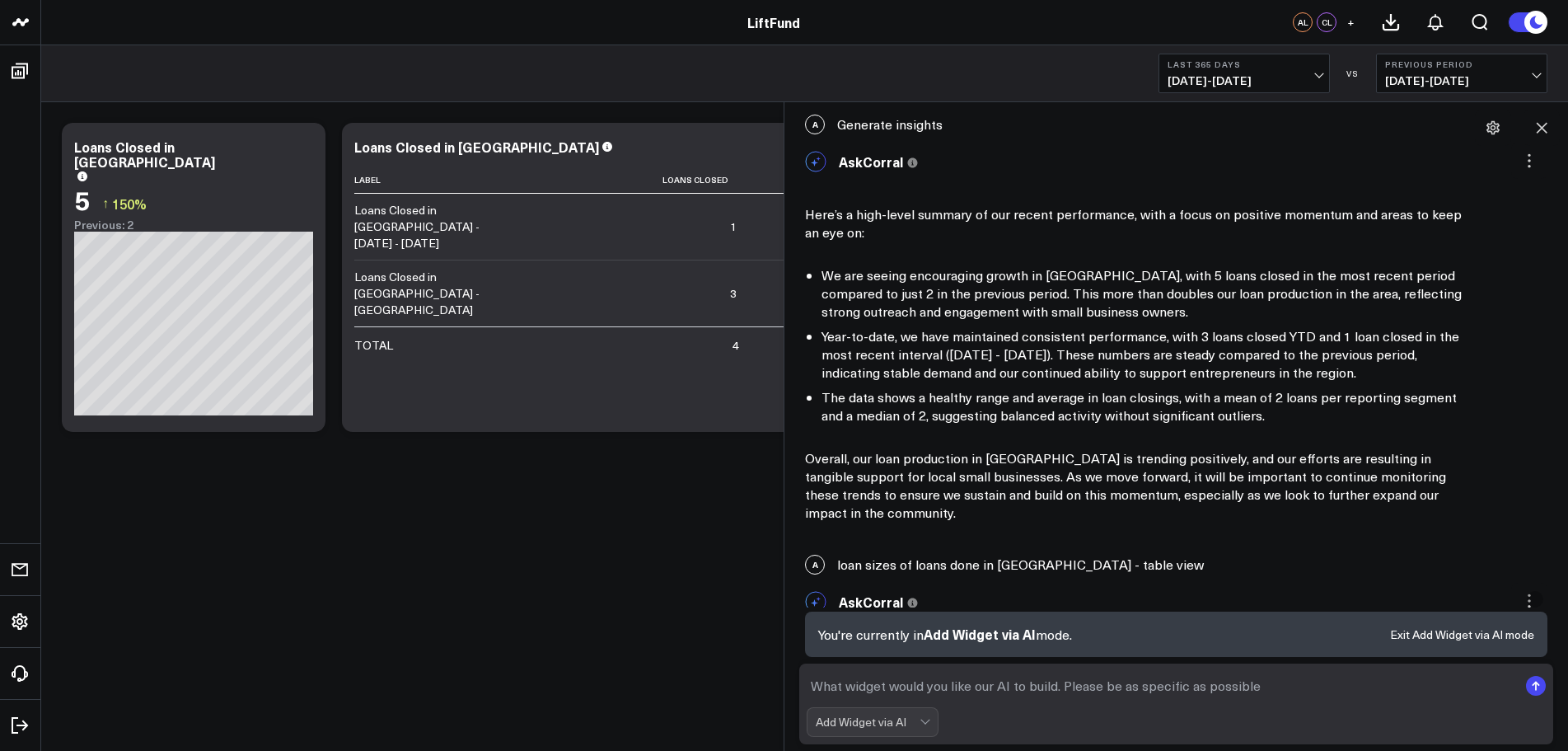
scroll to position [138, 0]
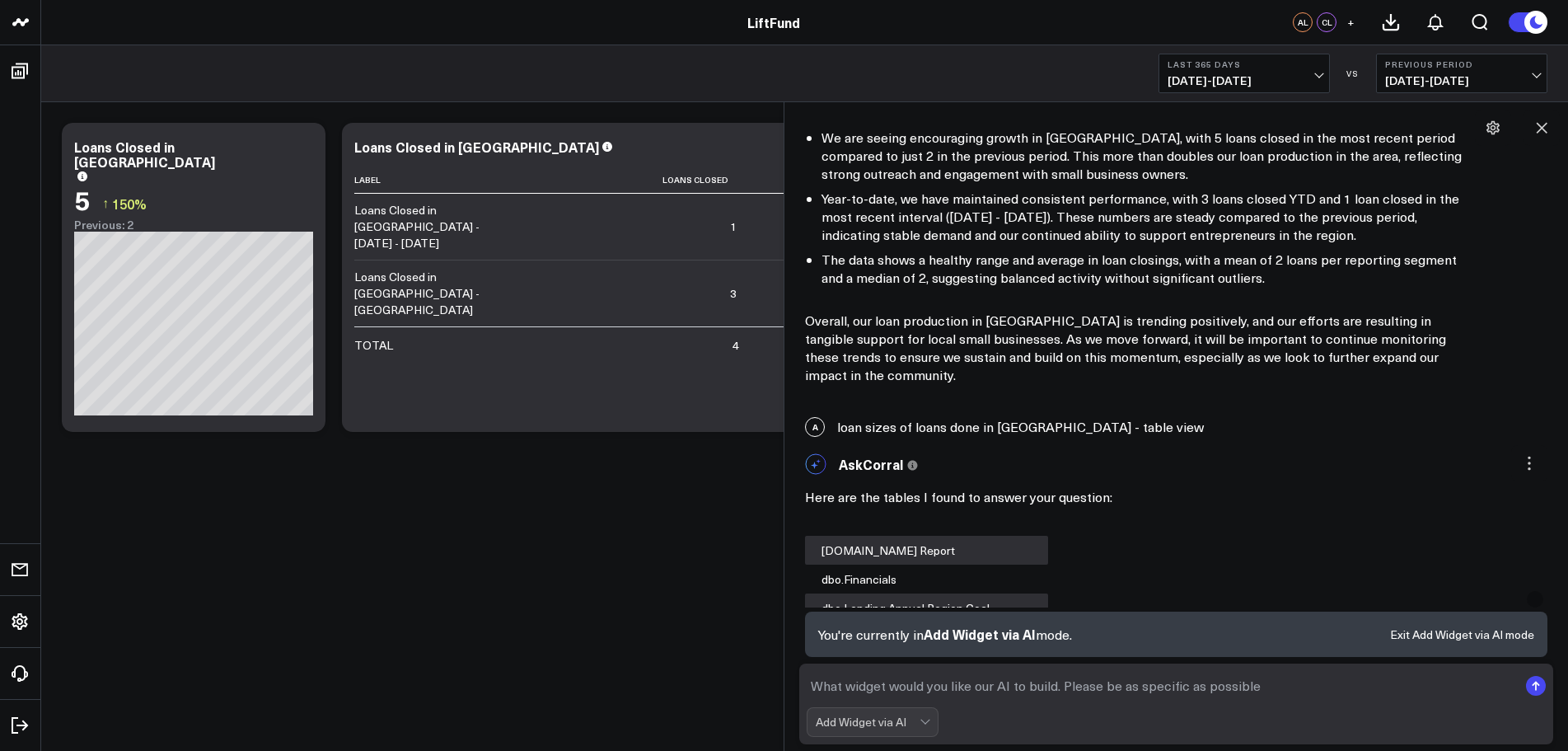
drag, startPoint x: 1146, startPoint y: 429, endPoint x: 1127, endPoint y: 429, distance: 19.0
click at [1145, 429] on div "A loan sizes of loans done in comal county - table view" at bounding box center [1176, 426] width 767 height 36
click at [1100, 430] on div "A loan sizes of loans done in comal county - table view" at bounding box center [1176, 426] width 767 height 36
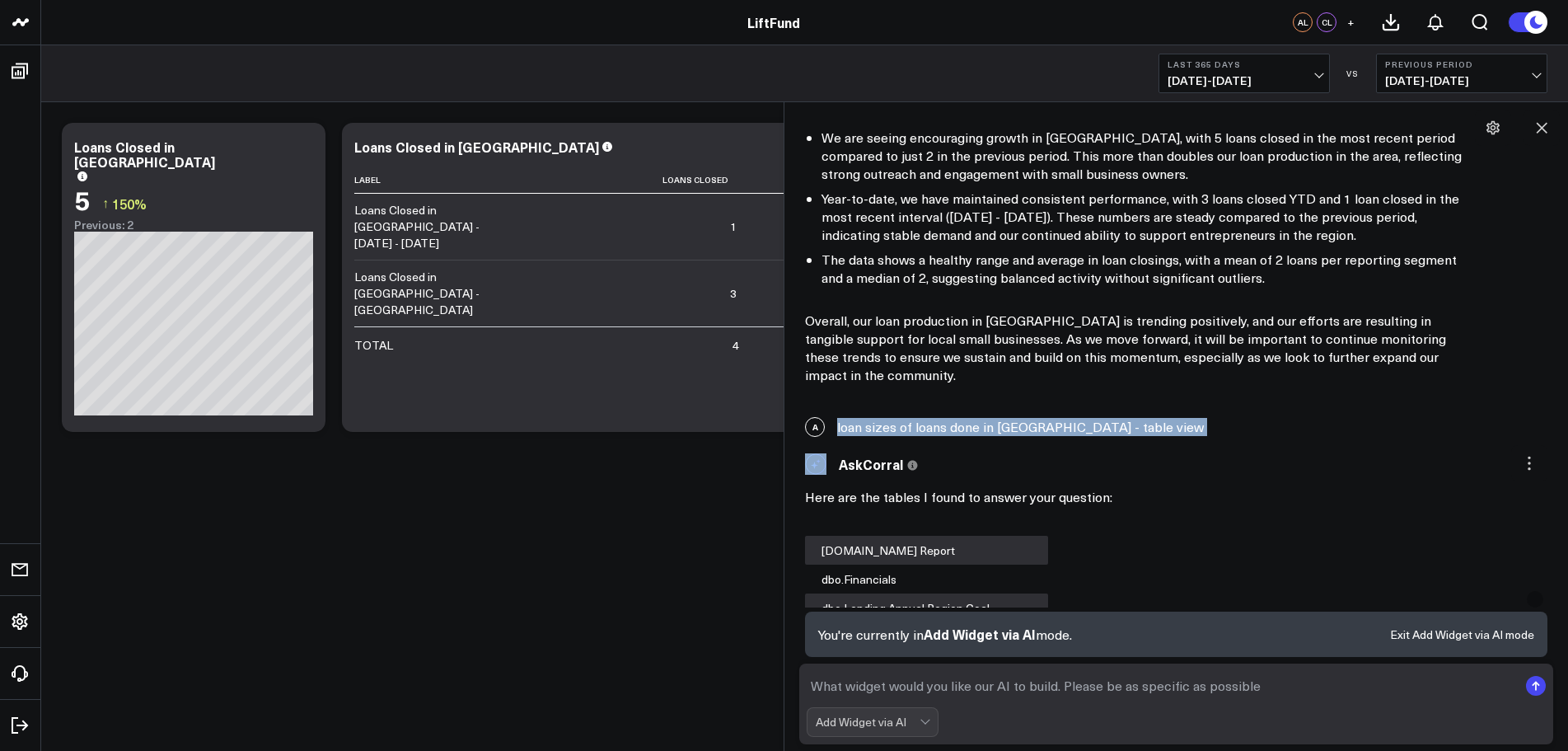
copy div "loan sizes of loans done in [GEOGRAPHIC_DATA] - table view"
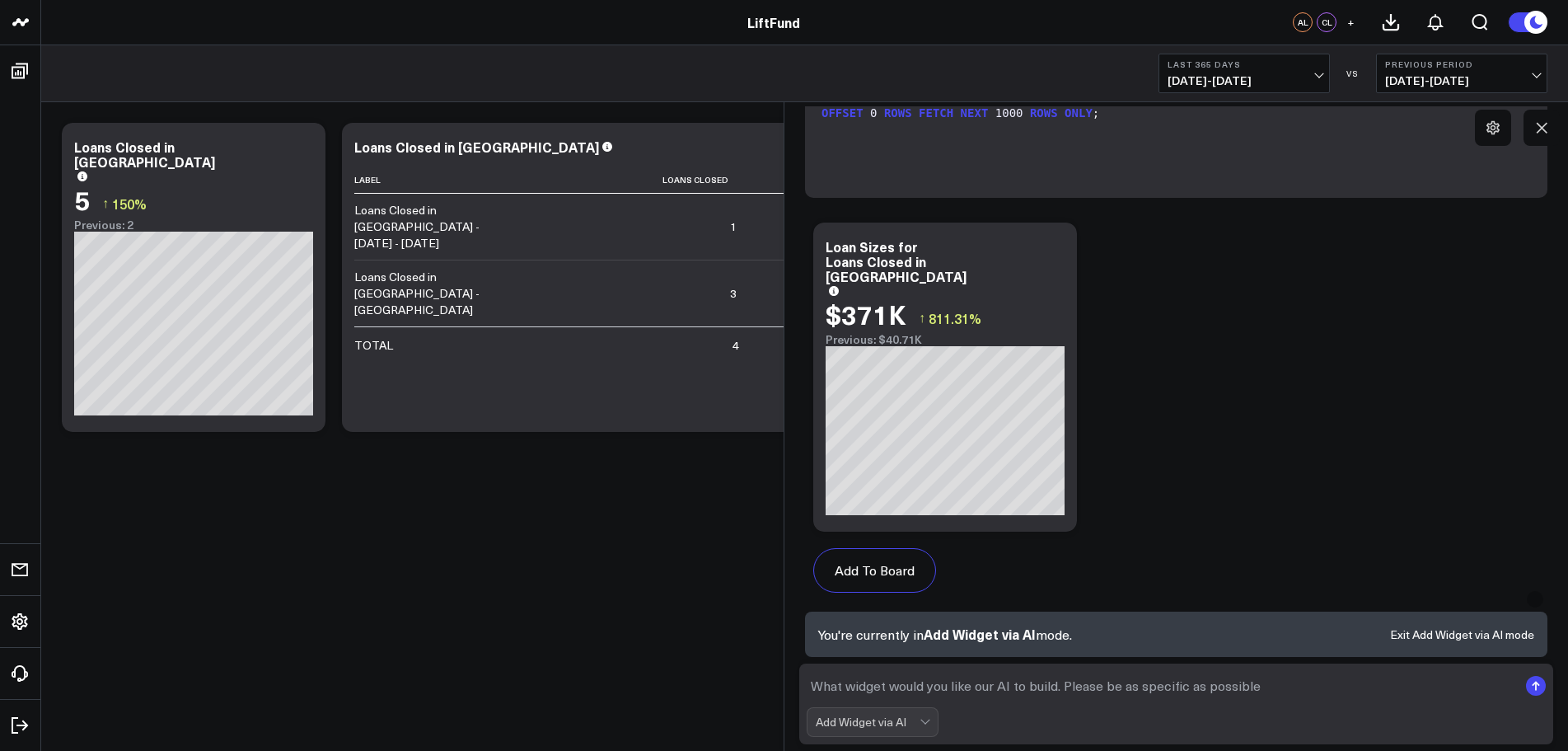
scroll to position [962, 0]
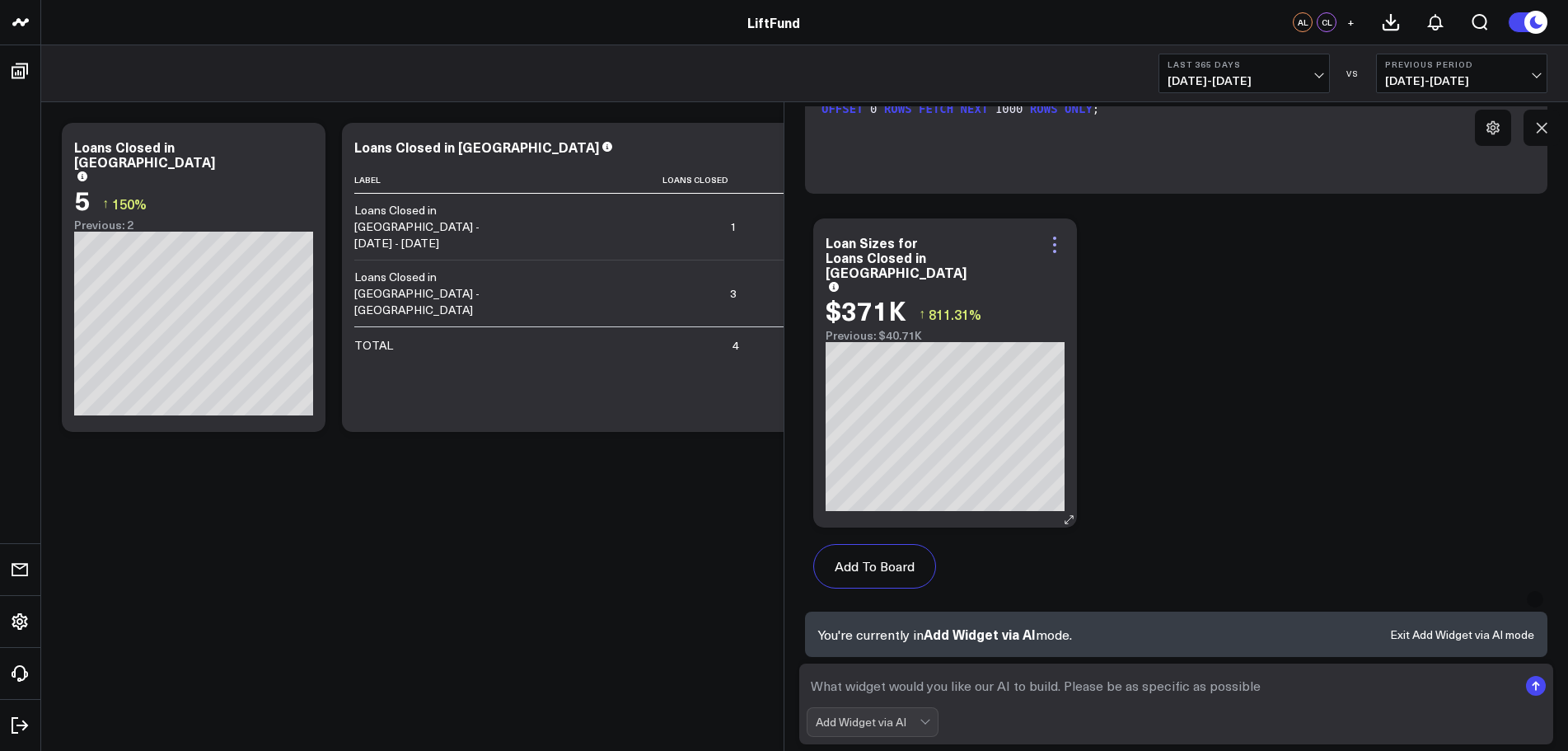
click at [1059, 250] on icon at bounding box center [1054, 244] width 19 height 19
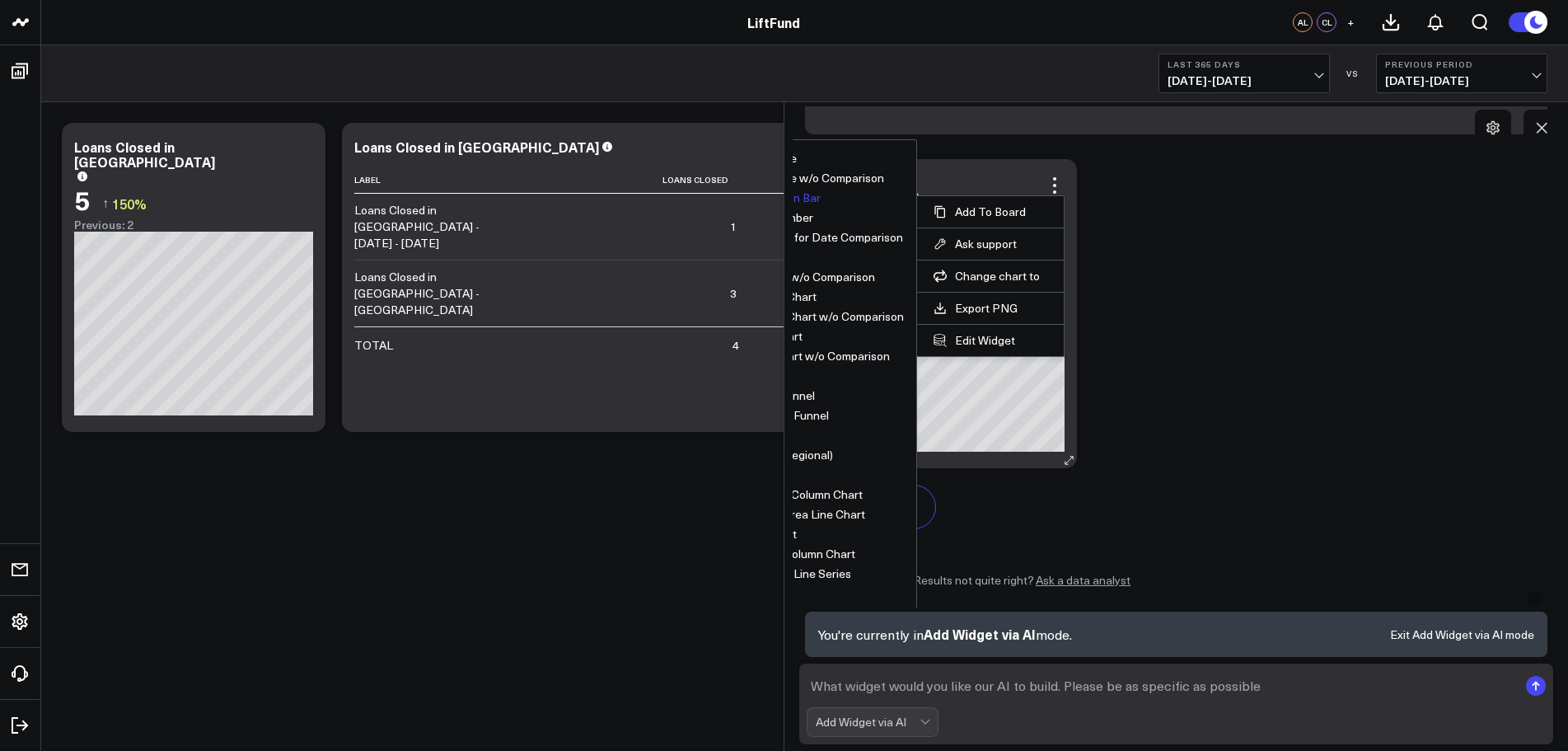
scroll to position [1063, 0]
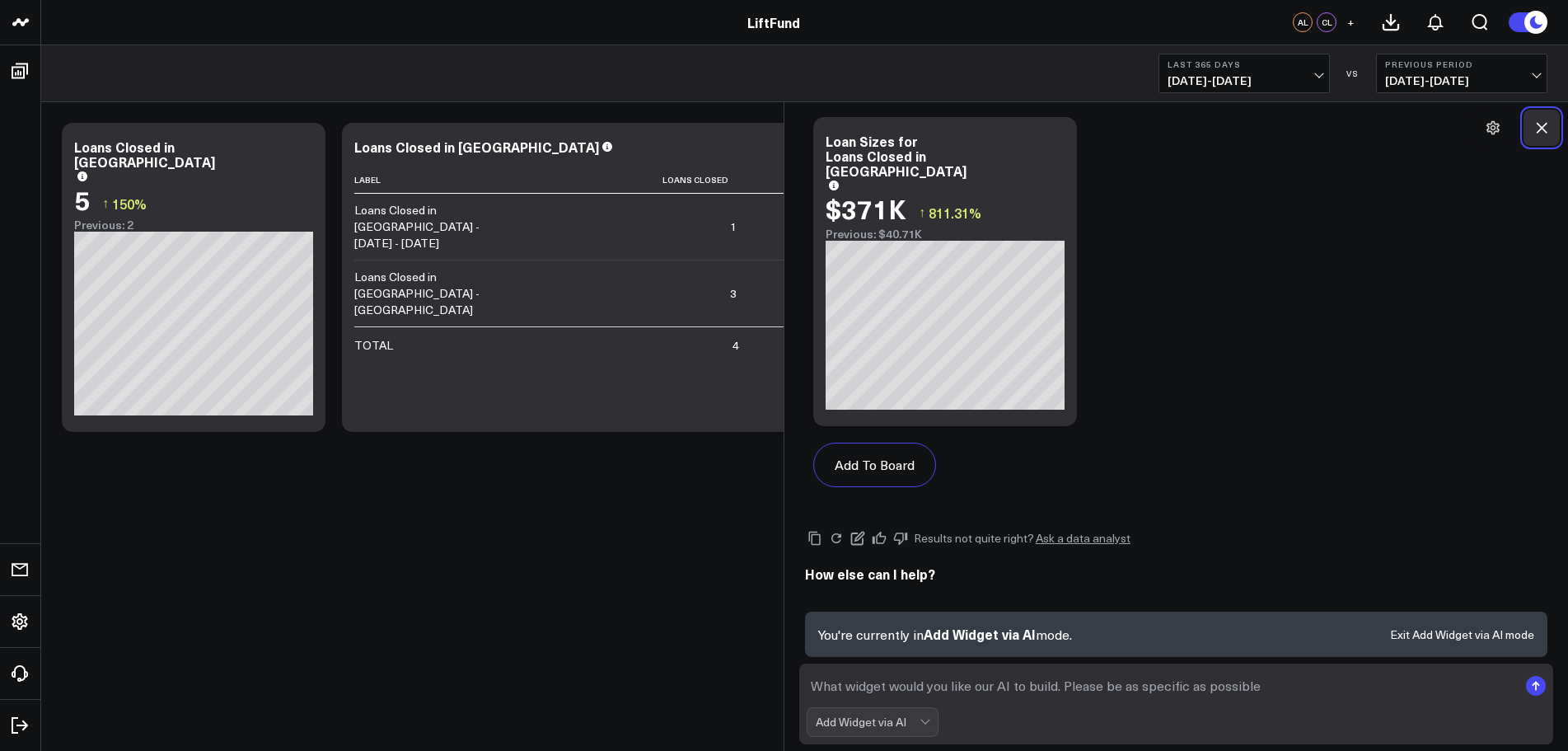
click at [1538, 132] on icon at bounding box center [1542, 127] width 11 height 11
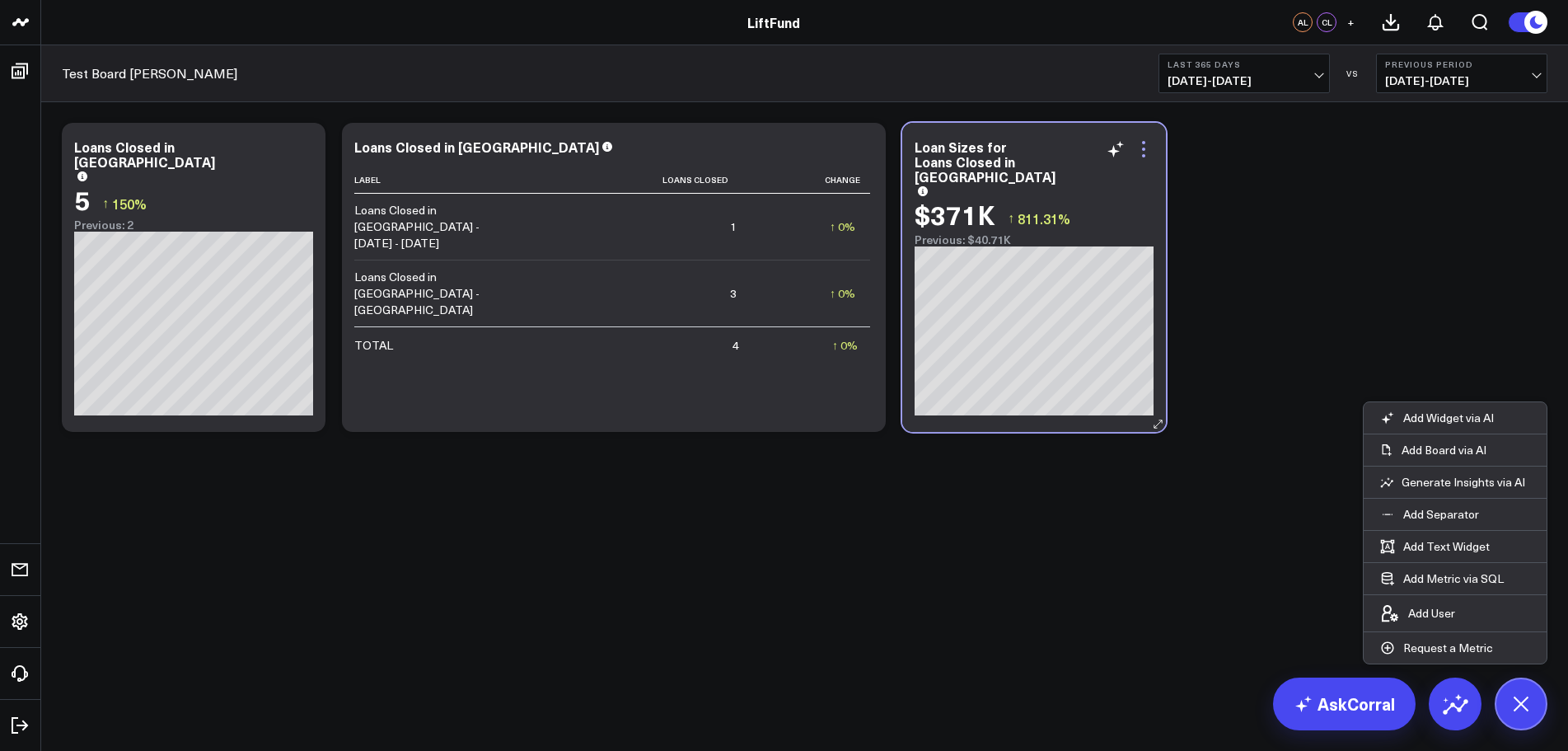
click at [1143, 148] on icon at bounding box center [1144, 149] width 19 height 19
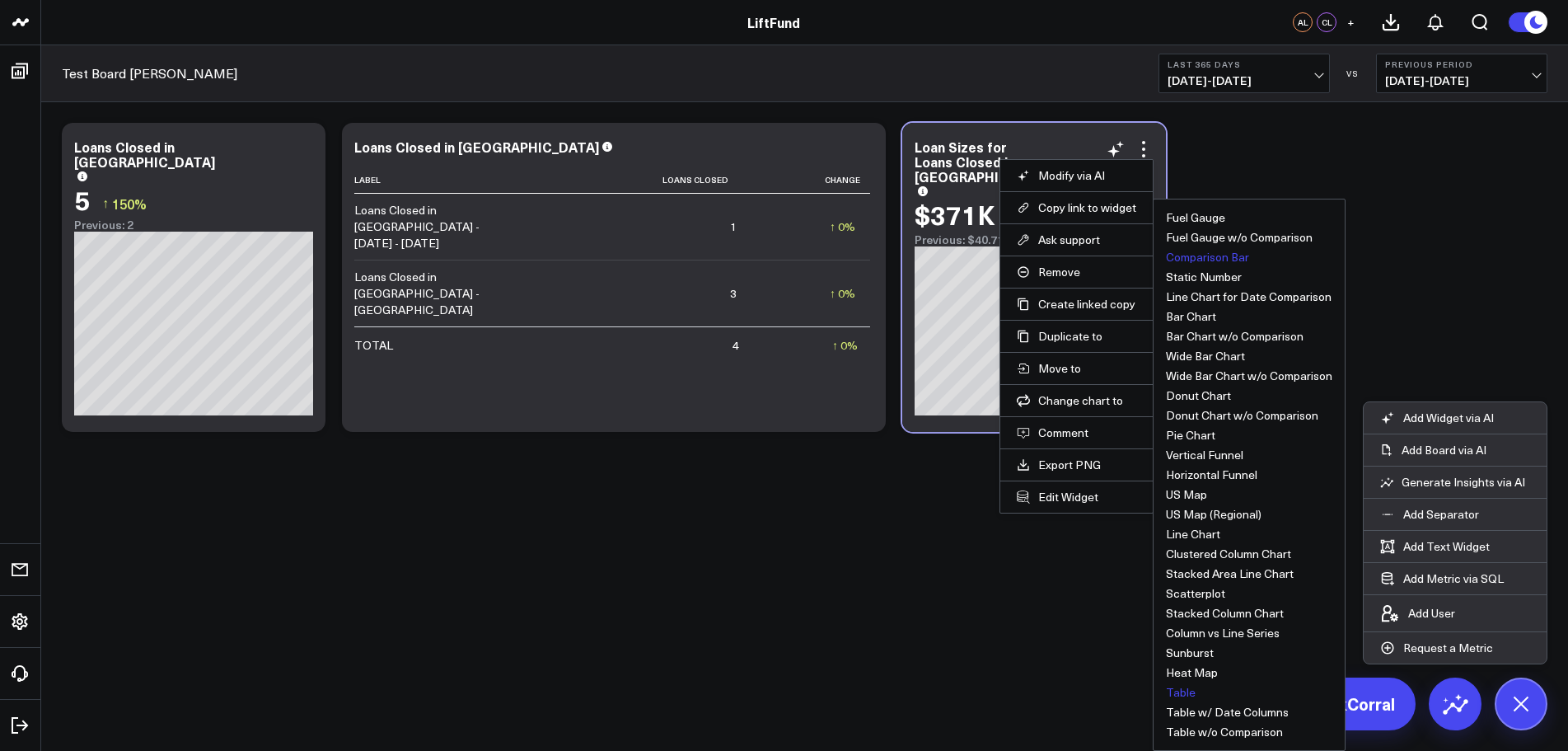
click at [1185, 691] on button "Table" at bounding box center [1181, 692] width 30 height 12
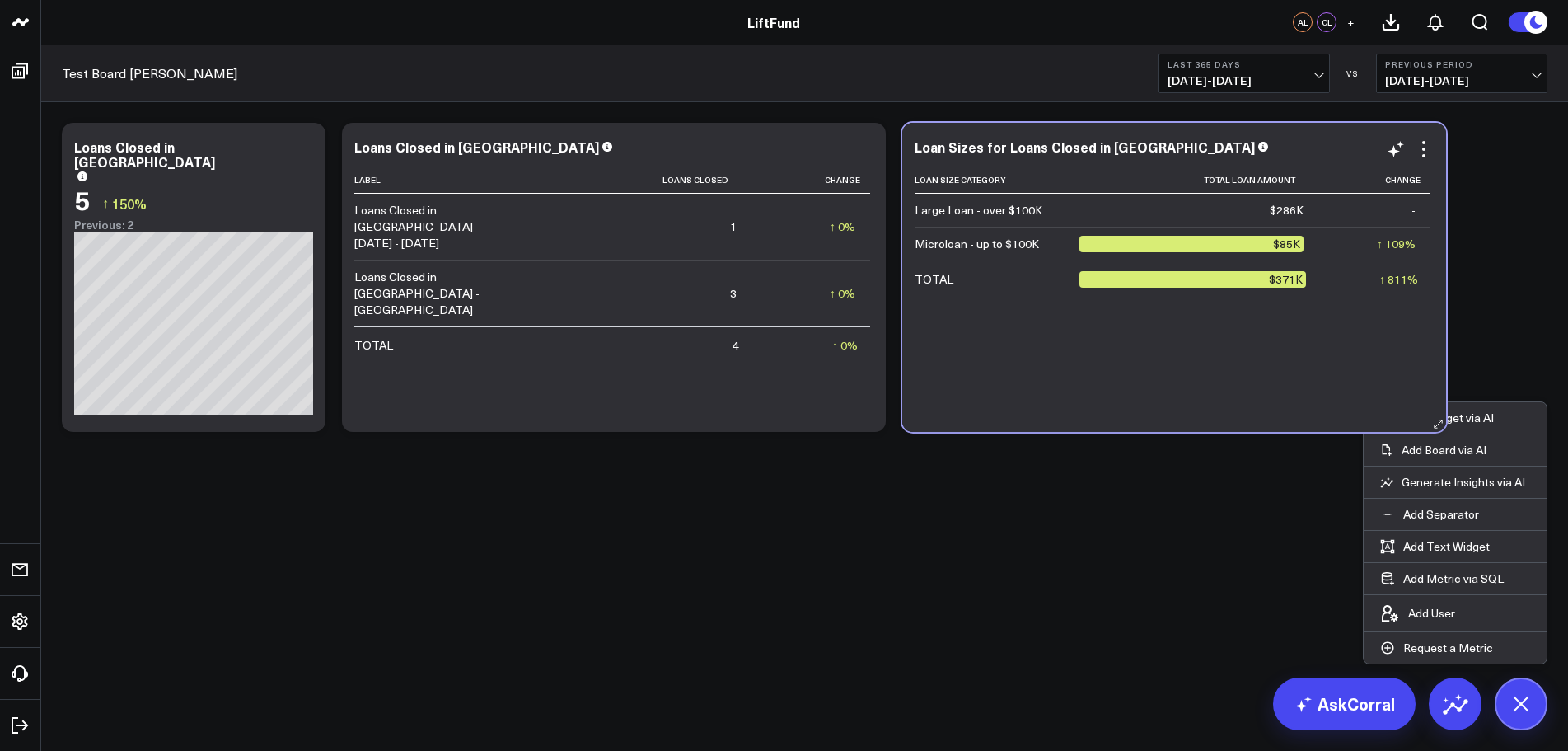
click at [1147, 393] on div "Loan Size Category Total Loan Amount Change Large Loan - over $100K $286K - Mic…" at bounding box center [1174, 290] width 519 height 249
click at [1432, 418] on p "Add Widget via AI" at bounding box center [1448, 418] width 90 height 15
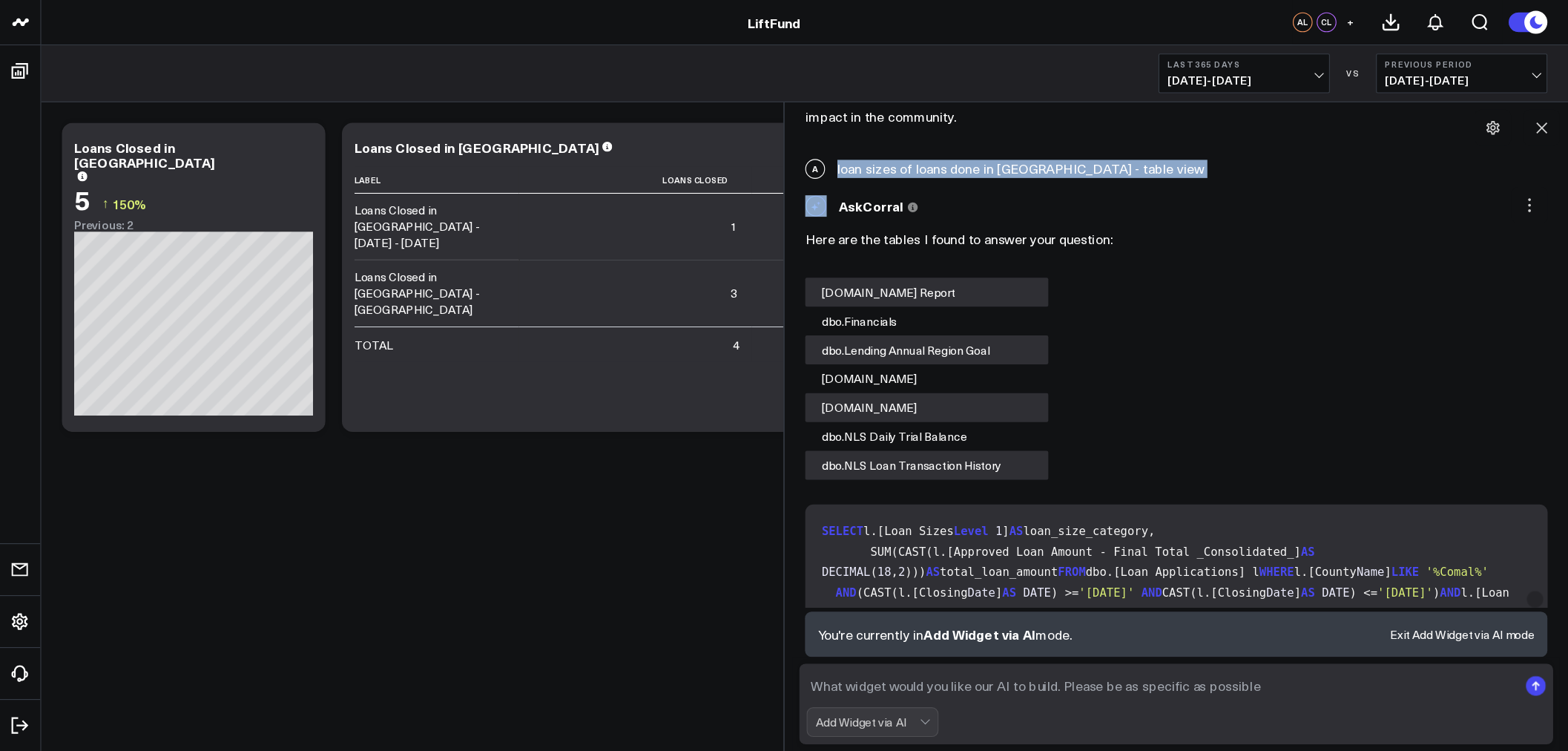
scroll to position [339, 0]
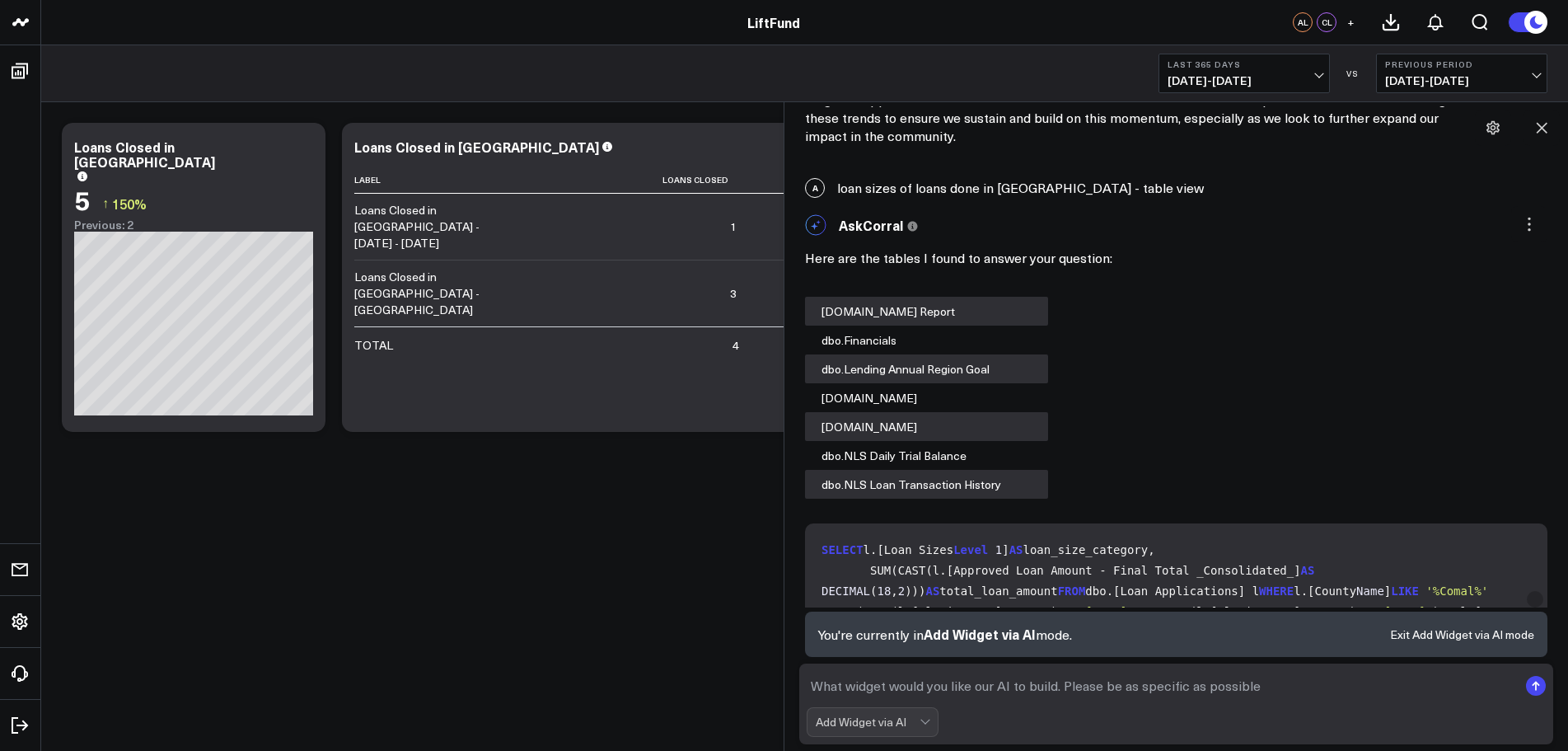
click at [1316, 333] on div "Here are the tables I found to answer your question: [DOMAIN_NAME] Report dbo.F…" at bounding box center [1176, 371] width 743 height 255
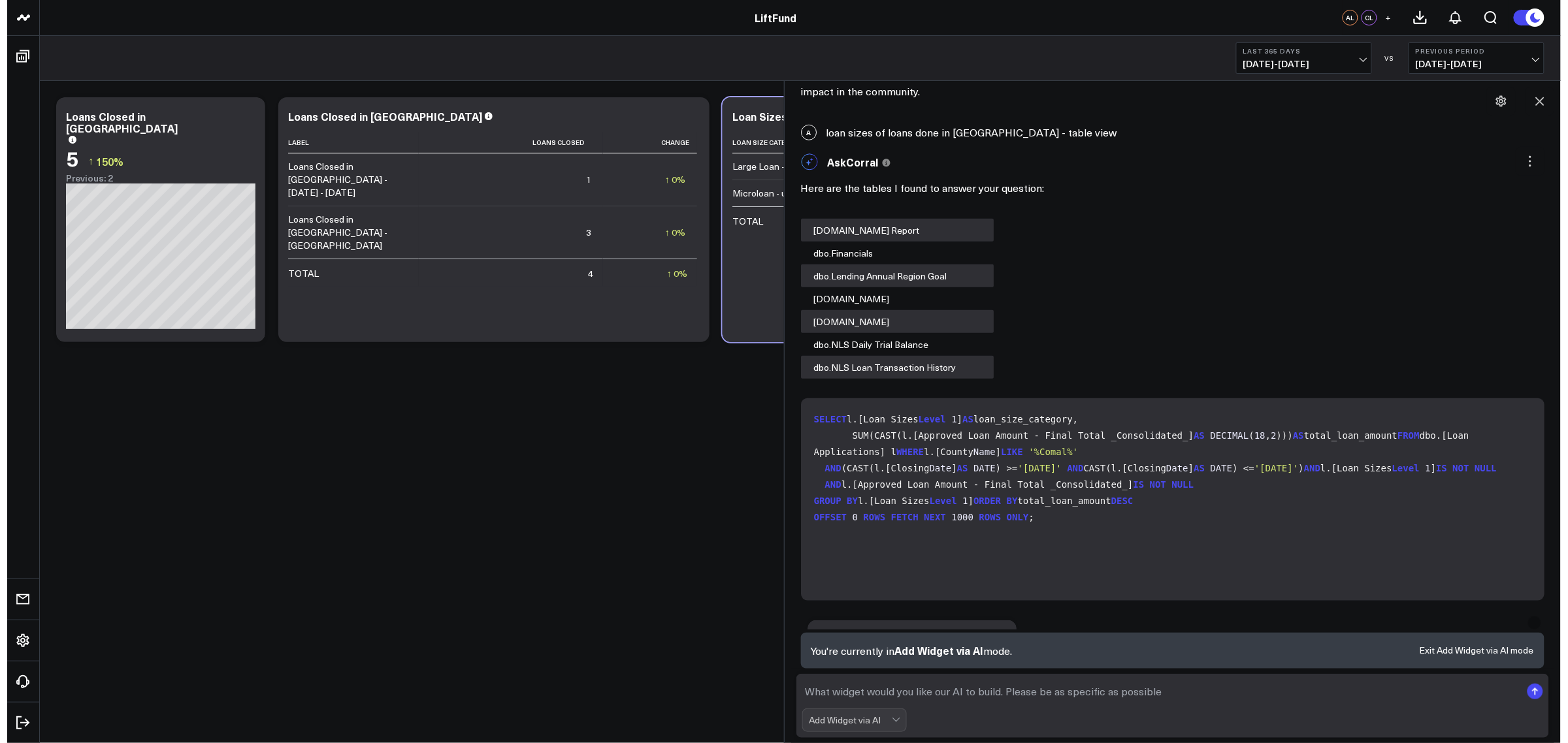
scroll to position [312, 0]
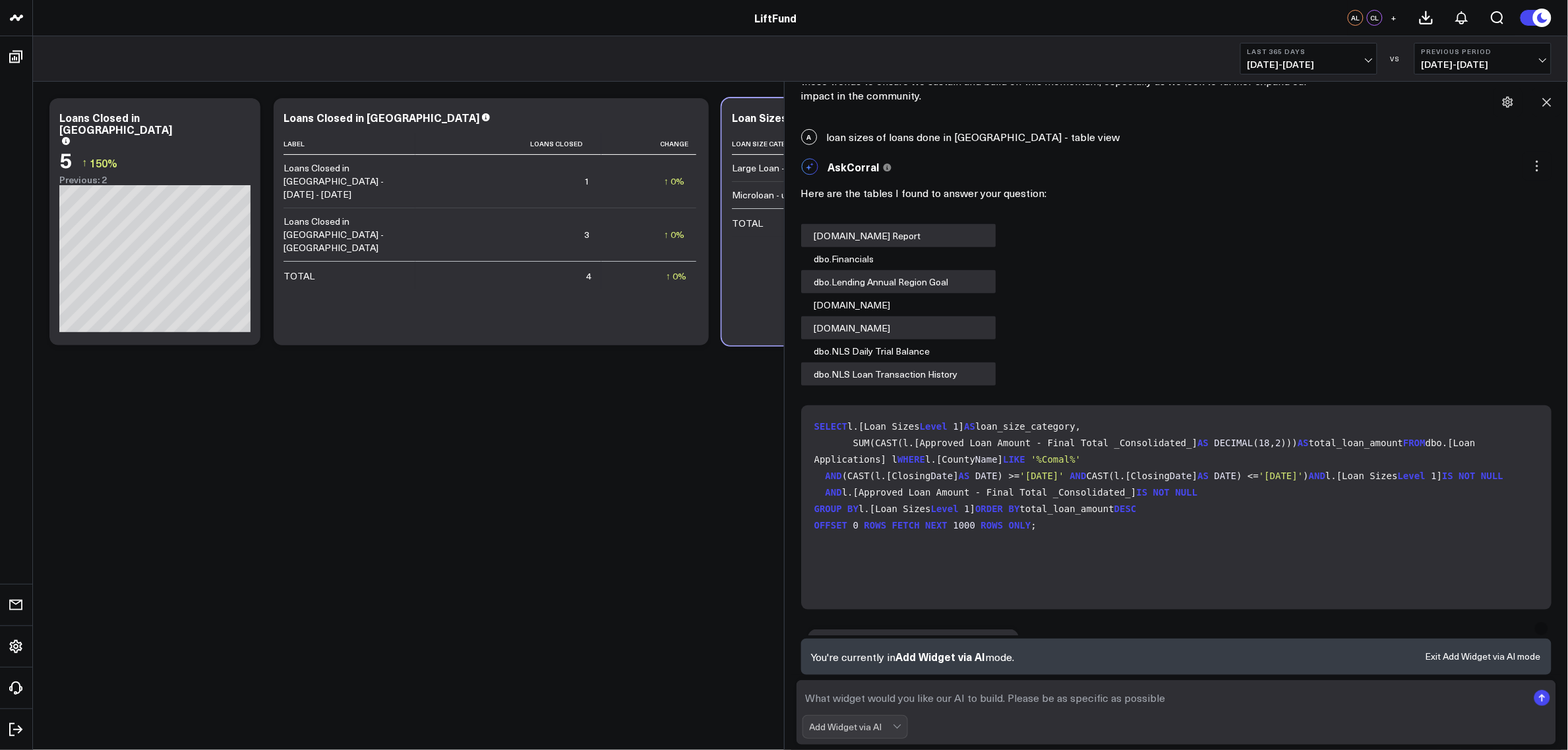
click at [708, 593] on body "LiftFund LiftFund AL CL + Test Board [PERSON_NAME] Last 365 Days [DATE] - [DATE…" at bounding box center [784, 375] width 1568 height 750
click at [1265, 103] on icon at bounding box center [1547, 103] width 14 height 14
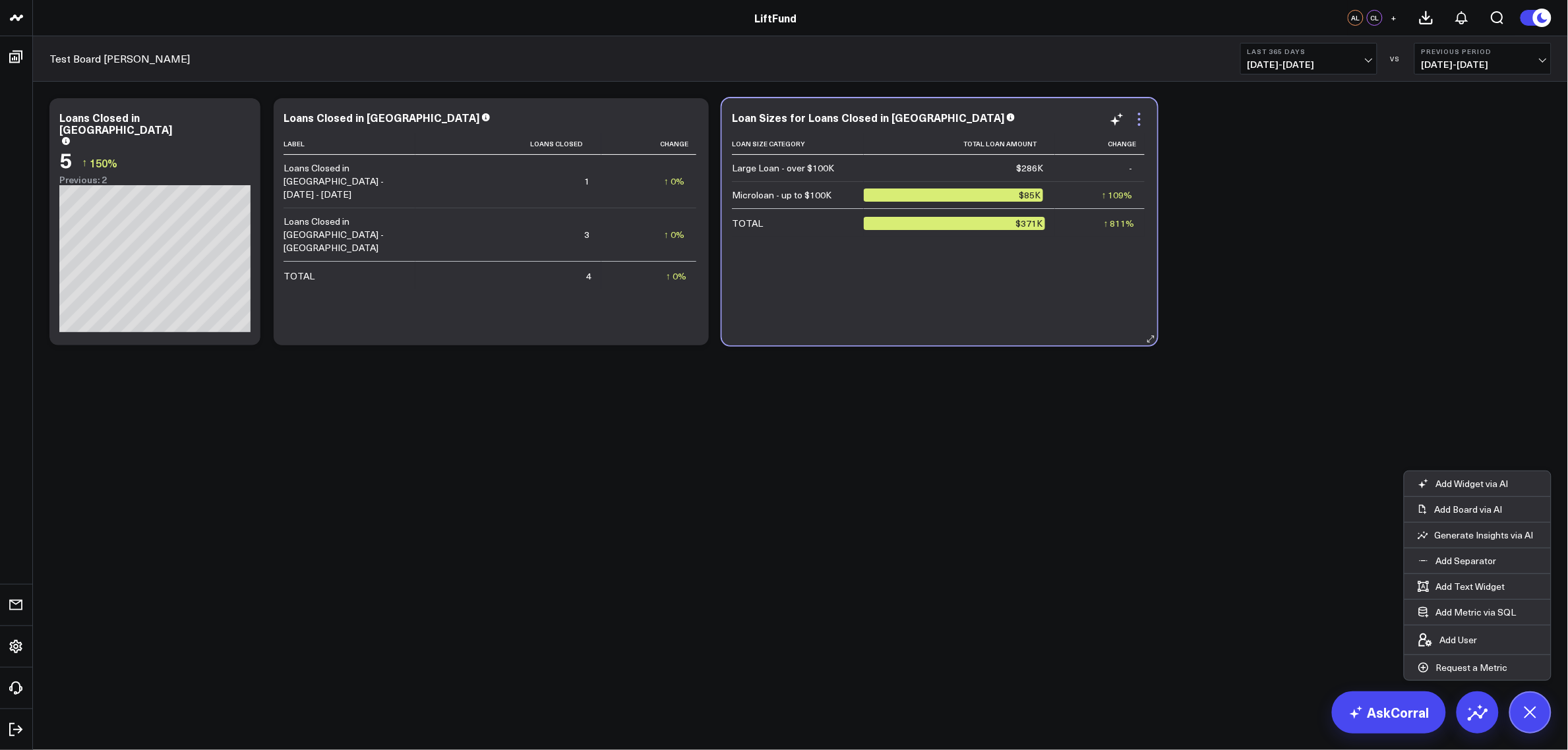
click at [1143, 117] on icon at bounding box center [1139, 119] width 16 height 16
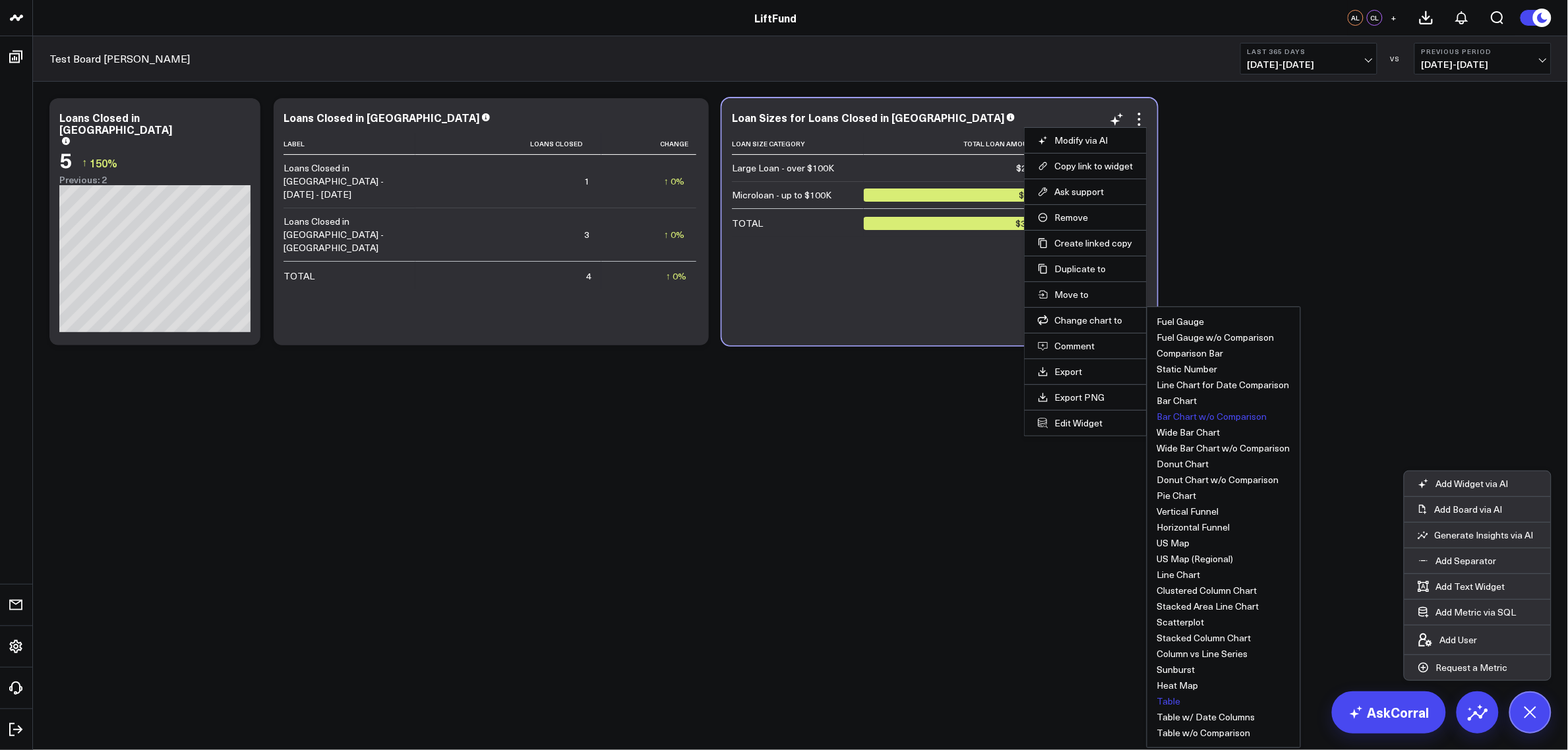
click at [1189, 413] on button "Bar Chart w/o Comparison" at bounding box center [1212, 417] width 110 height 9
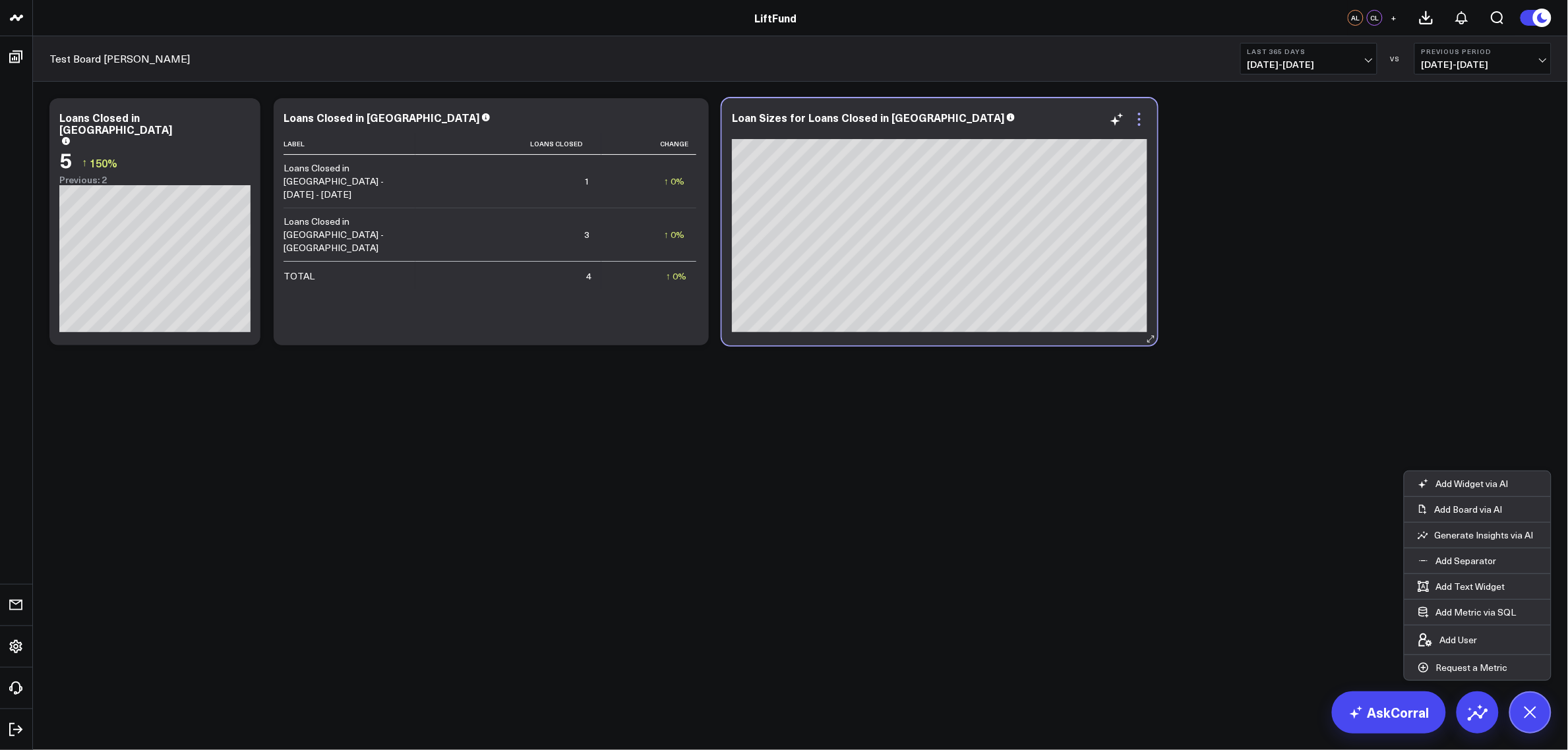
click at [1139, 126] on icon at bounding box center [1139, 119] width 16 height 16
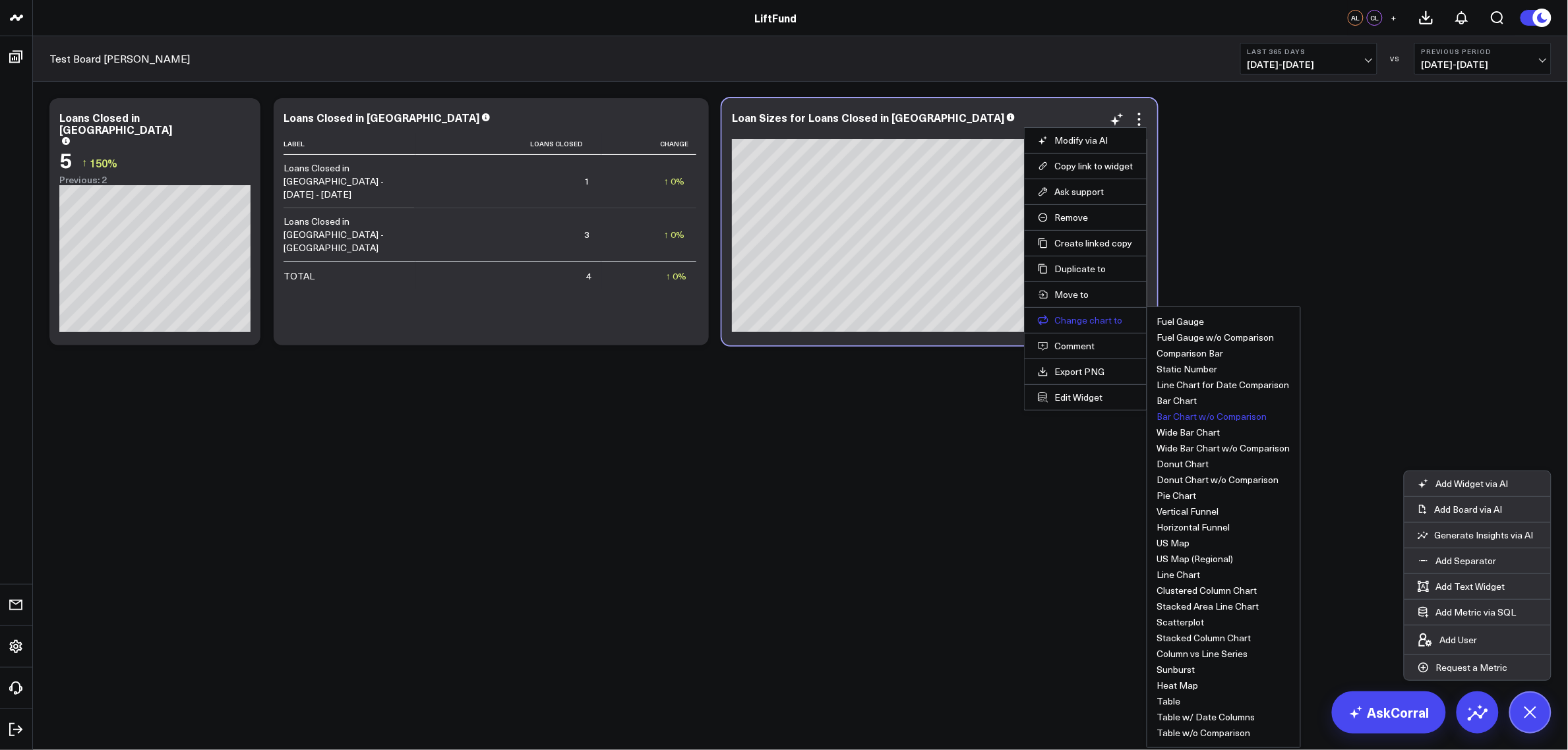
click at [1077, 324] on button "Change chart to" at bounding box center [1086, 321] width 96 height 12
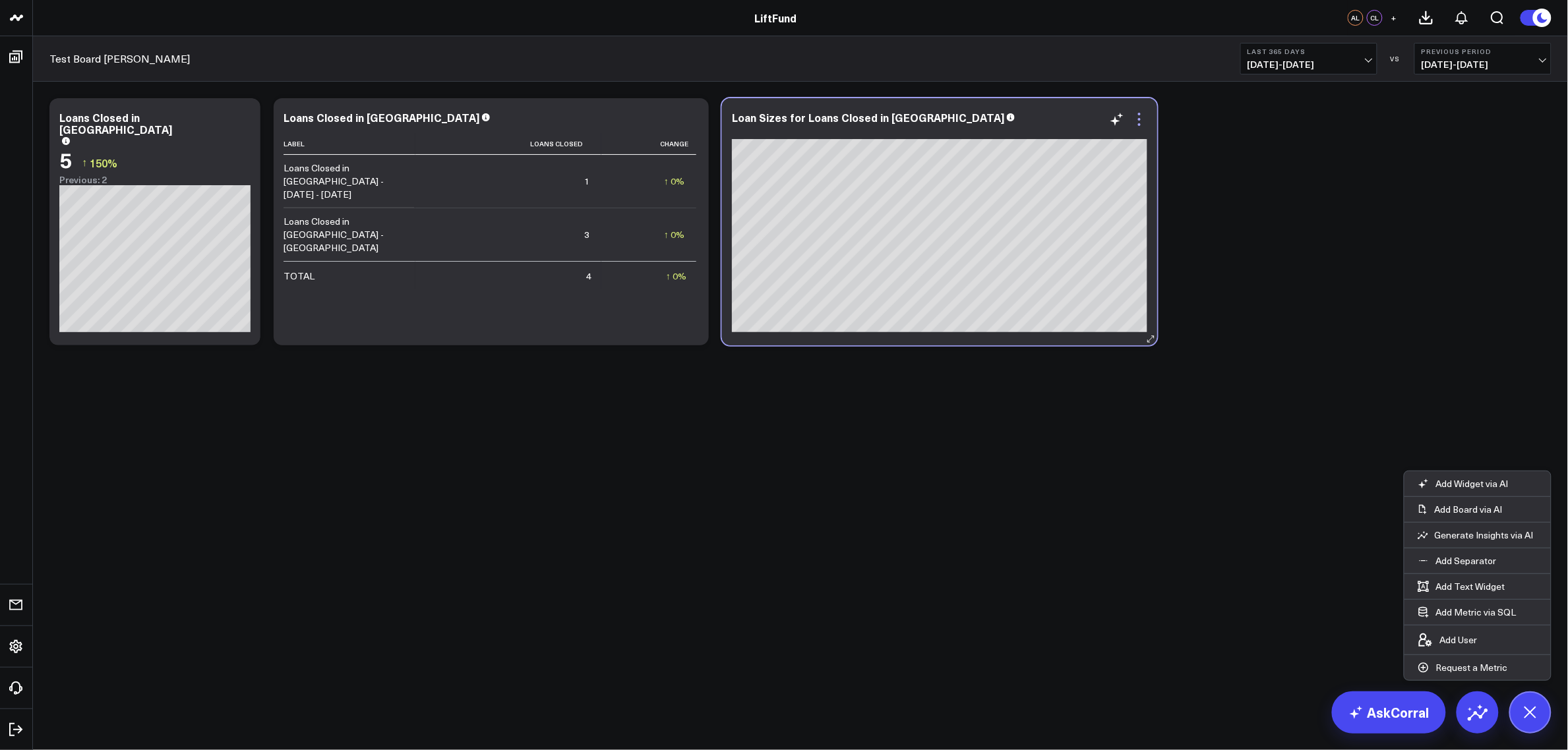
click at [1141, 122] on icon at bounding box center [1139, 119] width 16 height 16
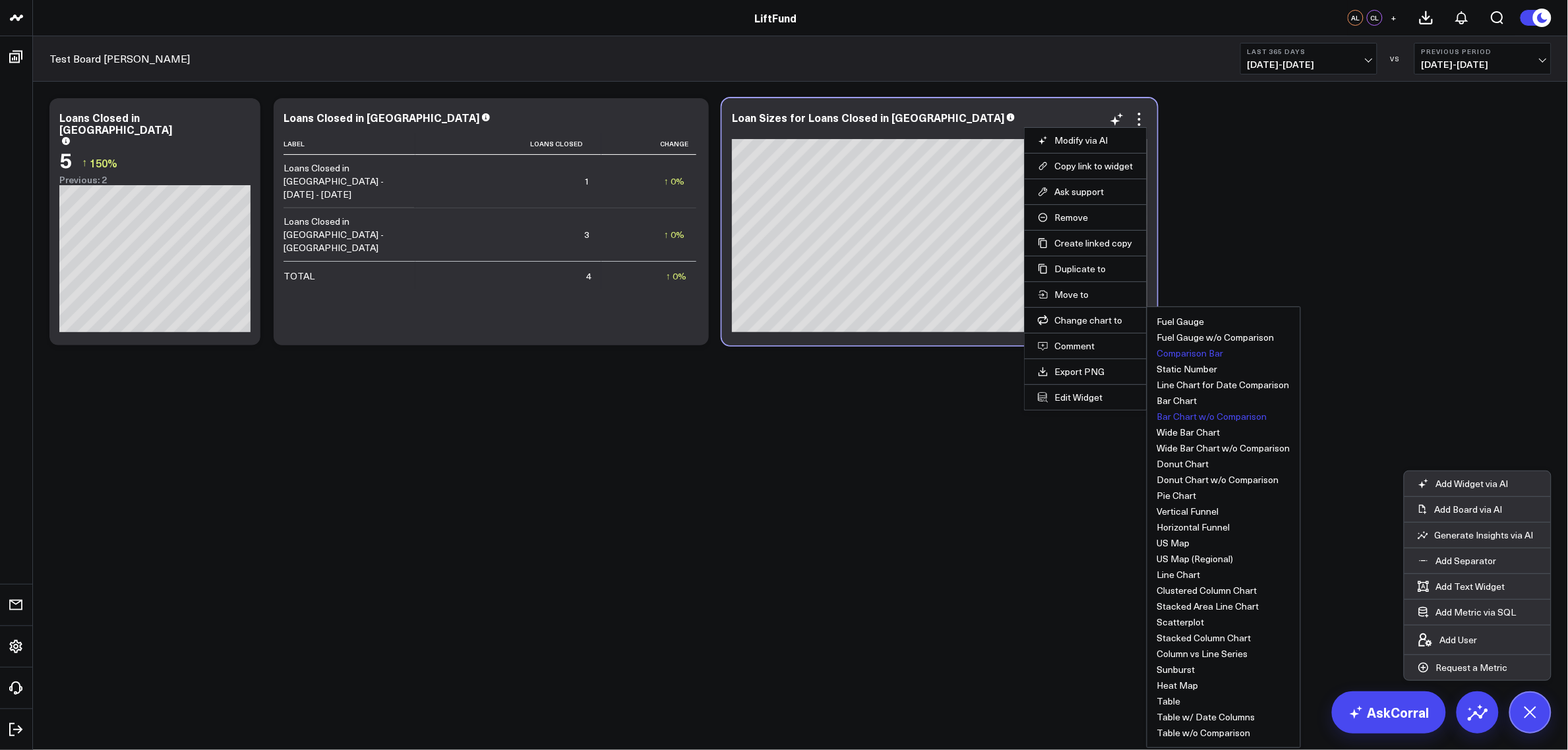
click at [1207, 358] on button "Comparison Bar" at bounding box center [1191, 354] width 67 height 9
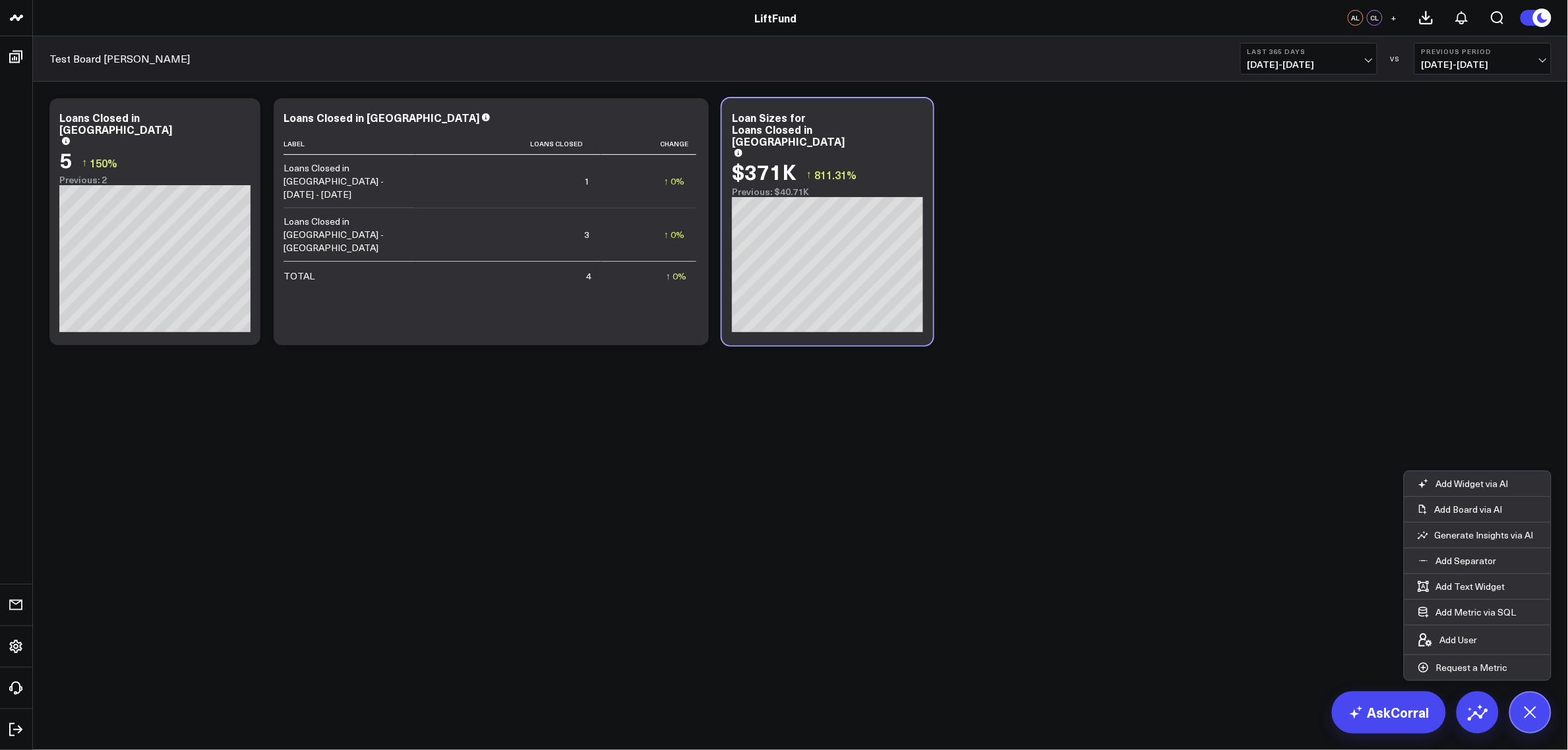
click at [704, 436] on body "LiftFund LiftFund AL CL + Test Board [PERSON_NAME] Last 365 Days [DATE] - [DATE…" at bounding box center [784, 375] width 1568 height 750
click at [639, 117] on div "Loans Closed in [GEOGRAPHIC_DATA]" at bounding box center [491, 117] width 415 height 12
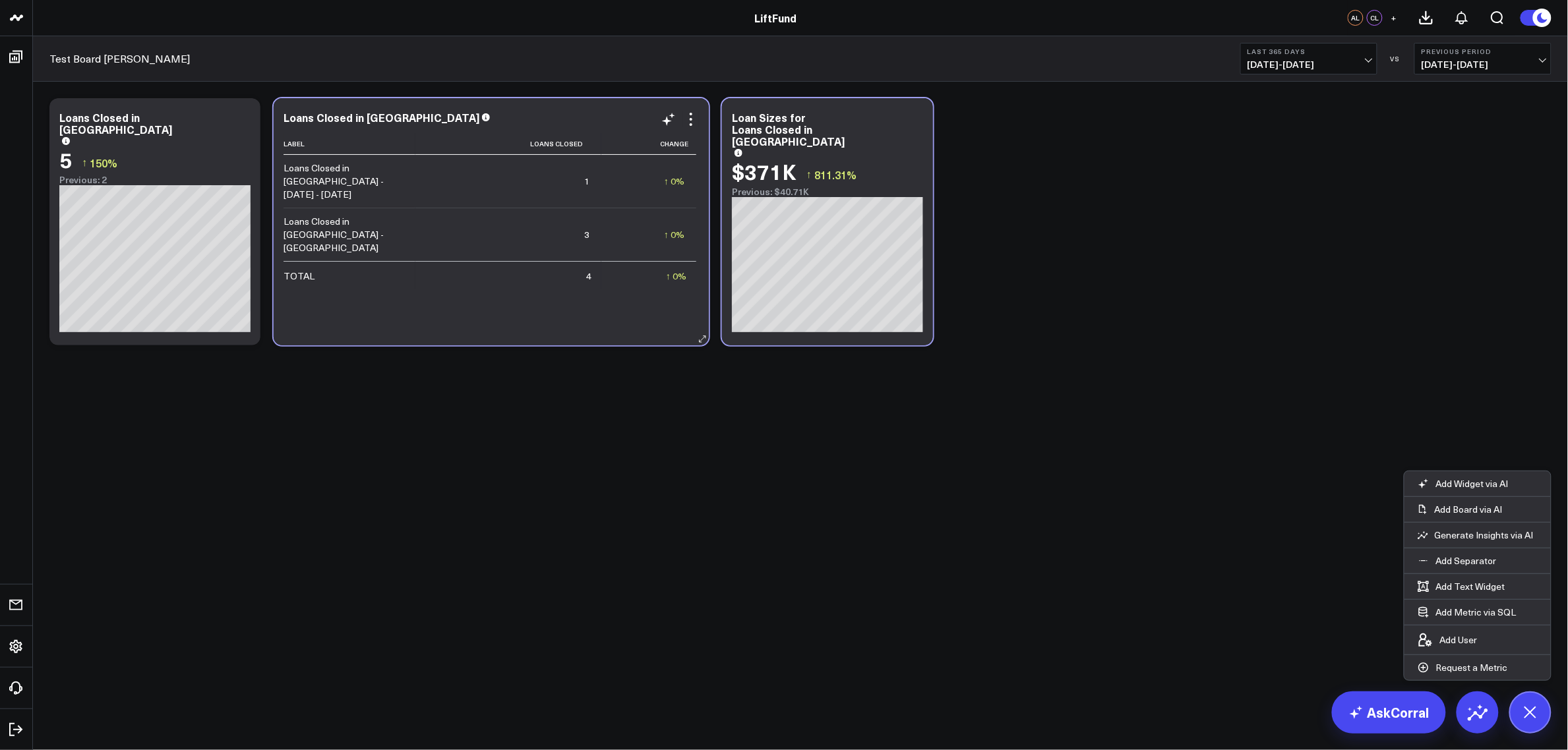
click at [605, 124] on div "Loans Closed in [GEOGRAPHIC_DATA]" at bounding box center [491, 119] width 415 height 15
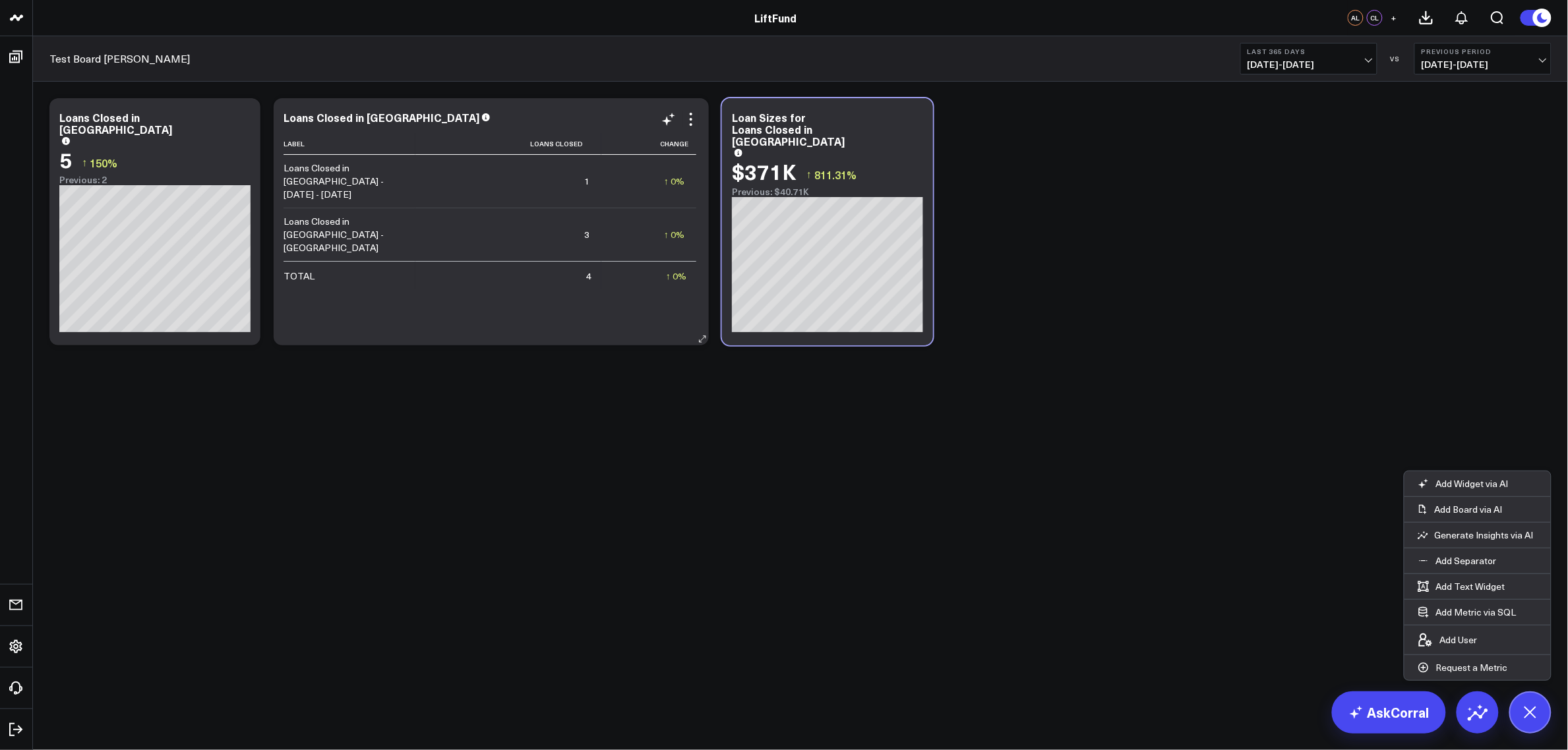
click at [539, 317] on div "Label Loans Closed Change Loans Closed in [GEOGRAPHIC_DATA] - [DATE] - [DATE] 1…" at bounding box center [491, 232] width 415 height 199
click at [923, 159] on div "Loan Sizes for Loans Closed in [GEOGRAPHIC_DATA] $371K ↑ 811.31% Previous: $40.…" at bounding box center [827, 221] width 211 height 247
click at [1093, 280] on div "Modify via AI Copy link to widget Ask support Remove Create linked copy Executi…" at bounding box center [800, 222] width 1515 height 261
click at [475, 287] on div "Label Loans Closed Change Loans Closed in [GEOGRAPHIC_DATA] - [DATE] - [DATE] 1…" at bounding box center [491, 232] width 415 height 199
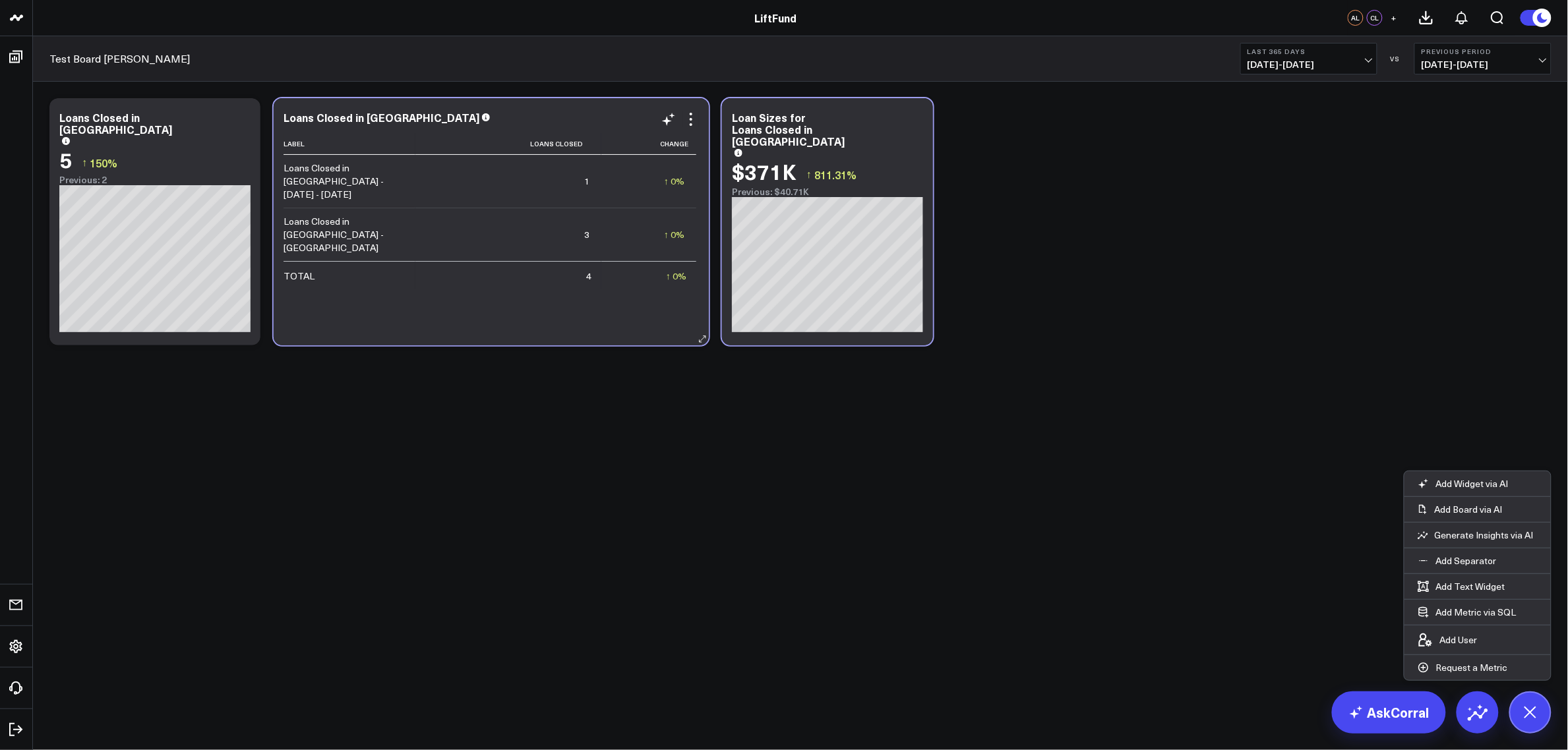
click at [475, 287] on div "Label Loans Closed Change Loans Closed in [GEOGRAPHIC_DATA] - [DATE] - [DATE] 1…" at bounding box center [491, 232] width 415 height 199
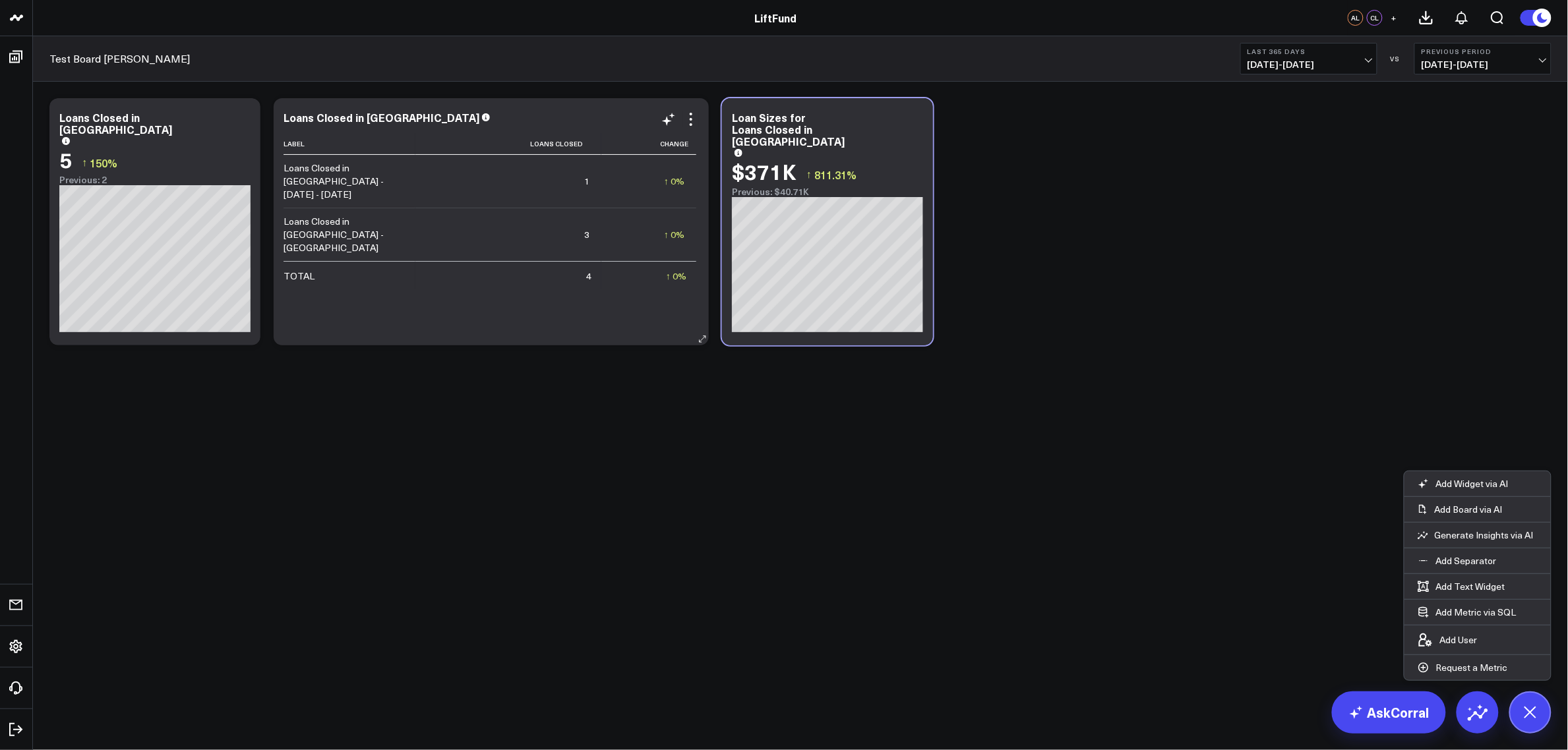
click at [475, 287] on div "Label Loans Closed Change Loans Closed in [GEOGRAPHIC_DATA] - [DATE] - [DATE] 1…" at bounding box center [491, 232] width 415 height 199
click at [1142, 190] on div "Modify via AI Copy link to widget Ask support Remove Create linked copy Executi…" at bounding box center [800, 222] width 1515 height 261
click at [157, 175] on div "Previous: 2" at bounding box center [155, 180] width 191 height 11
click at [638, 298] on div "Label Loans Closed Change Loans Closed in [GEOGRAPHIC_DATA] - [DATE] - [DATE] 1…" at bounding box center [491, 232] width 415 height 199
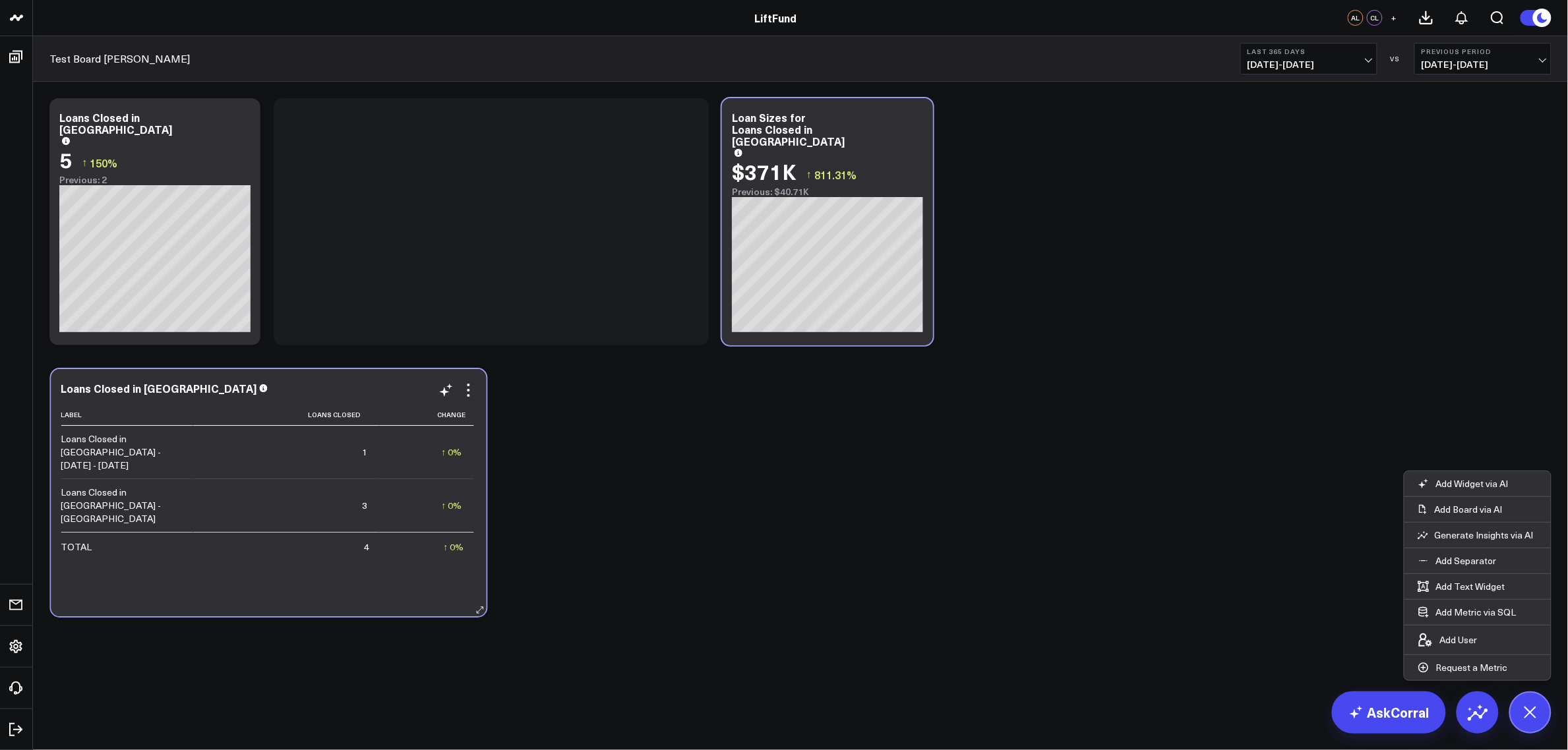
drag, startPoint x: 638, startPoint y: 298, endPoint x: 416, endPoint y: 570, distance: 351.1
click at [416, 570] on div "Label Loans Closed Change Loans Closed in [GEOGRAPHIC_DATA] - [DATE] - [DATE] 1…" at bounding box center [269, 504] width 415 height 199
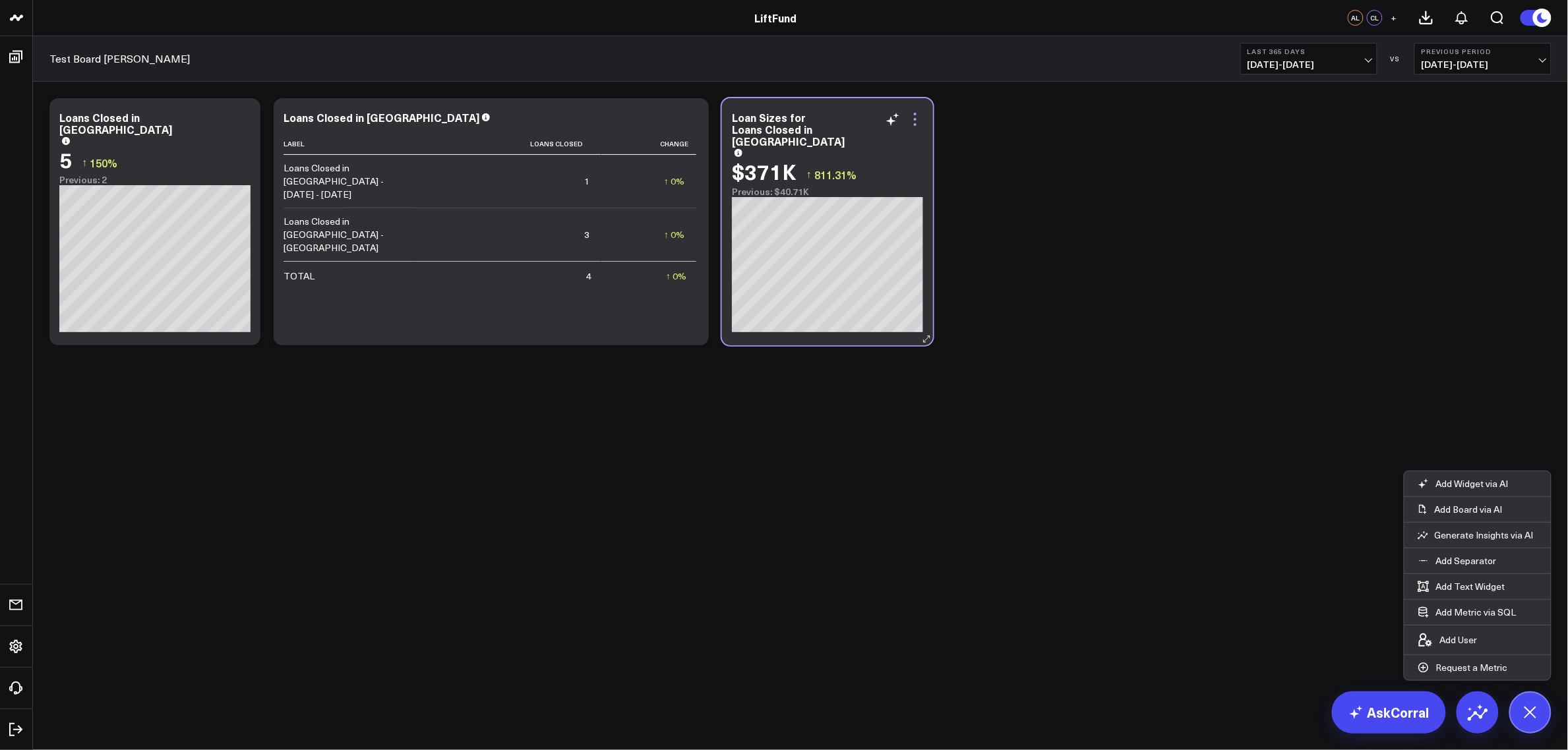
click at [914, 121] on icon at bounding box center [915, 119] width 16 height 16
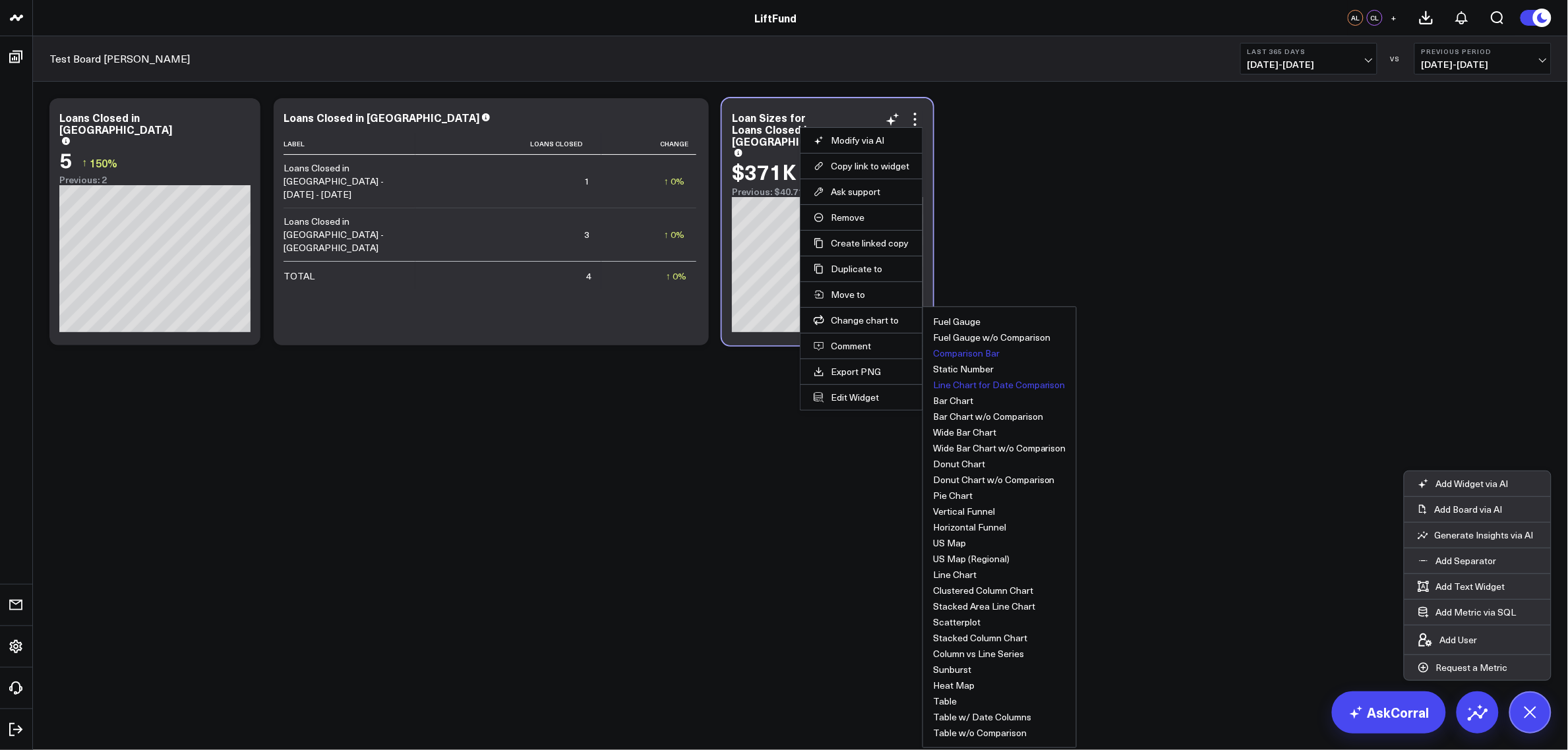
click at [1042, 390] on button "Line Chart for Date Comparison" at bounding box center [999, 385] width 132 height 9
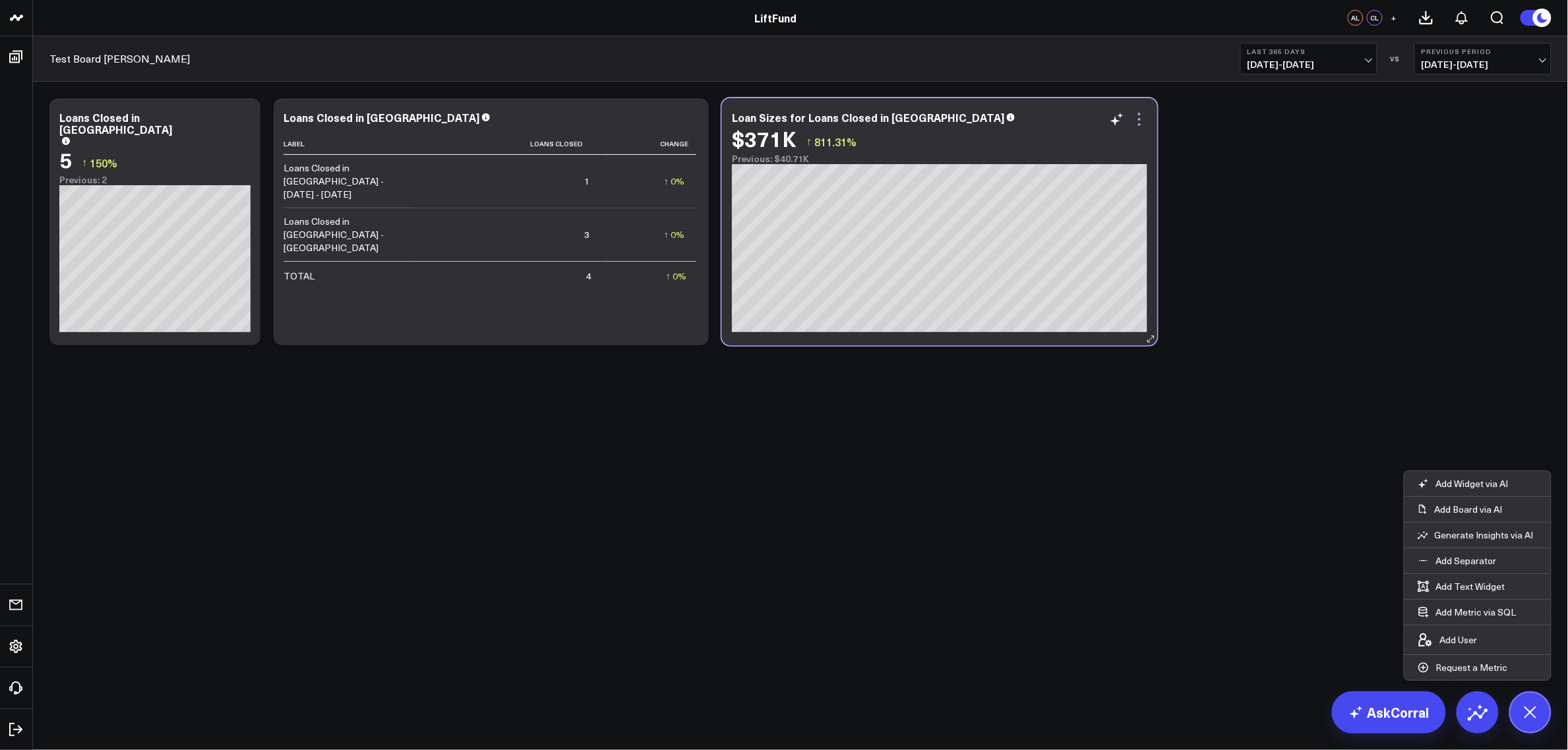
click at [1137, 117] on icon at bounding box center [1139, 119] width 16 height 16
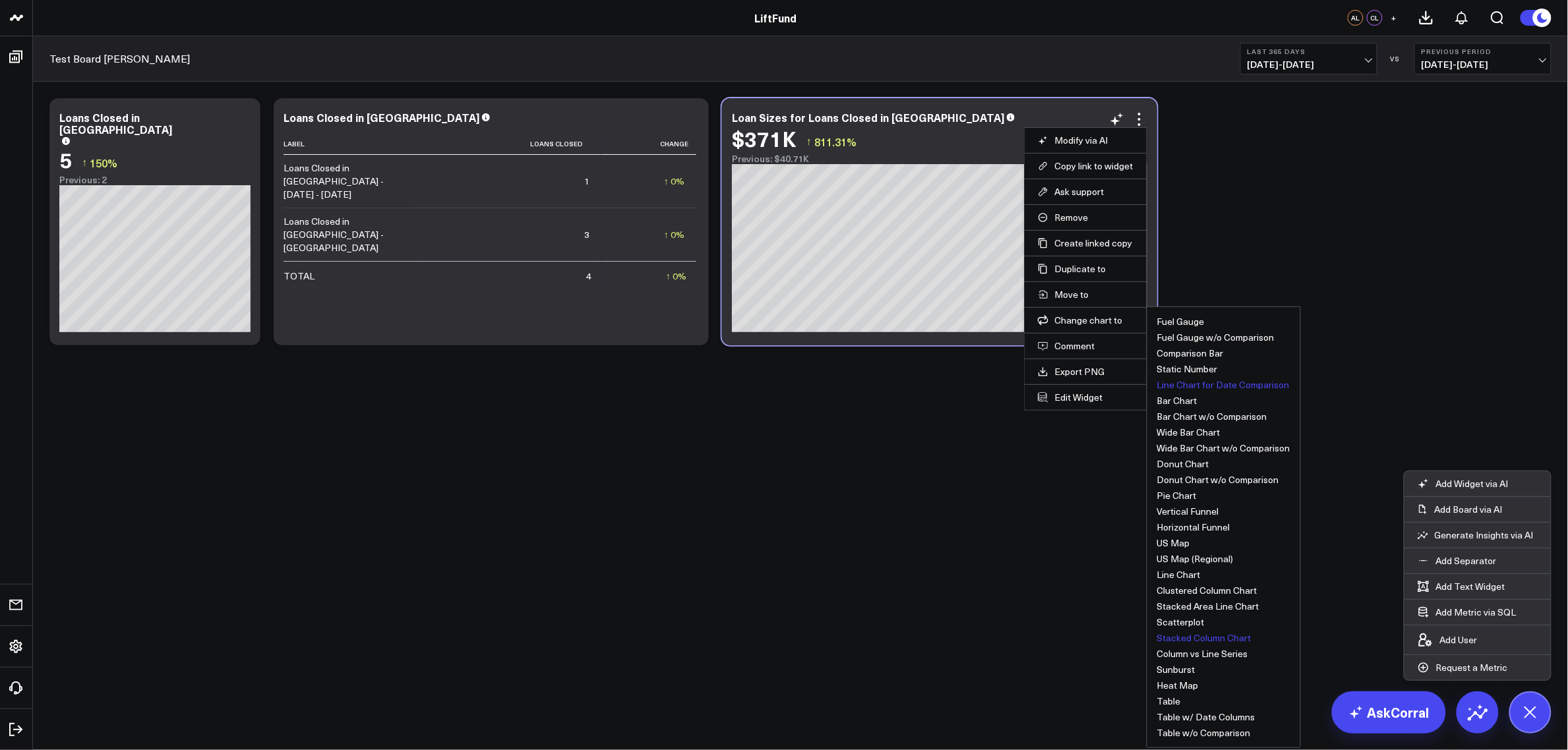
click at [1215, 600] on button "Stacked Column Chart" at bounding box center [1205, 638] width 95 height 9
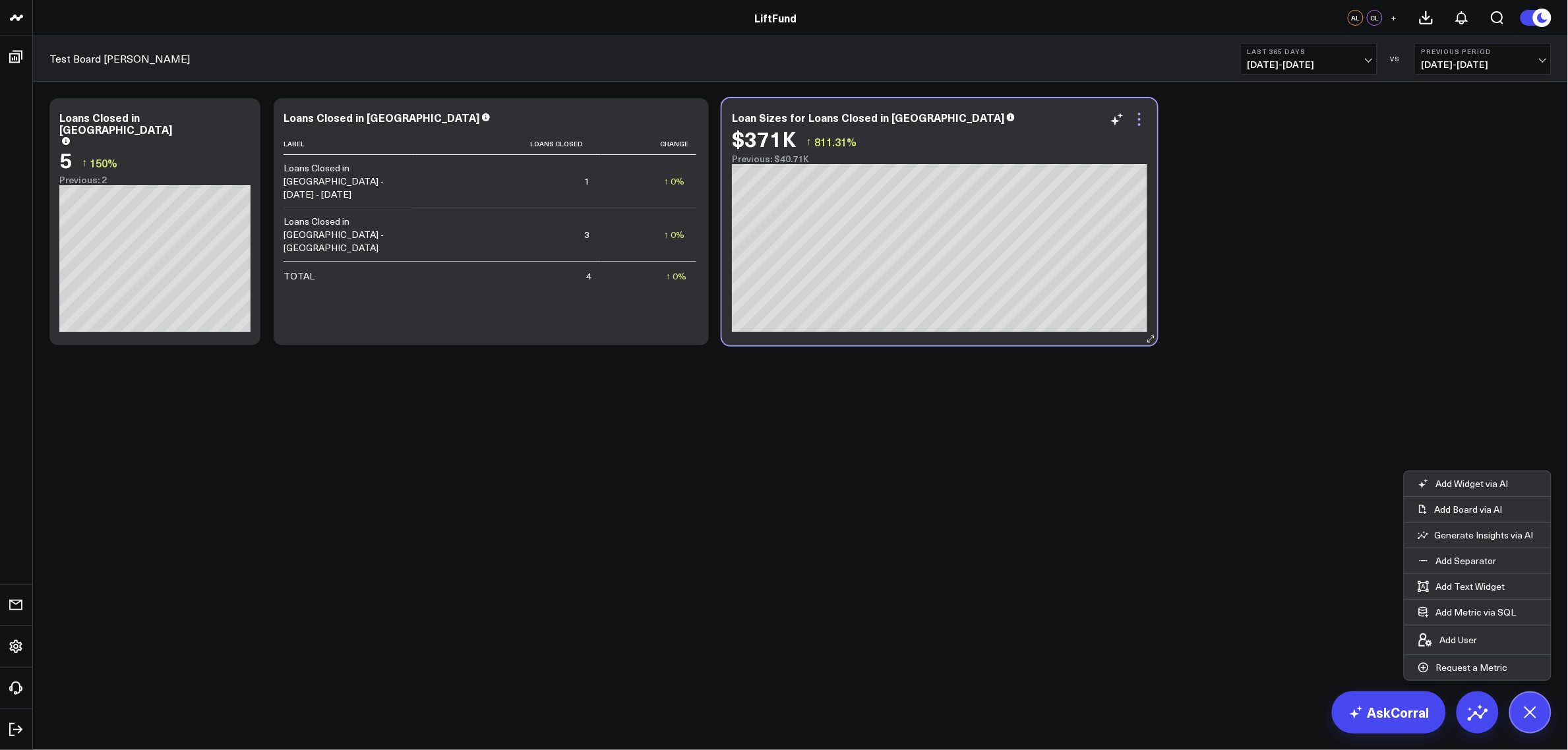
click at [1142, 126] on icon at bounding box center [1139, 119] width 16 height 16
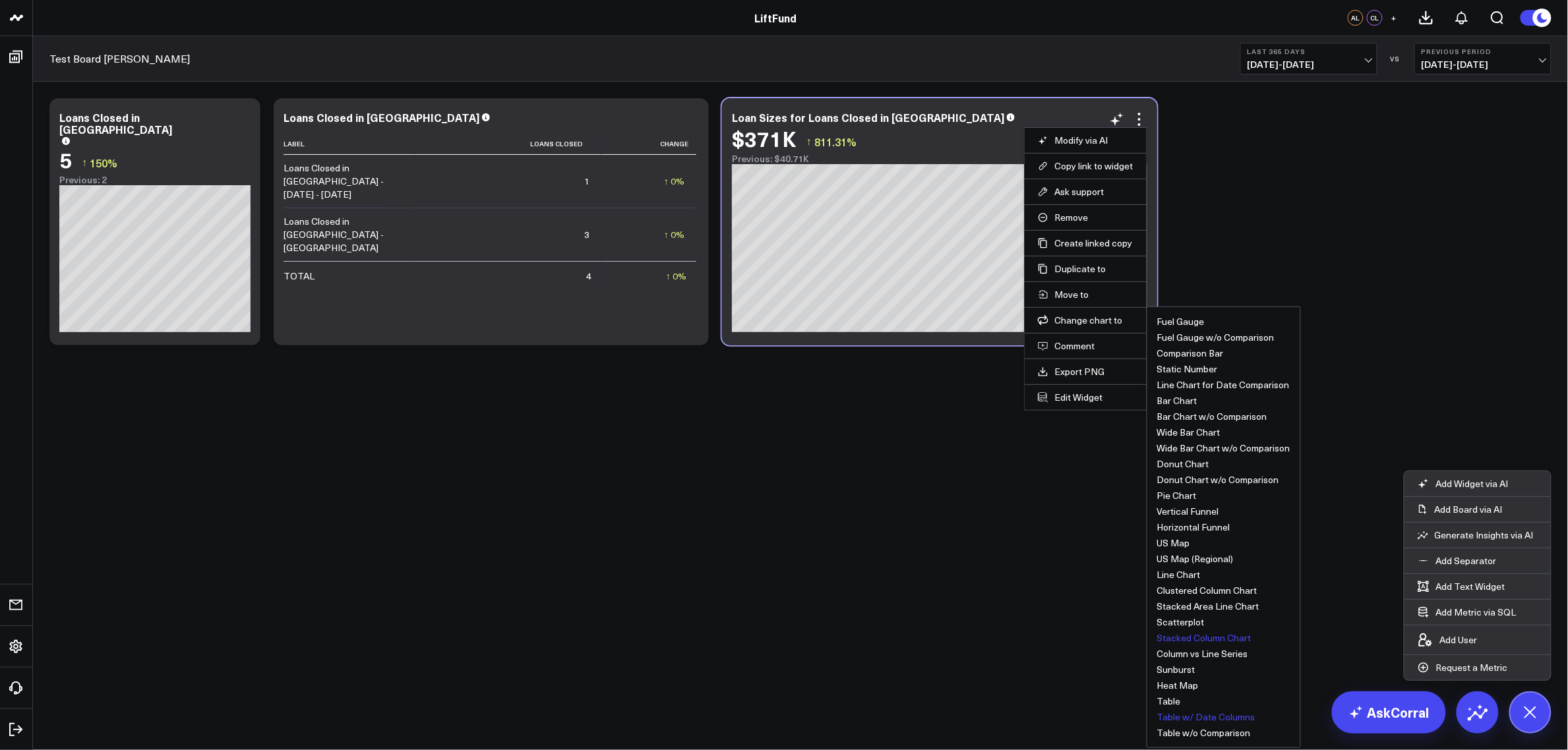
click at [1253, 600] on button "Table w/ Date Columns" at bounding box center [1206, 718] width 98 height 9
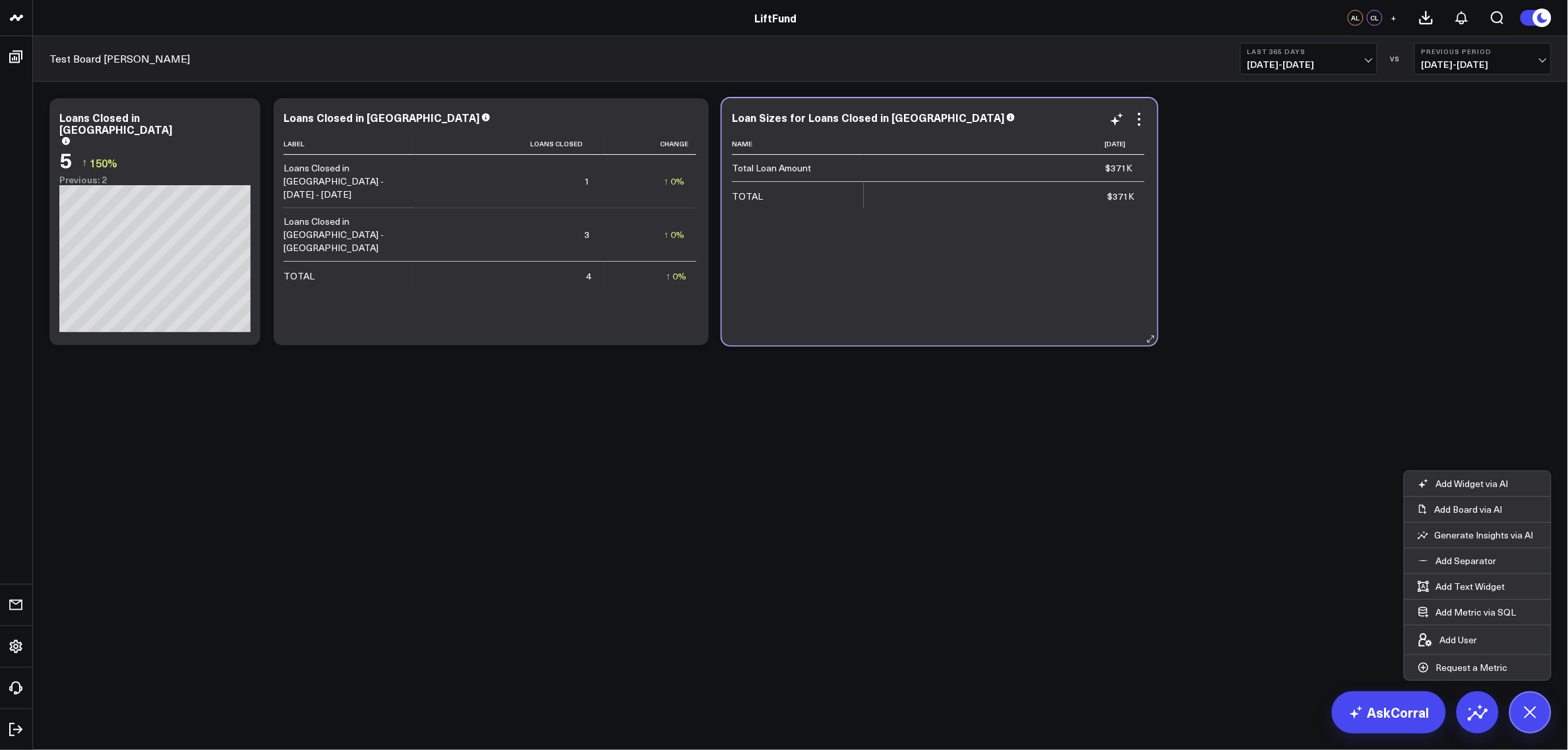
click at [1142, 130] on div "Loan Sizes for Loans Closed in [GEOGRAPHIC_DATA] Name [DATE] Total Loan Amount …" at bounding box center [939, 221] width 415 height 221
click at [1138, 124] on icon at bounding box center [1139, 119] width 16 height 16
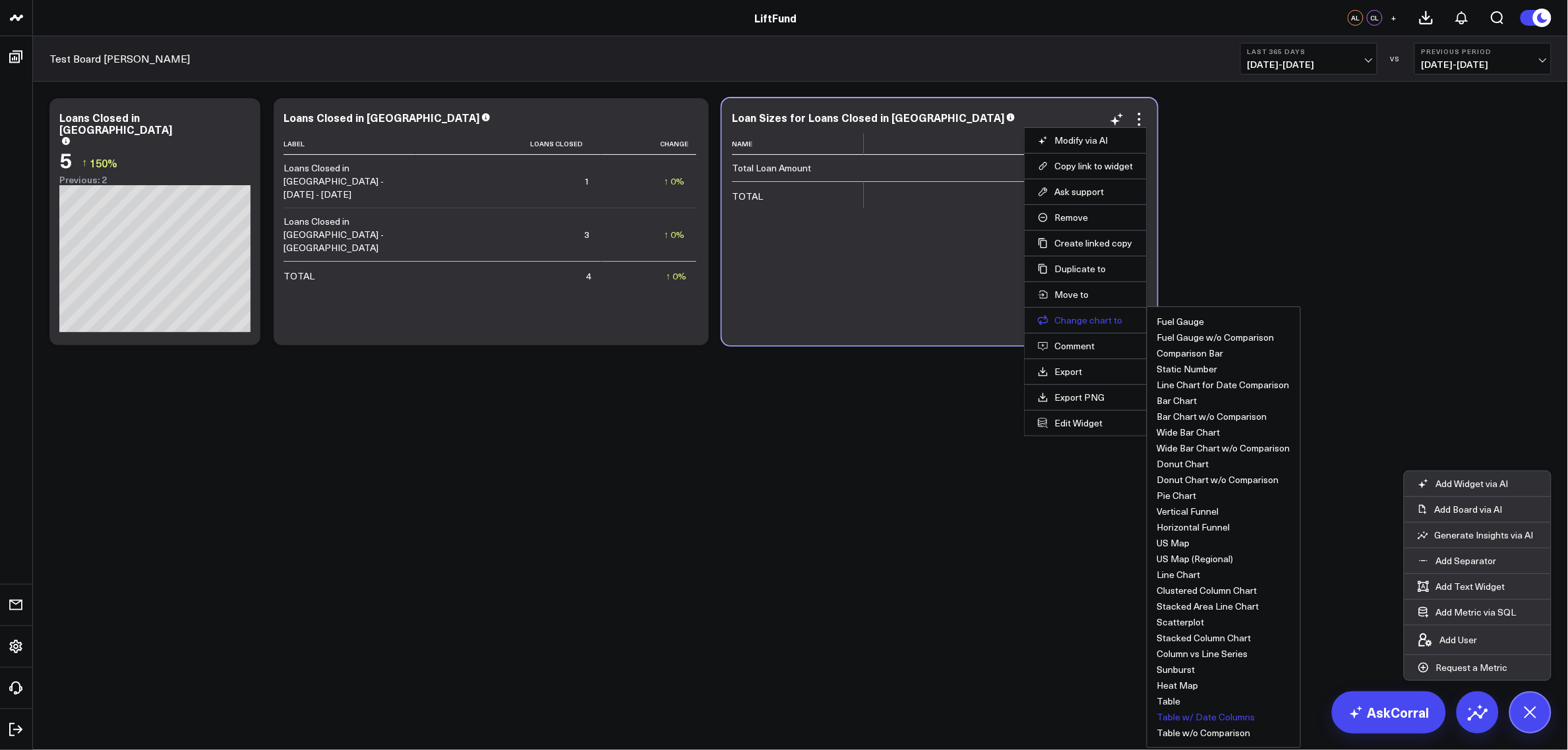
click at [1093, 319] on button "Change chart to" at bounding box center [1086, 321] width 96 height 12
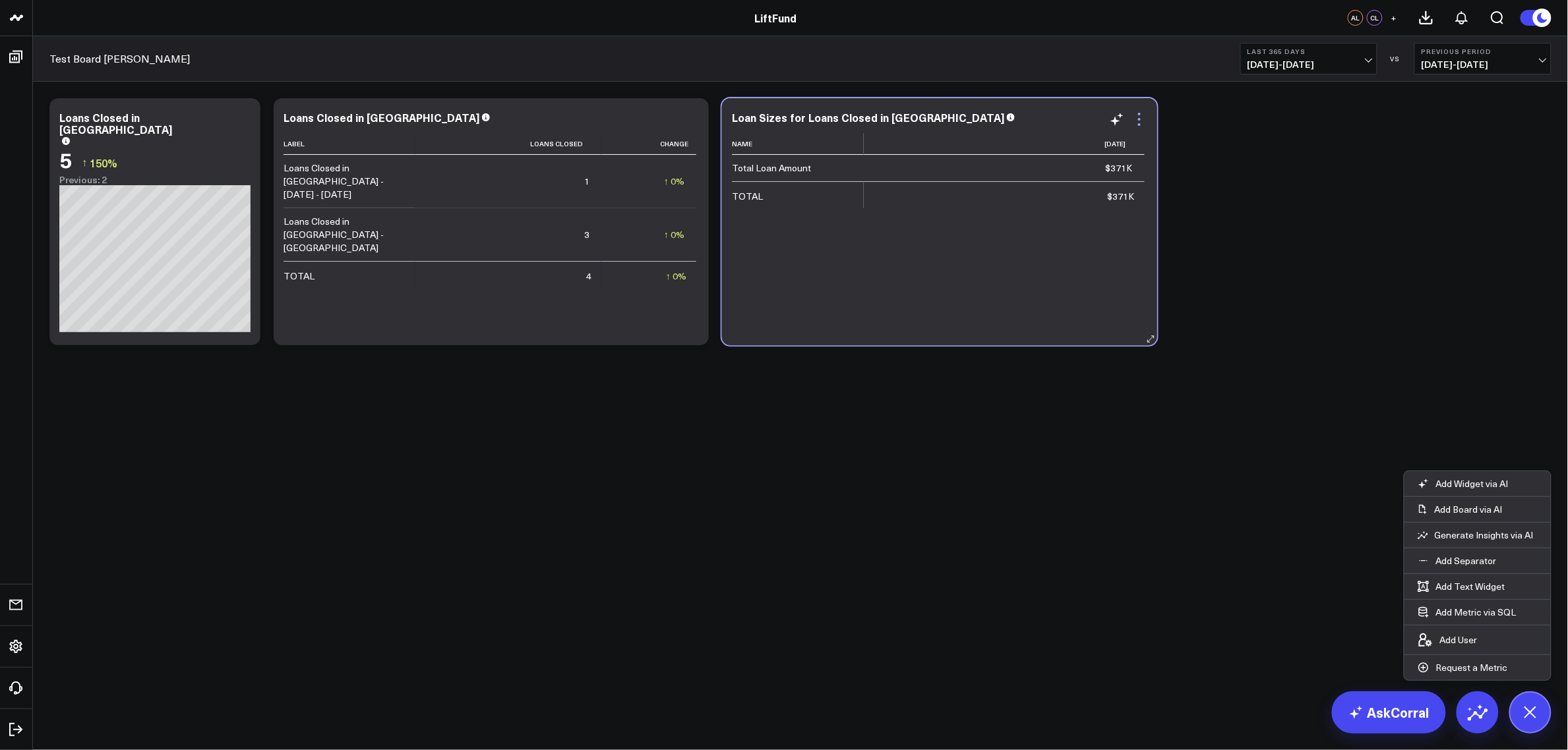
click at [1139, 115] on icon at bounding box center [1139, 119] width 16 height 16
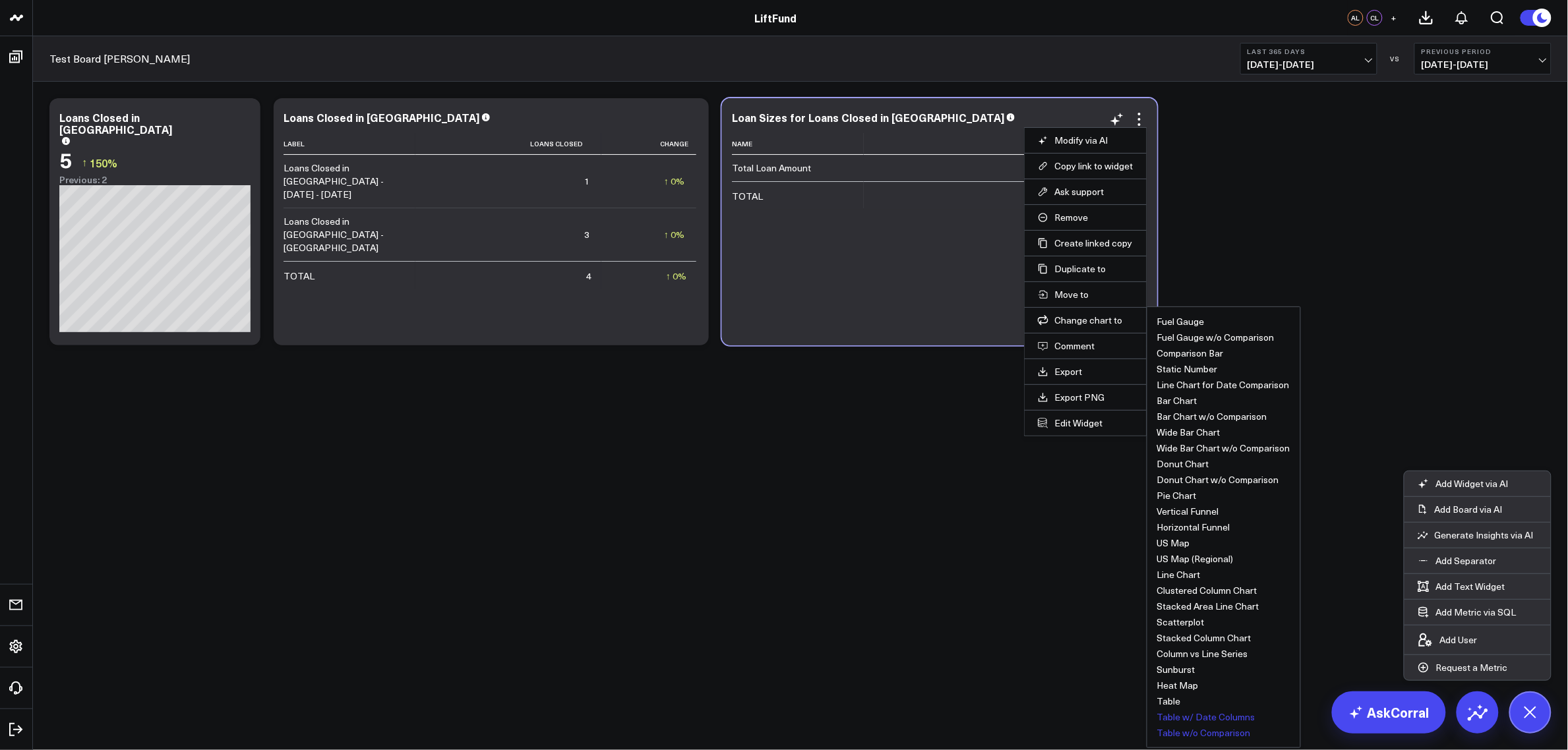
click at [1226, 600] on button "Table w/o Comparison" at bounding box center [1204, 733] width 94 height 9
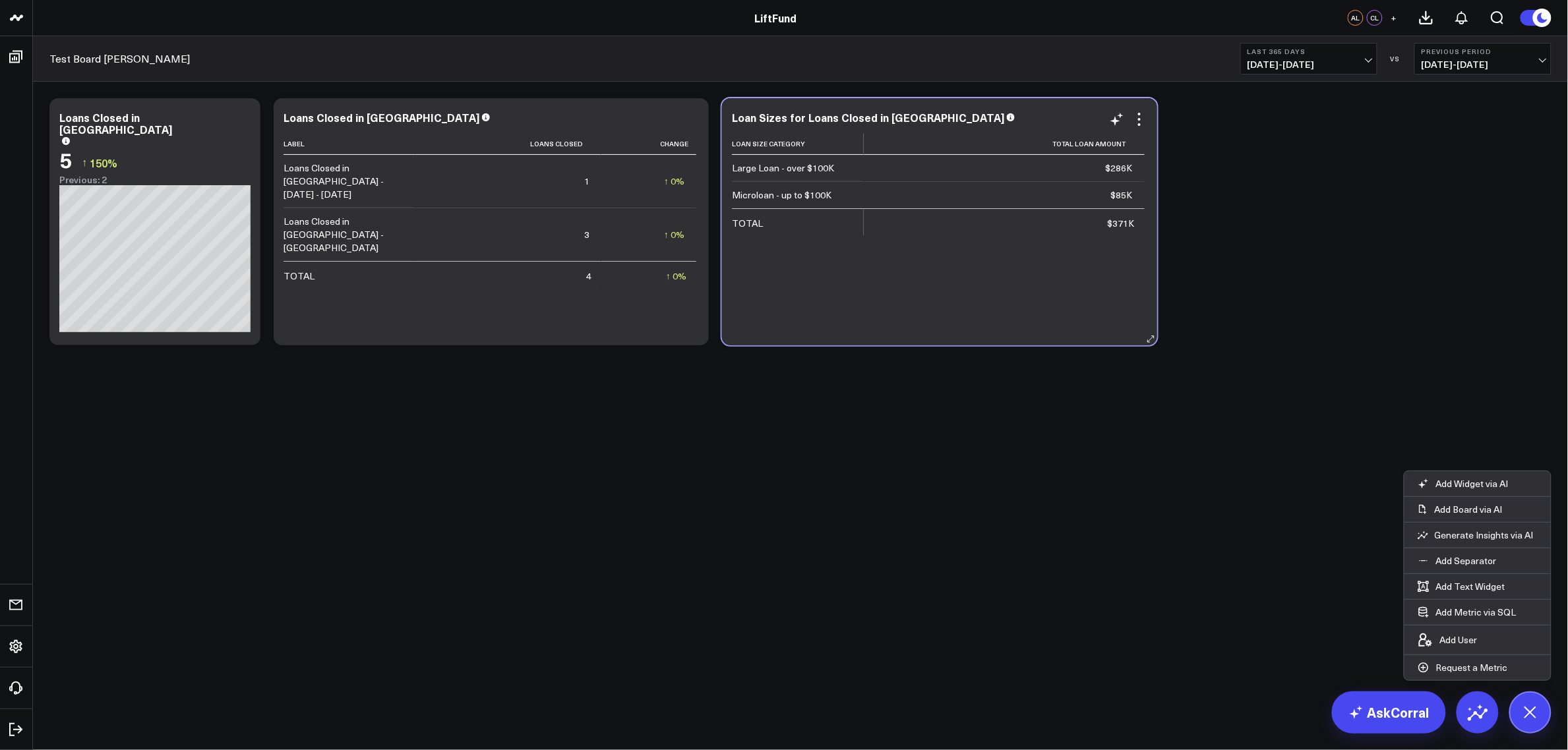
click at [976, 245] on div "Loan Size Category Total Loan Amount Large Loan - over $100K $286K Microloan - …" at bounding box center [939, 232] width 415 height 199
click at [1136, 123] on icon at bounding box center [1139, 119] width 16 height 16
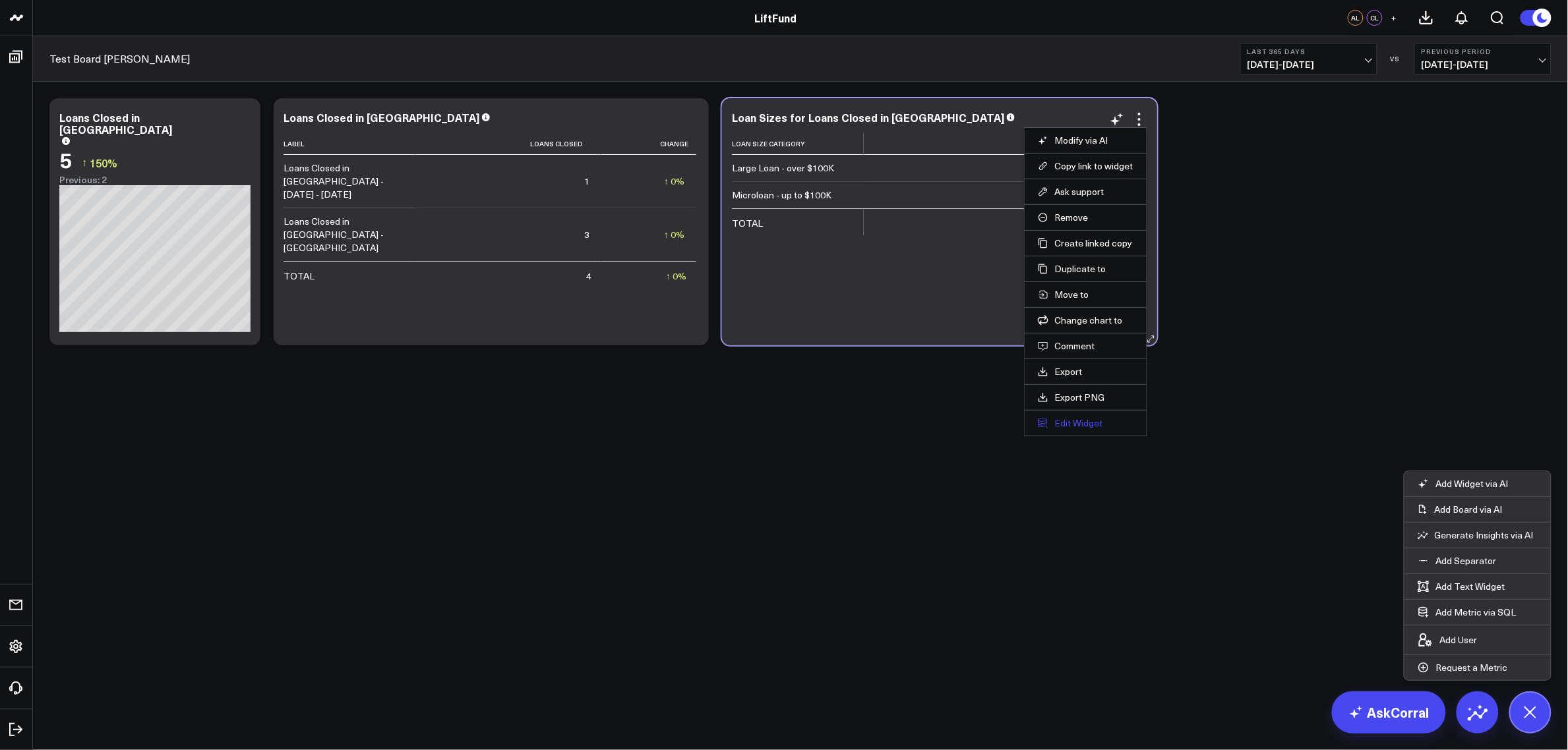
click at [1064, 424] on button "Edit Widget" at bounding box center [1086, 423] width 96 height 12
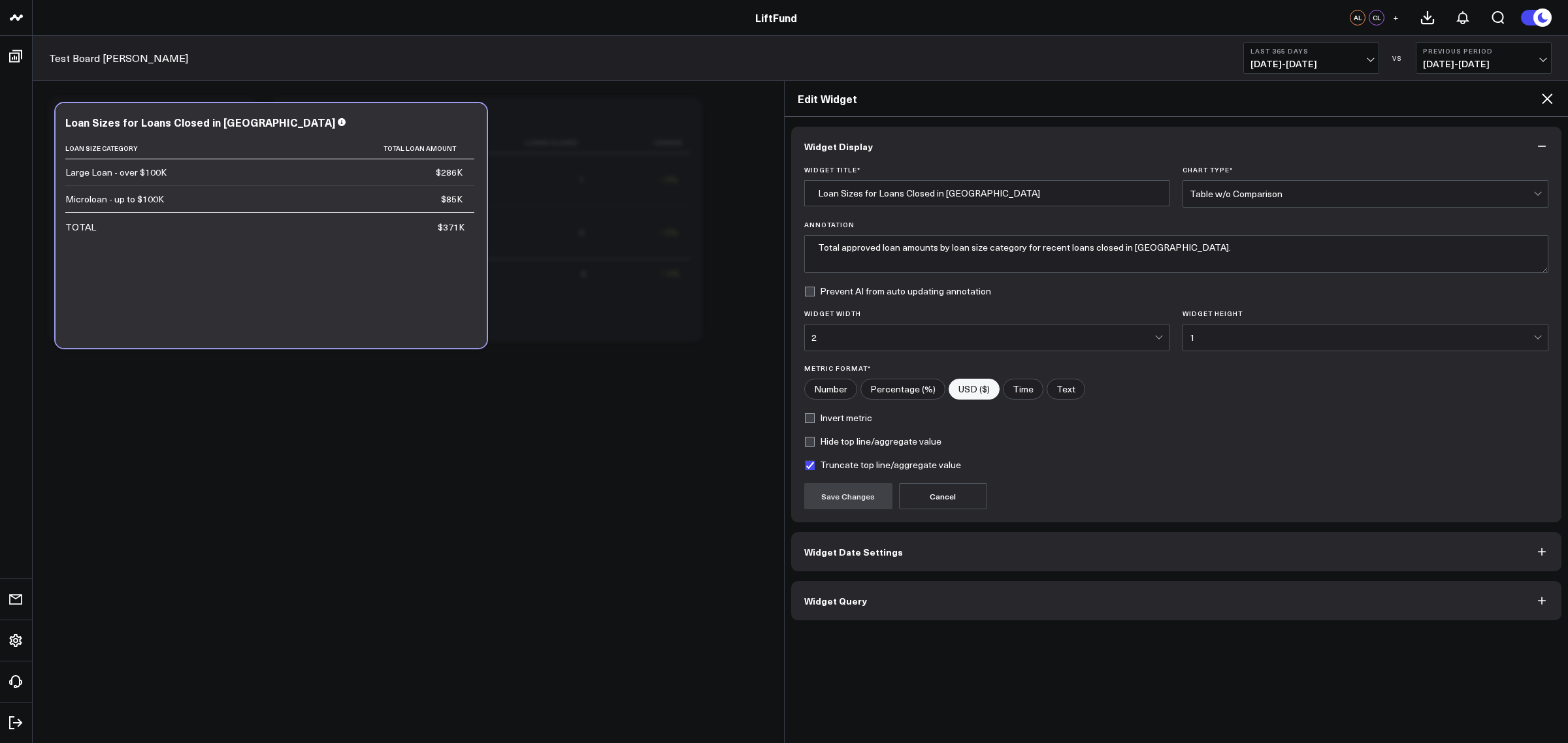
click at [887, 595] on button "Widget Query" at bounding box center [1177, 601] width 771 height 39
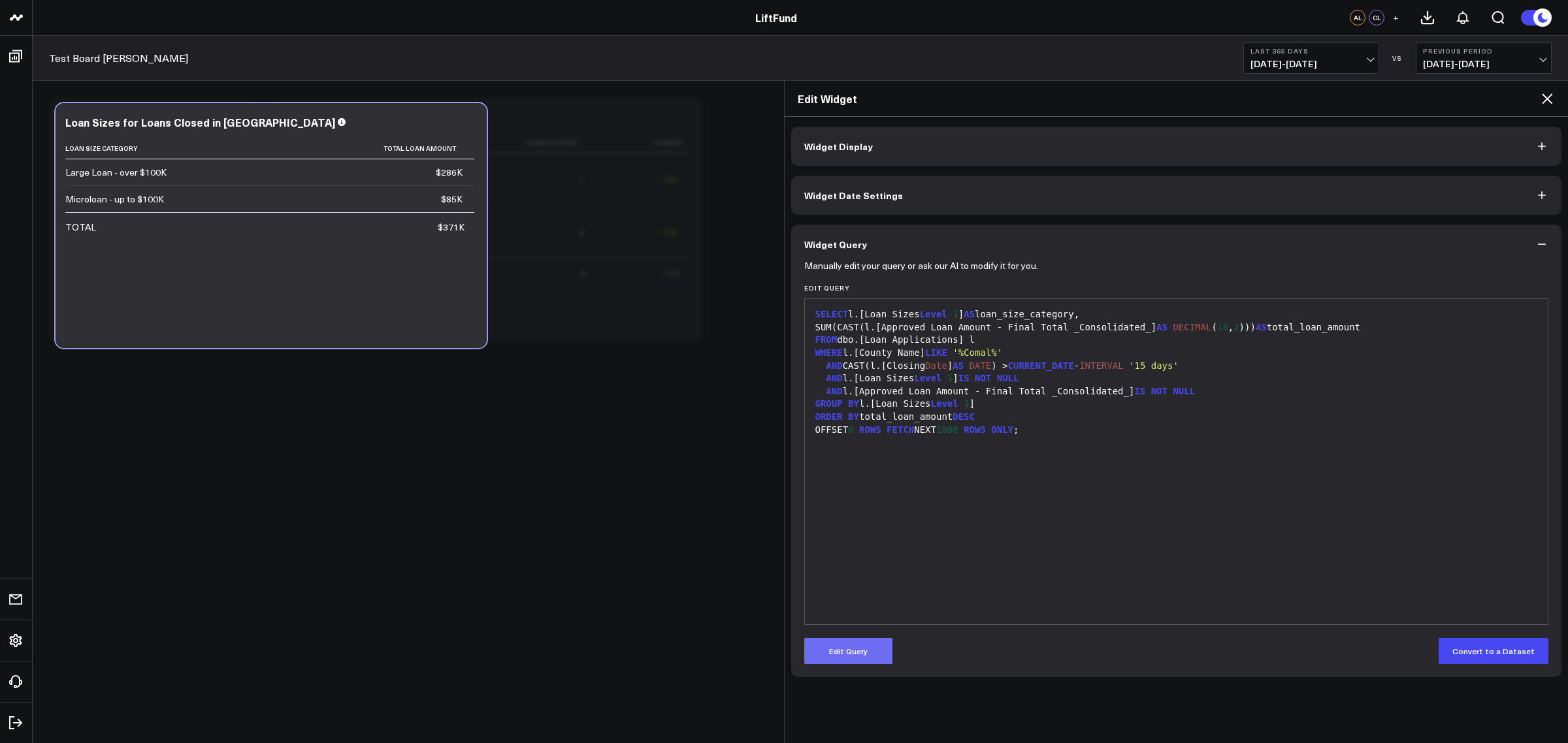
click at [844, 595] on button "Edit Query" at bounding box center [848, 651] width 88 height 26
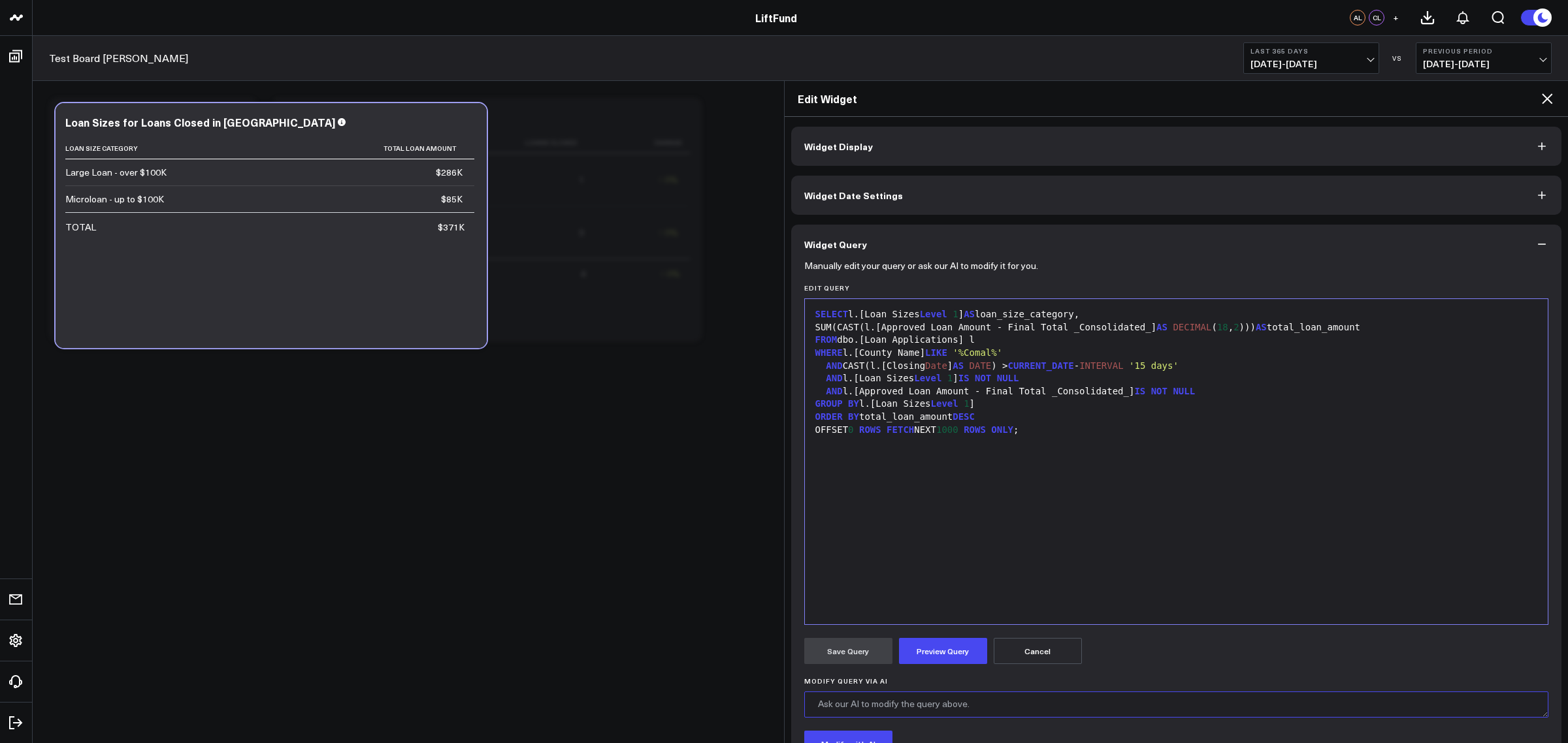
click at [874, 595] on textarea "Modify Query via AI" at bounding box center [1176, 704] width 745 height 26
click at [324, 548] on body "LiftFund LiftFund AL CL + Test Board [PERSON_NAME] Last 365 Days [DATE] - [DATE…" at bounding box center [784, 371] width 1568 height 743
click at [1015, 595] on textarea "Modify Query via AI" at bounding box center [1176, 704] width 745 height 26
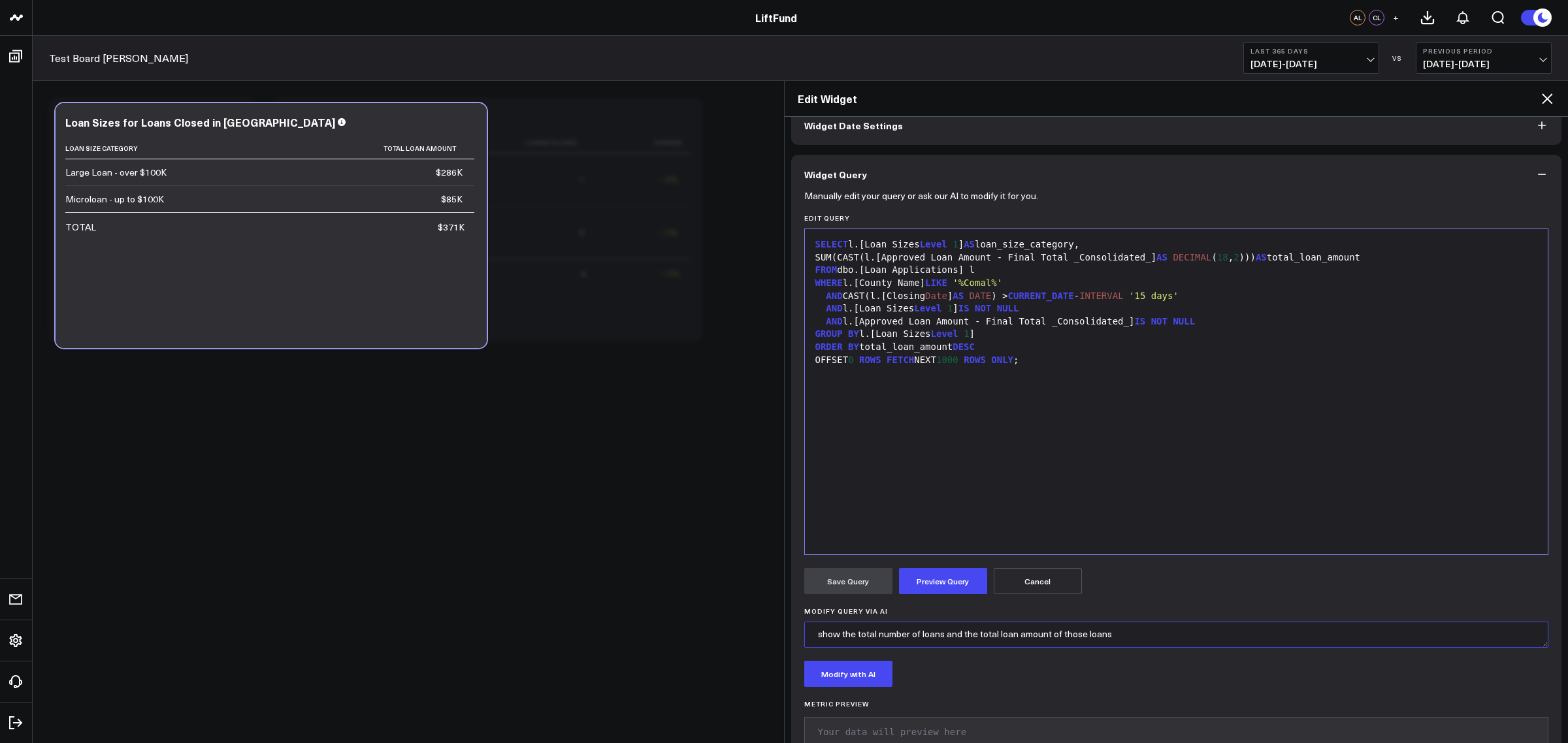
scroll to position [106, 0]
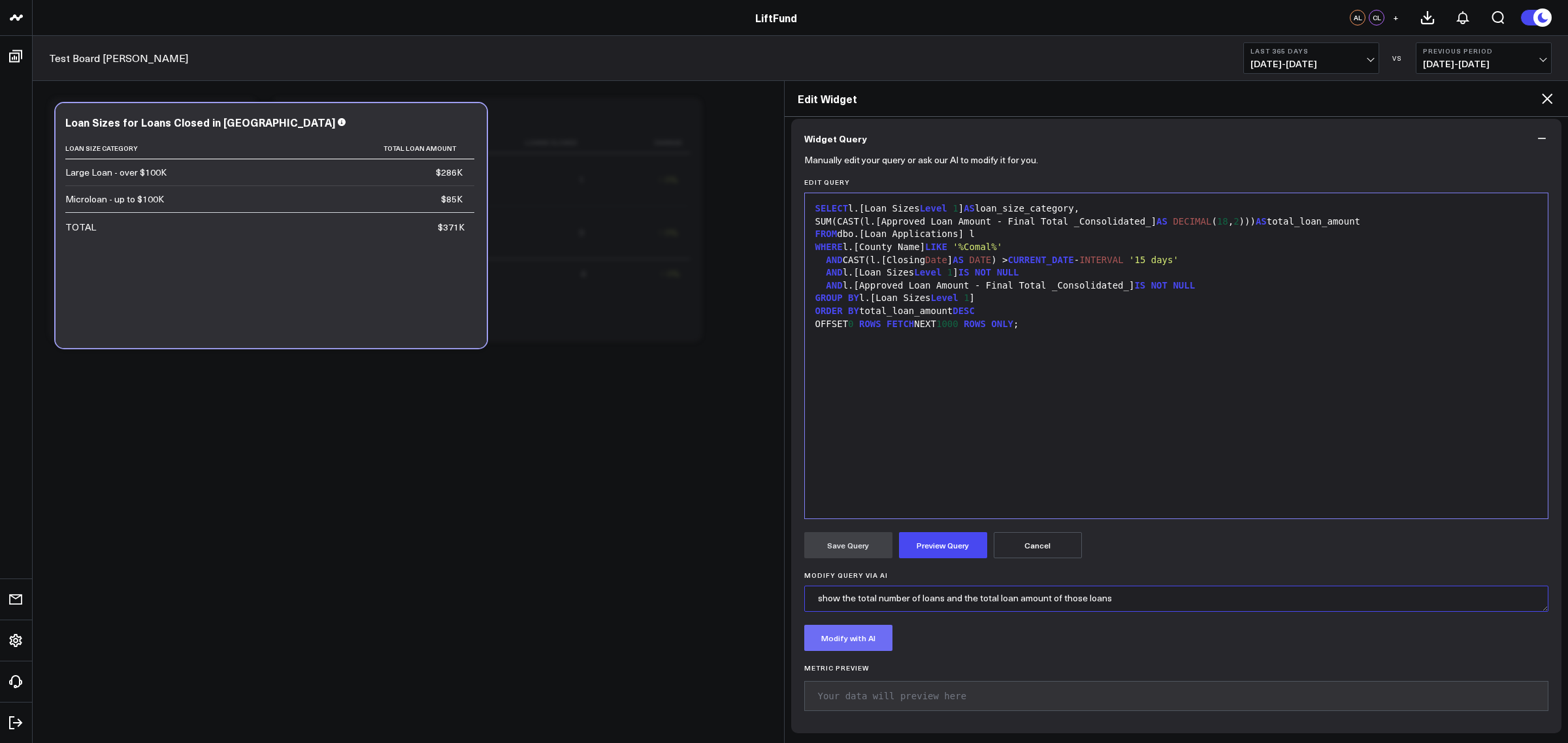
type textarea "show the total number of loans and the total loan amount of those loans"
click at [853, 595] on button "Modify with AI" at bounding box center [848, 638] width 88 height 26
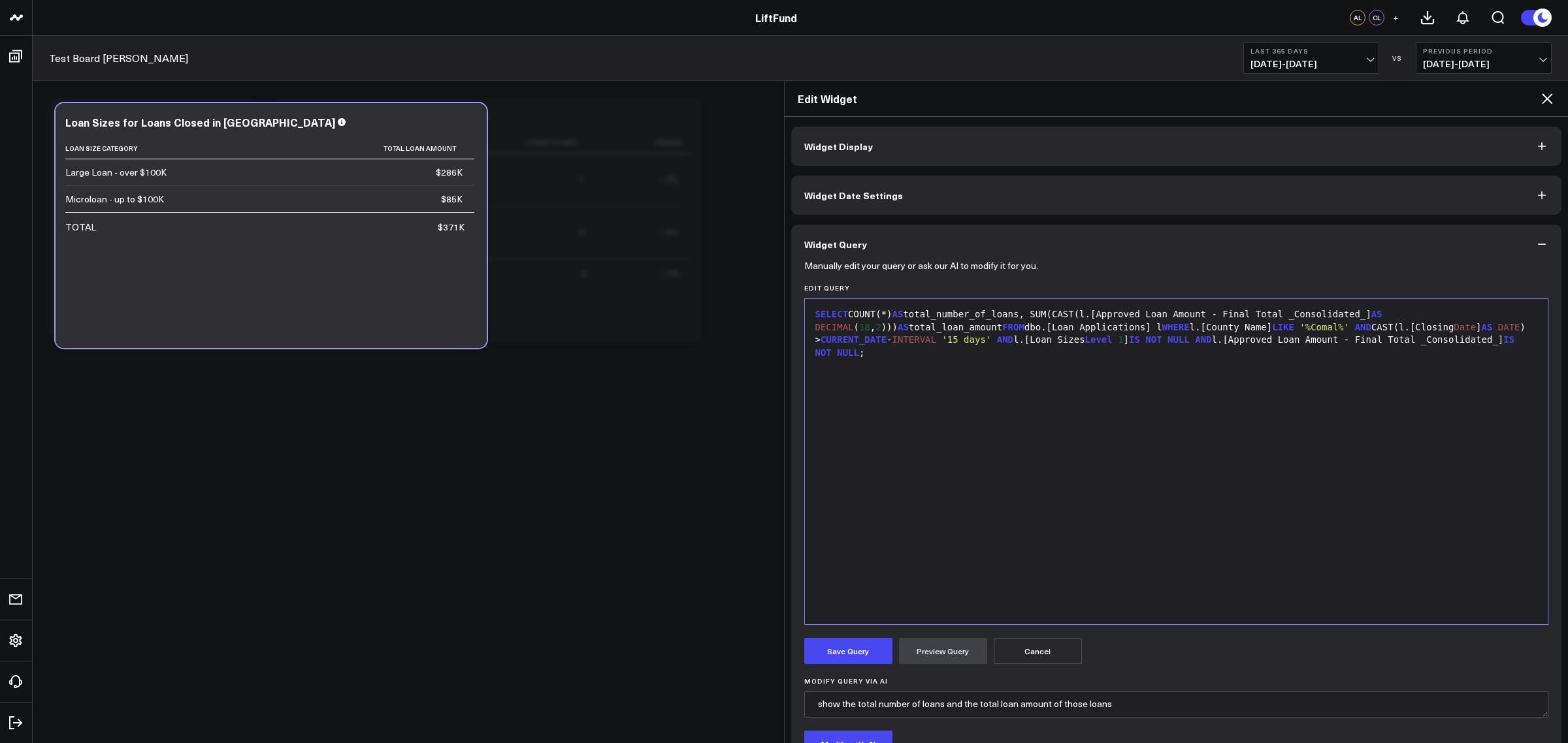
scroll to position [136, 0]
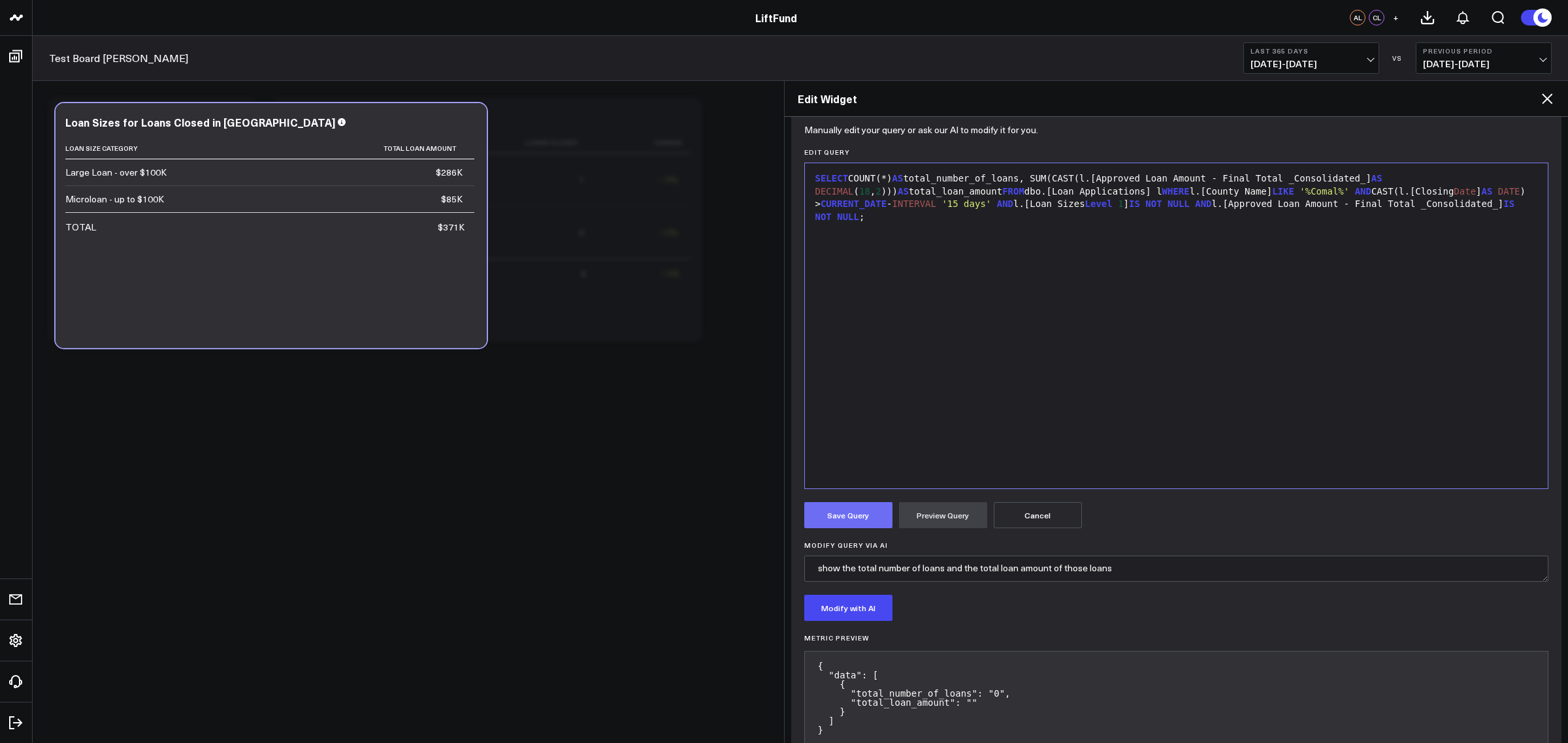
click at [860, 519] on button "Save Query" at bounding box center [848, 515] width 88 height 26
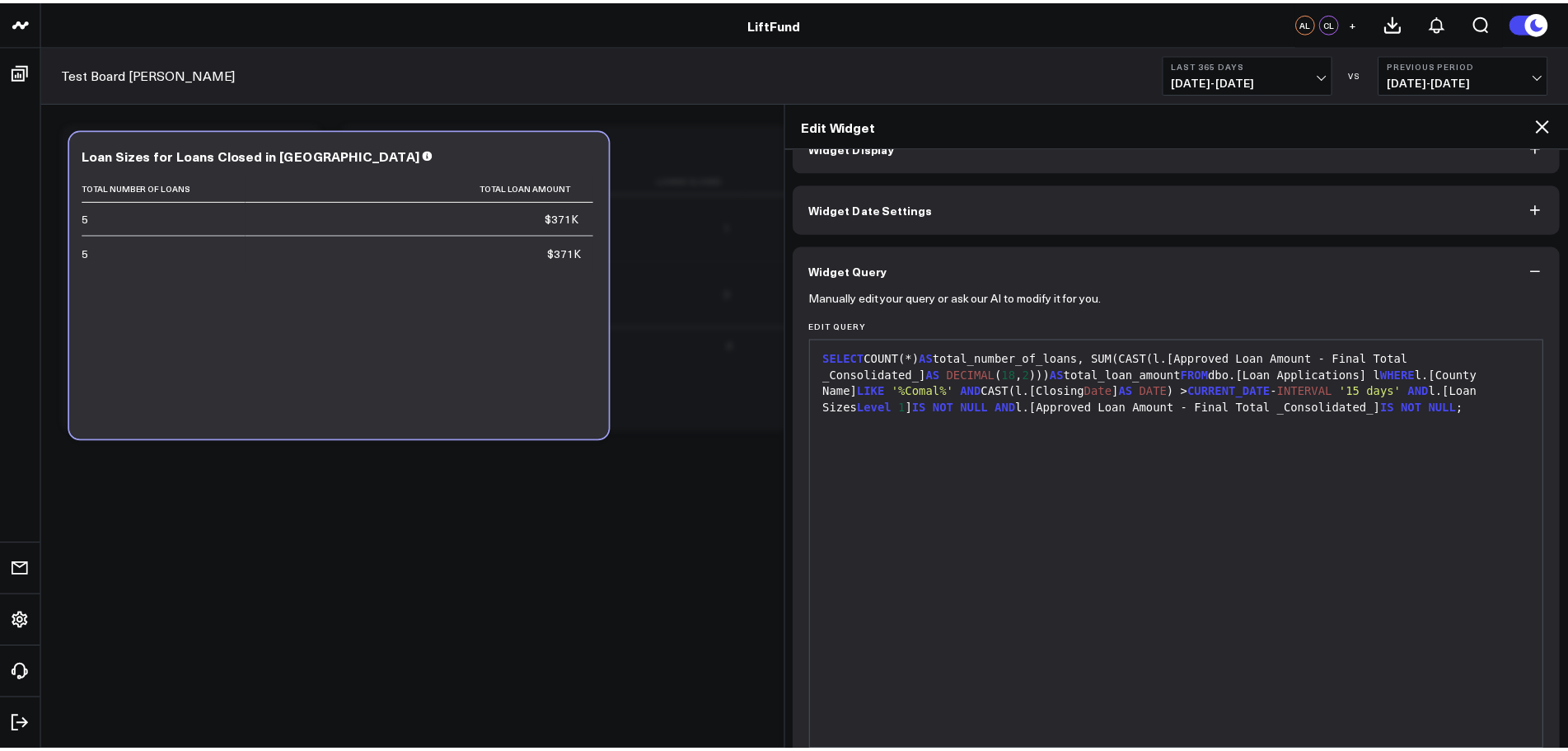
scroll to position [0, 0]
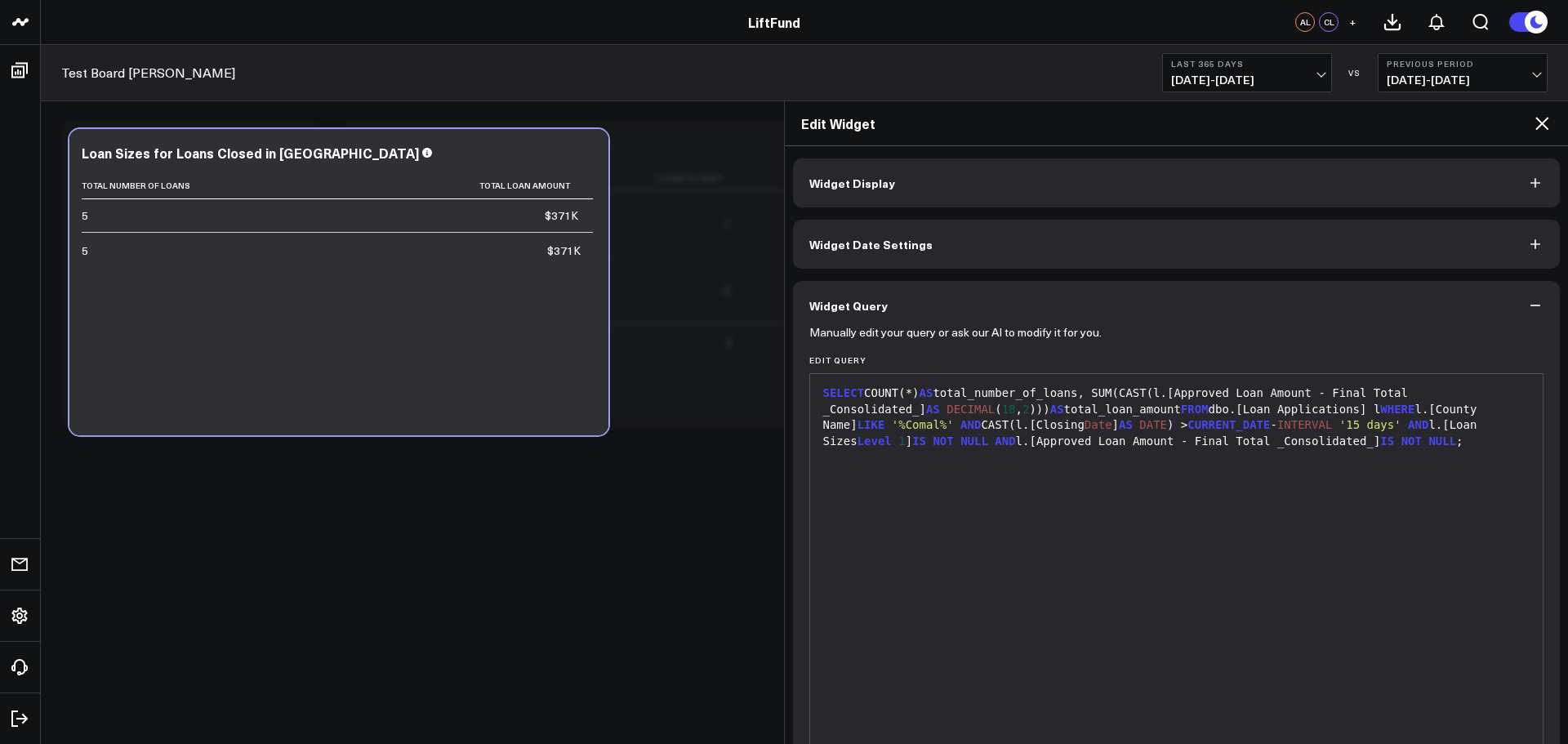
click at [1553, 125] on div "Edit Widget" at bounding box center [1176, 124] width 784 height 45
click at [1539, 125] on icon at bounding box center [1541, 123] width 19 height 19
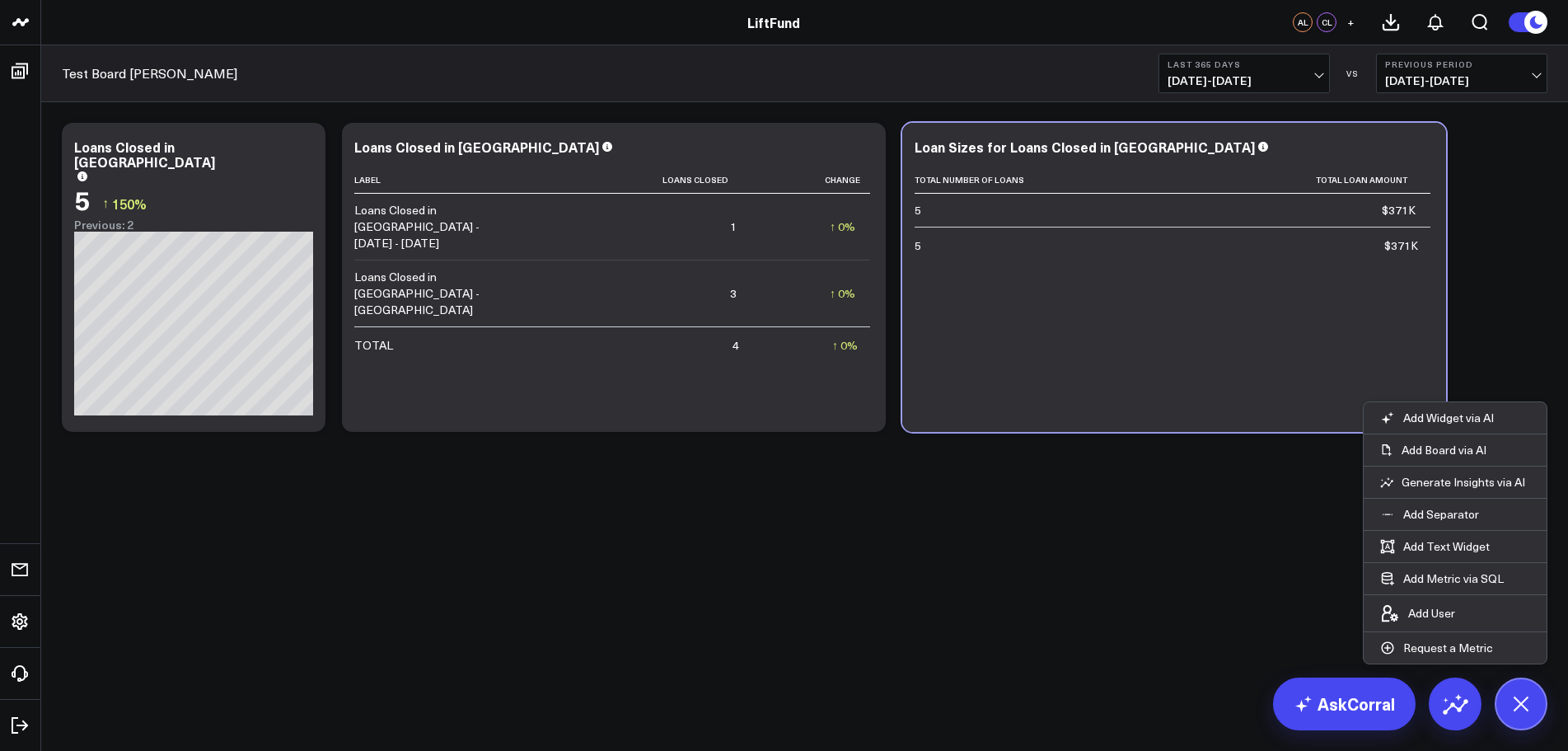
click at [1046, 636] on body "LiftFund LiftFund AL CL + Test Board [PERSON_NAME] Last 365 Days [DATE] - [DATE…" at bounding box center [784, 376] width 1568 height 751
click at [987, 562] on body "LiftFund LiftFund AL CL + Test Board [PERSON_NAME] Last 365 Days [DATE] - [DATE…" at bounding box center [784, 376] width 1568 height 751
click at [1246, 78] on span "[DATE] - [DATE]" at bounding box center [1245, 81] width 154 height 14
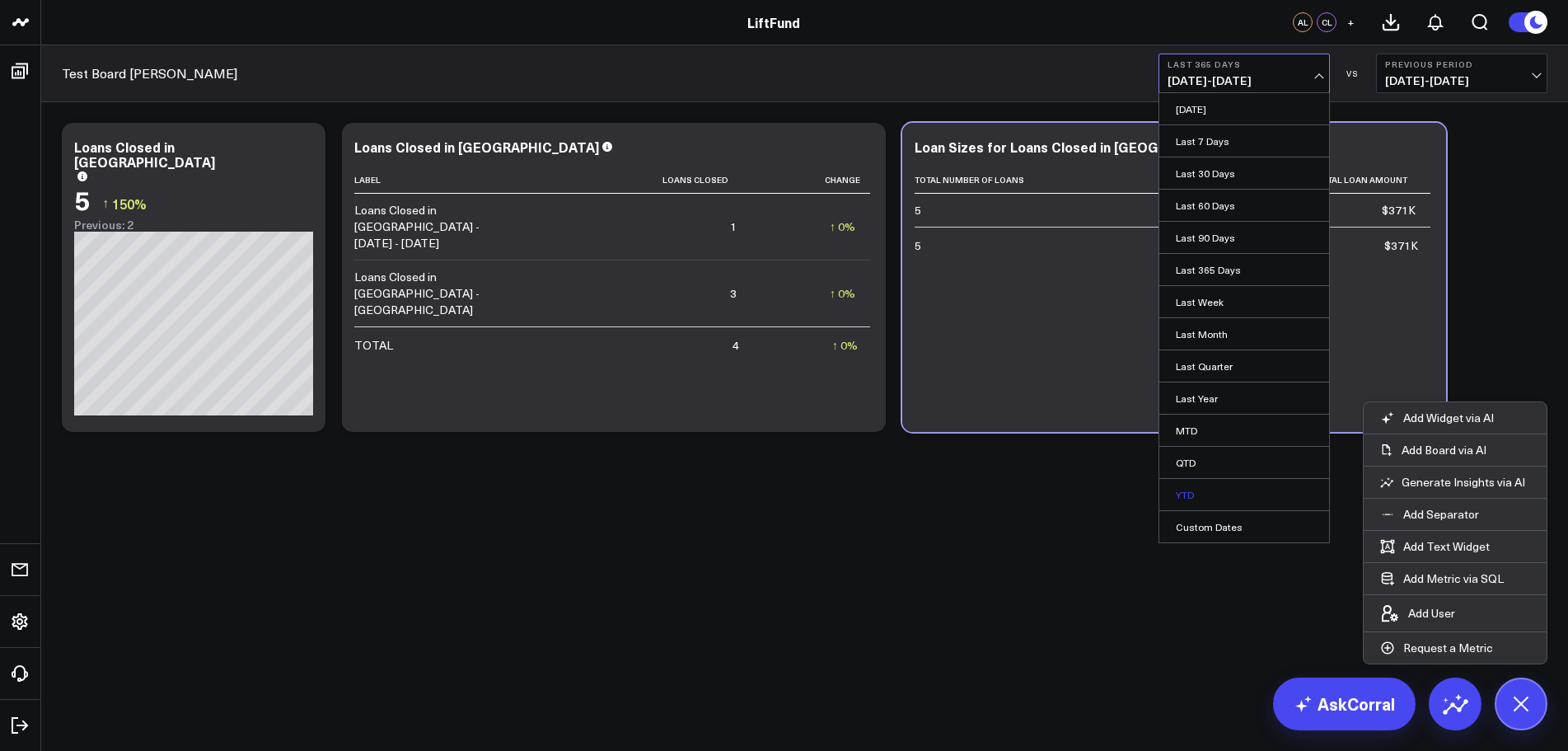
click at [1203, 500] on link "YTD" at bounding box center [1244, 494] width 170 height 31
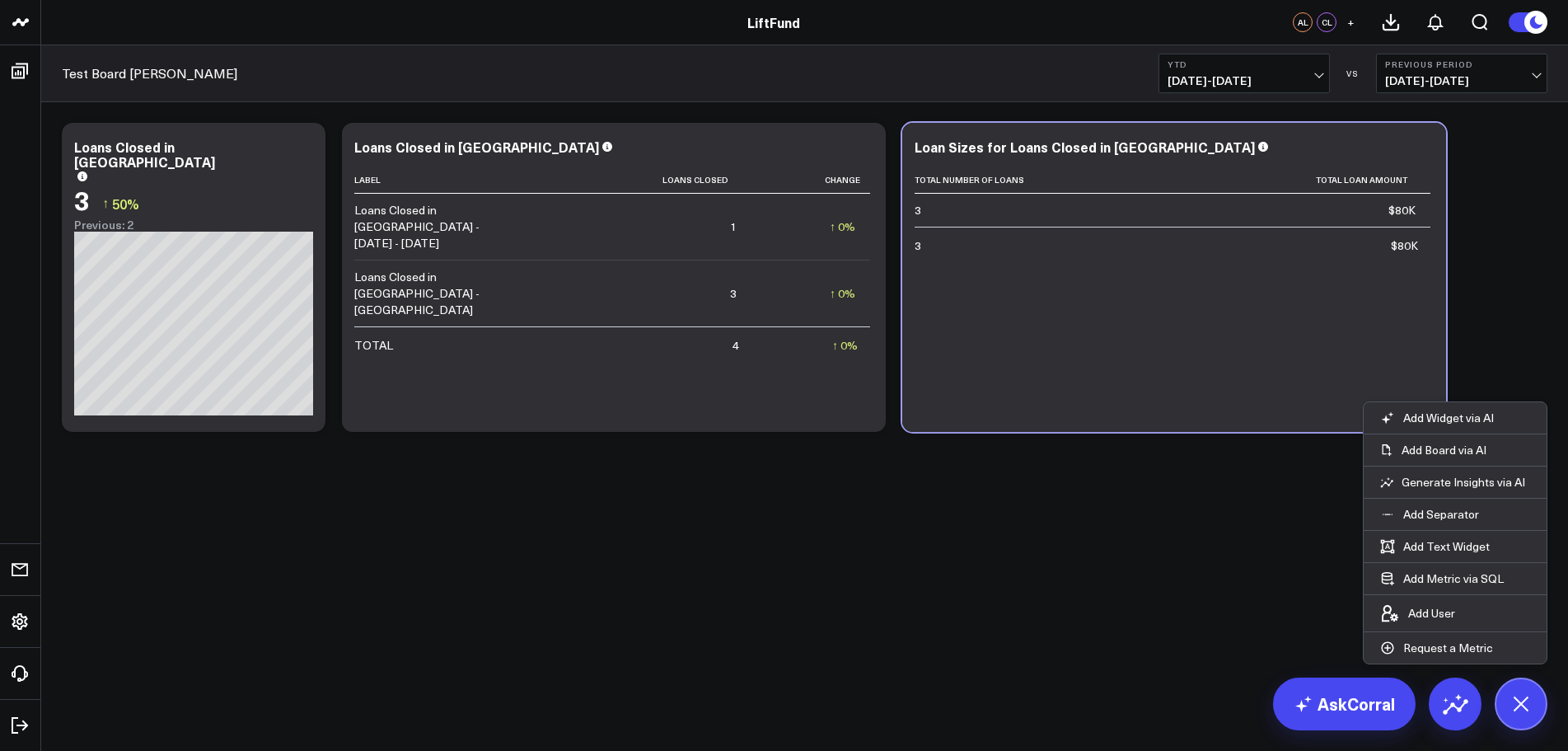
click at [1476, 78] on span "[DATE] - [DATE]" at bounding box center [1463, 81] width 154 height 14
click at [1426, 171] on link "YoY" at bounding box center [1462, 173] width 170 height 31
click at [611, 397] on div "Label Loans Closed Change Loans Closed in [GEOGRAPHIC_DATA] - [DATE] - [DATE] 1…" at bounding box center [614, 290] width 519 height 249
click at [632, 381] on div "Label Loans Closed Change Loans Closed in [GEOGRAPHIC_DATA] - [DATE] - [DATE] 1…" at bounding box center [614, 290] width 519 height 249
click at [933, 525] on div "Modify via AI Copy link to widget Ask support Remove Create linked copy Executi…" at bounding box center [804, 321] width 1527 height 437
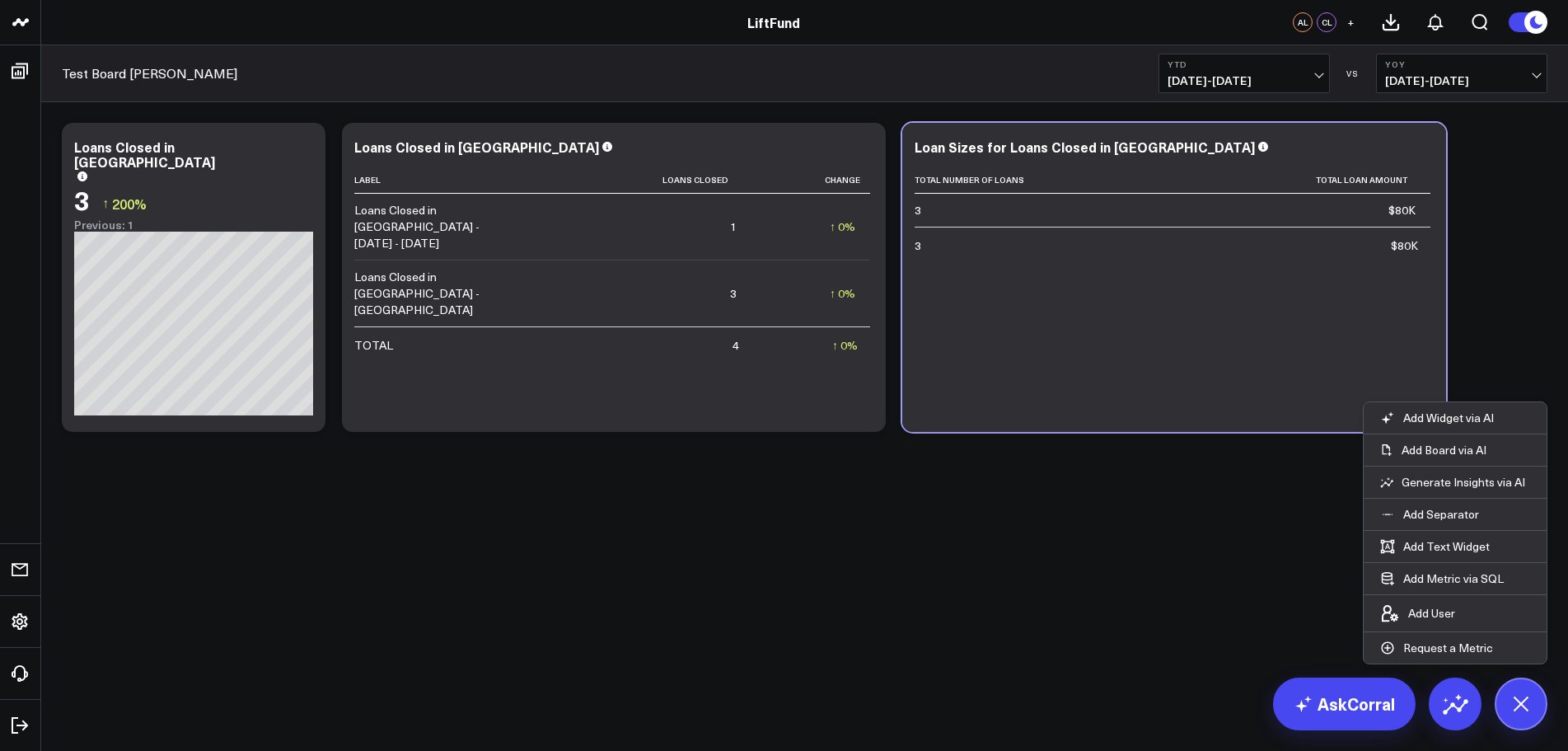
click at [974, 543] on body "LiftFund LiftFund AL CL + Test Board [PERSON_NAME] YTD [DATE] - [DATE] VS YoY […" at bounding box center [784, 376] width 1568 height 751
click at [1149, 513] on div "Modify via AI Copy link to widget Ask support Remove Create linked copy Executi…" at bounding box center [804, 321] width 1527 height 437
